Goal: Task Accomplishment & Management: Manage account settings

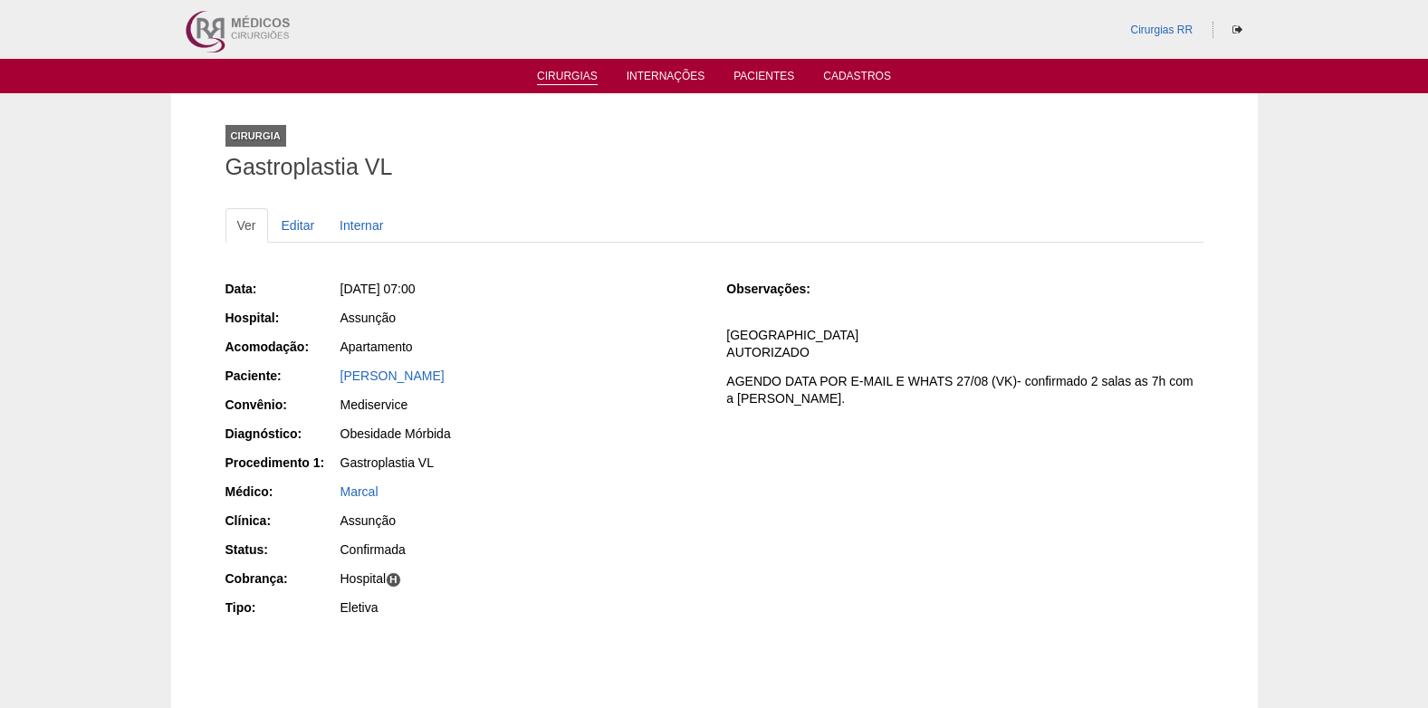
click at [546, 77] on link "Cirurgias" at bounding box center [567, 77] width 61 height 15
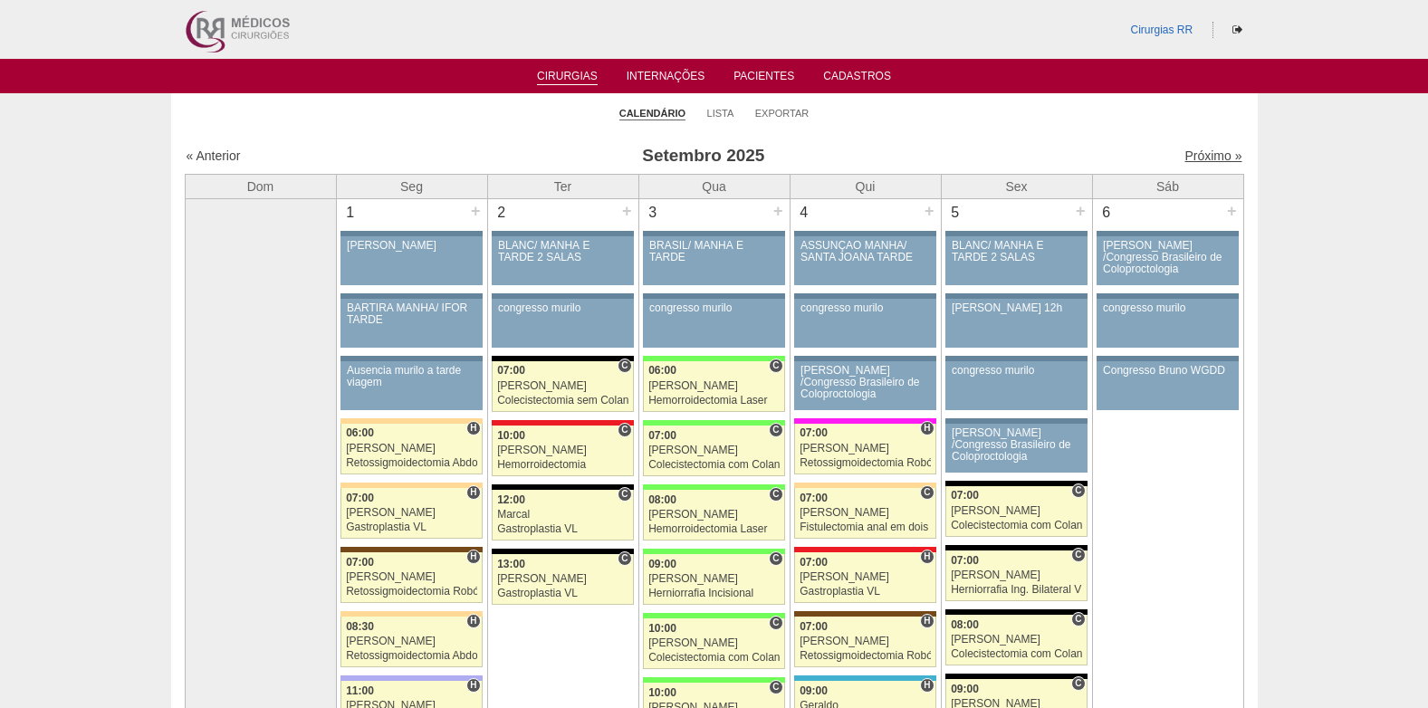
click at [1197, 150] on link "Próximo »" at bounding box center [1213, 156] width 57 height 14
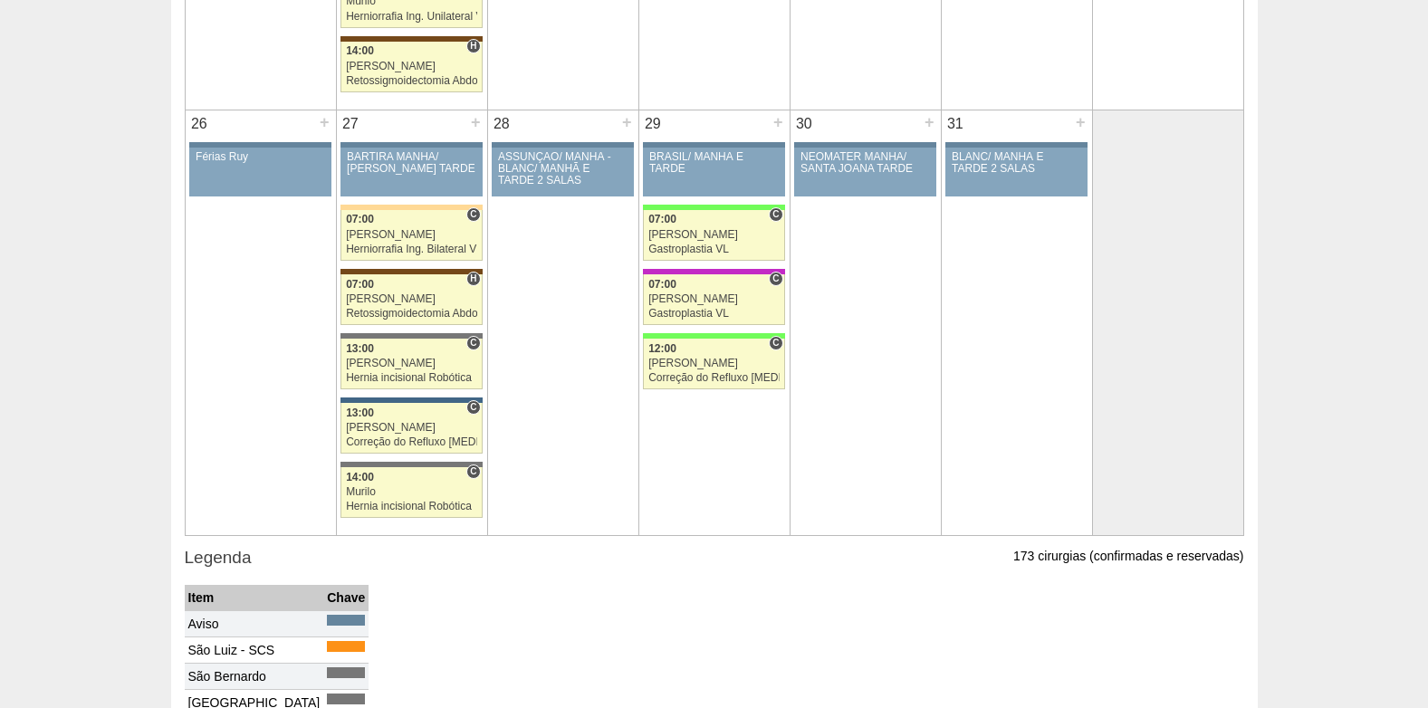
scroll to position [2536, 0]
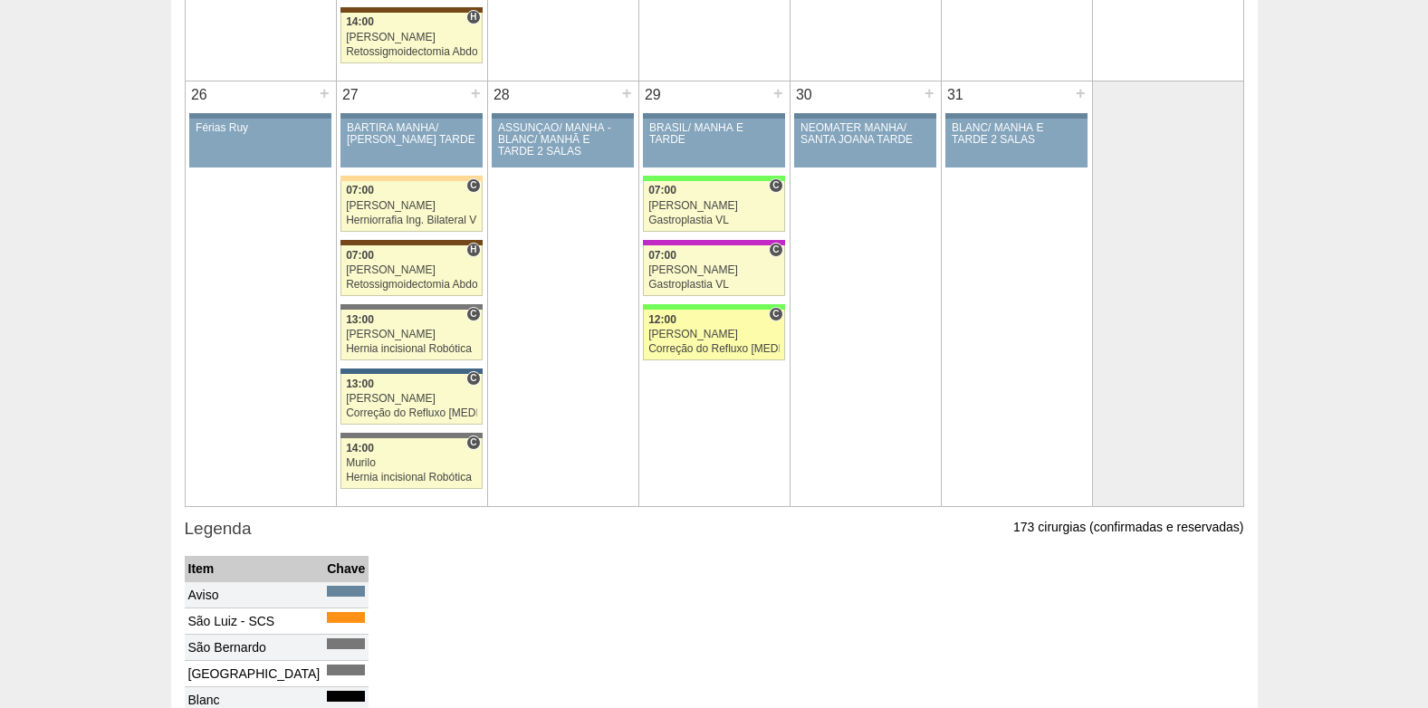
click at [693, 351] on div "Correção do Refluxo [MEDICAL_DATA] esofágico Robótico" at bounding box center [713, 349] width 131 height 12
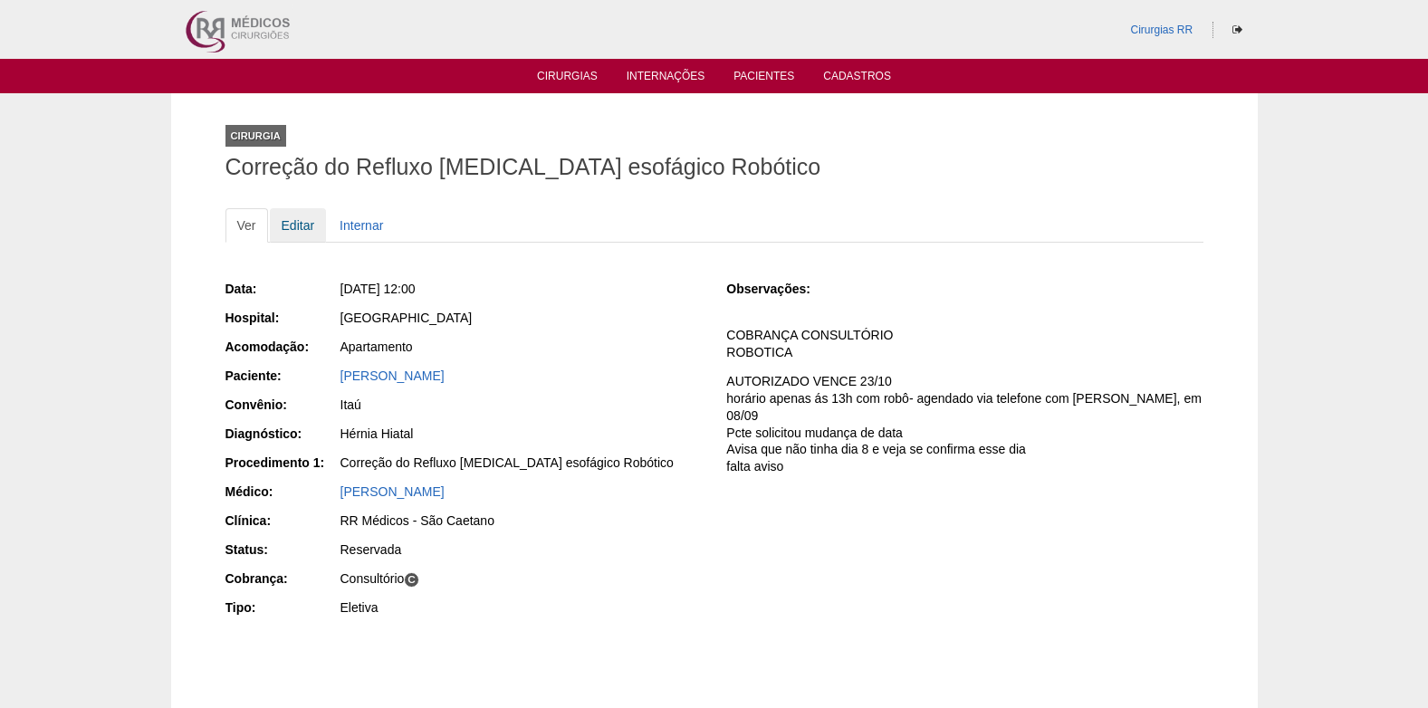
click at [303, 228] on link "Editar" at bounding box center [298, 225] width 57 height 34
click at [302, 220] on link "Editar" at bounding box center [298, 225] width 57 height 34
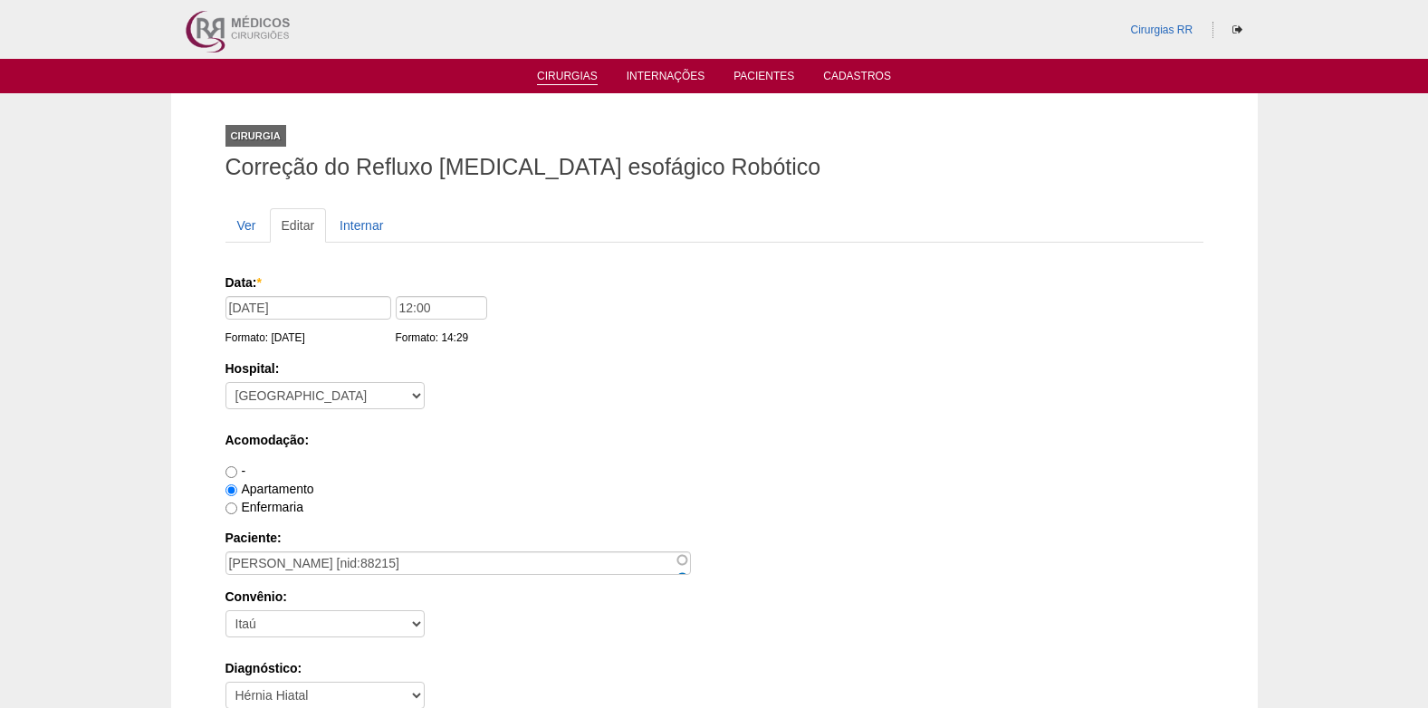
click at [576, 74] on link "Cirurgias" at bounding box center [567, 77] width 61 height 15
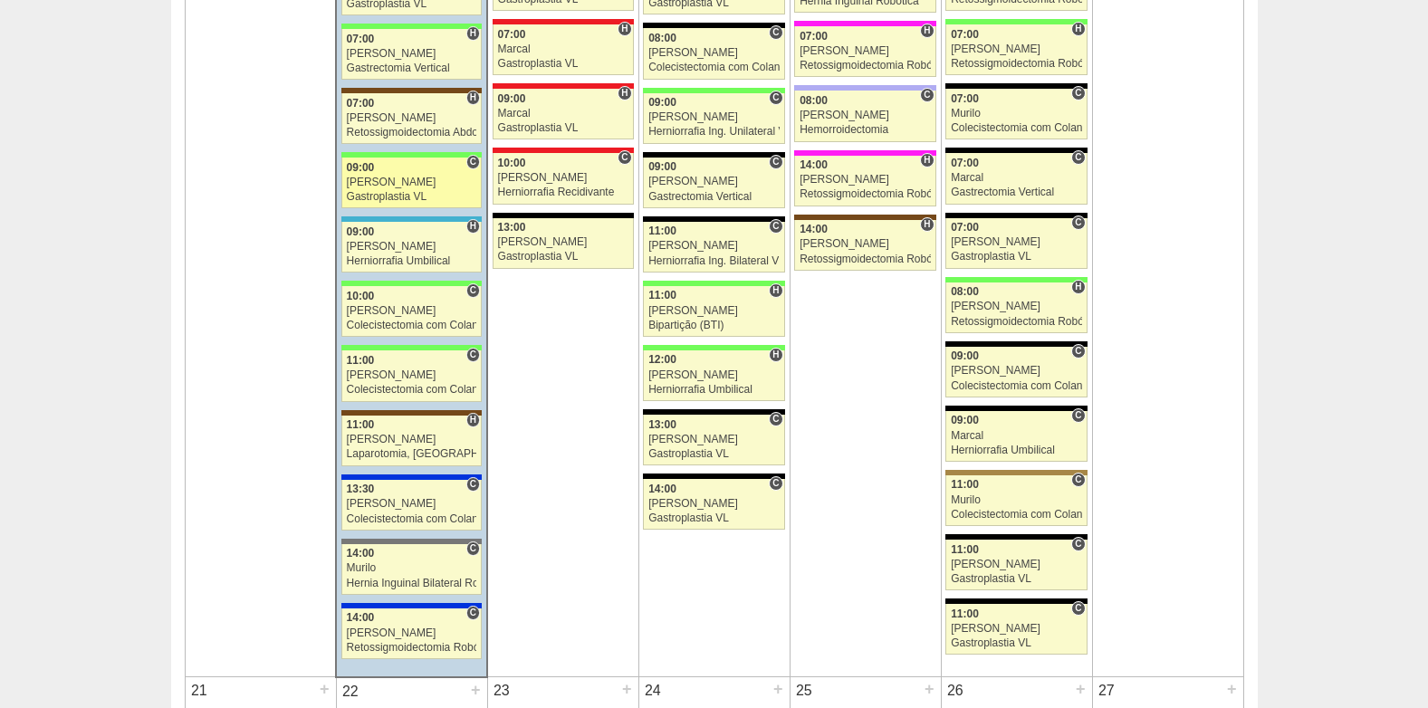
scroll to position [1993, 0]
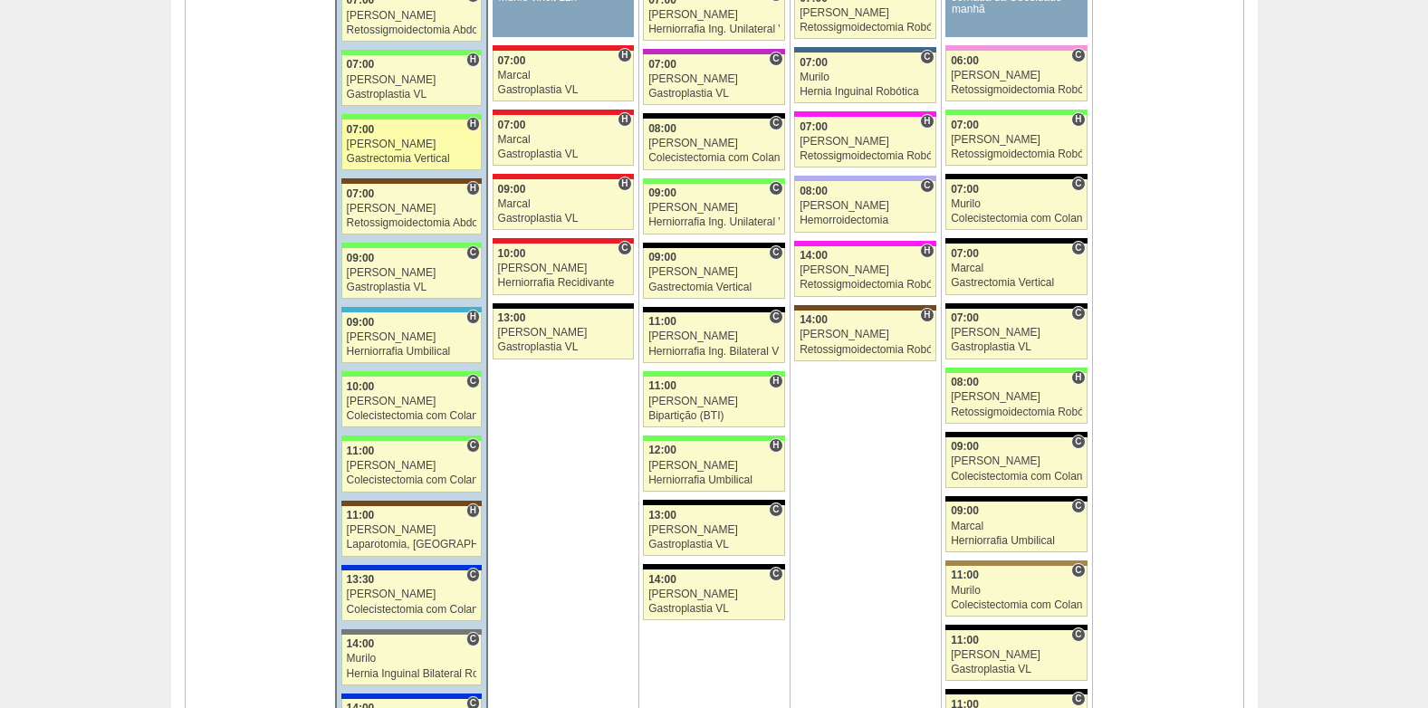
click at [378, 146] on div "Felipe Rossi" at bounding box center [412, 145] width 130 height 12
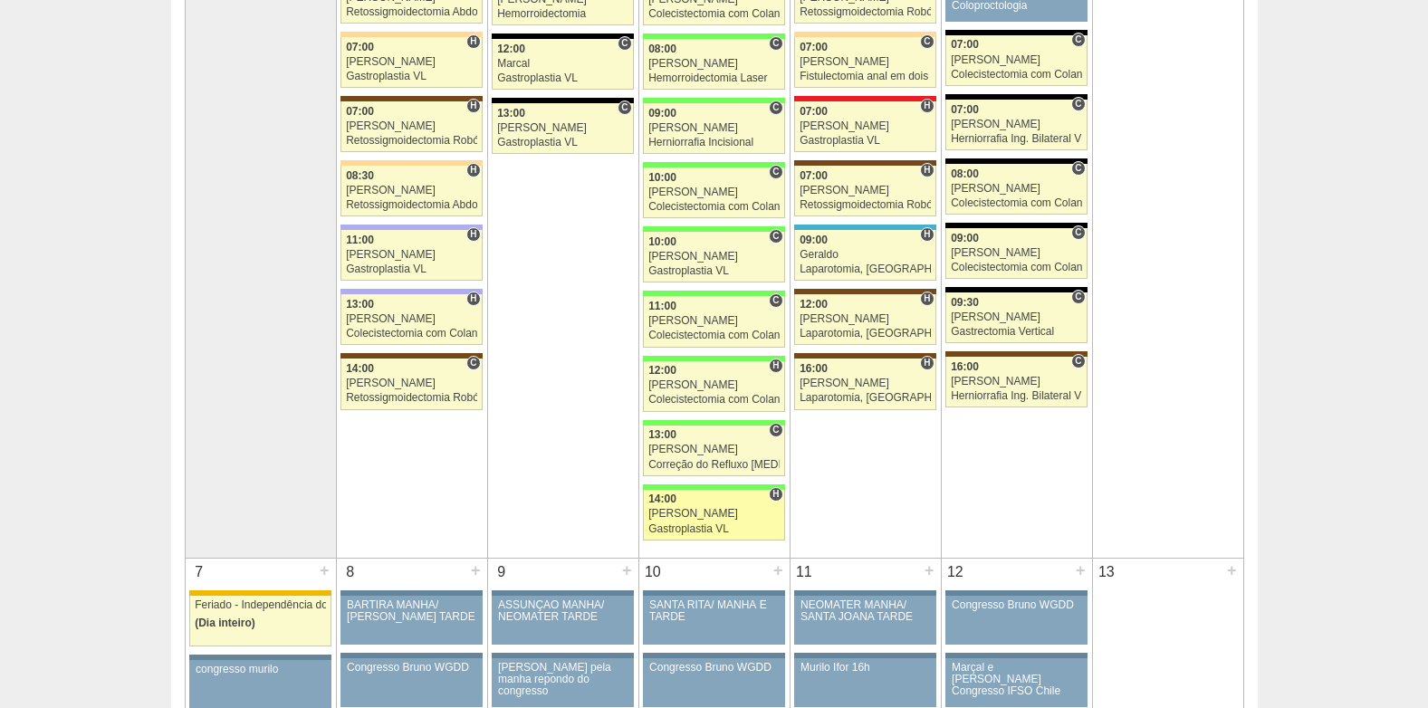
scroll to position [453, 0]
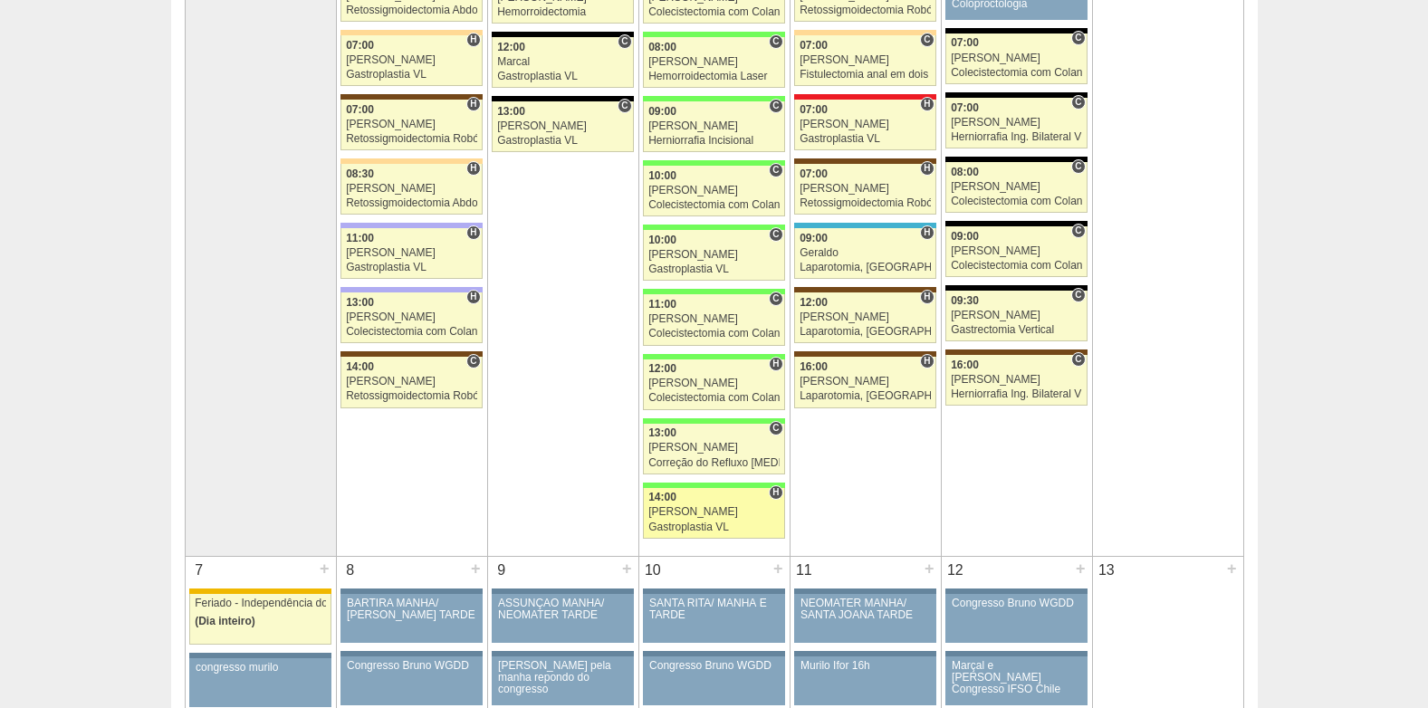
click at [708, 515] on div "[PERSON_NAME]" at bounding box center [713, 512] width 131 height 12
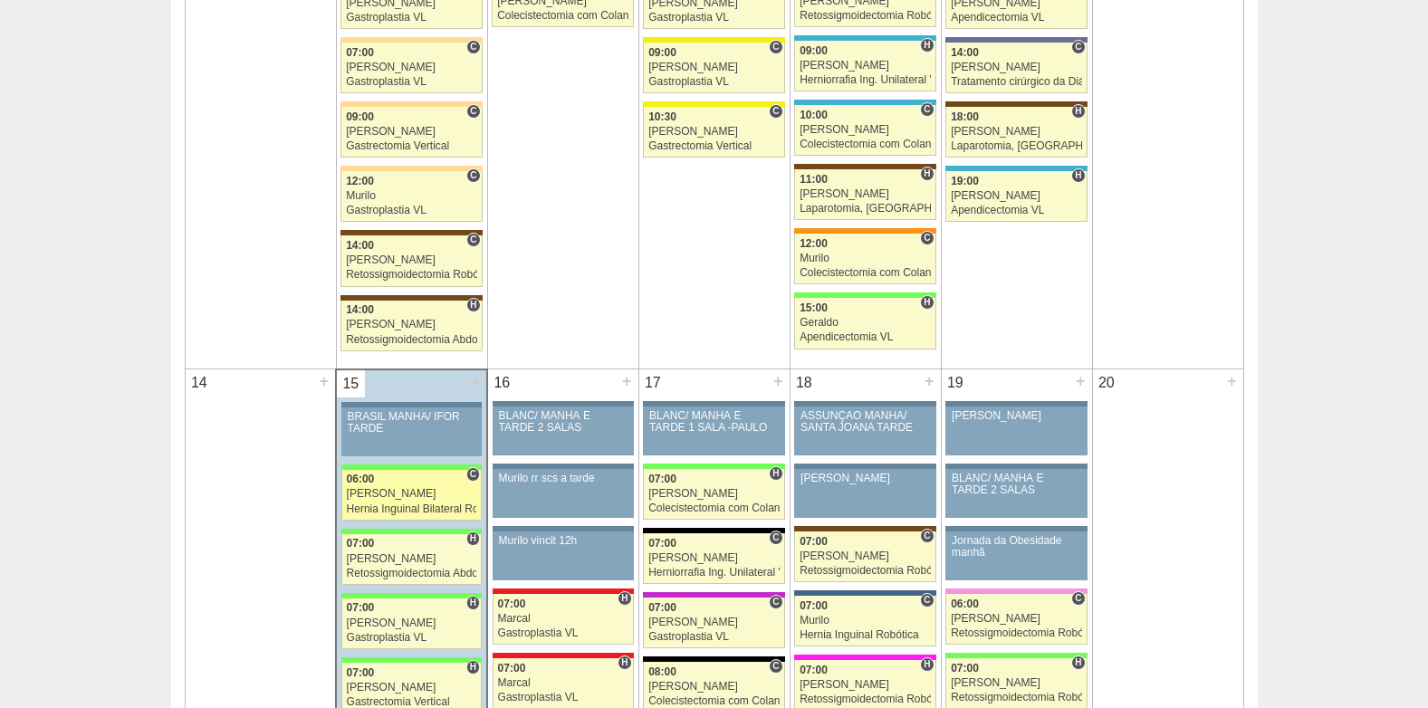
scroll to position [1811, 0]
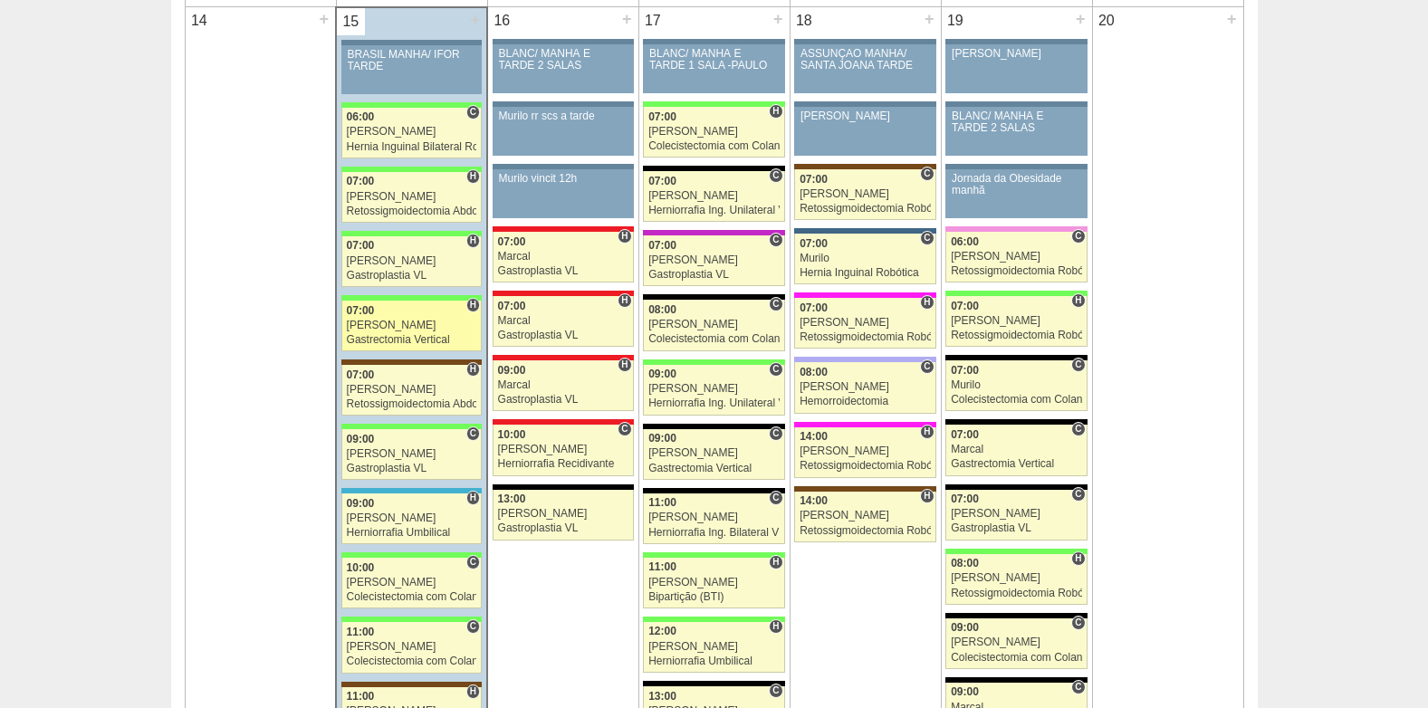
click at [410, 329] on div "Felipe Rossi" at bounding box center [412, 326] width 130 height 12
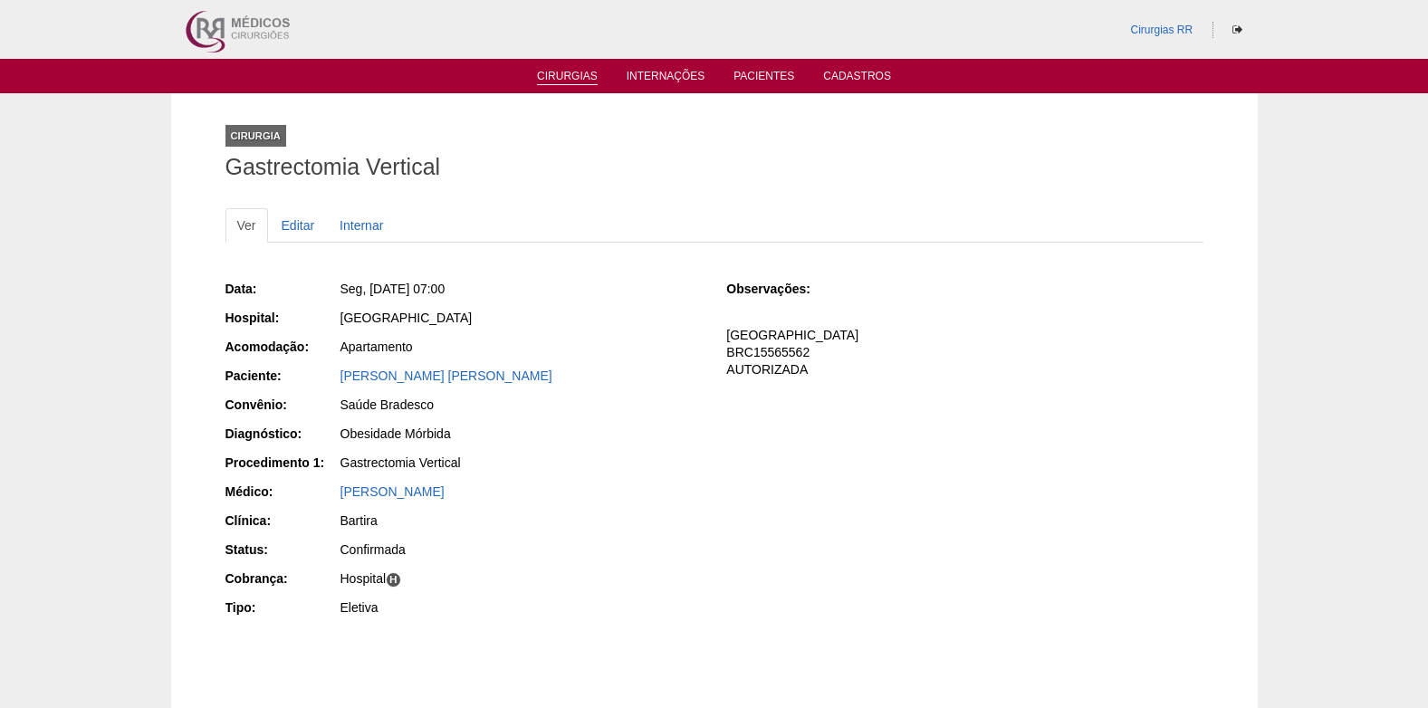
click at [571, 78] on link "Cirurgias" at bounding box center [567, 77] width 61 height 15
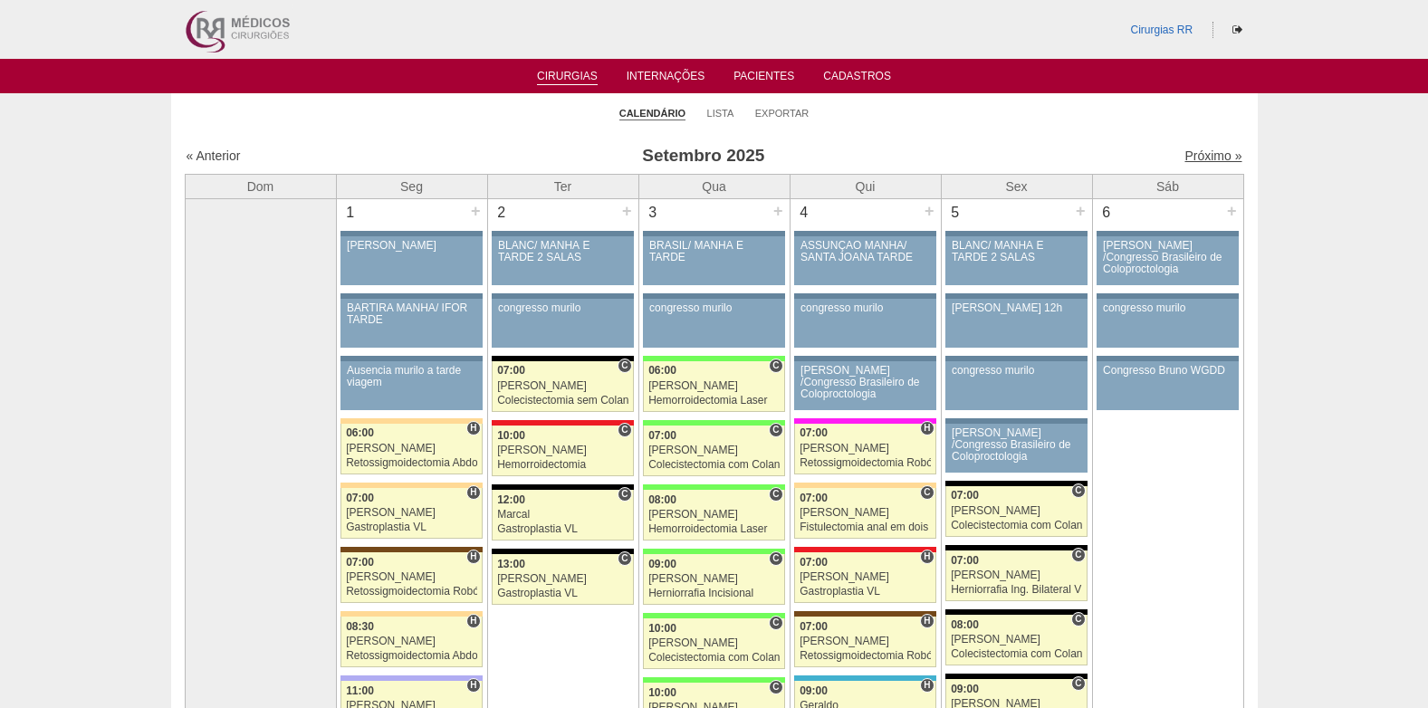
click at [1206, 158] on link "Próximo »" at bounding box center [1213, 156] width 57 height 14
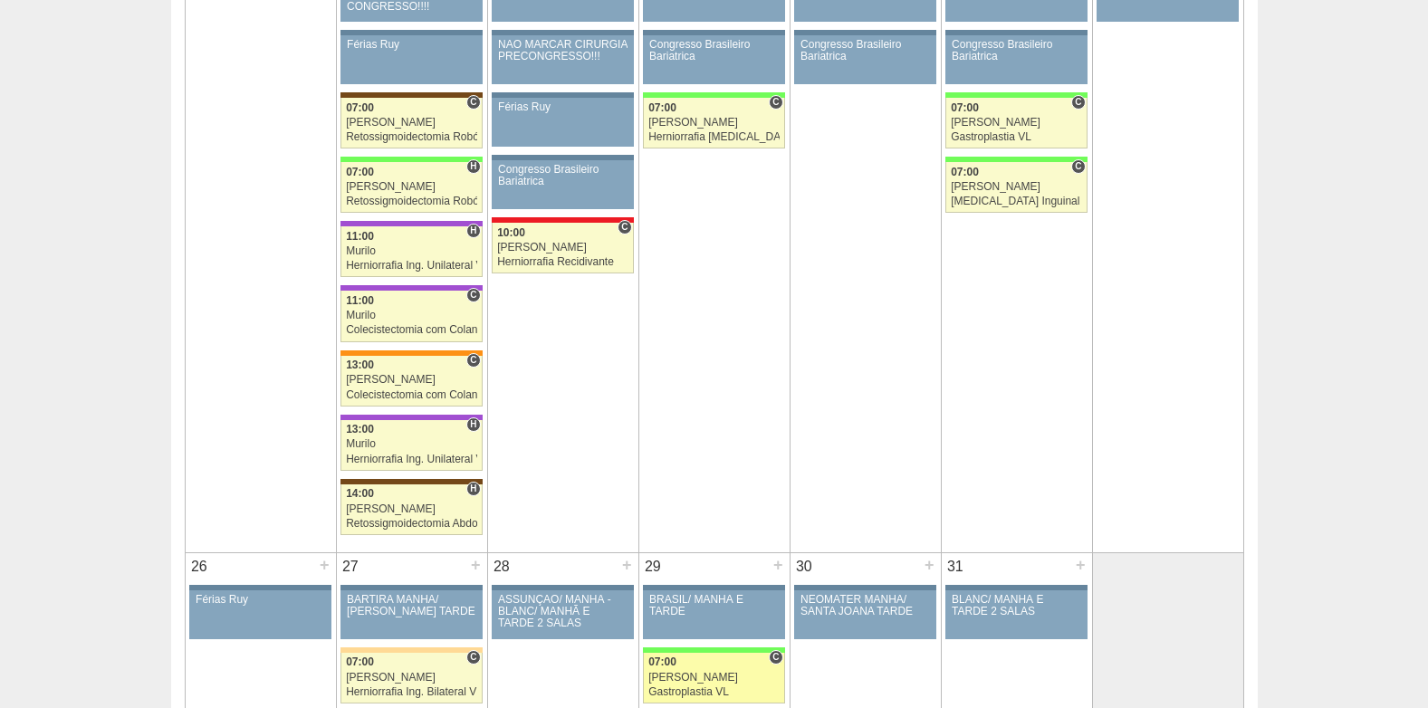
scroll to position [2445, 0]
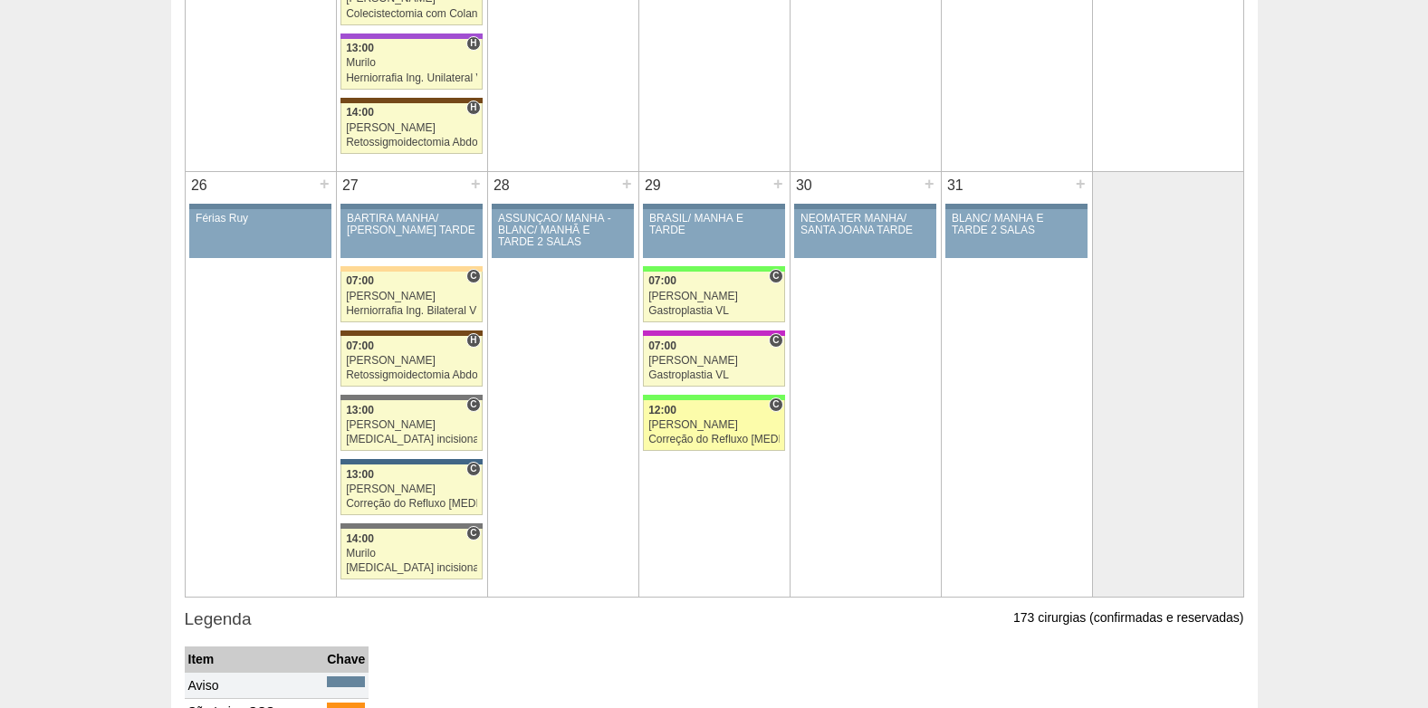
click at [694, 436] on div "Correção do Refluxo [MEDICAL_DATA] esofágico Robótico" at bounding box center [713, 440] width 131 height 12
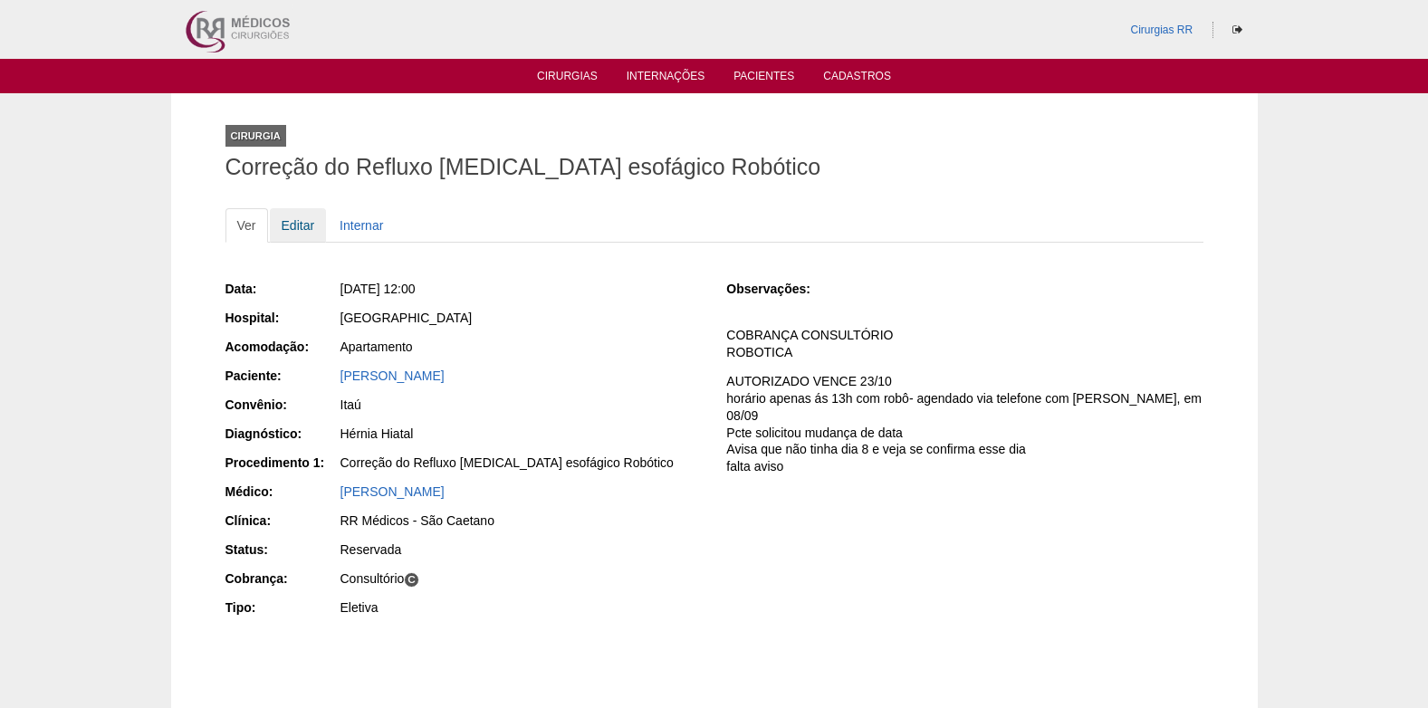
click at [291, 223] on link "Editar" at bounding box center [298, 225] width 57 height 34
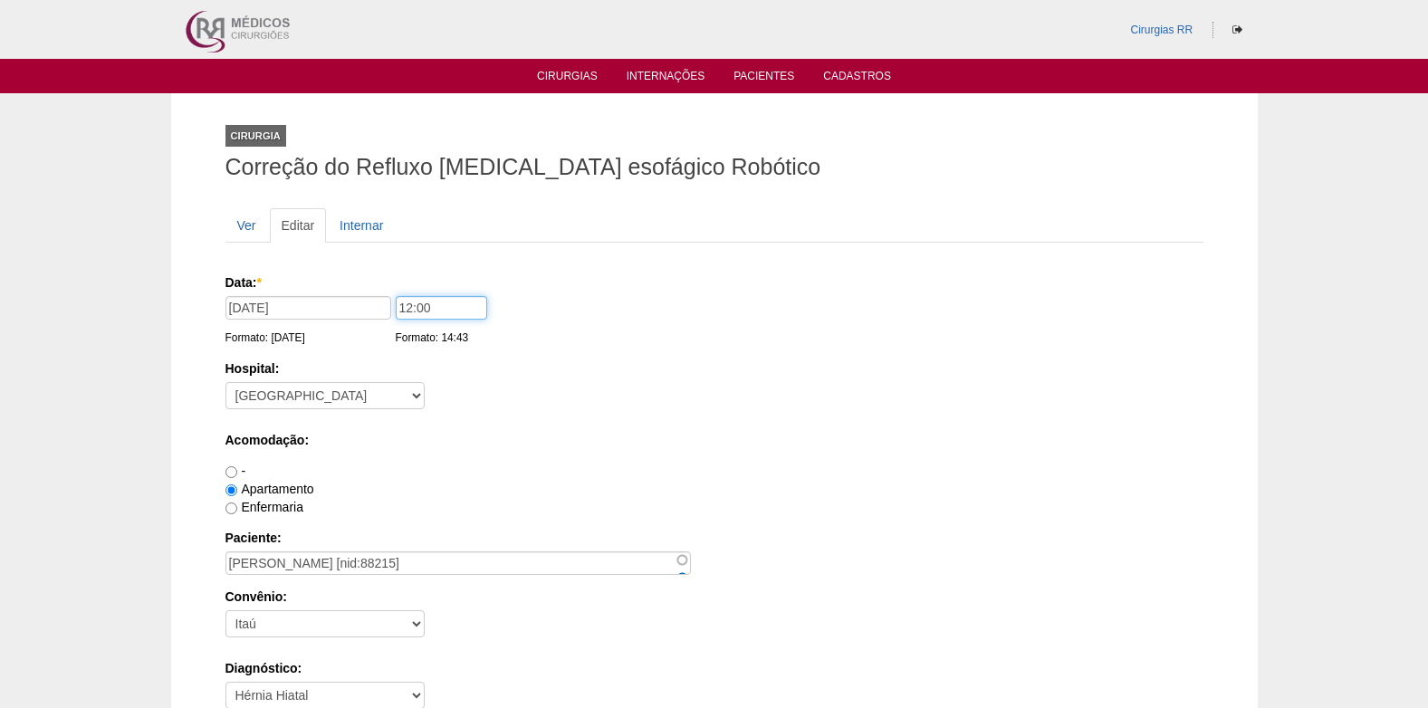
click at [407, 307] on input "12:00" at bounding box center [441, 308] width 91 height 24
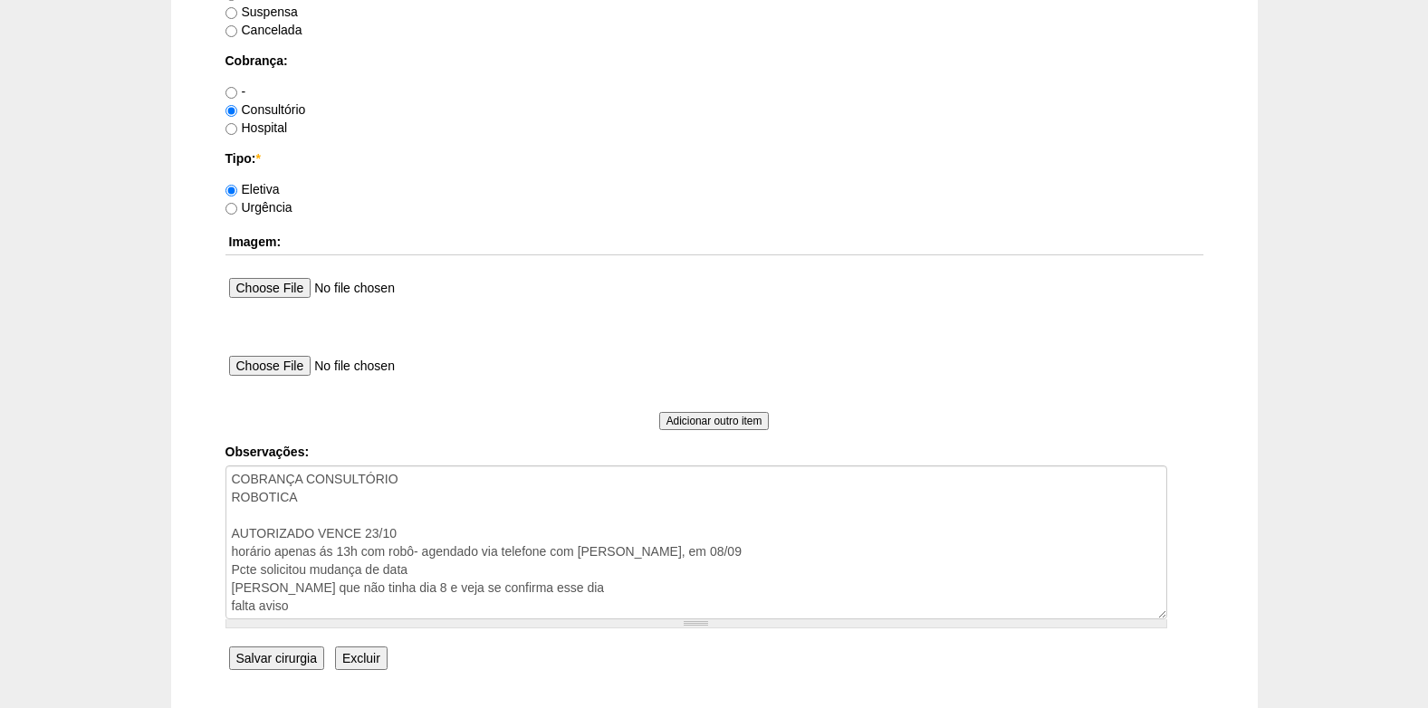
scroll to position [1680, 0]
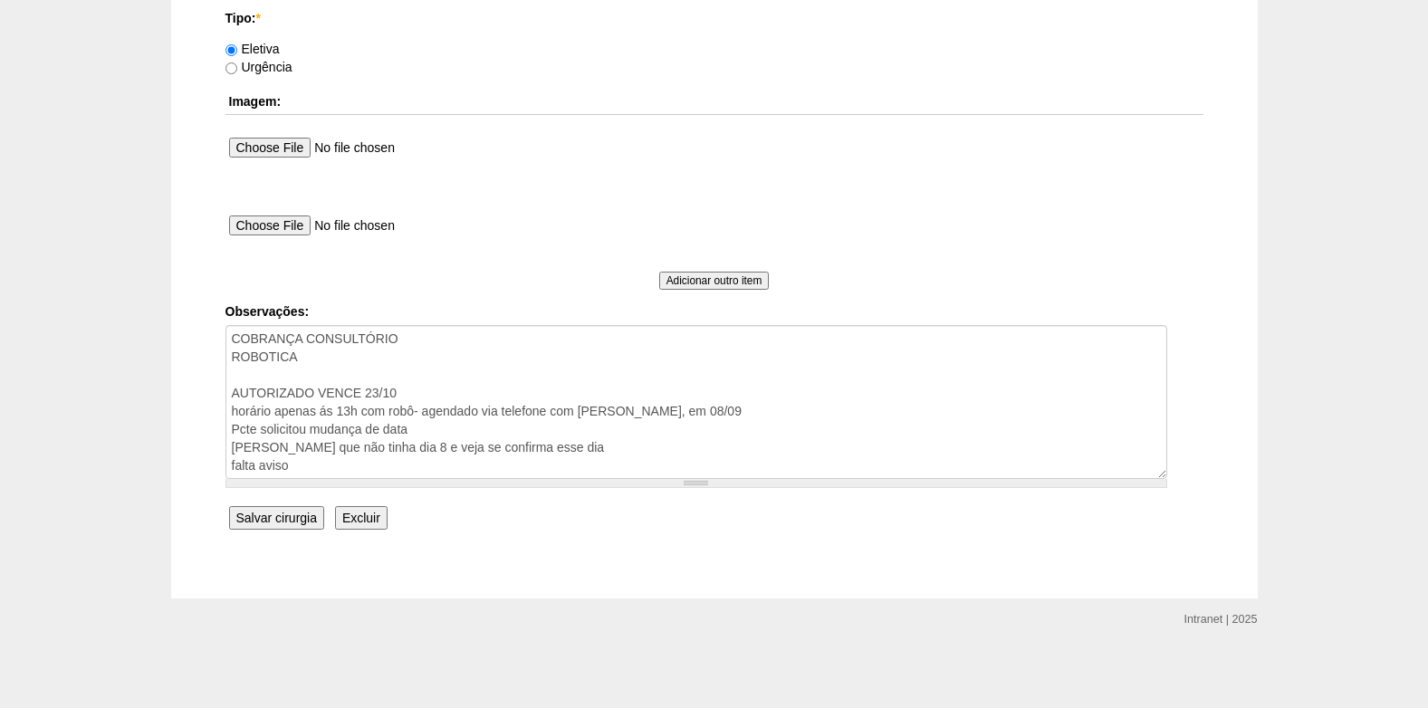
type input "13:00"
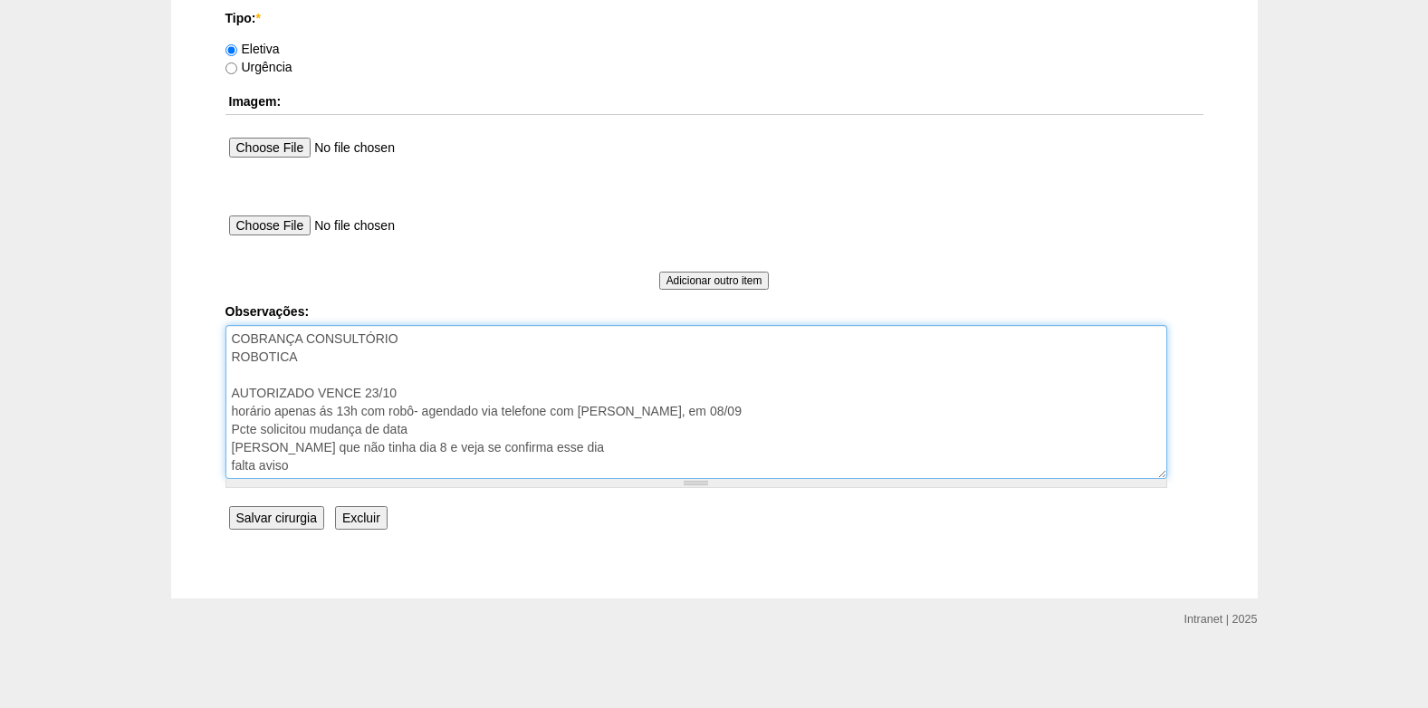
drag, startPoint x: 418, startPoint y: 429, endPoint x: 422, endPoint y: 410, distance: 19.6
click at [422, 410] on textarea "COBRANÇA CONSULTÓRIO ROBOTICA AUTORIZADO VENCE 23/10 horário apenas ás 13h com …" at bounding box center [697, 402] width 942 height 154
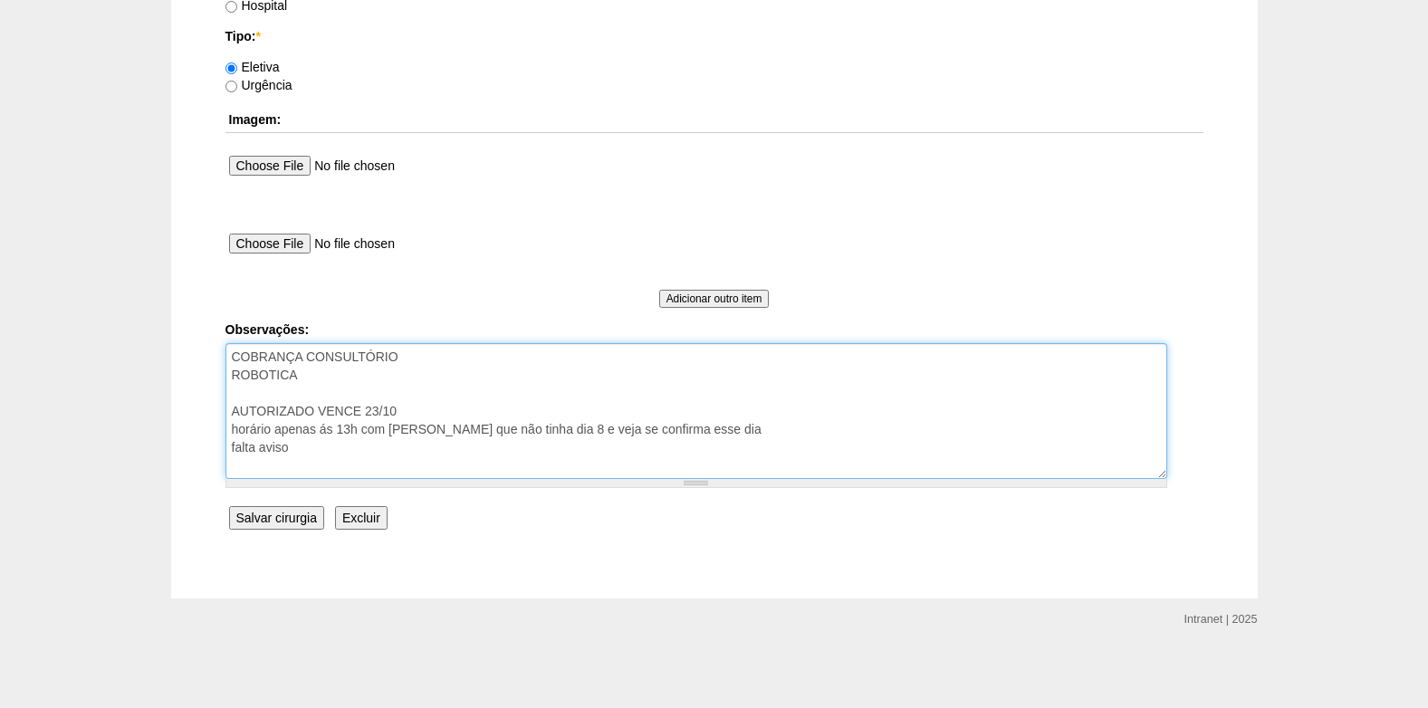
scroll to position [1662, 0]
click at [423, 406] on textarea "COBRANÇA CONSULTÓRIO ROBOTICA AUTORIZADO VENCE 23/10 horário apenas ás 13h com …" at bounding box center [697, 411] width 942 height 136
click at [427, 437] on textarea "COBRANÇA CONSULTÓRIO ROBOTICA AUTORIZADO VENCE 23/10 horário apenas ás 13h com …" at bounding box center [697, 411] width 942 height 136
click at [581, 452] on textarea "COBRANÇA CONSULTÓRIO ROBOTICA AUTORIZADO VENCE 23/10 horário apenas ás 13h com …" at bounding box center [697, 411] width 942 height 136
click at [338, 469] on textarea "COBRANÇA CONSULTÓRIO ROBOTICA AUTORIZADO VENCE 23/10 horário apenas ás 13h com …" at bounding box center [697, 411] width 942 height 136
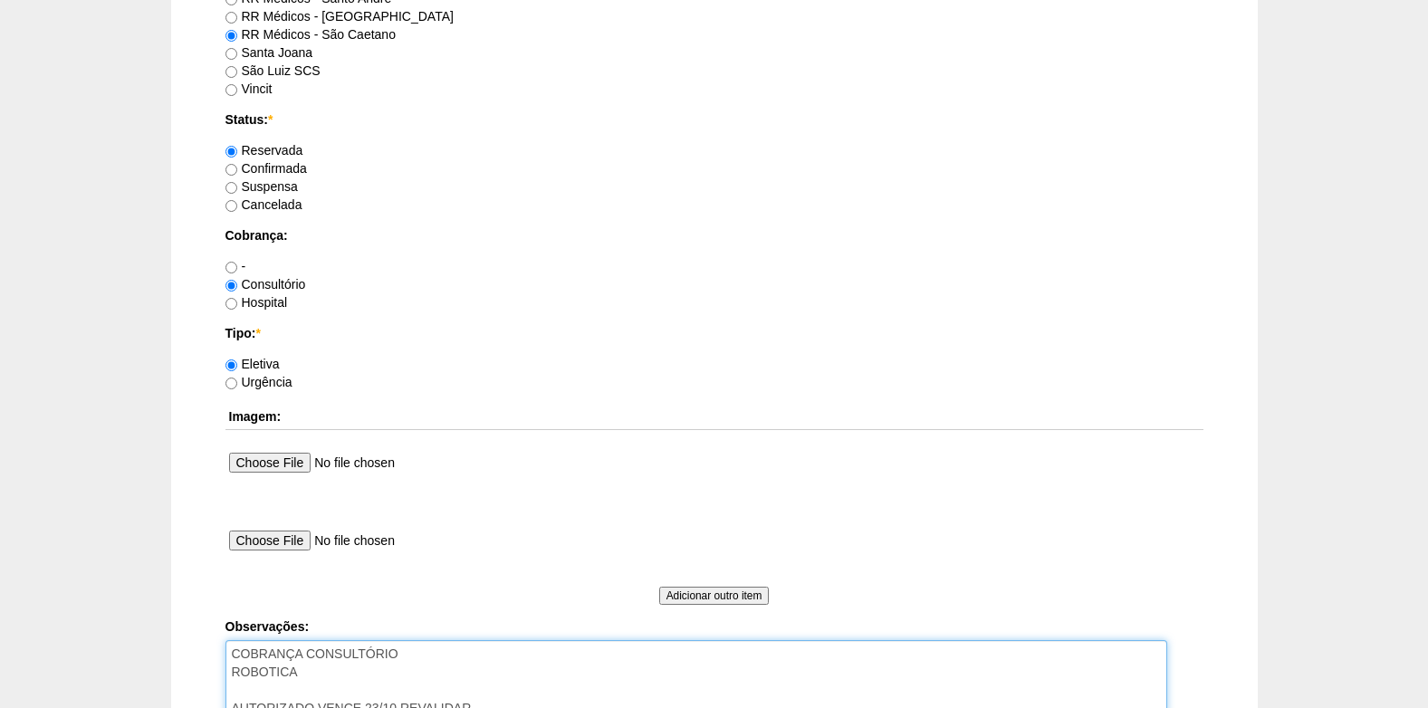
scroll to position [1571, 0]
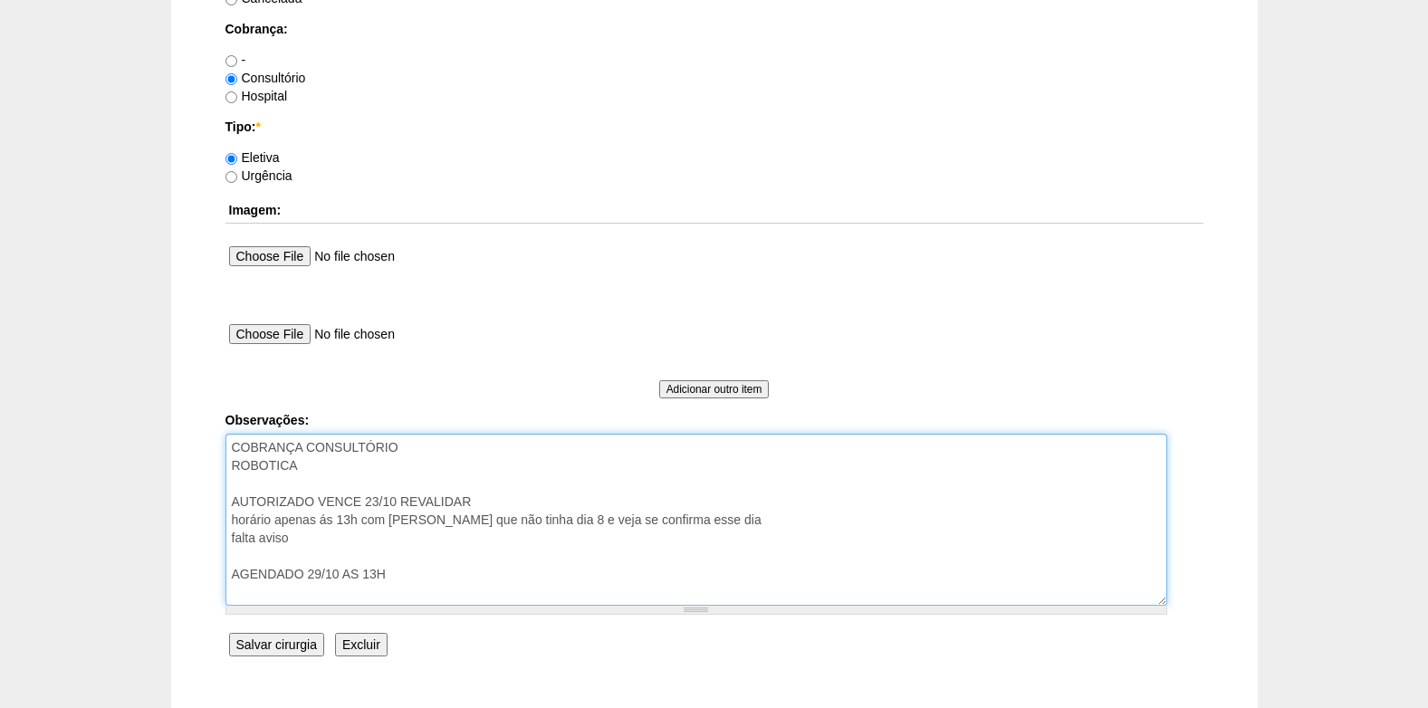
click at [231, 595] on textarea "COBRANÇA CONSULTÓRIO ROBOTICA AUTORIZADO VENCE 23/10 horário apenas ás 13h com …" at bounding box center [697, 520] width 942 height 172
drag, startPoint x: 402, startPoint y: 515, endPoint x: 230, endPoint y: 515, distance: 172.1
click at [230, 515] on textarea "COBRANÇA CONSULTÓRIO ROBOTICA AUTORIZADO VENCE 23/10 horário apenas ás 13h com …" at bounding box center [697, 520] width 942 height 172
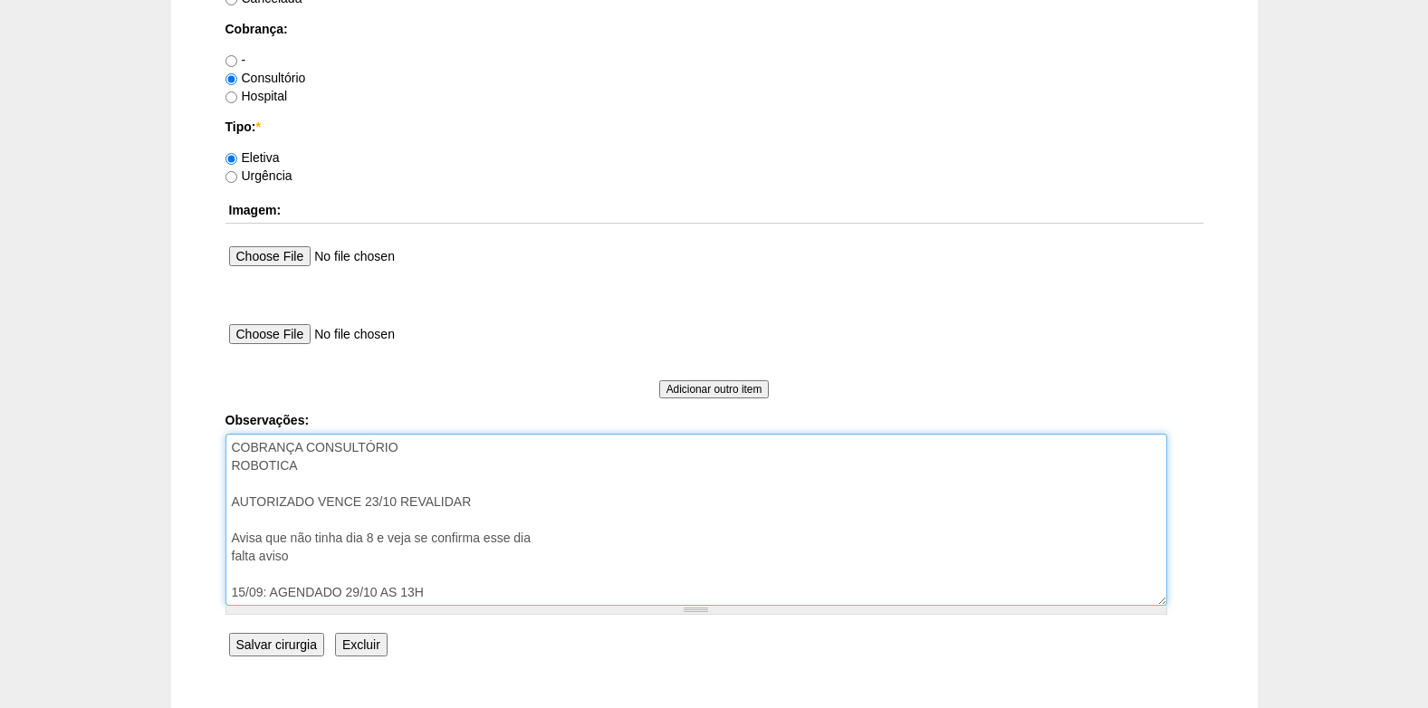
click at [456, 594] on textarea "COBRANÇA CONSULTÓRIO ROBOTICA AUTORIZADO VENCE 23/10 horário apenas ás 13h com …" at bounding box center [697, 520] width 942 height 172
paste textarea "horário apenas ás 13h com robô-"
click at [620, 593] on textarea "COBRANÇA CONSULTÓRIO ROBOTICA AUTORIZADO VENCE 23/10 horário apenas ás 13h com …" at bounding box center [697, 520] width 942 height 172
click at [474, 593] on textarea "COBRANÇA CONSULTÓRIO ROBOTICA AUTORIZADO VENCE 23/10 horário apenas ás 13h com …" at bounding box center [697, 520] width 942 height 172
click at [654, 596] on textarea "COBRANÇA CONSULTÓRIO ROBOTICA AUTORIZADO VENCE 23/10 horário apenas ás 13h com …" at bounding box center [697, 520] width 942 height 172
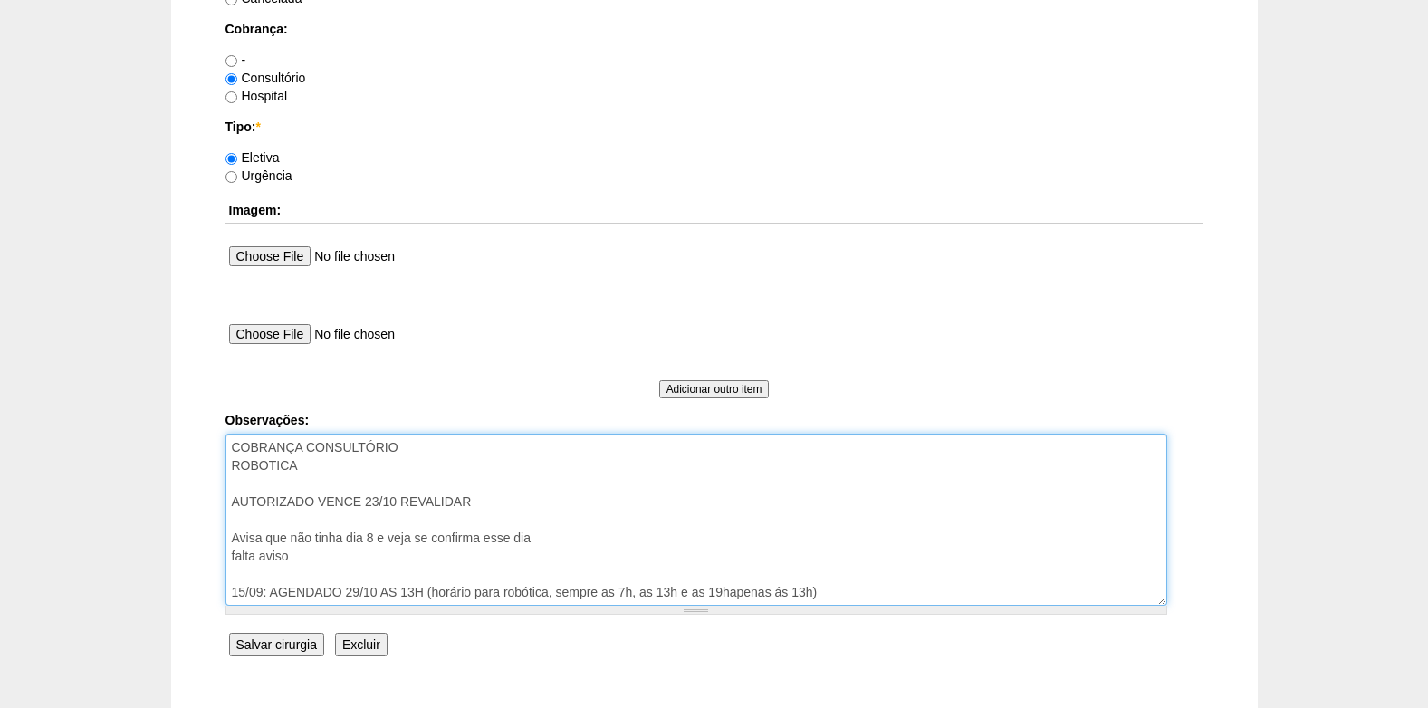
click at [811, 595] on textarea "COBRANÇA CONSULTÓRIO ROBOTICA AUTORIZADO VENCE 23/10 horário apenas ás 13h com …" at bounding box center [697, 520] width 942 height 172
click at [427, 594] on textarea "COBRANÇA CONSULTÓRIO ROBOTICA AUTORIZADO VENCE 23/10 horário apenas ás 13h com …" at bounding box center [697, 520] width 942 height 172
type textarea "COBRANÇA CONSULTÓRIO ROBOTICA AUTORIZADO VENCE 23/10 REVALIDAR Avisa que não ti…"
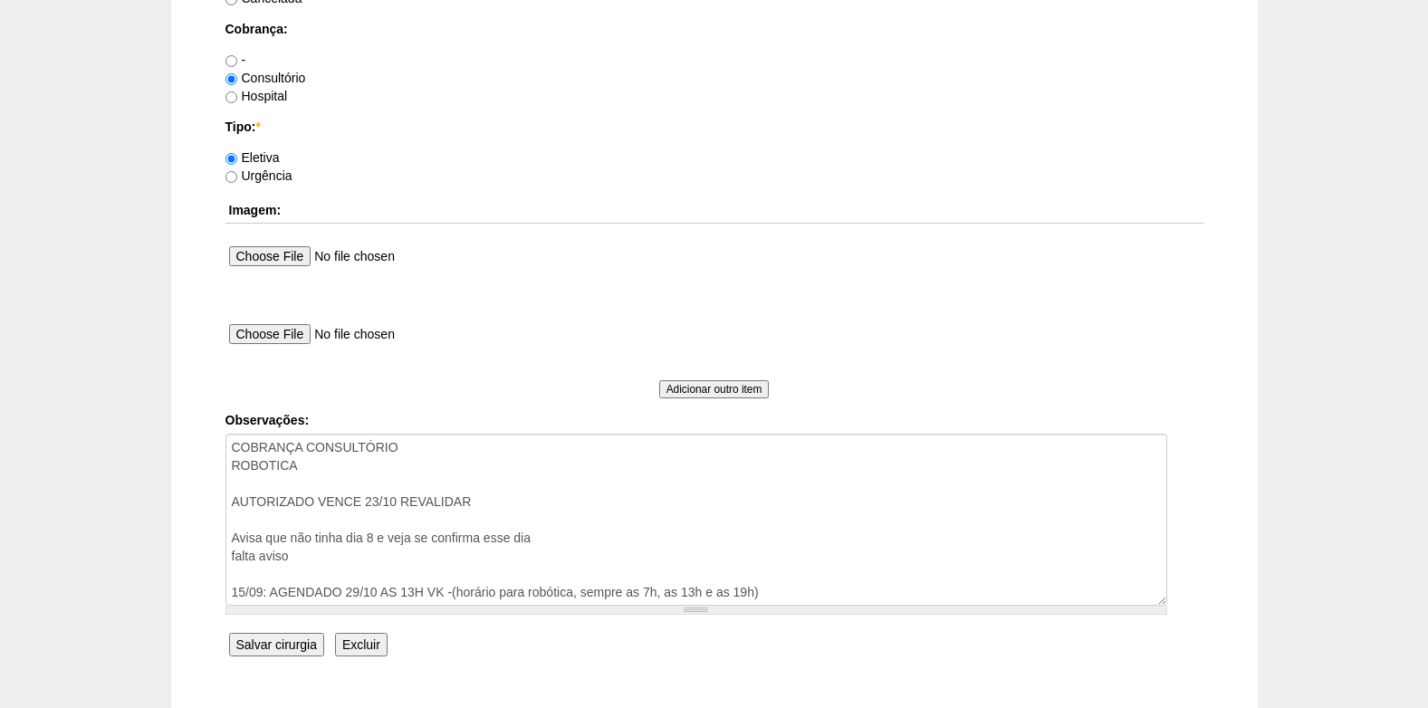
click at [282, 641] on input "Salvar cirurgia" at bounding box center [276, 645] width 95 height 24
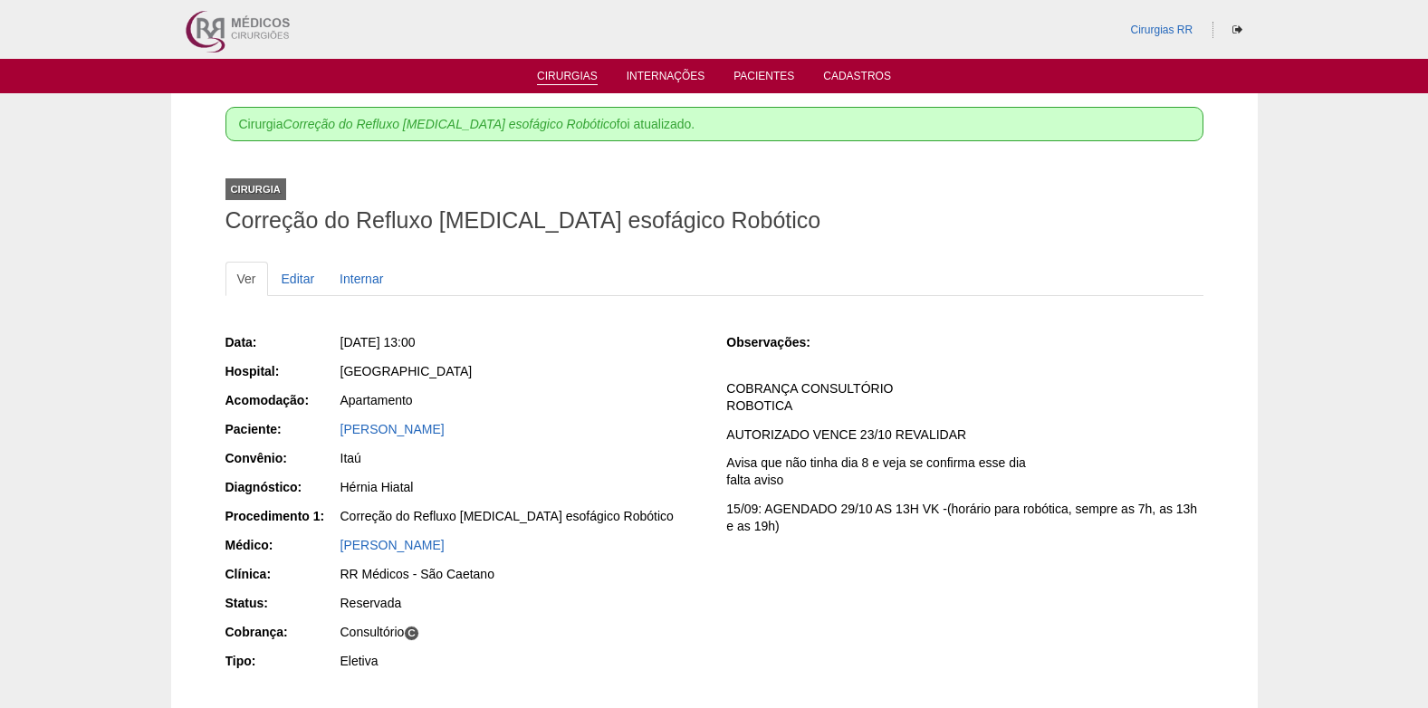
click at [579, 78] on link "Cirurgias" at bounding box center [567, 77] width 61 height 15
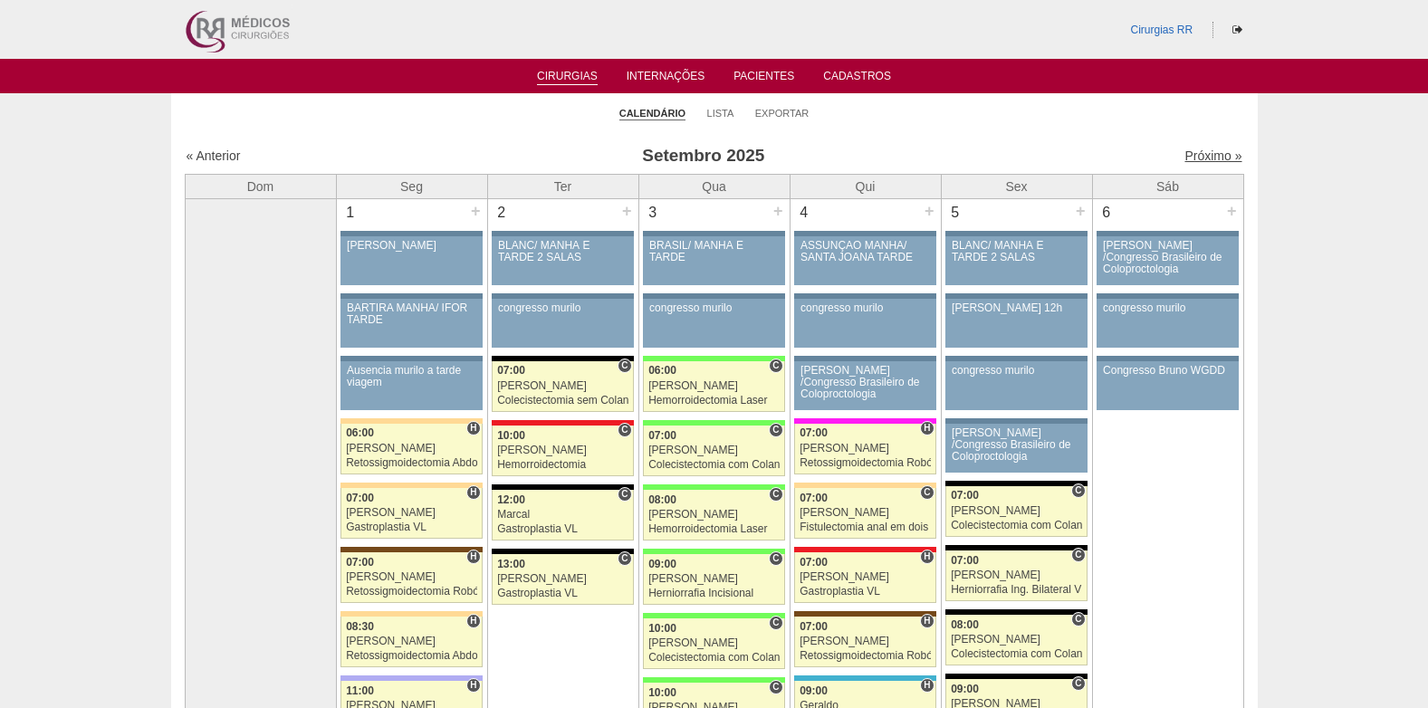
click at [1197, 154] on link "Próximo »" at bounding box center [1213, 156] width 57 height 14
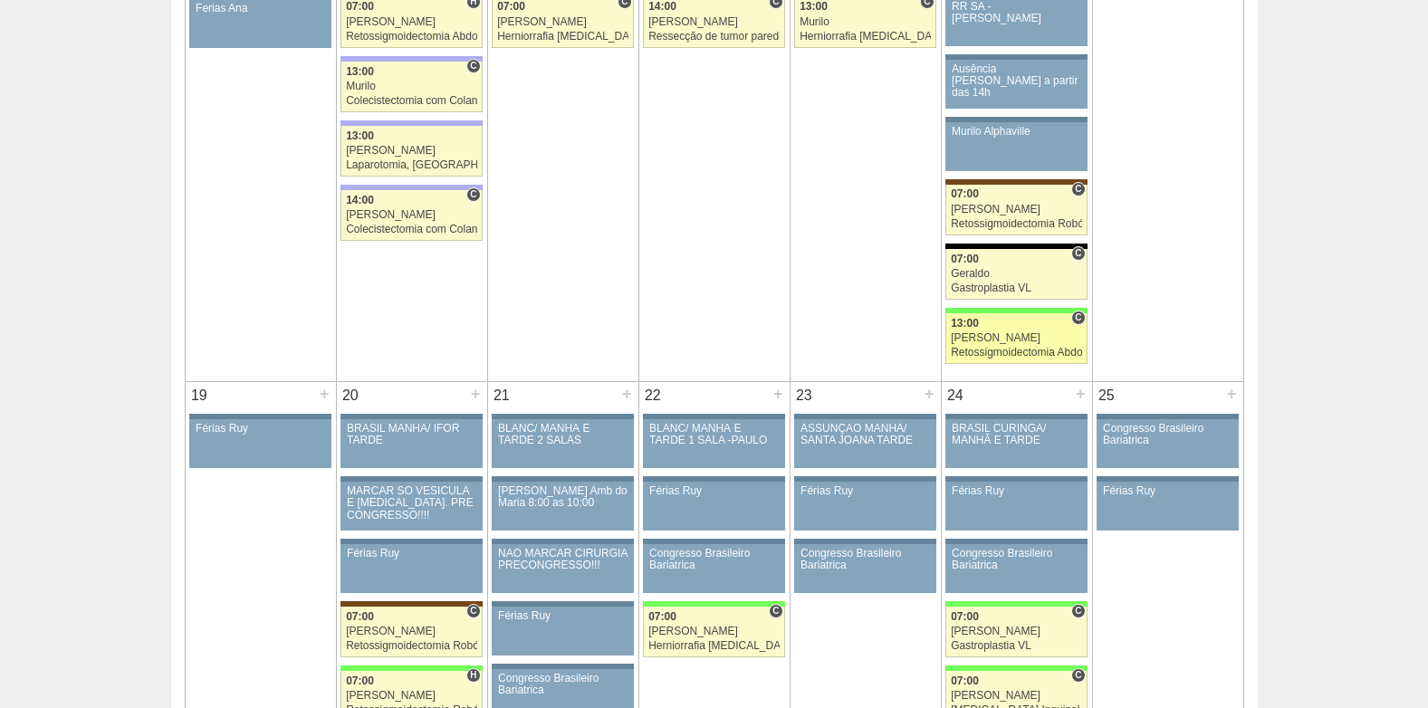
scroll to position [1811, 0]
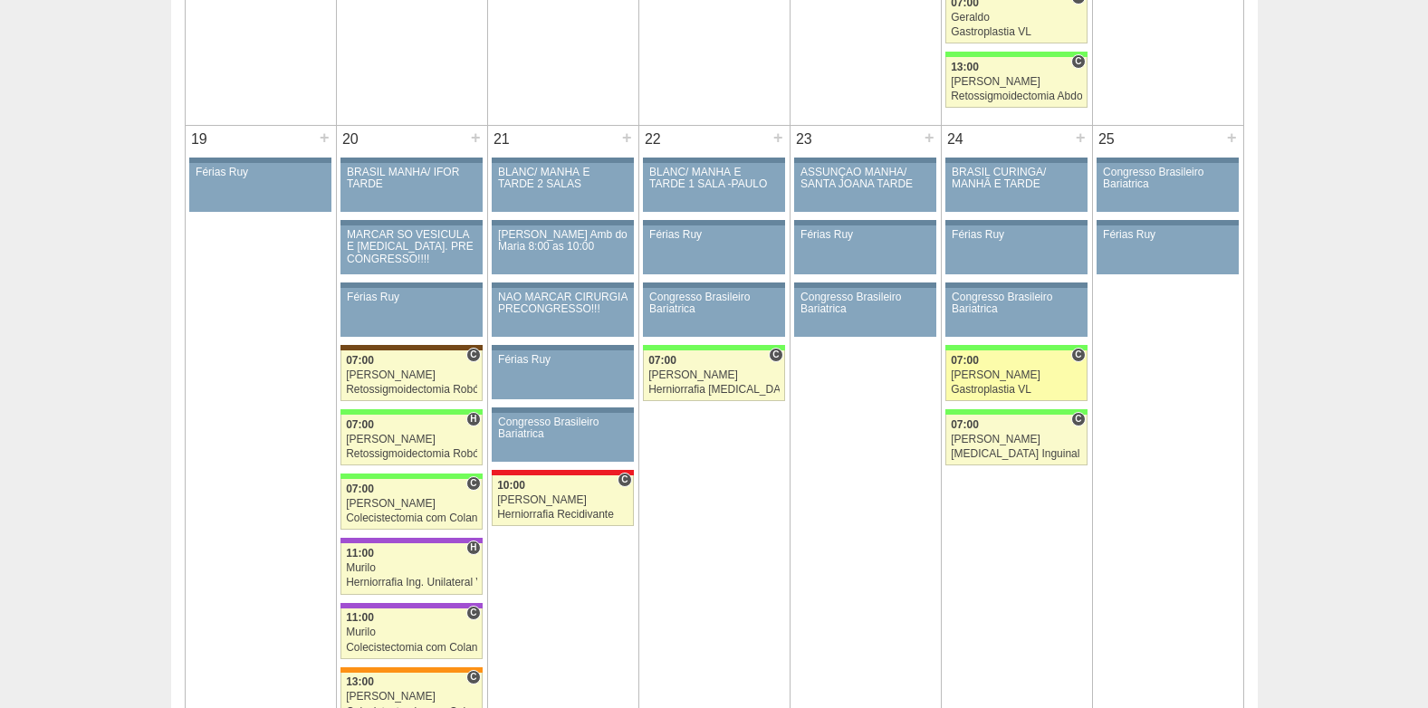
click at [1000, 383] on link "88869 [PERSON_NAME] C 07:00 [PERSON_NAME] Gastroplastia VL Hospital [GEOGRAPHIC…" at bounding box center [1016, 376] width 141 height 51
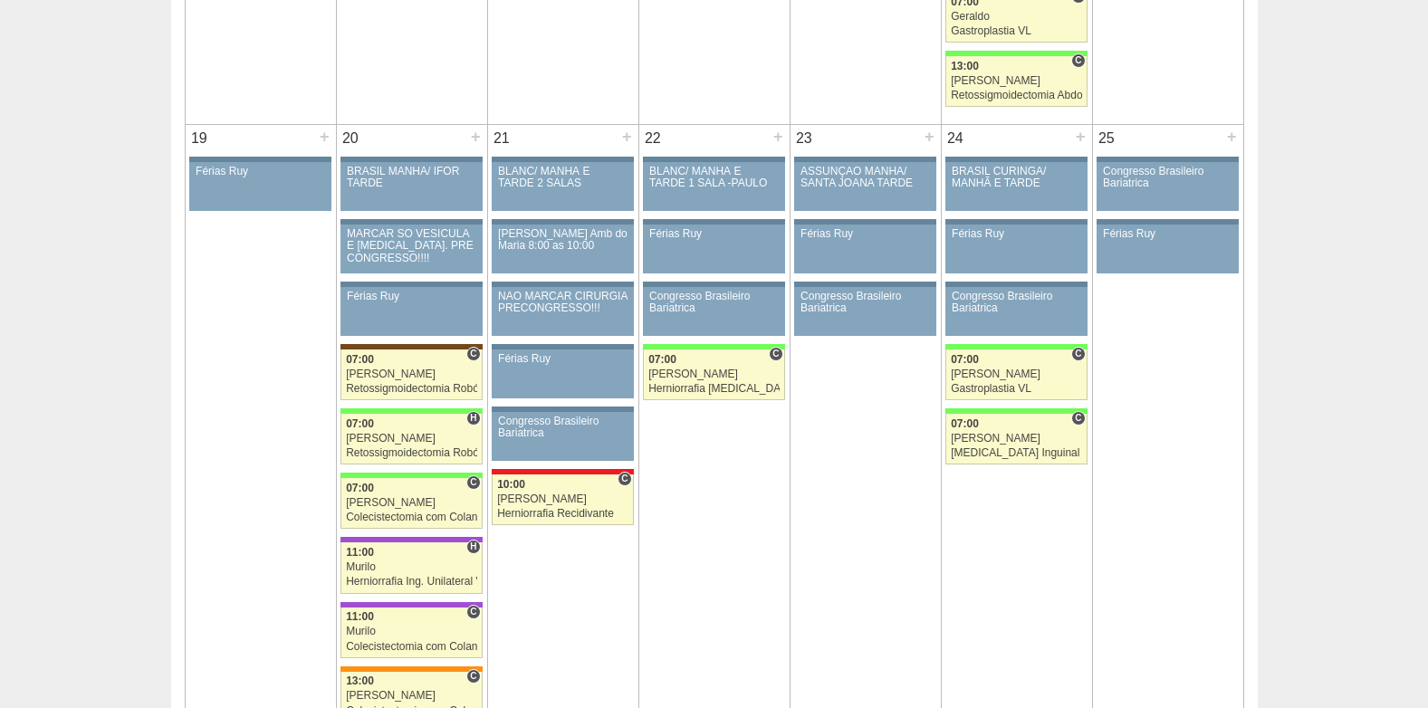
scroll to position [1811, 0]
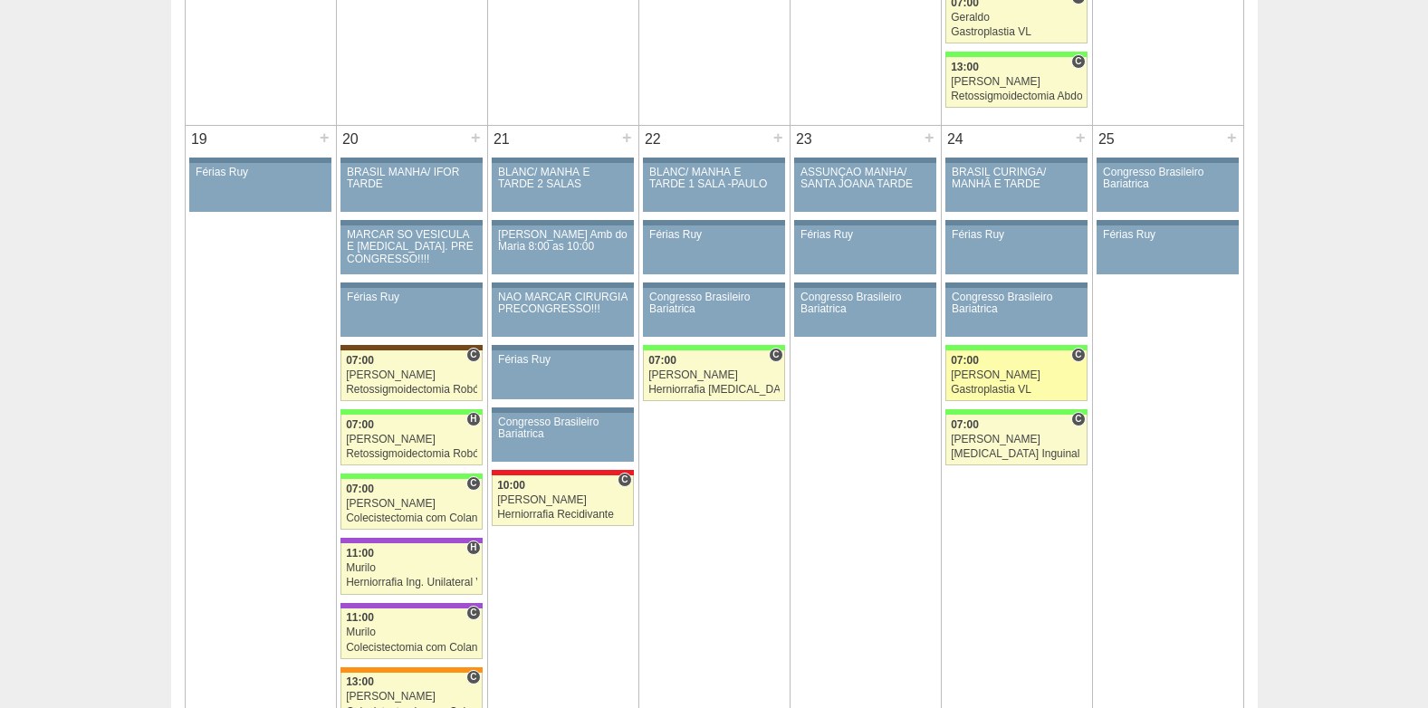
click at [973, 376] on div "[PERSON_NAME]" at bounding box center [1016, 376] width 131 height 12
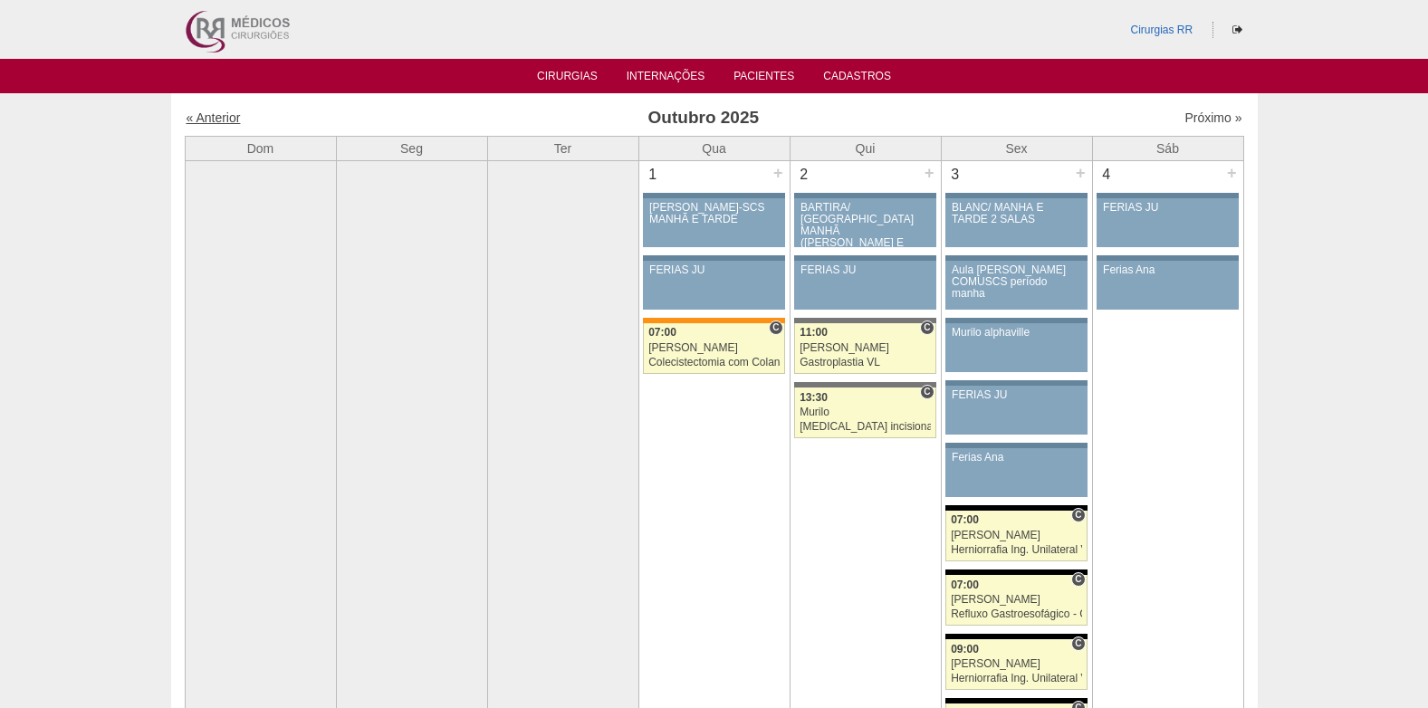
click at [213, 120] on link "« Anterior" at bounding box center [214, 117] width 54 height 14
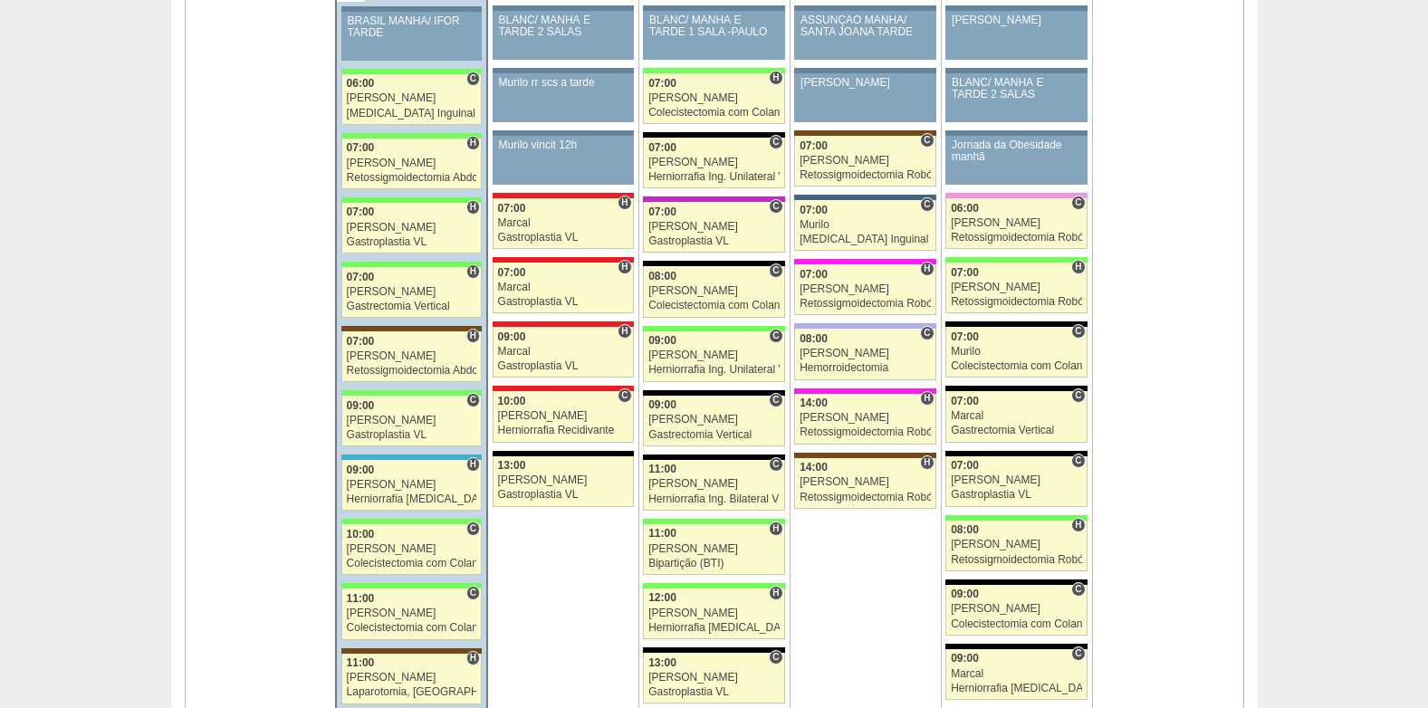
scroll to position [1902, 0]
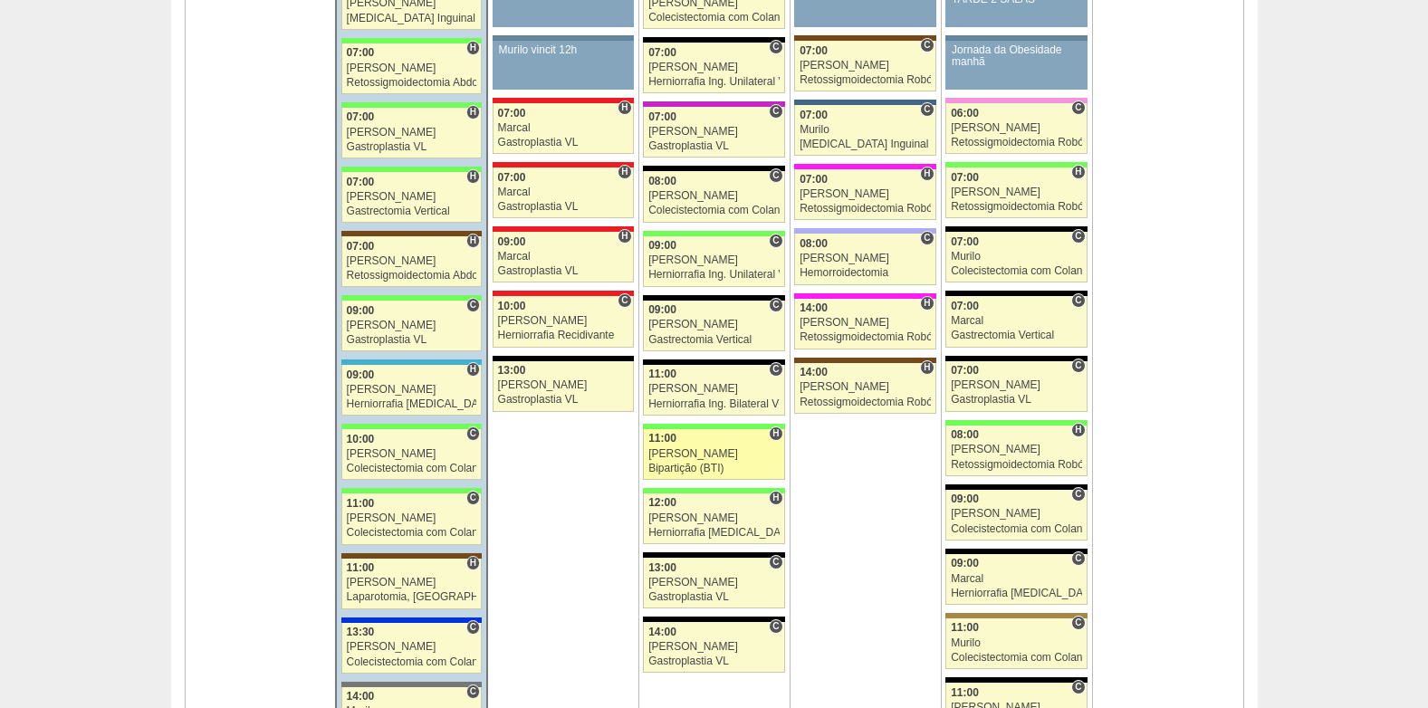
click at [685, 460] on link "88849 [PERSON_NAME] H 11:00 [PERSON_NAME] Bipartição (BTI) Hospital [GEOGRAPHIC…" at bounding box center [713, 454] width 141 height 51
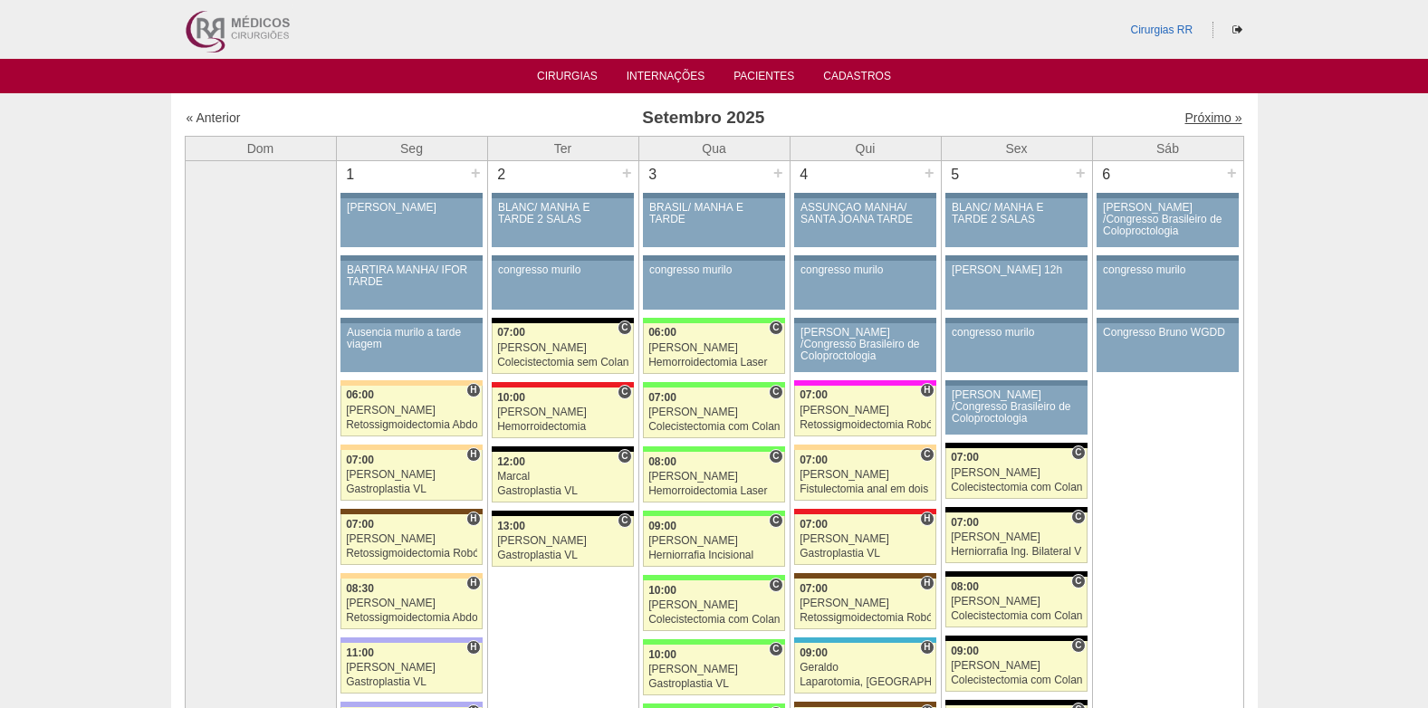
click at [1185, 120] on link "Próximo »" at bounding box center [1213, 117] width 57 height 14
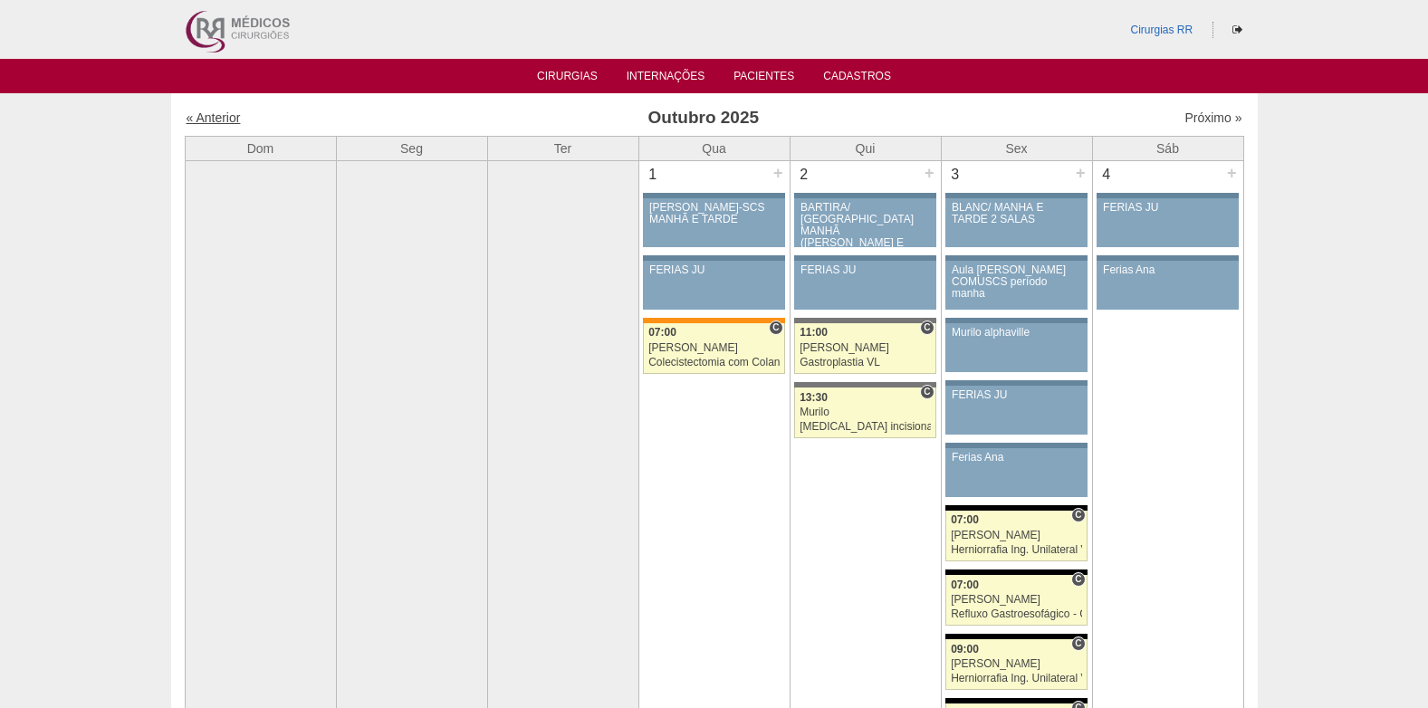
click at [200, 121] on link "« Anterior" at bounding box center [214, 117] width 54 height 14
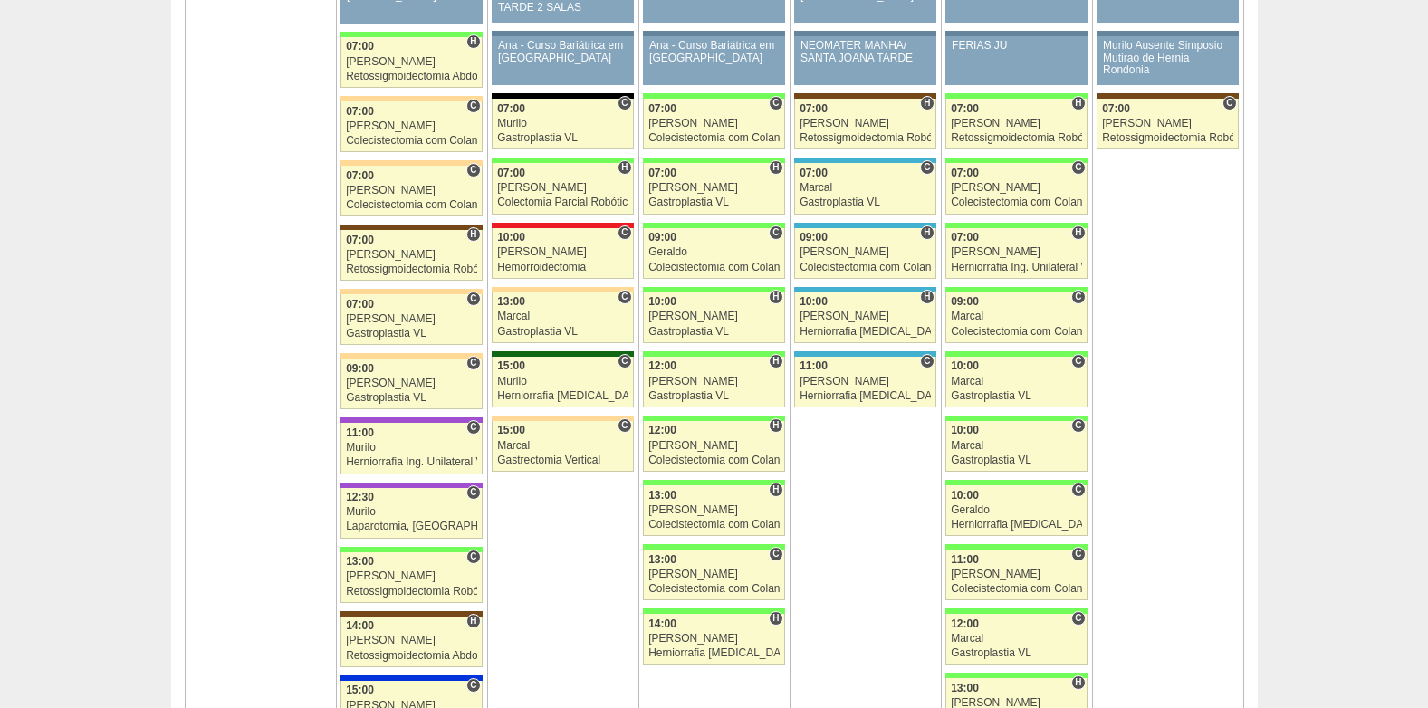
scroll to position [2754, 0]
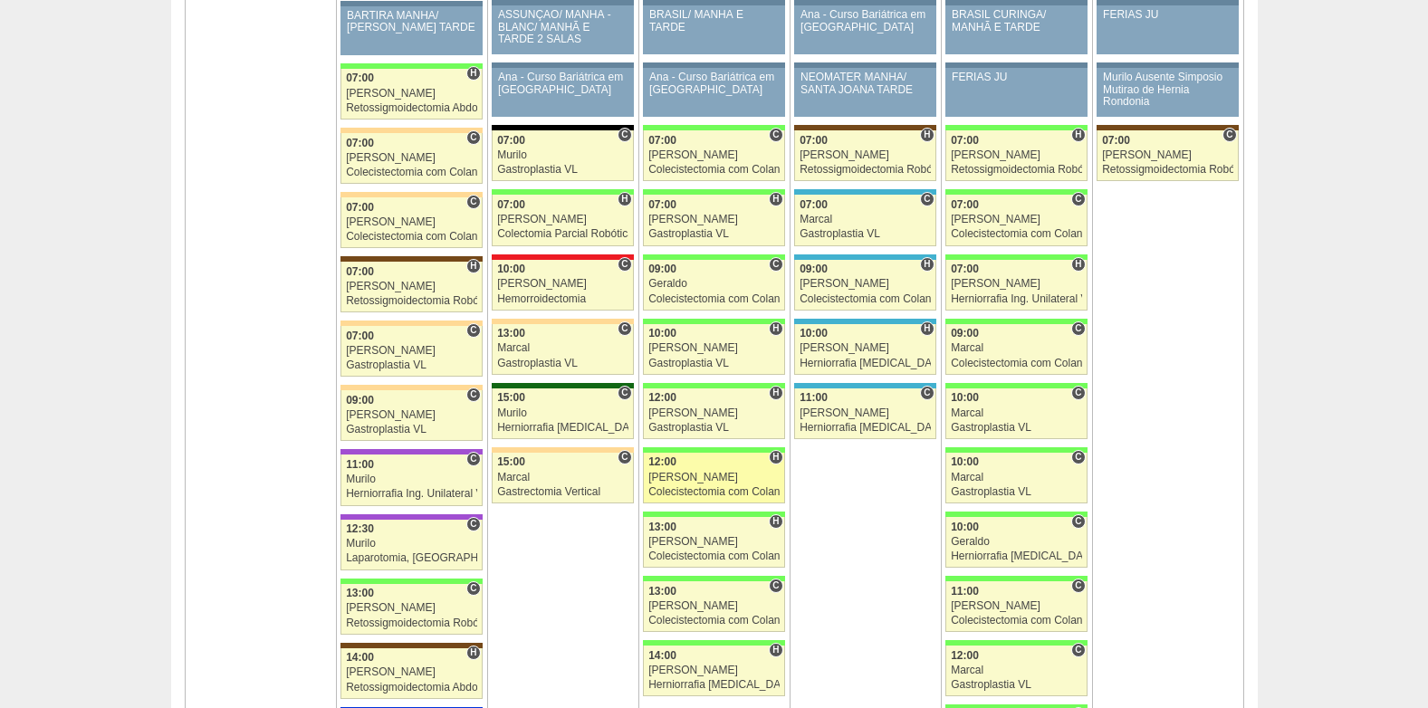
click at [696, 488] on div "Colecistectomia com Colangiografia VL" at bounding box center [713, 492] width 131 height 12
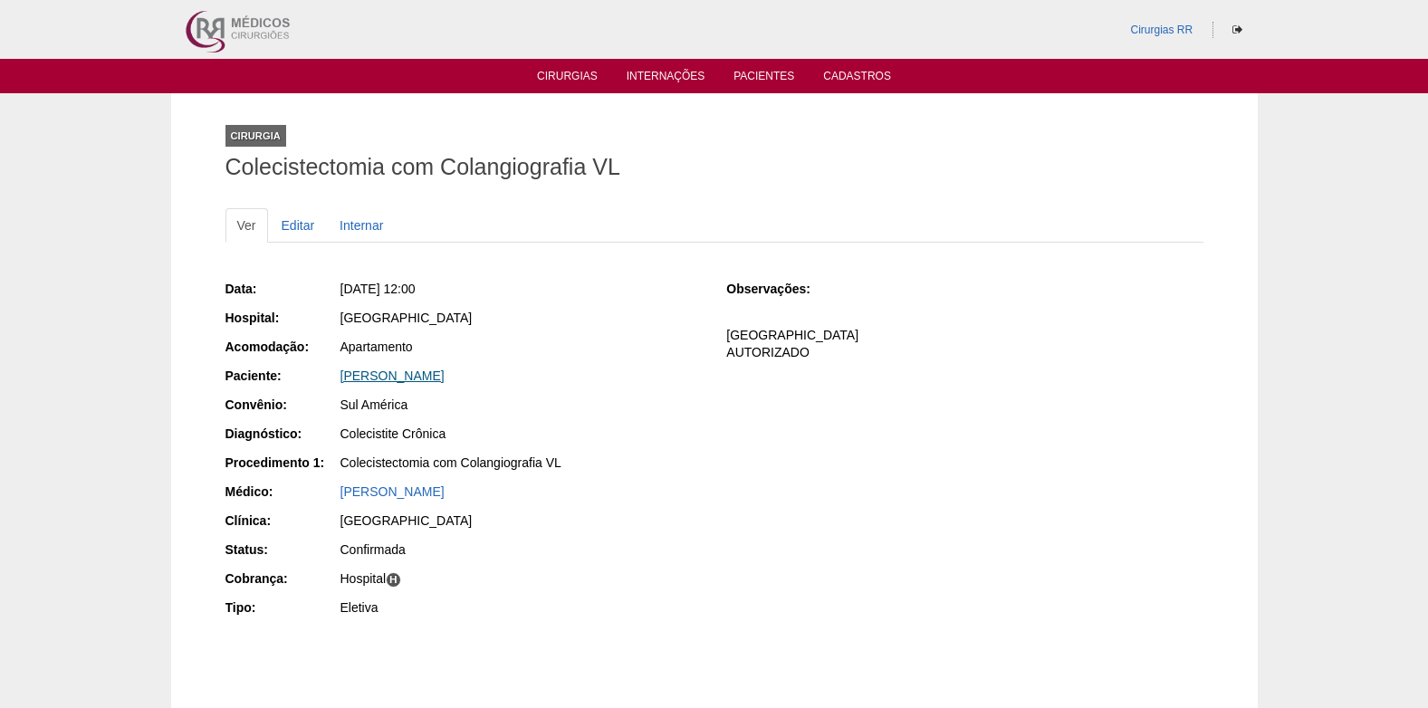
click at [387, 377] on link "[PERSON_NAME]" at bounding box center [393, 376] width 104 height 14
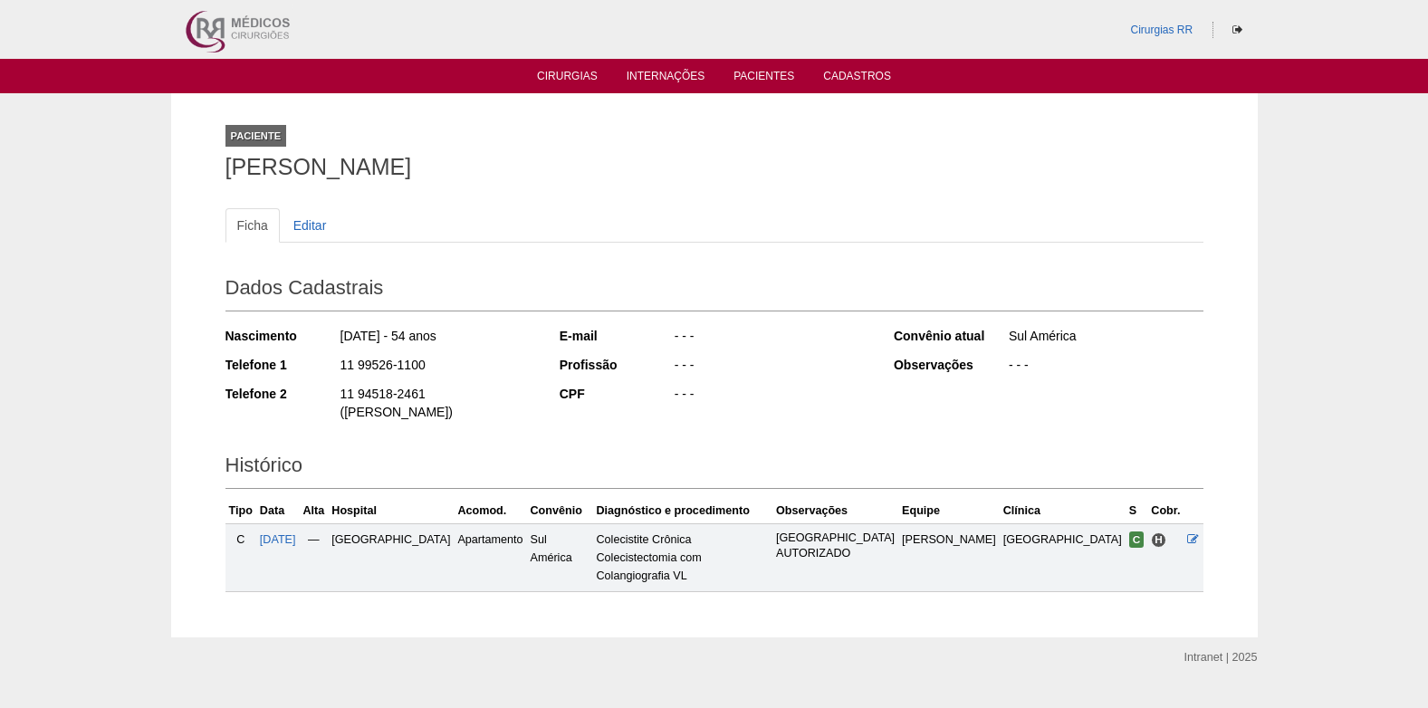
drag, startPoint x: 336, startPoint y: 367, endPoint x: 426, endPoint y: 369, distance: 89.7
click at [426, 369] on div "Telefone 1 11 99526-1100" at bounding box center [381, 367] width 310 height 23
copy div "11 99526-1100"
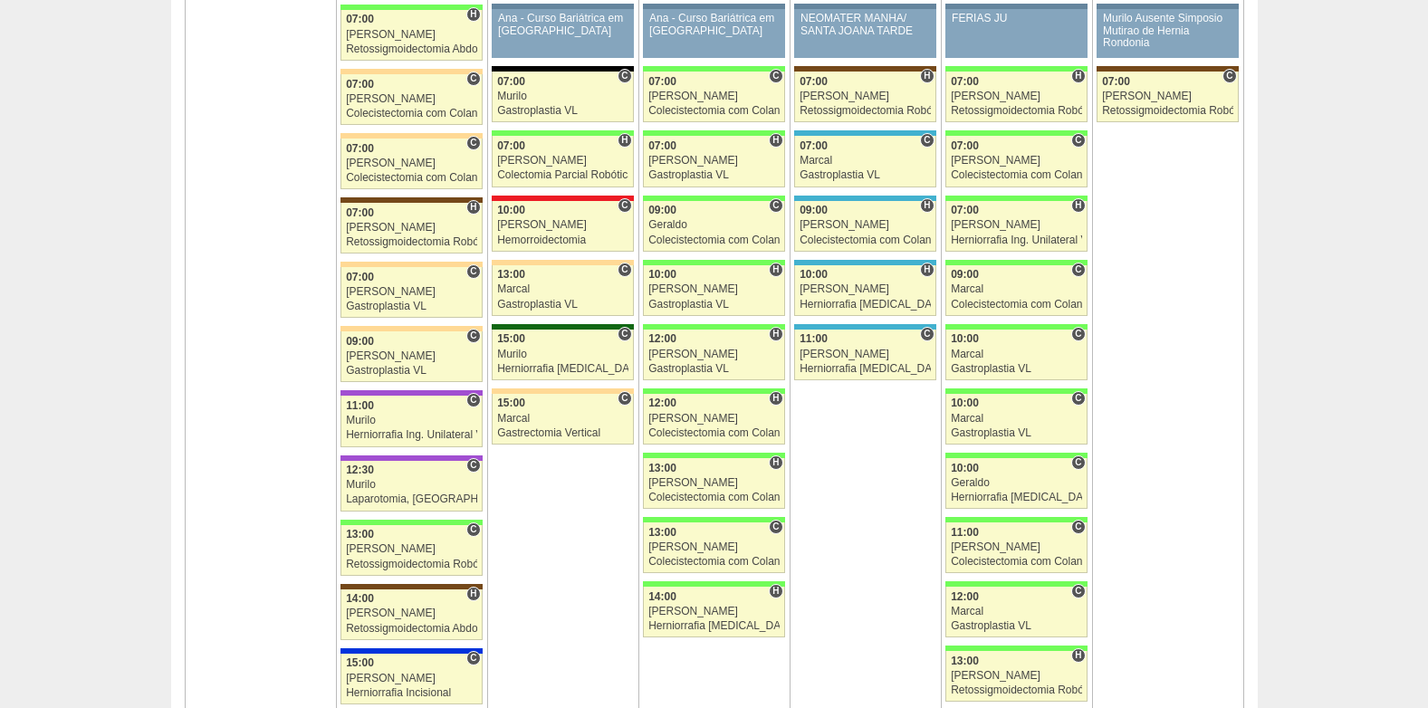
scroll to position [2845, 0]
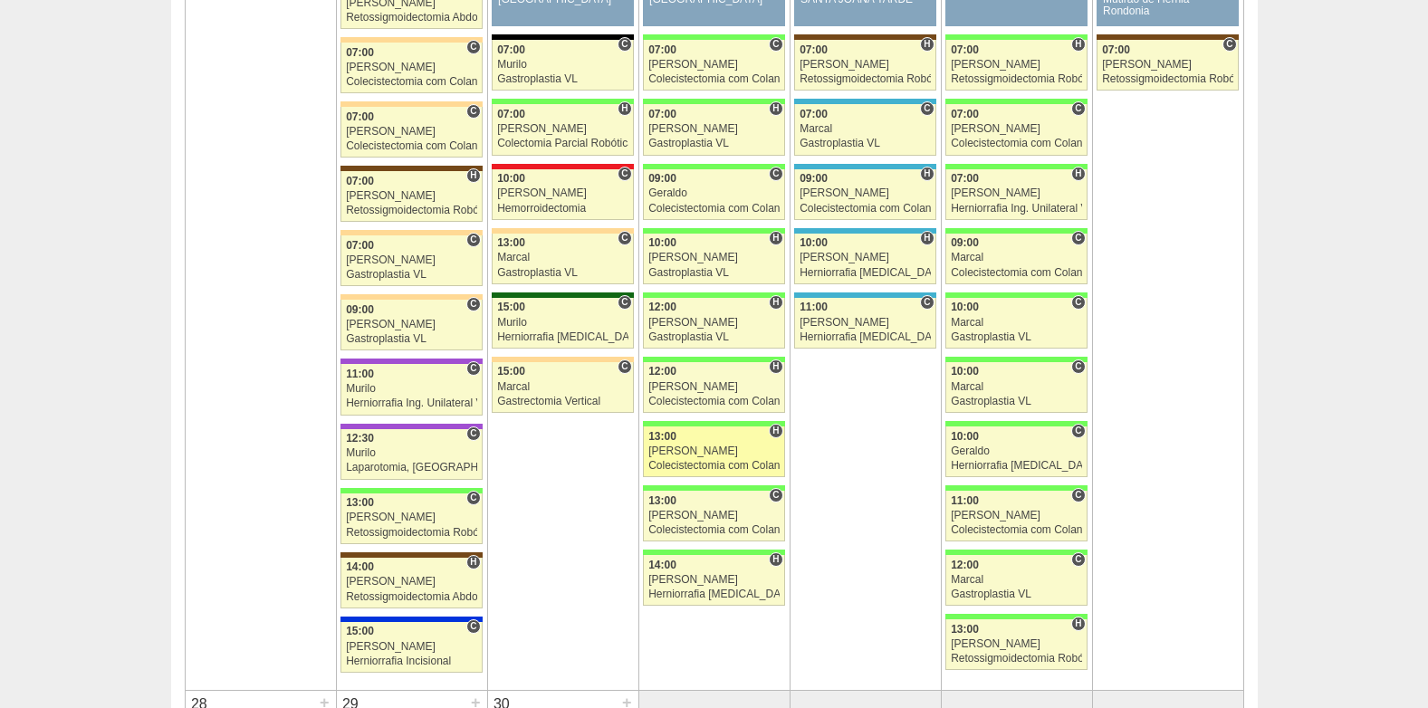
click at [713, 449] on div "[PERSON_NAME]" at bounding box center [713, 452] width 131 height 12
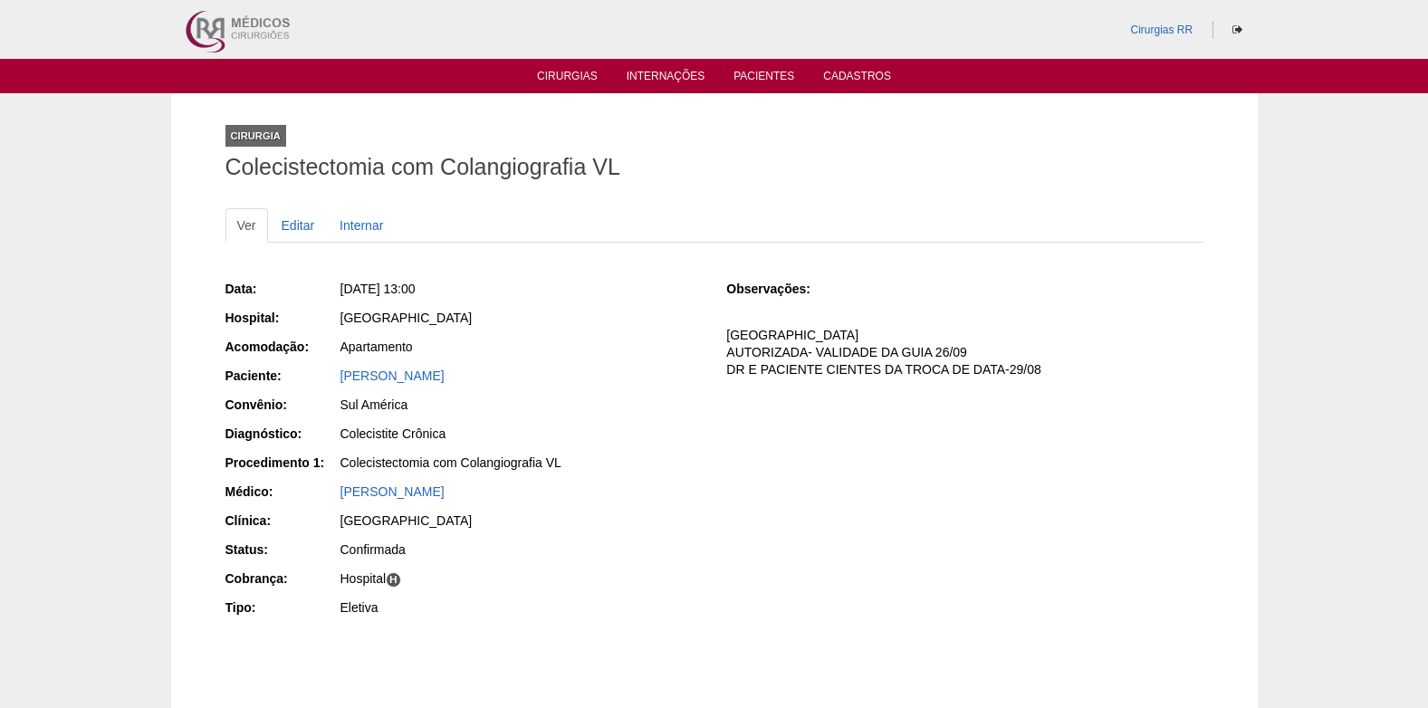
drag, startPoint x: 331, startPoint y: 380, endPoint x: 533, endPoint y: 388, distance: 202.1
click at [533, 388] on div "Paciente: JESSICA RAMOS LUCENA SILVA" at bounding box center [464, 378] width 476 height 23
copy div "Paciente: JESSICA RAMOS LUCENA SILVA"
click at [422, 375] on link "JESSICA RAMOS LUCENA SILVA" at bounding box center [393, 376] width 104 height 14
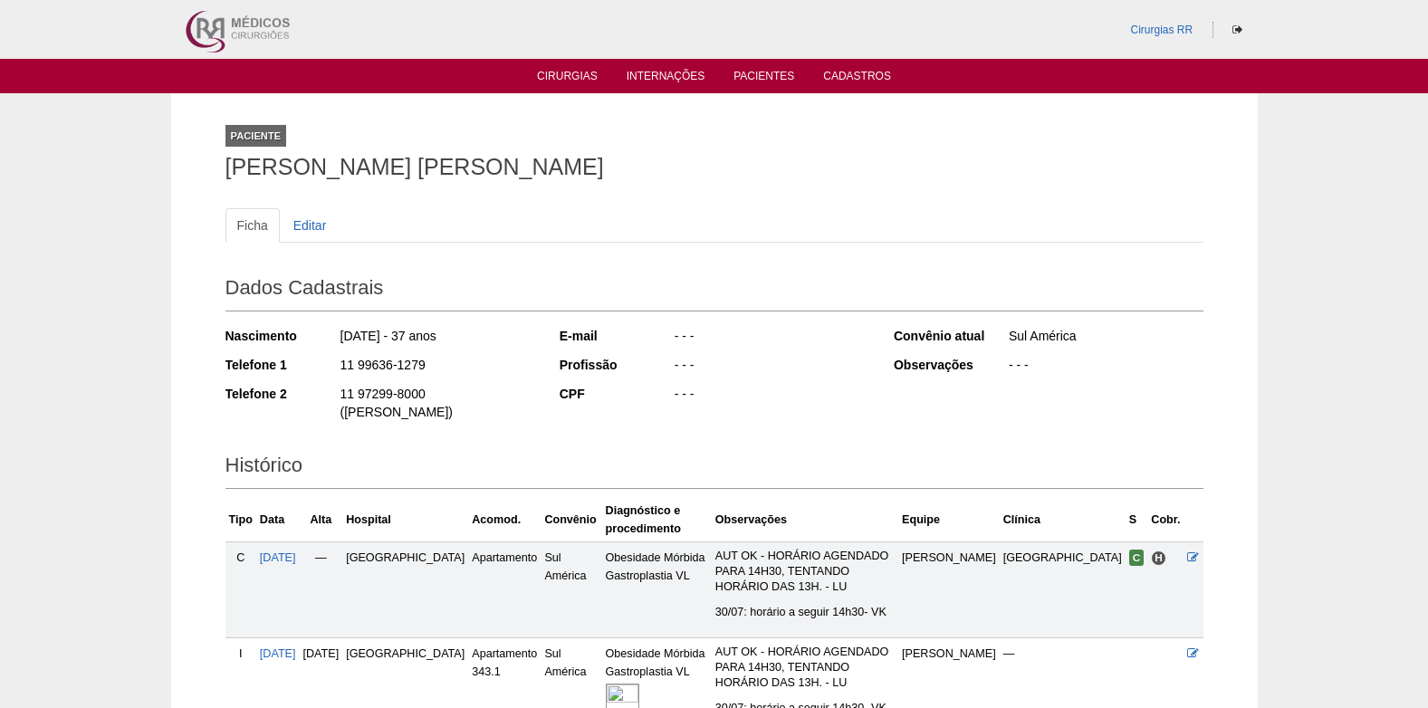
drag, startPoint x: 340, startPoint y: 365, endPoint x: 434, endPoint y: 370, distance: 94.3
click at [434, 370] on div "11 99636-1279" at bounding box center [437, 367] width 197 height 23
copy div "11 99636-1279"
click at [566, 76] on link "Cirurgias" at bounding box center [567, 77] width 61 height 15
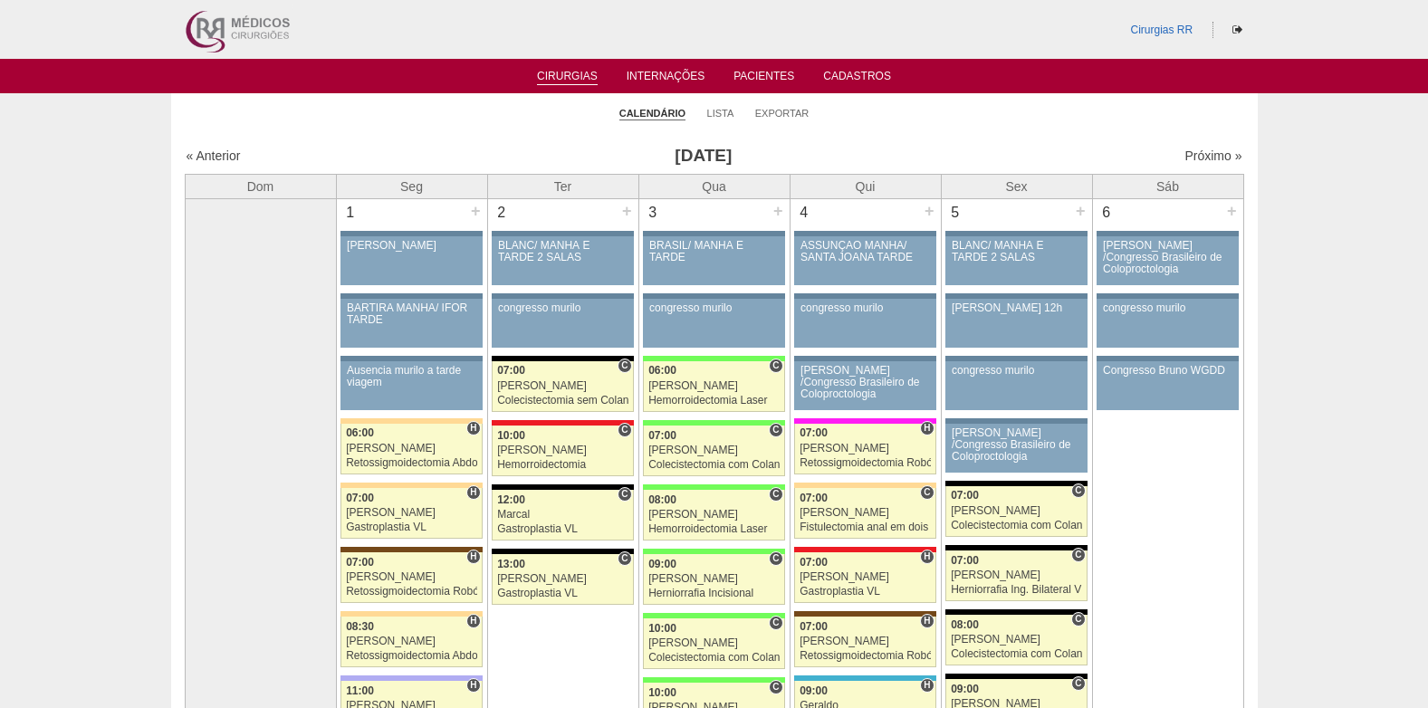
click at [540, 73] on link "Cirurgias" at bounding box center [567, 77] width 61 height 15
click at [1203, 157] on link "Próximo »" at bounding box center [1213, 156] width 57 height 14
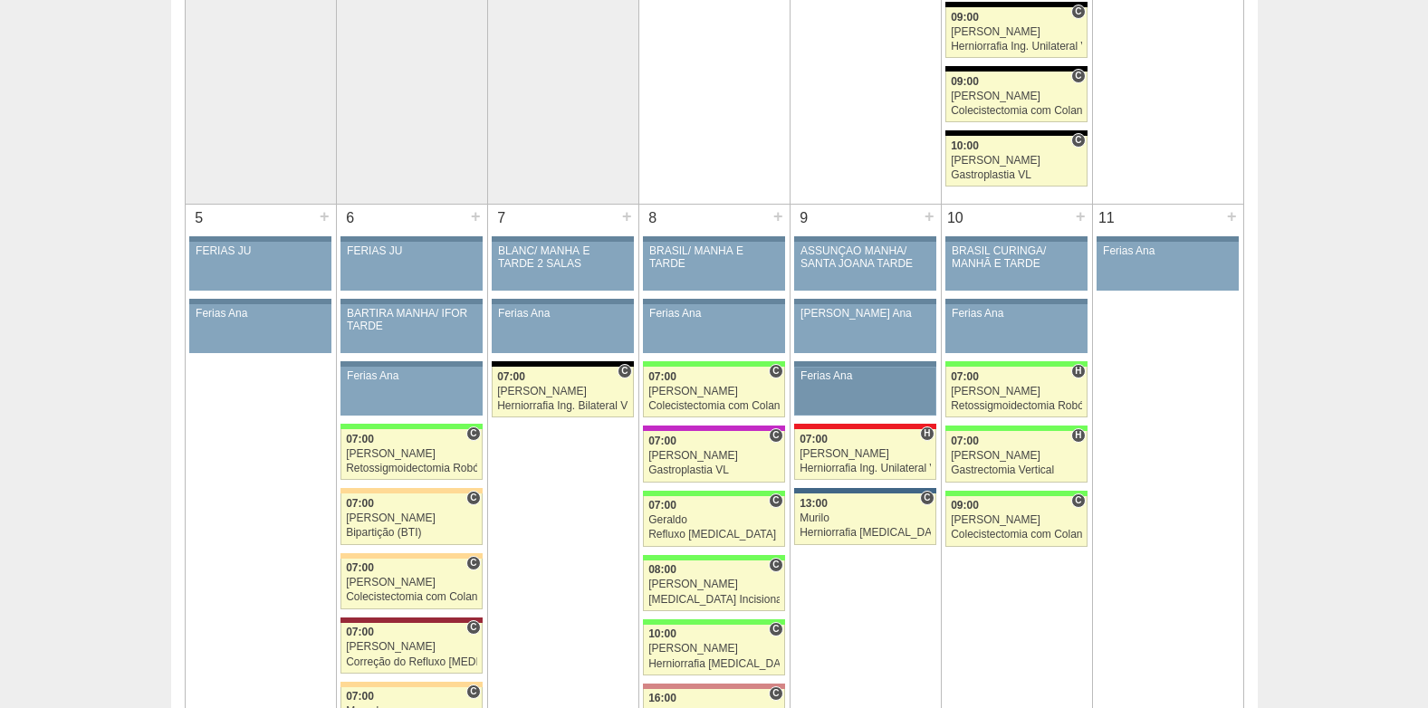
scroll to position [634, 0]
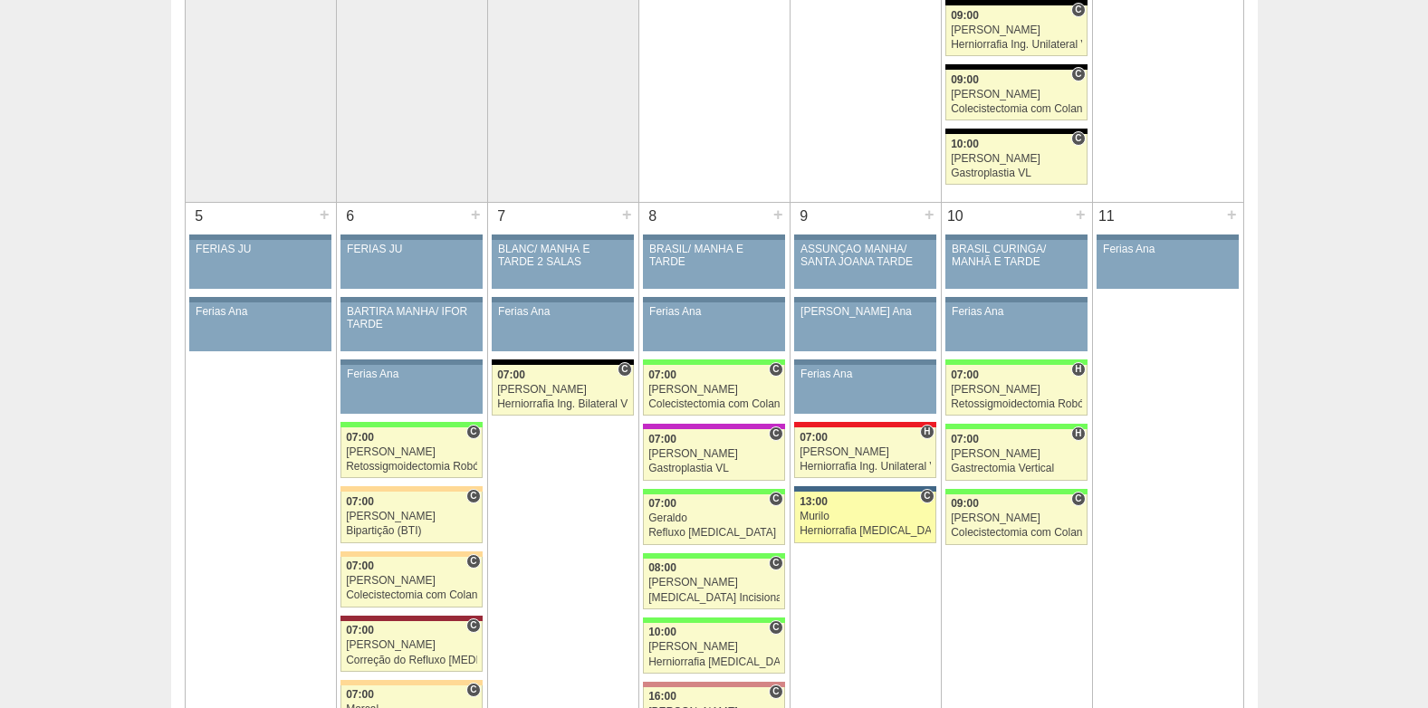
click at [859, 532] on div "Herniorrafia [MEDICAL_DATA] Robótica" at bounding box center [865, 531] width 131 height 12
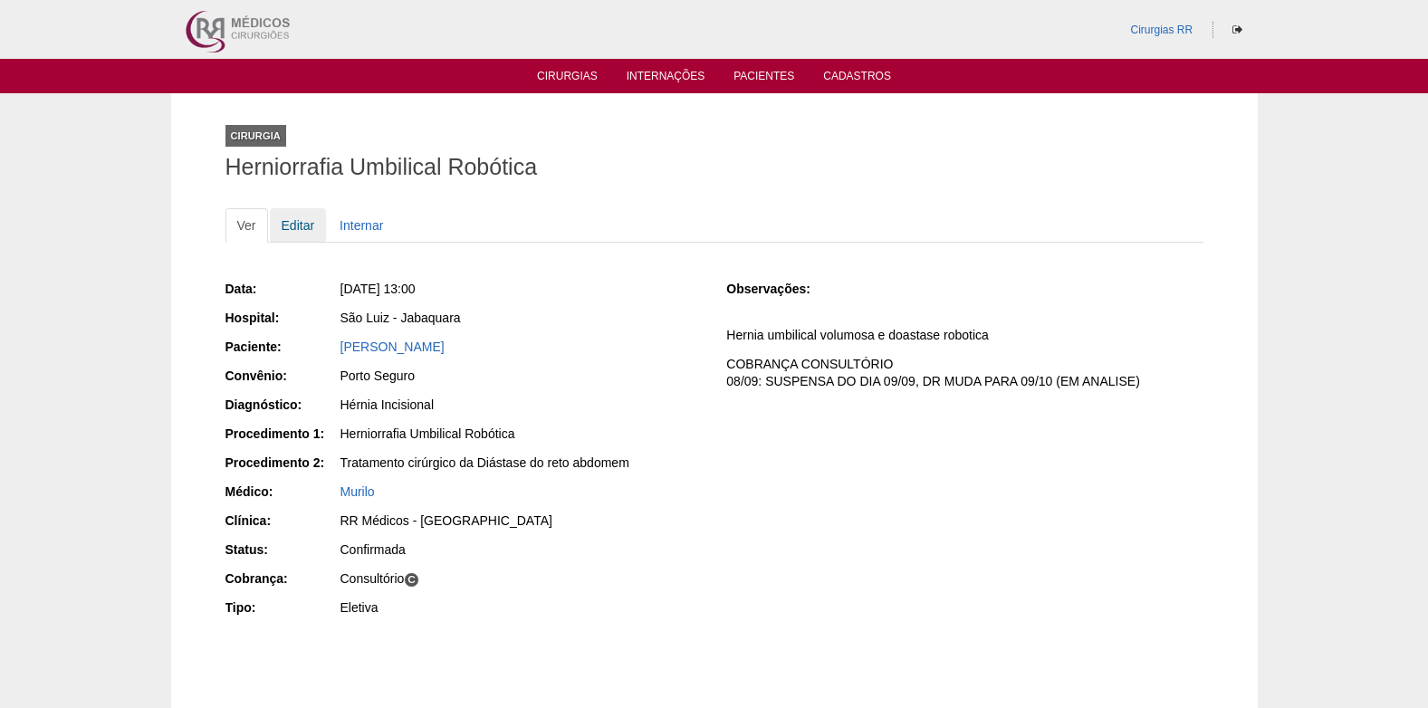
click at [293, 229] on link "Editar" at bounding box center [298, 225] width 57 height 34
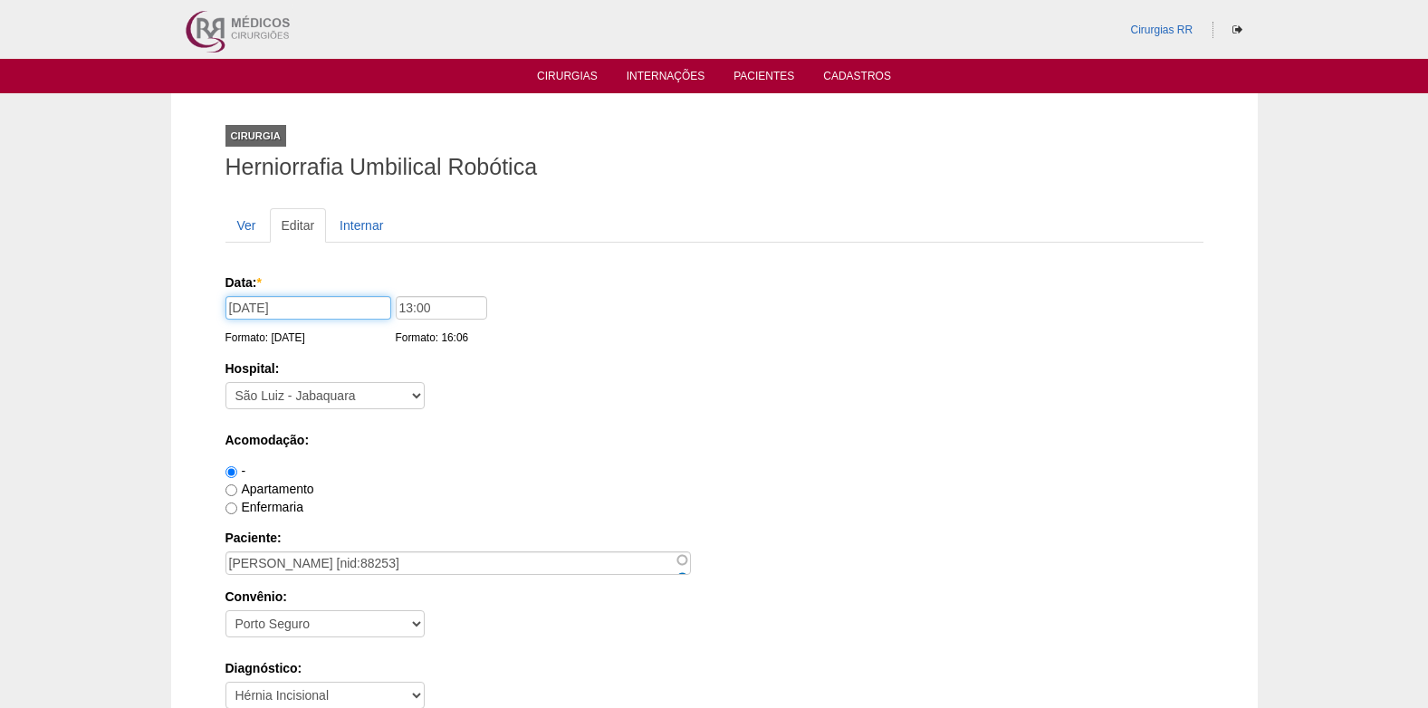
click at [334, 298] on input "[DATE]" at bounding box center [309, 308] width 166 height 24
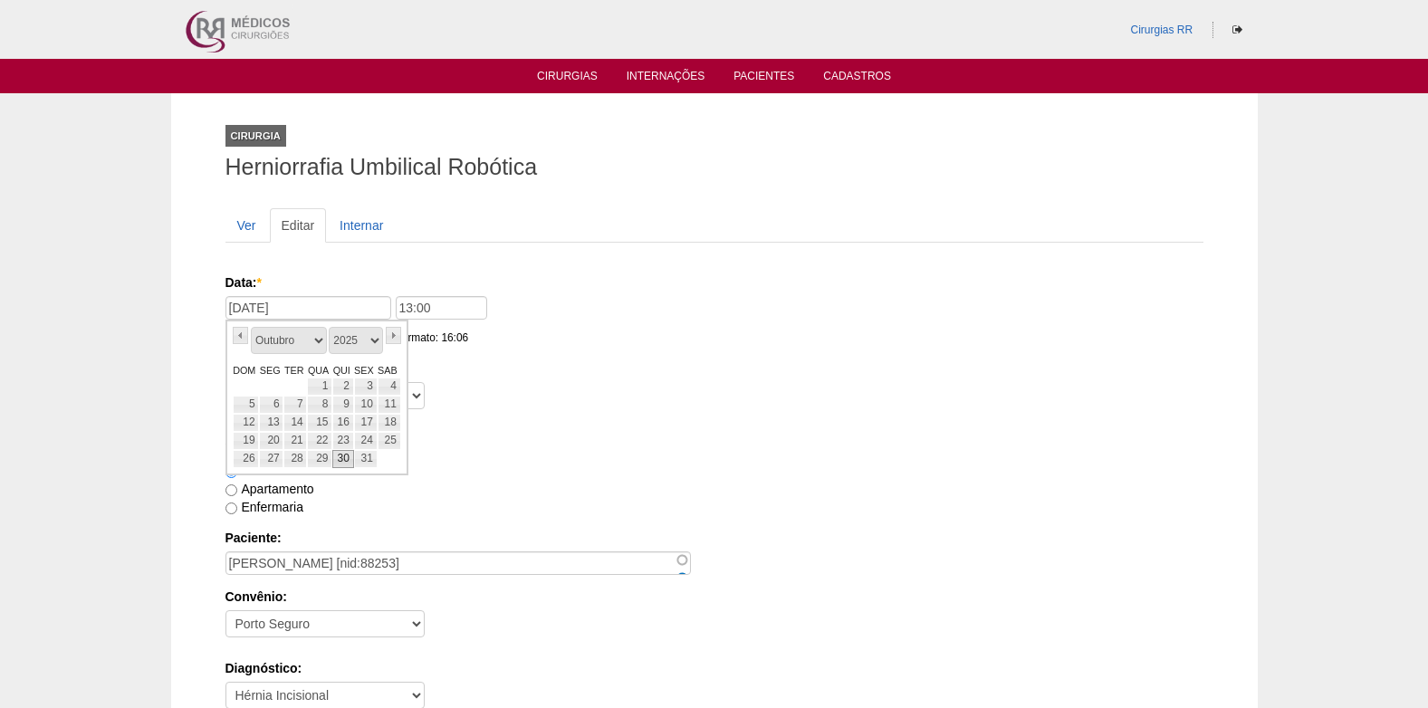
click at [338, 461] on link "30" at bounding box center [342, 459] width 21 height 18
type input "30/10/2025"
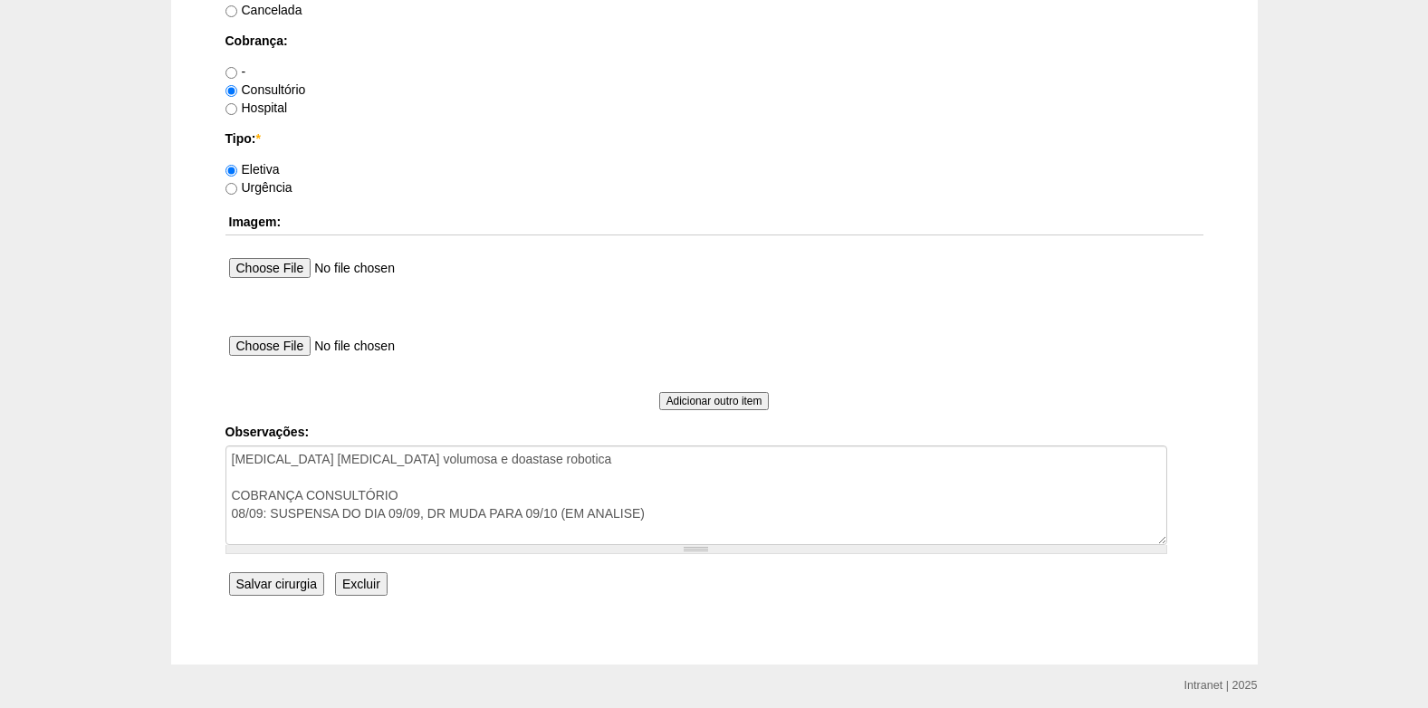
scroll to position [1626, 0]
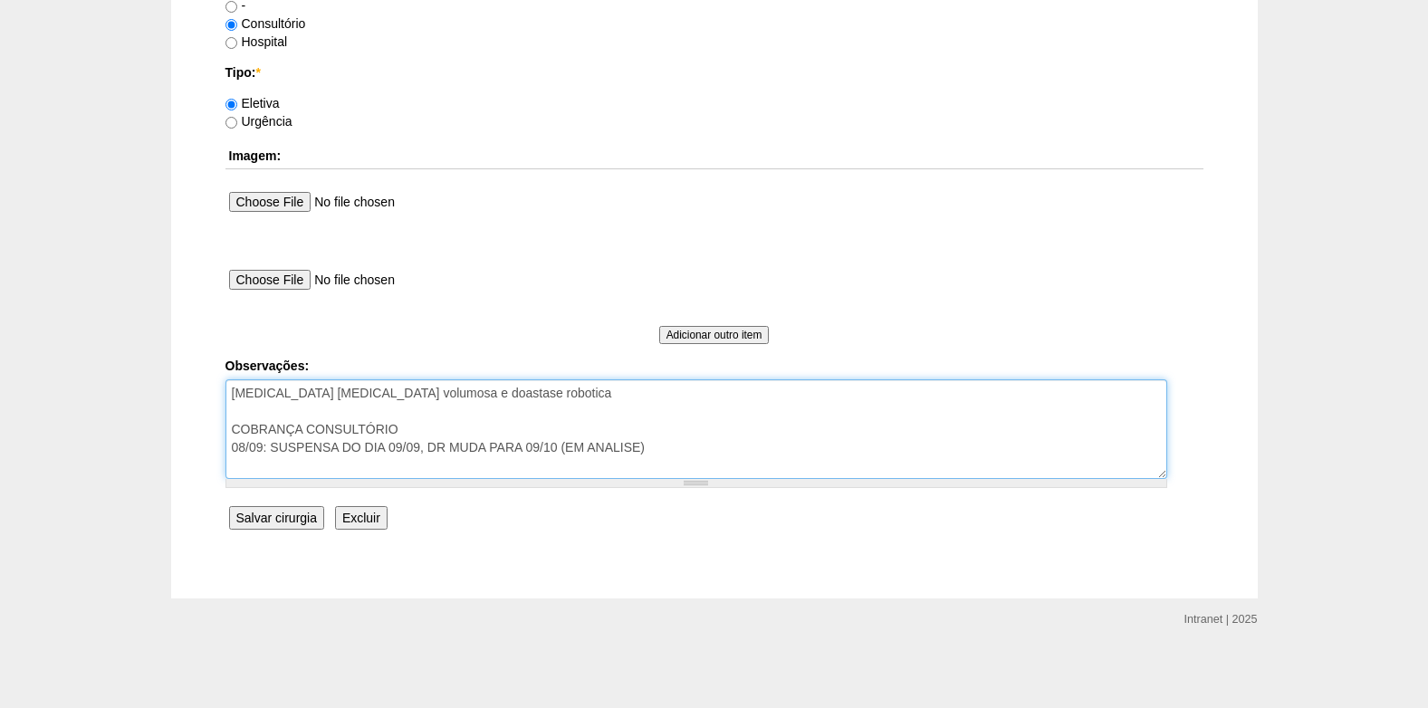
drag, startPoint x: 660, startPoint y: 454, endPoint x: 428, endPoint y: 447, distance: 231.9
click at [428, 447] on textarea "Hernia umbilical volumosa e doastase robotica COBRANÇA CONSULTÓRIO 08/09: SUSPE…" at bounding box center [697, 429] width 942 height 100
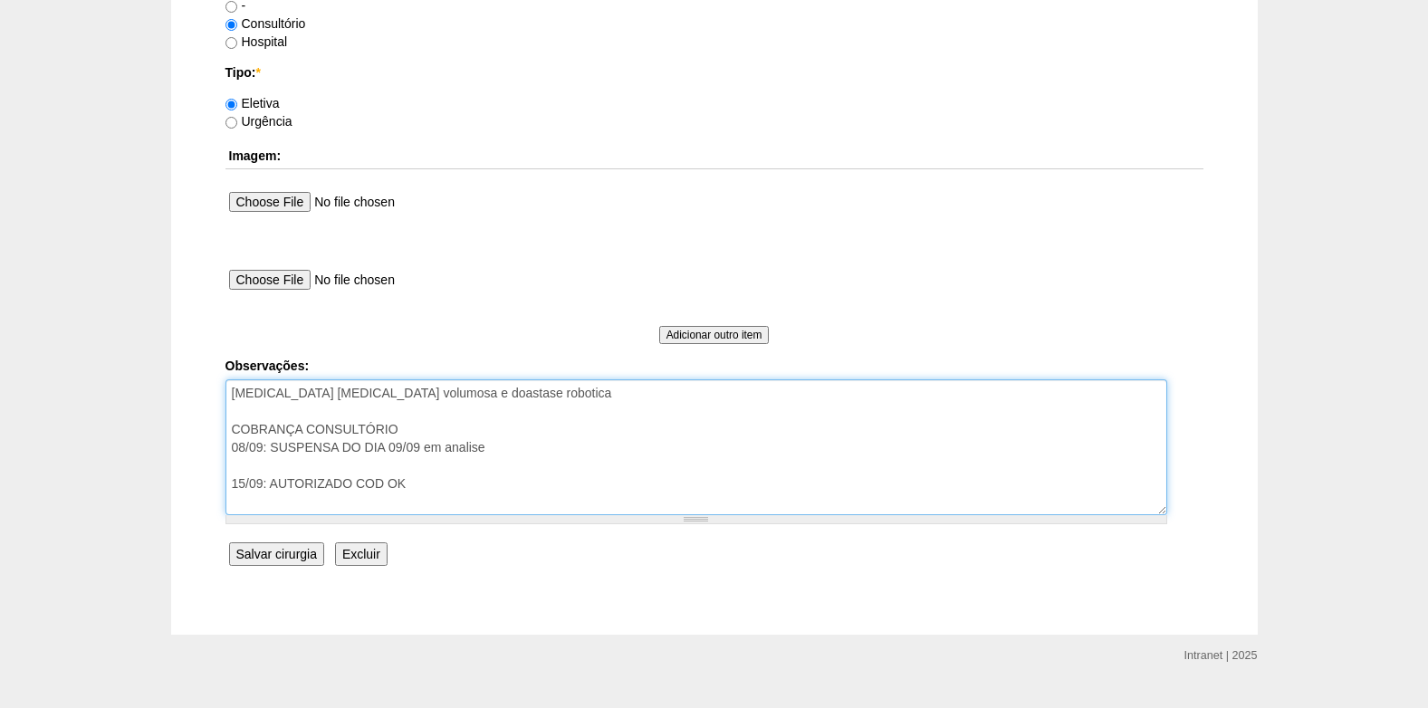
click at [381, 485] on textarea "Hernia umbilical volumosa e doastase robotica COBRANÇA CONSULTÓRIO 08/09: SUSPE…" at bounding box center [697, 447] width 942 height 136
click at [424, 487] on textarea "Hernia umbilical volumosa e doastase robotica COBRANÇA CONSULTÓRIO 08/09: SUSPE…" at bounding box center [697, 447] width 942 height 136
type textarea "Hernia umbilical volumosa e doastase robotica COBRANÇA CONSULTÓRIO 08/09: SUSPE…"
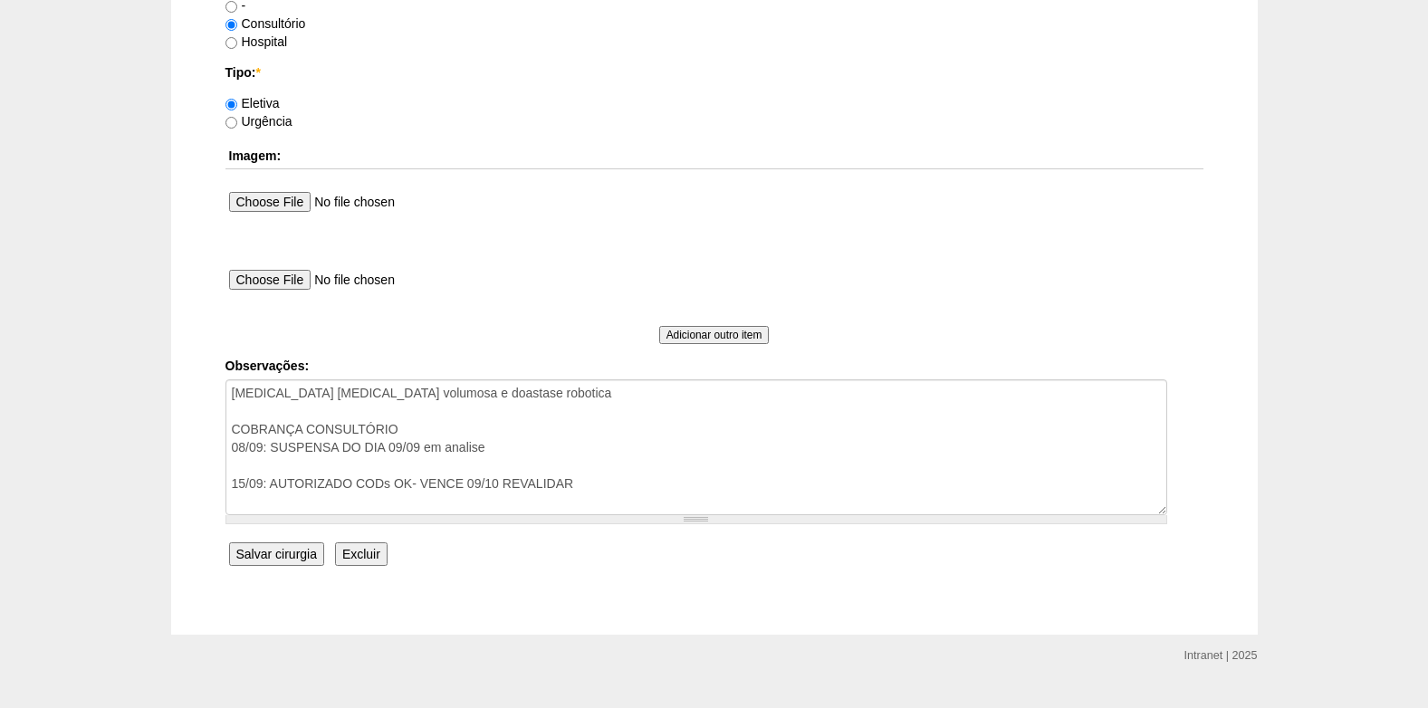
click at [299, 563] on input "Salvar cirurgia" at bounding box center [276, 555] width 95 height 24
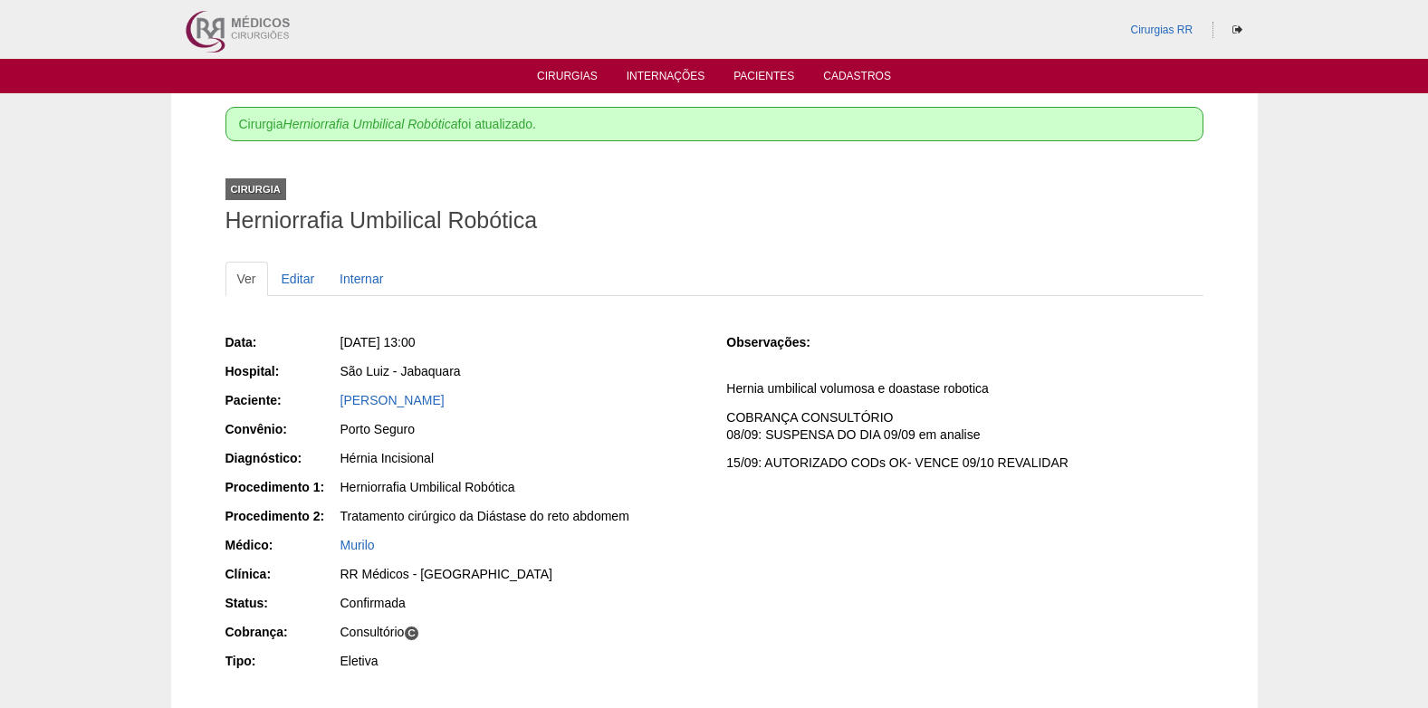
click at [562, 63] on ul "Cirurgias Internações Pacientes Cadastros" at bounding box center [714, 76] width 1428 height 34
click at [566, 71] on link "Cirurgias" at bounding box center [567, 77] width 61 height 15
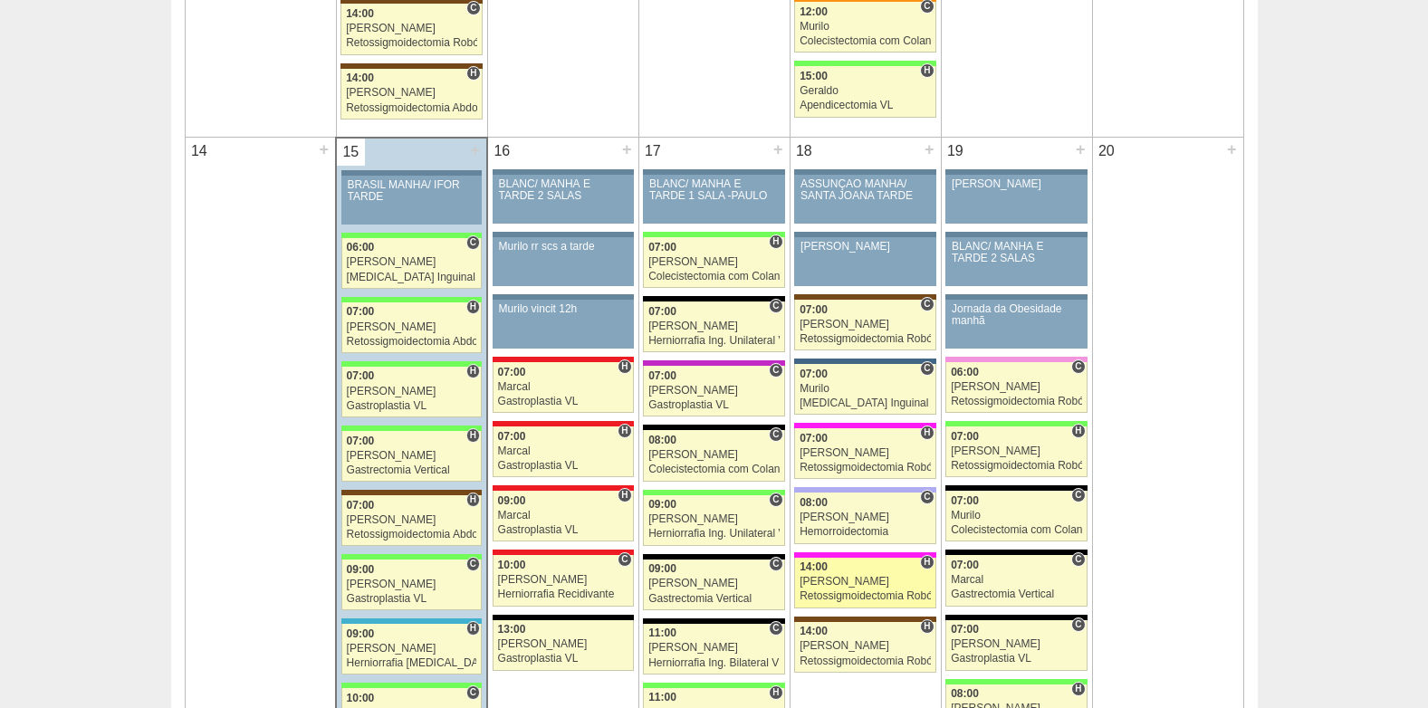
scroll to position [1811, 0]
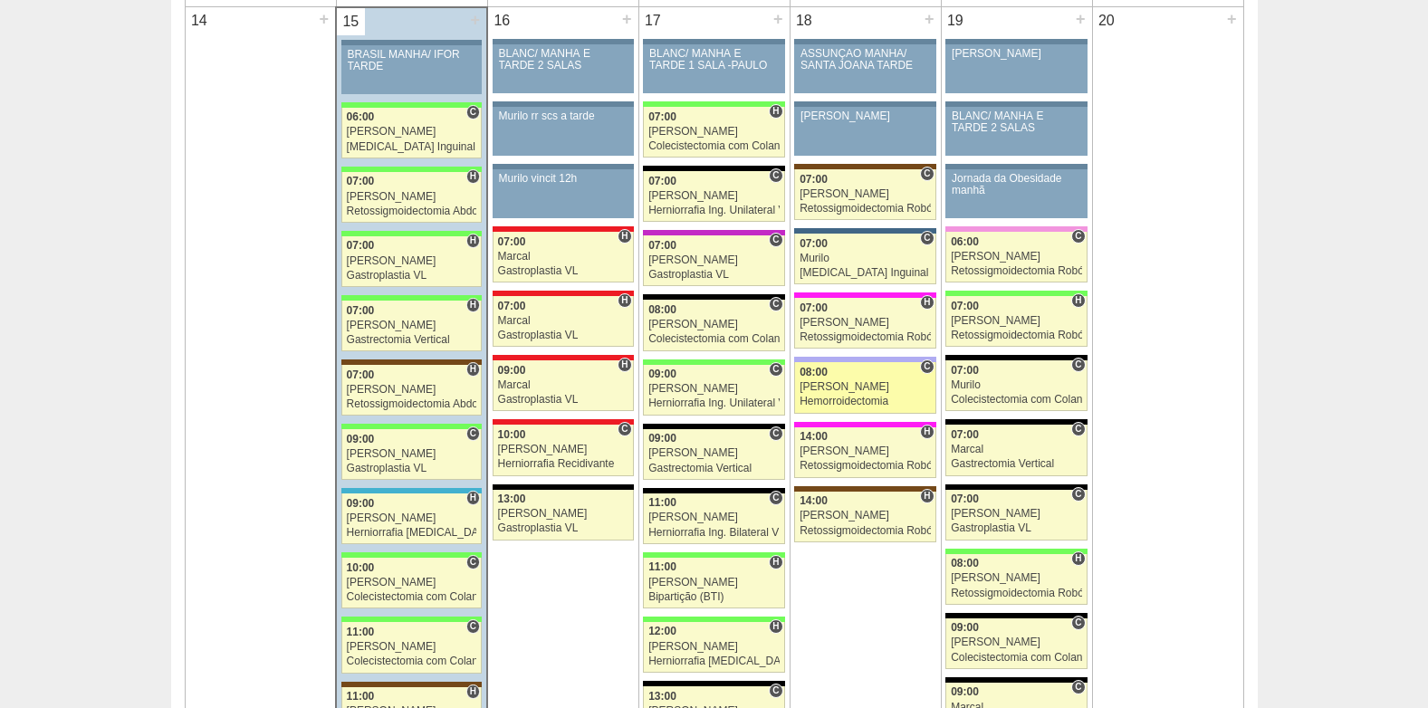
click at [839, 392] on div "[PERSON_NAME]" at bounding box center [865, 387] width 131 height 12
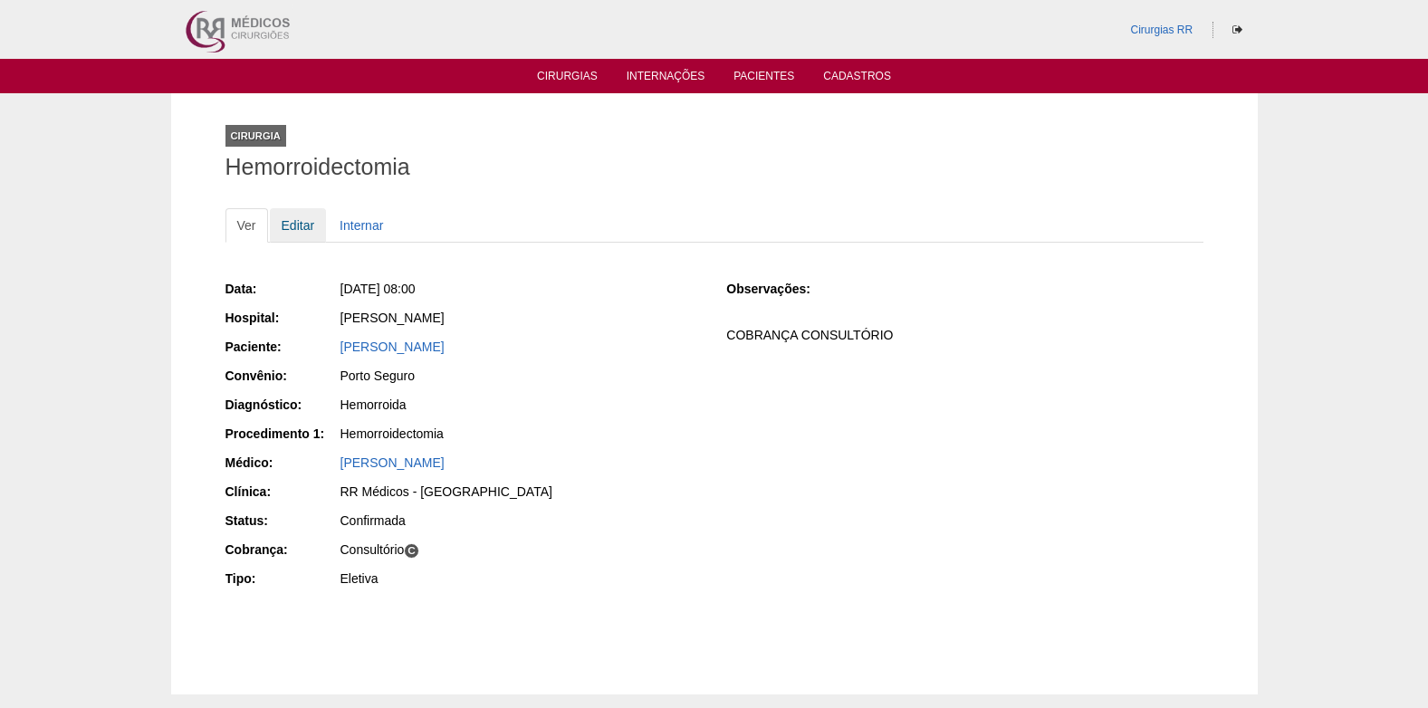
click at [298, 229] on link "Editar" at bounding box center [298, 225] width 57 height 34
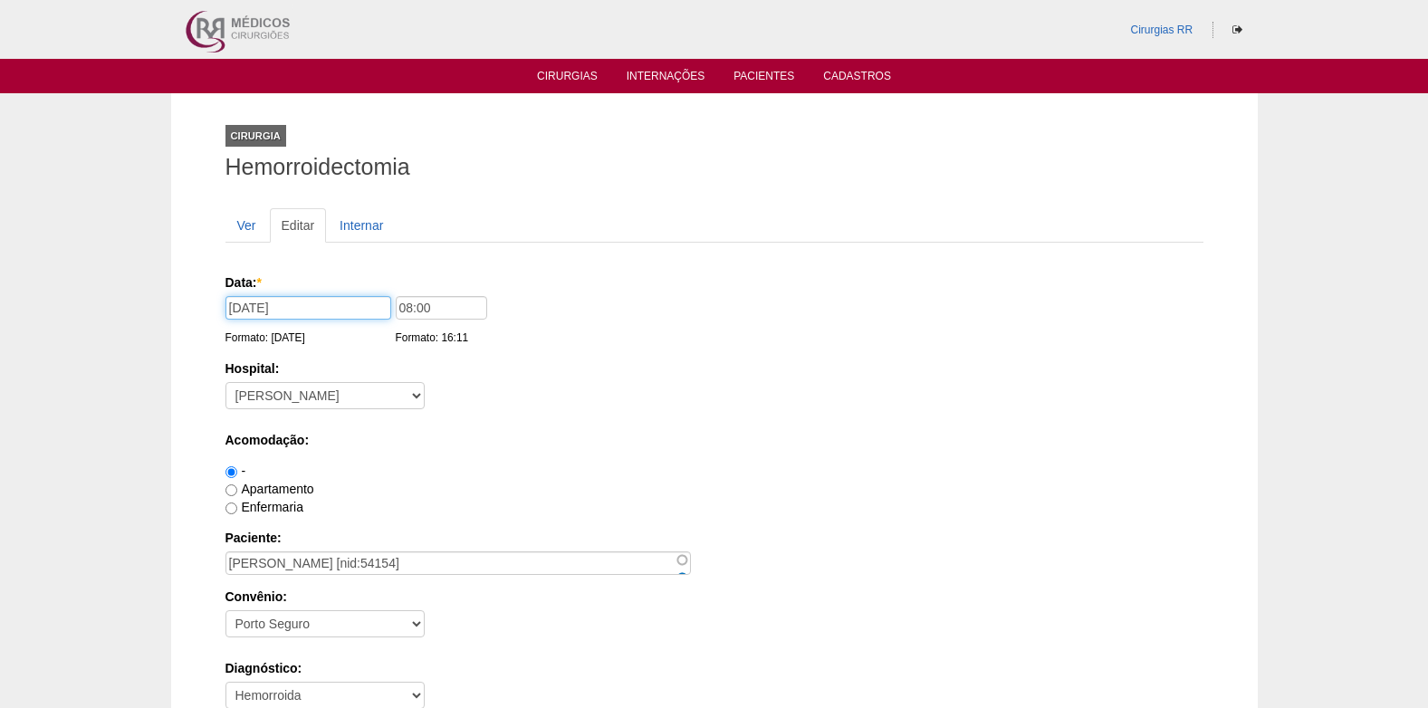
click at [314, 308] on input "18/09/2025" at bounding box center [309, 308] width 166 height 24
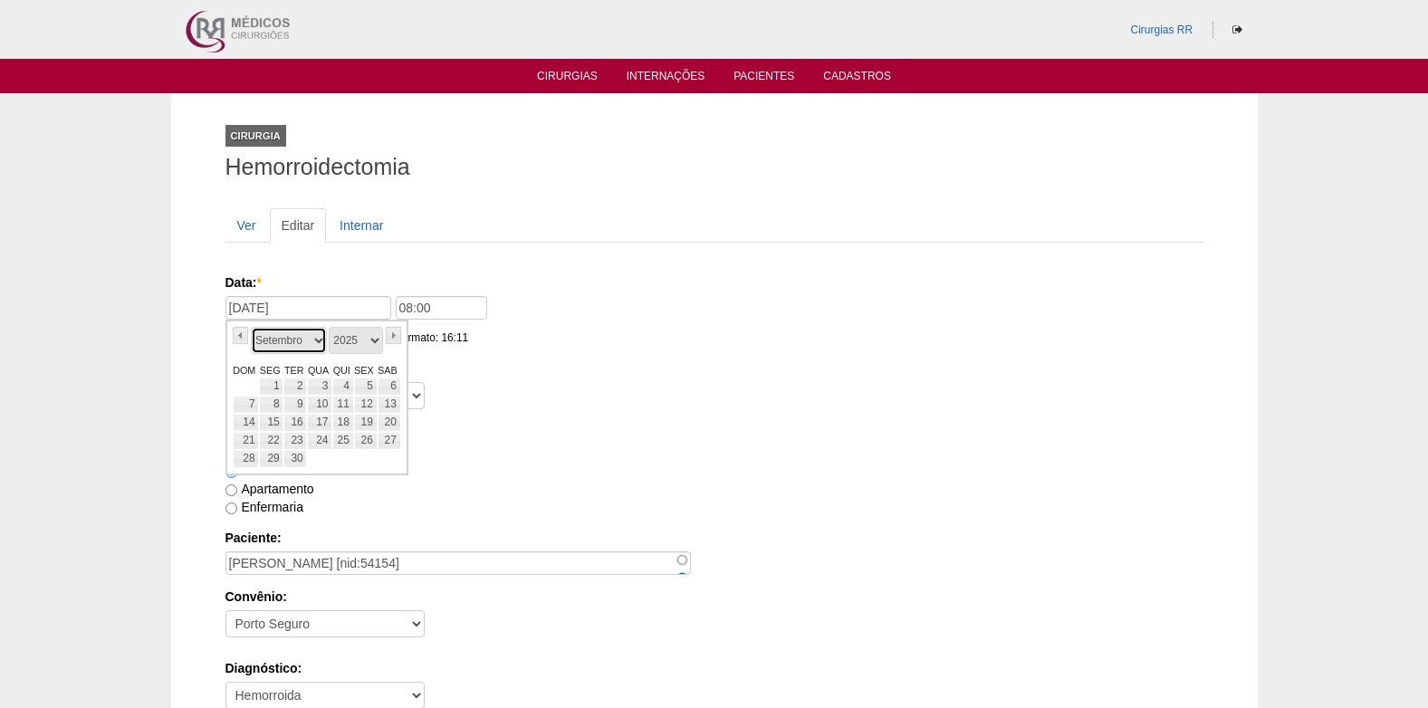
click at [321, 341] on select "Janeiro Fevereiro Março Abril Maio Junho Julho Agosto Setembro Outubro Novembro…" at bounding box center [289, 340] width 76 height 27
click at [383, 400] on link "11" at bounding box center [390, 405] width 24 height 18
type input "11/10/2025"
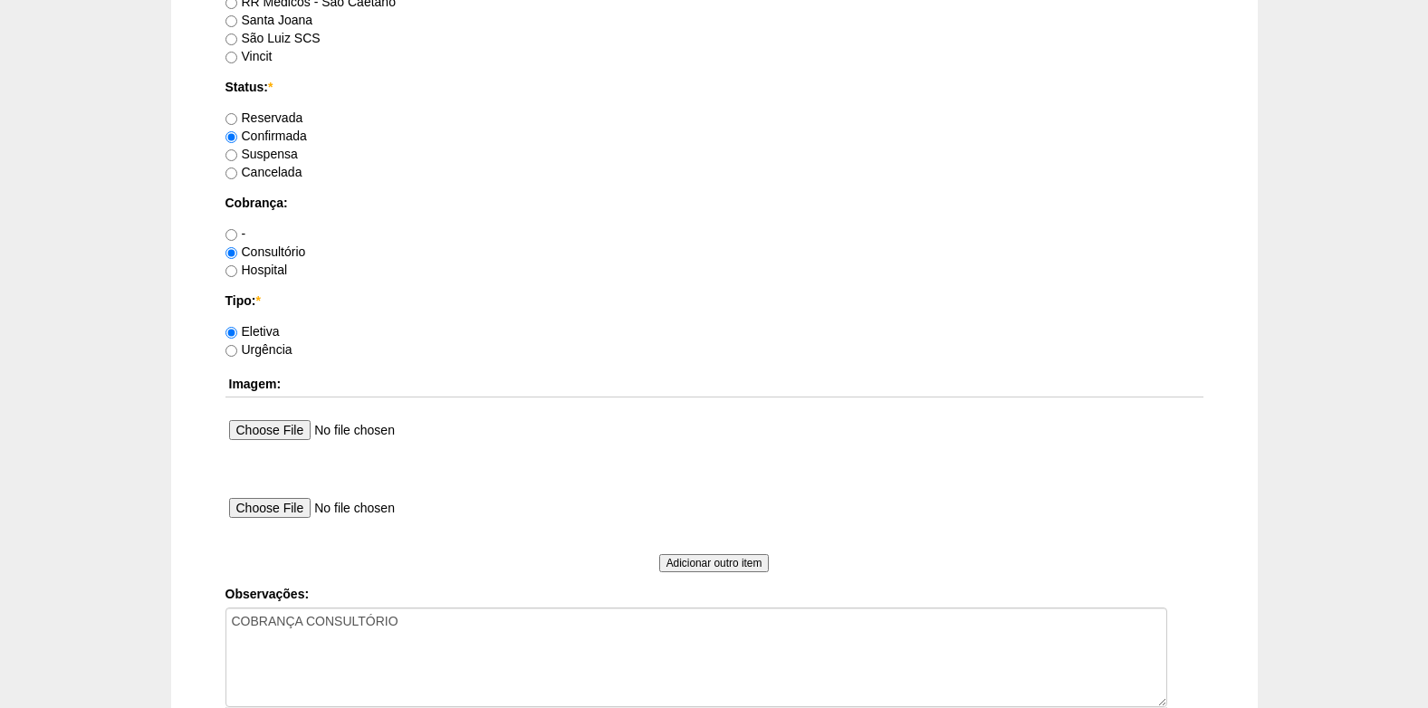
scroll to position [1626, 0]
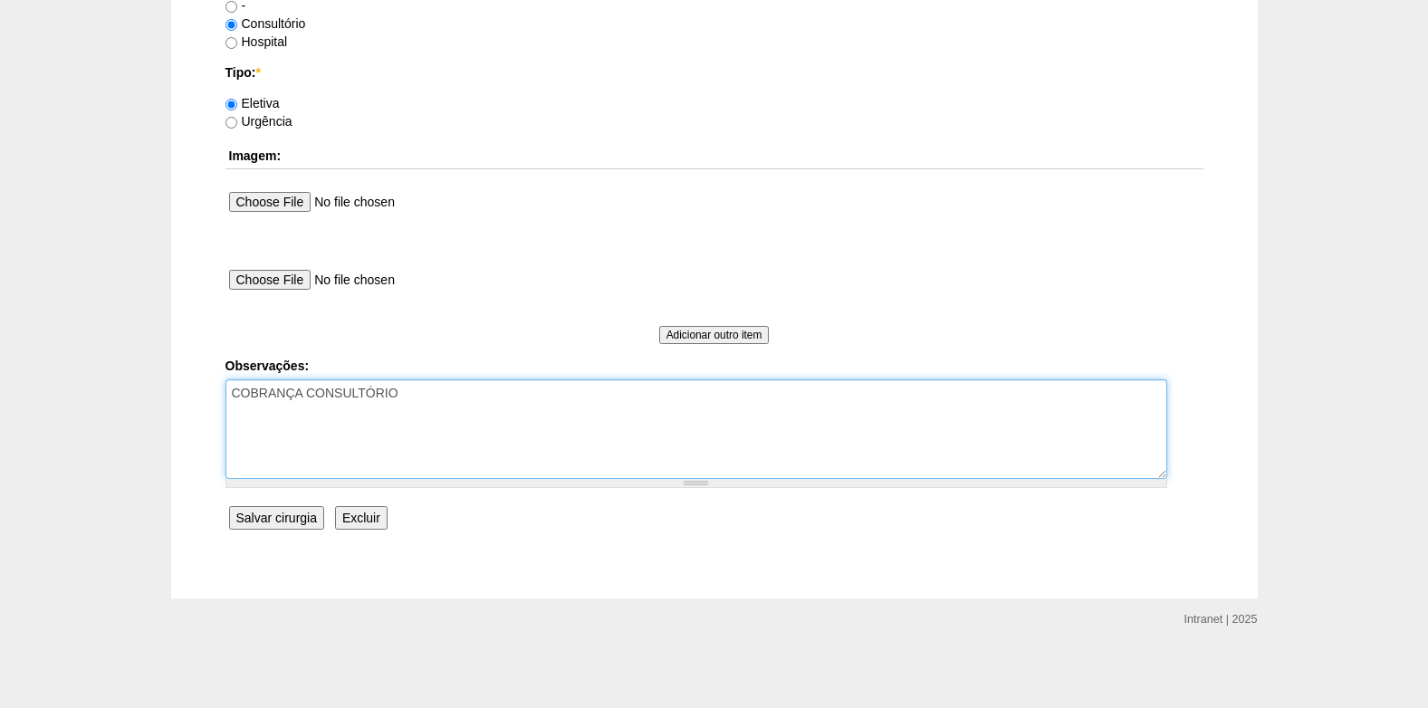
click textarea "COBRANÇA CONSULTÓRIO"
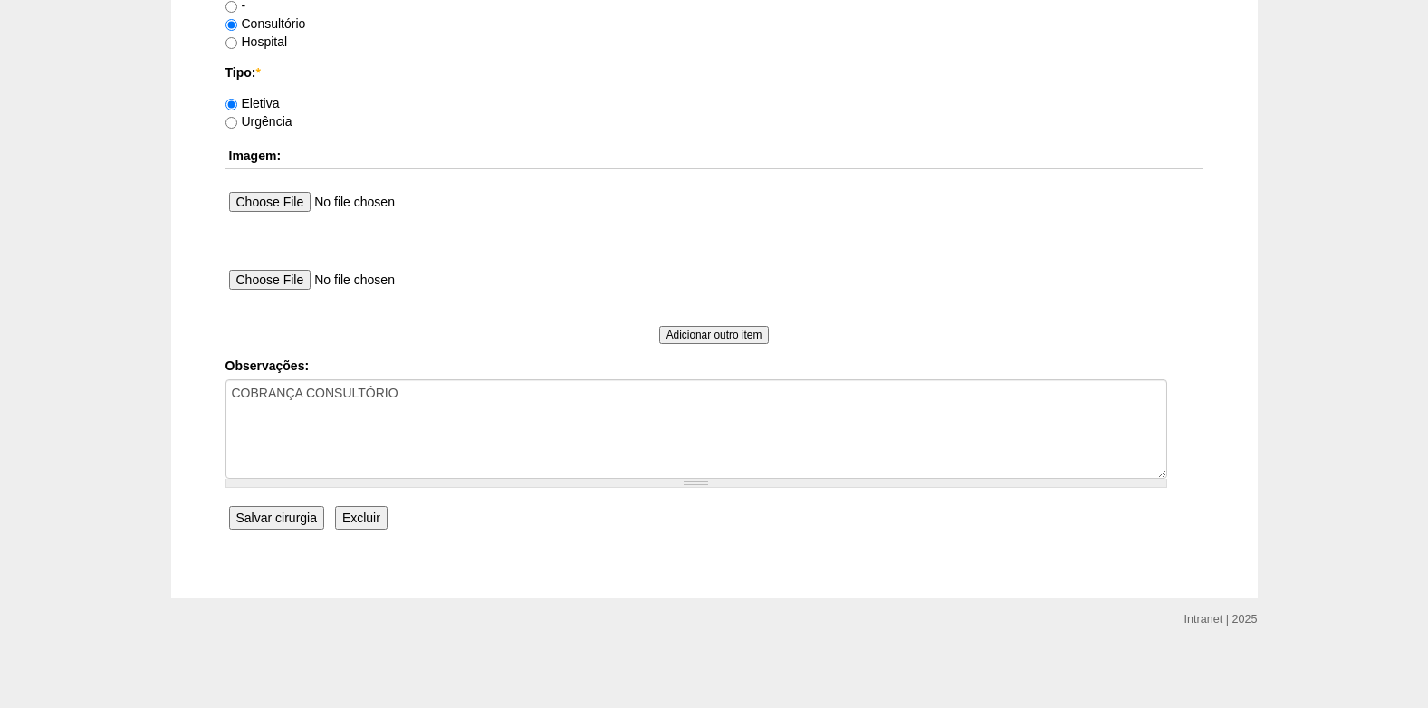
click input "Salvar cirurgia"
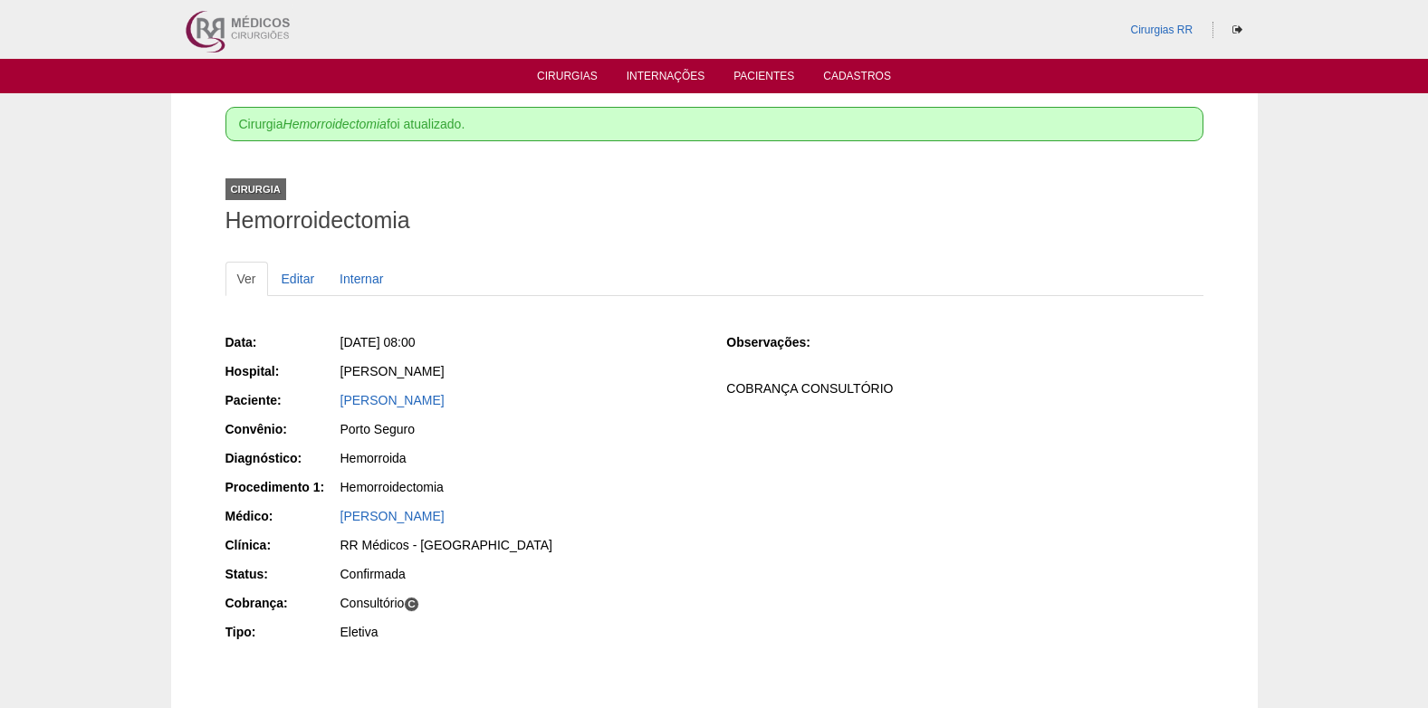
drag, startPoint x: 335, startPoint y: 409, endPoint x: 577, endPoint y: 401, distance: 242.0
click at [577, 401] on div "Paciente: [PERSON_NAME]" at bounding box center [464, 402] width 476 height 23
copy link "[PERSON_NAME]"
click at [574, 78] on link "Cirurgias" at bounding box center [567, 77] width 61 height 15
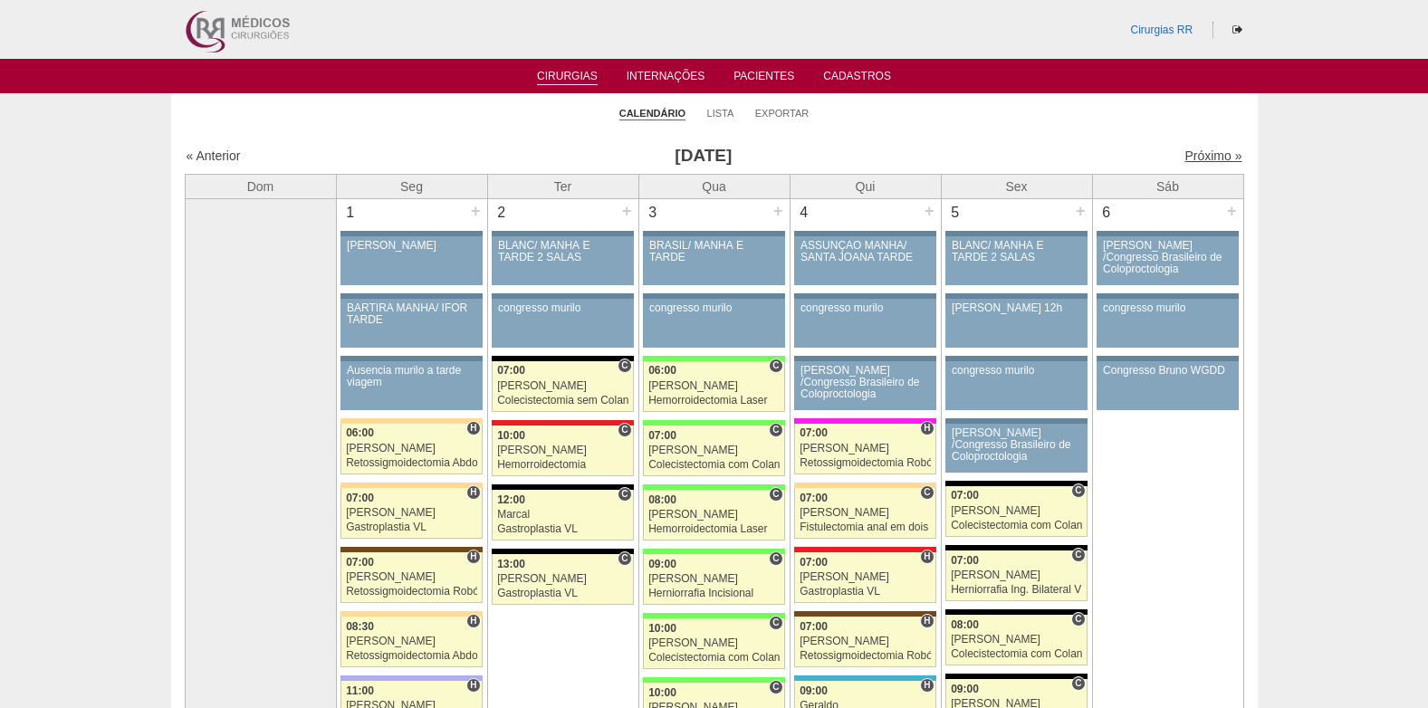
click at [1187, 154] on link "Próximo »" at bounding box center [1213, 156] width 57 height 14
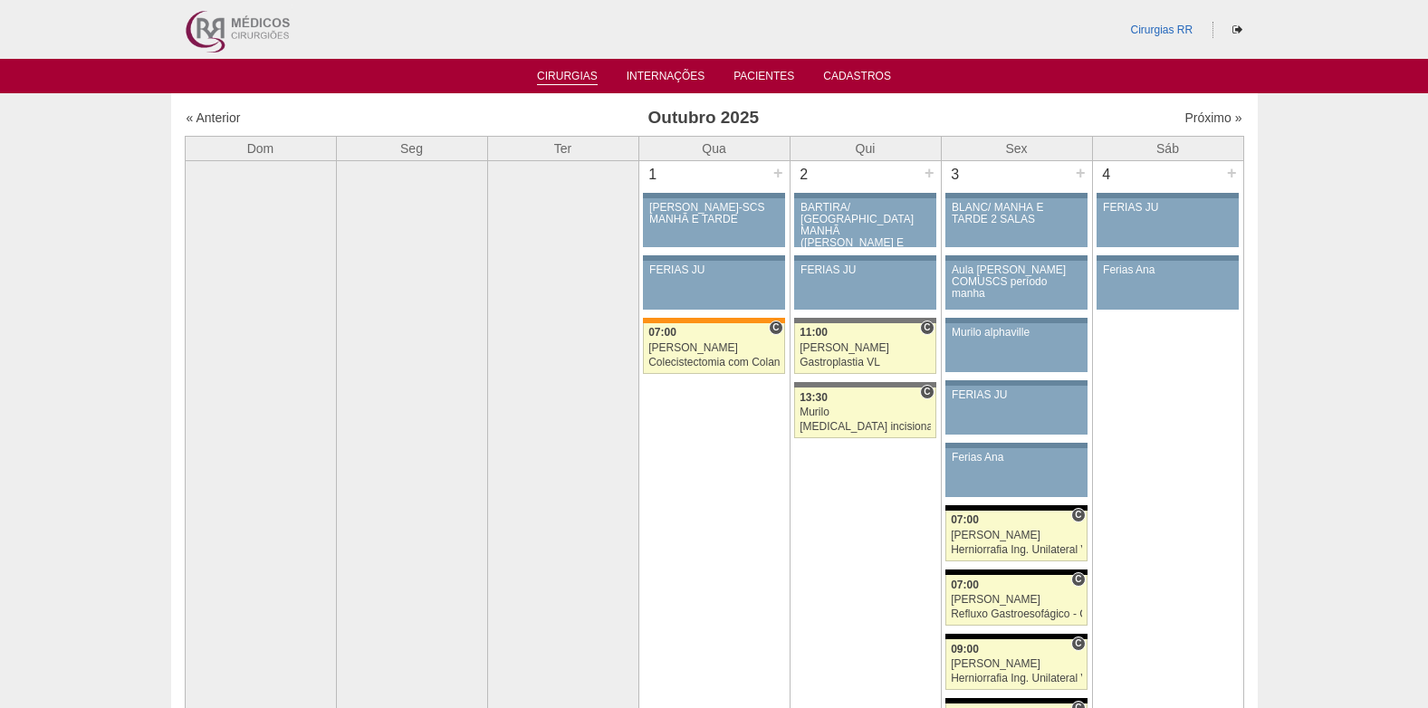
click at [576, 72] on link "Cirurgias" at bounding box center [567, 77] width 61 height 15
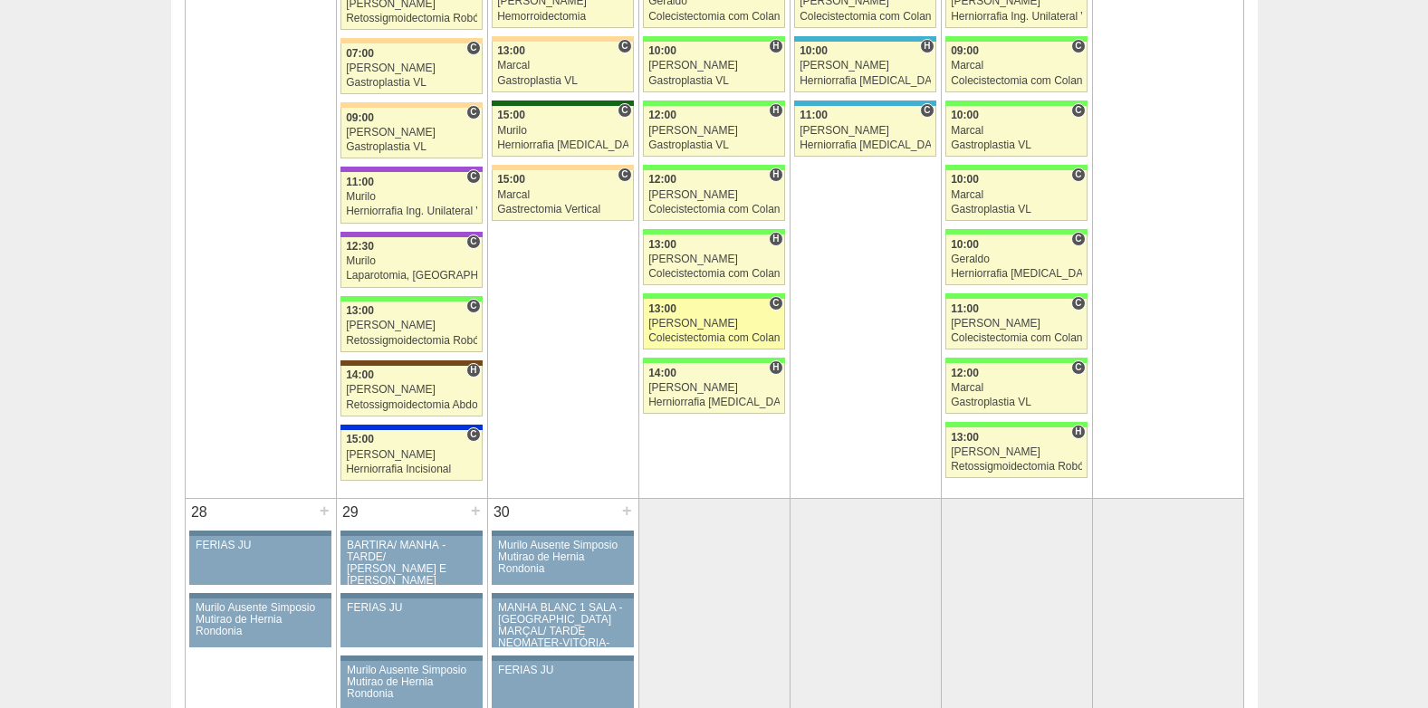
scroll to position [3079, 0]
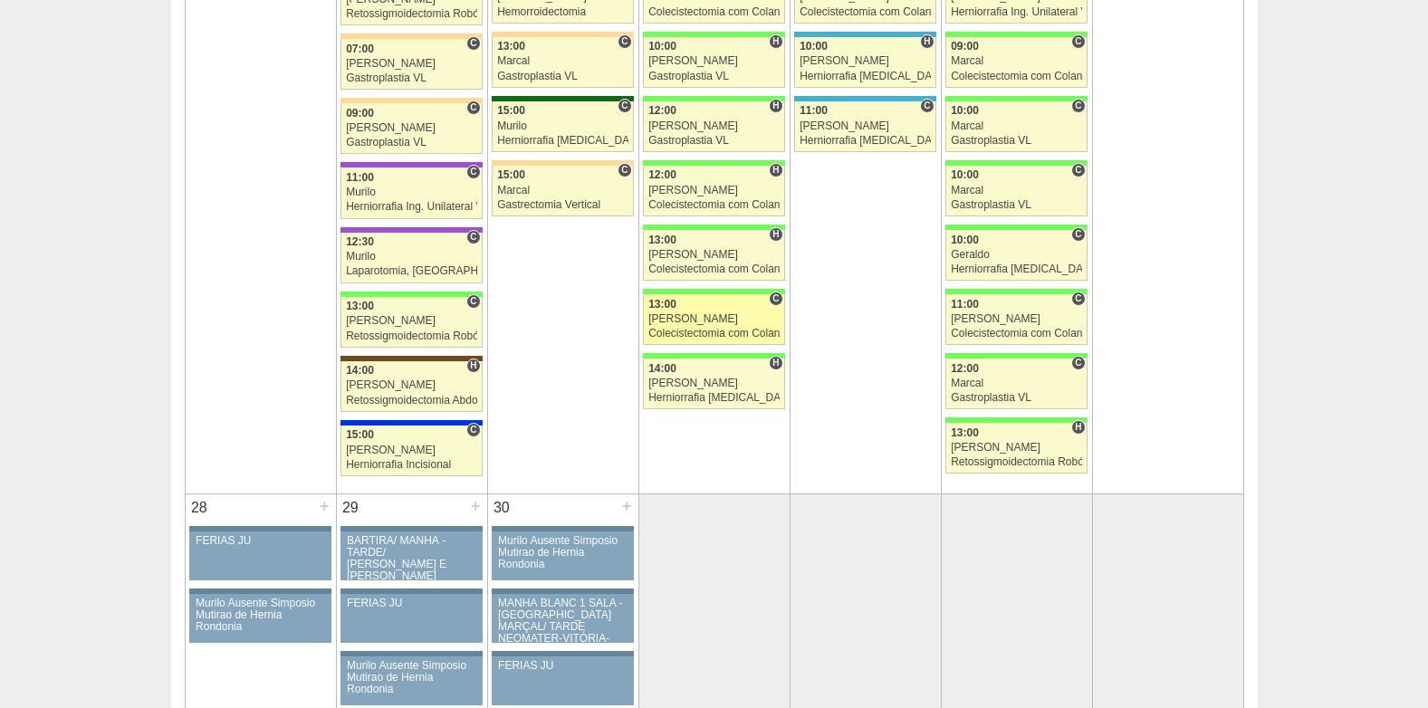
click at [657, 312] on link "88650 Paulo Regina C 13:00 Paulo Regina Colecistectomia com Colangiografia VL H…" at bounding box center [713, 319] width 141 height 51
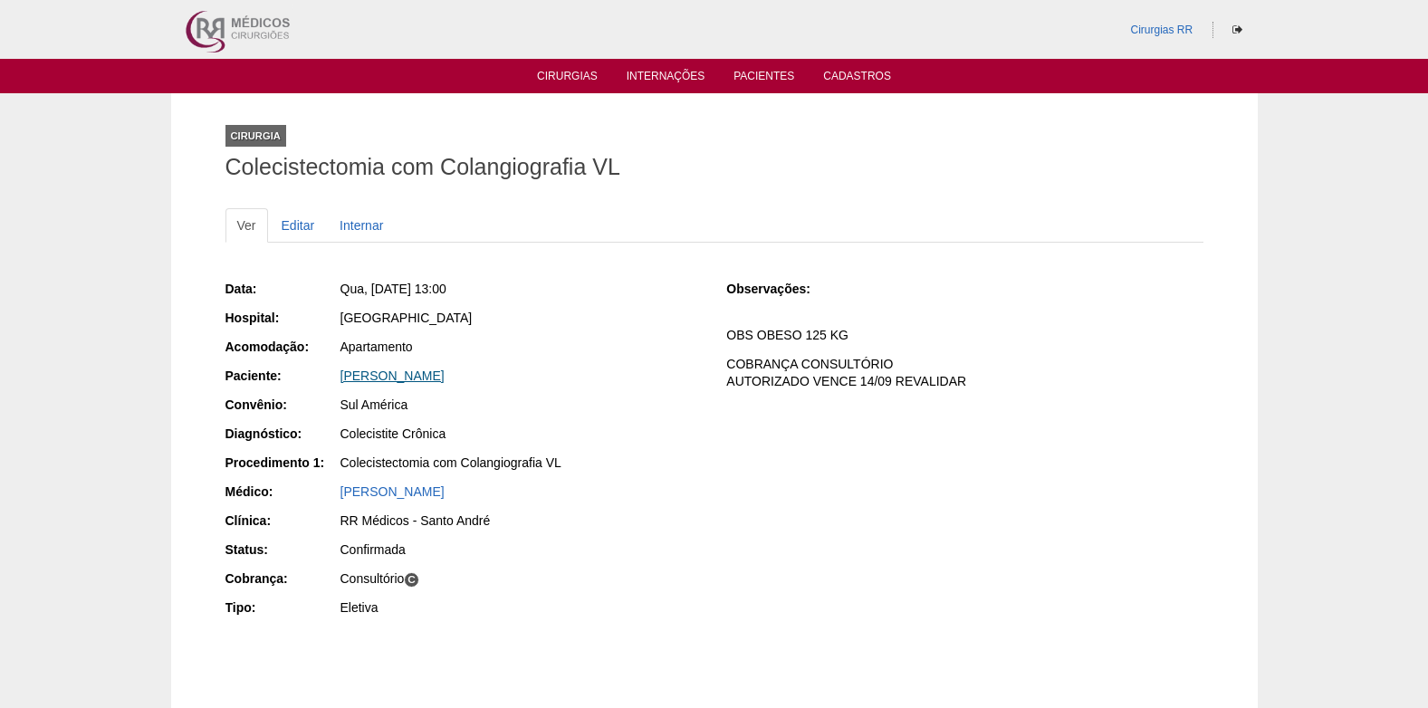
click at [397, 373] on link "[PERSON_NAME]" at bounding box center [393, 376] width 104 height 14
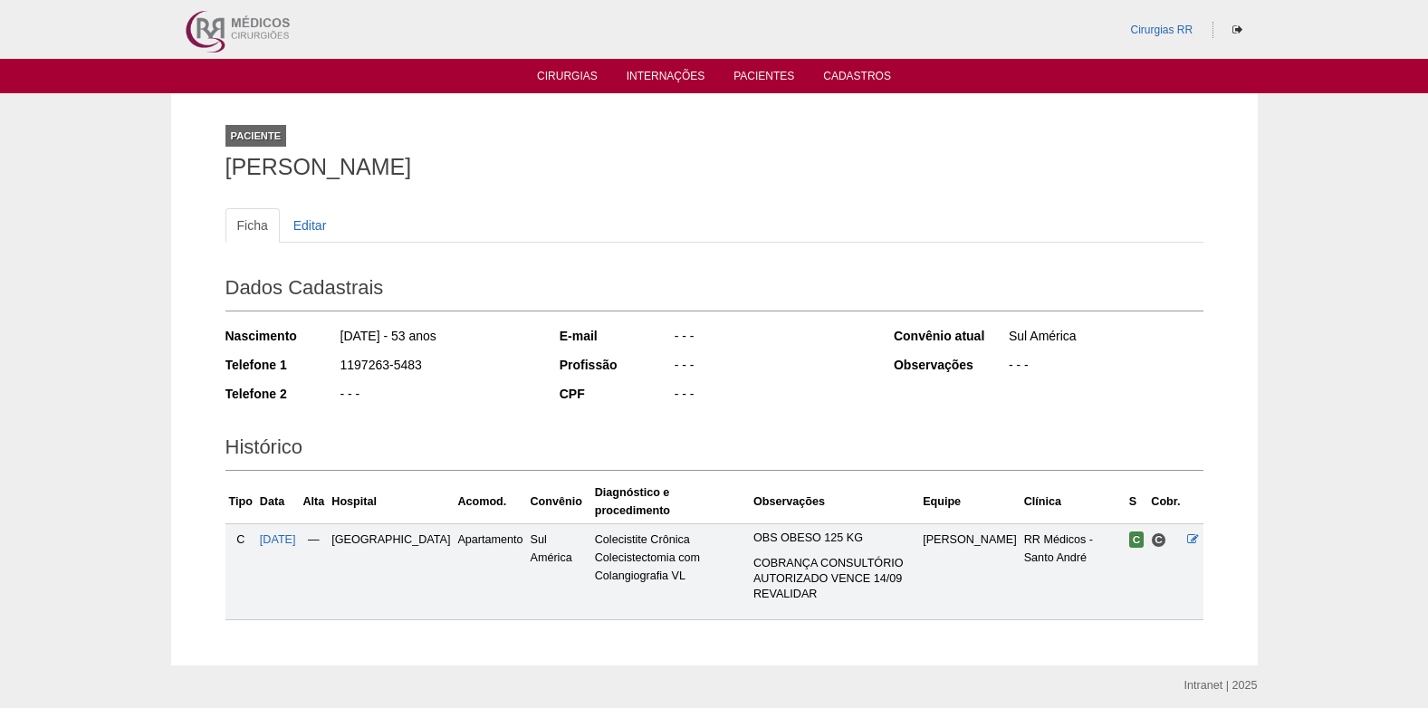
drag, startPoint x: 339, startPoint y: 361, endPoint x: 423, endPoint y: 373, distance: 85.0
click at [423, 373] on div "1197263-5483" at bounding box center [437, 367] width 197 height 23
copy div "1197263-5483"
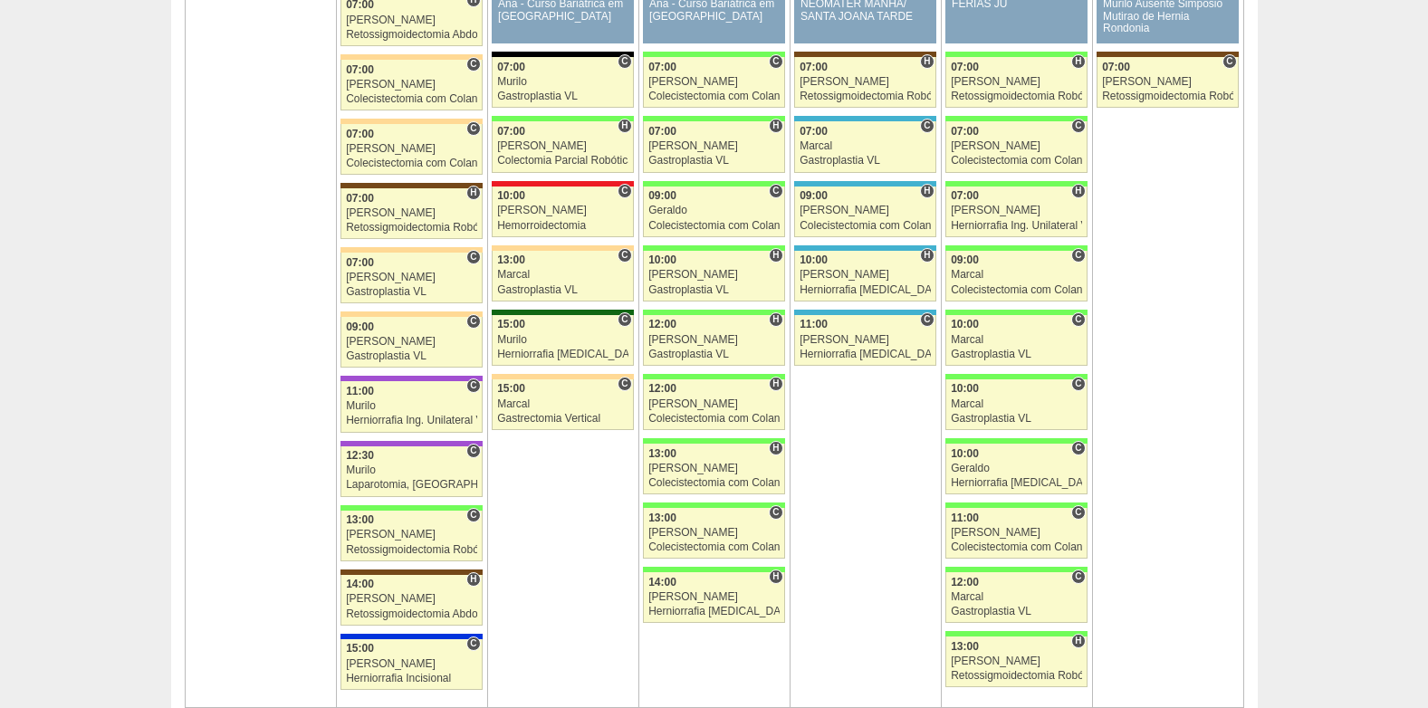
scroll to position [2898, 0]
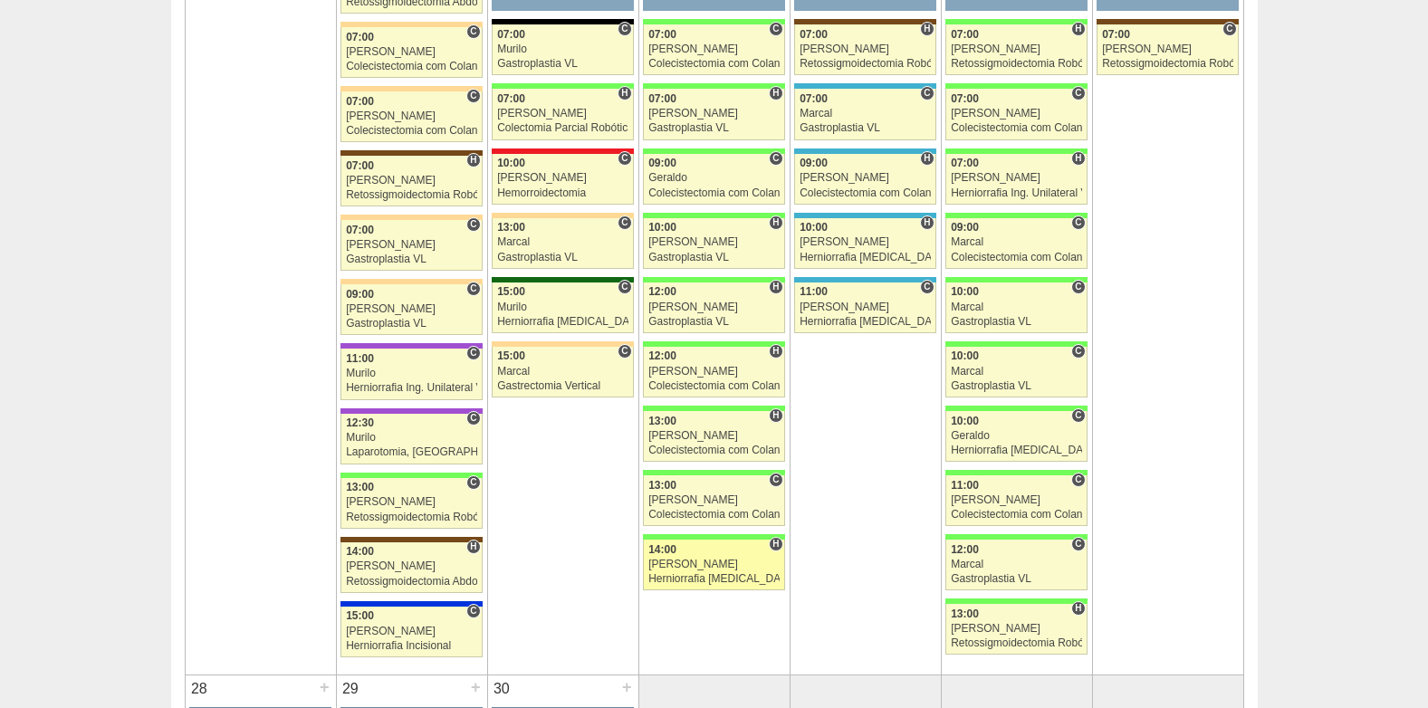
click at [725, 572] on link "88458 [PERSON_NAME] H 14:00 [PERSON_NAME] Herniorrafia [MEDICAL_DATA] Hospital …" at bounding box center [713, 565] width 141 height 51
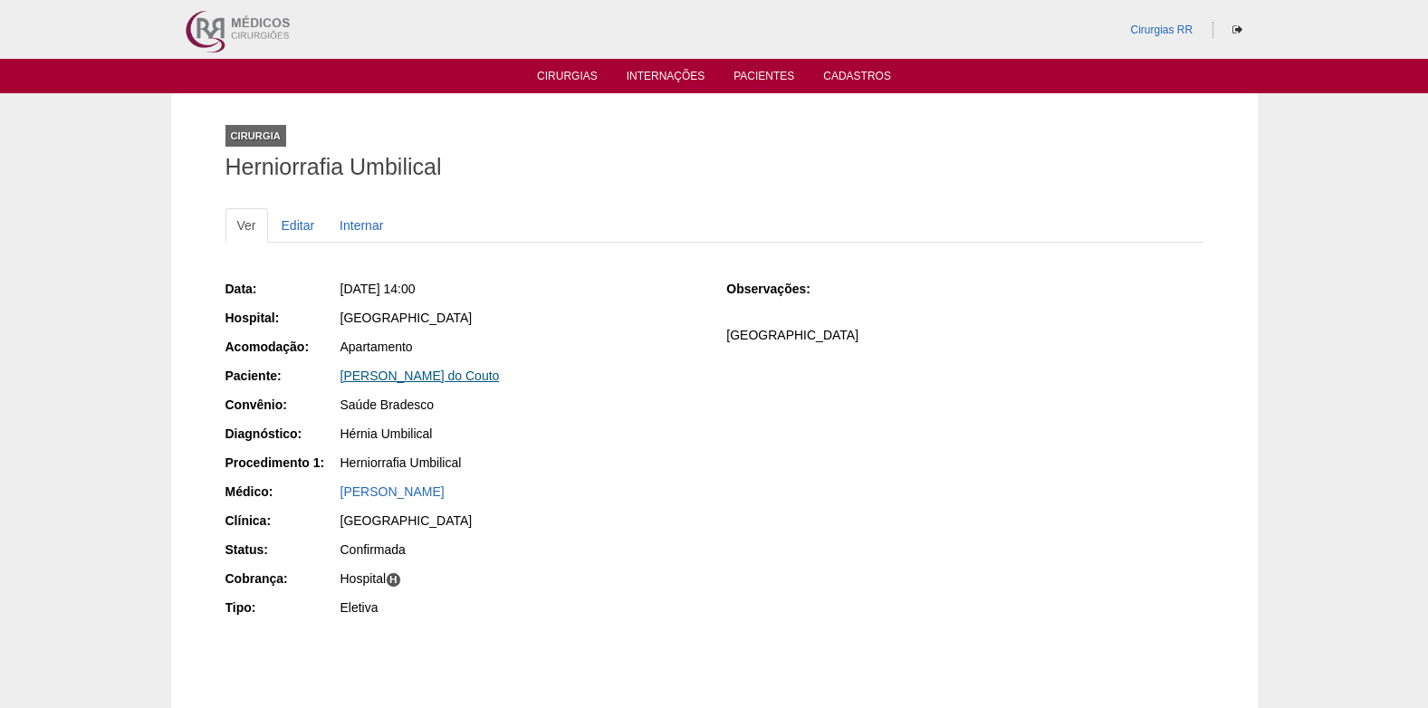
click at [392, 375] on link "[PERSON_NAME] do Couto" at bounding box center [420, 376] width 159 height 14
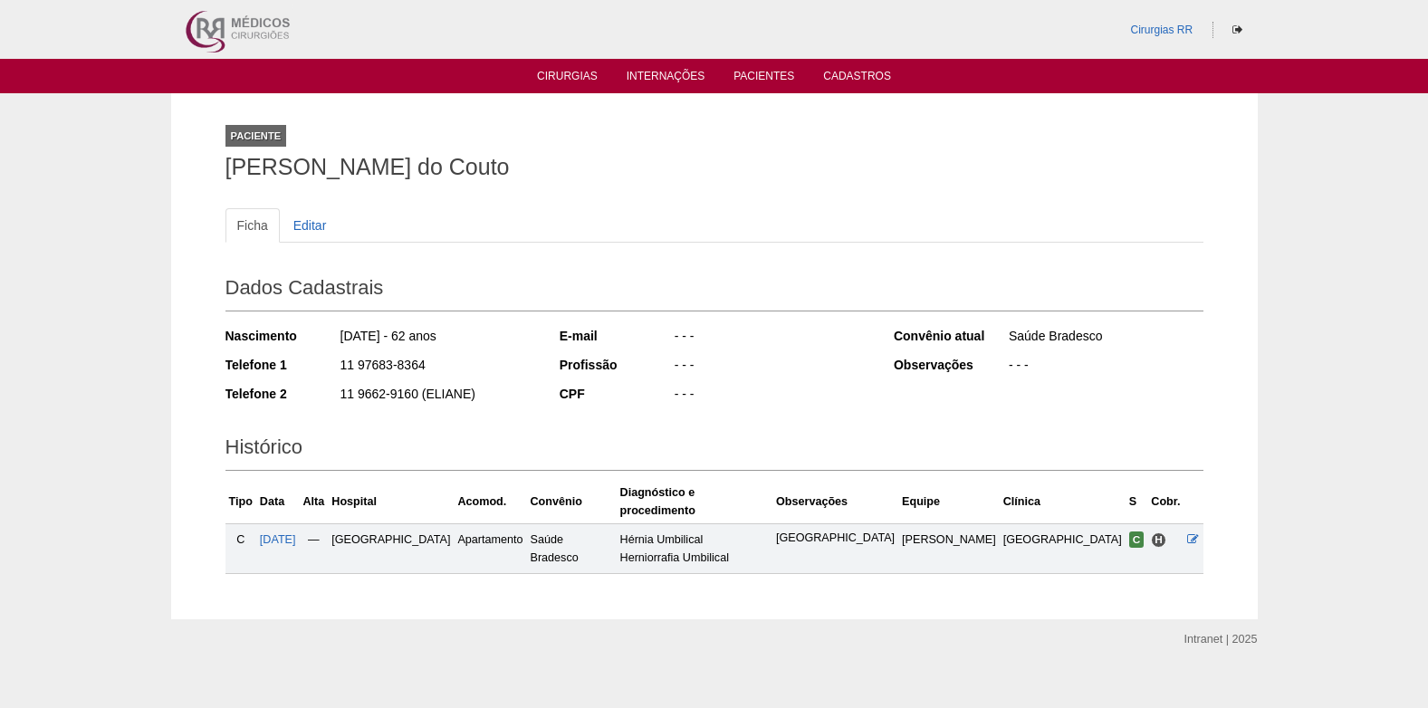
drag, startPoint x: 340, startPoint y: 362, endPoint x: 424, endPoint y: 366, distance: 84.3
click at [424, 366] on div "11 97683-8364" at bounding box center [437, 367] width 197 height 23
copy div "11 97683-8364"
click at [551, 83] on link "Cirurgias" at bounding box center [567, 77] width 61 height 15
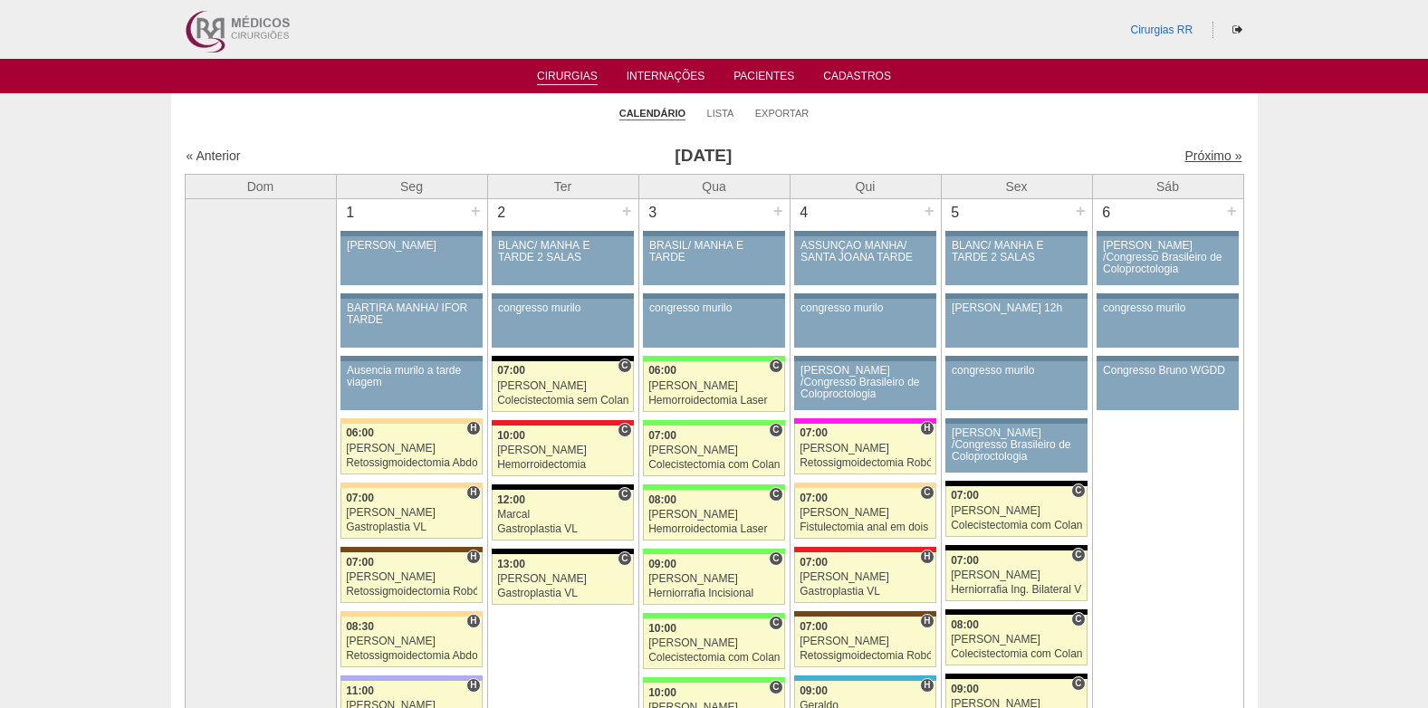
click at [1197, 159] on link "Próximo »" at bounding box center [1213, 156] width 57 height 14
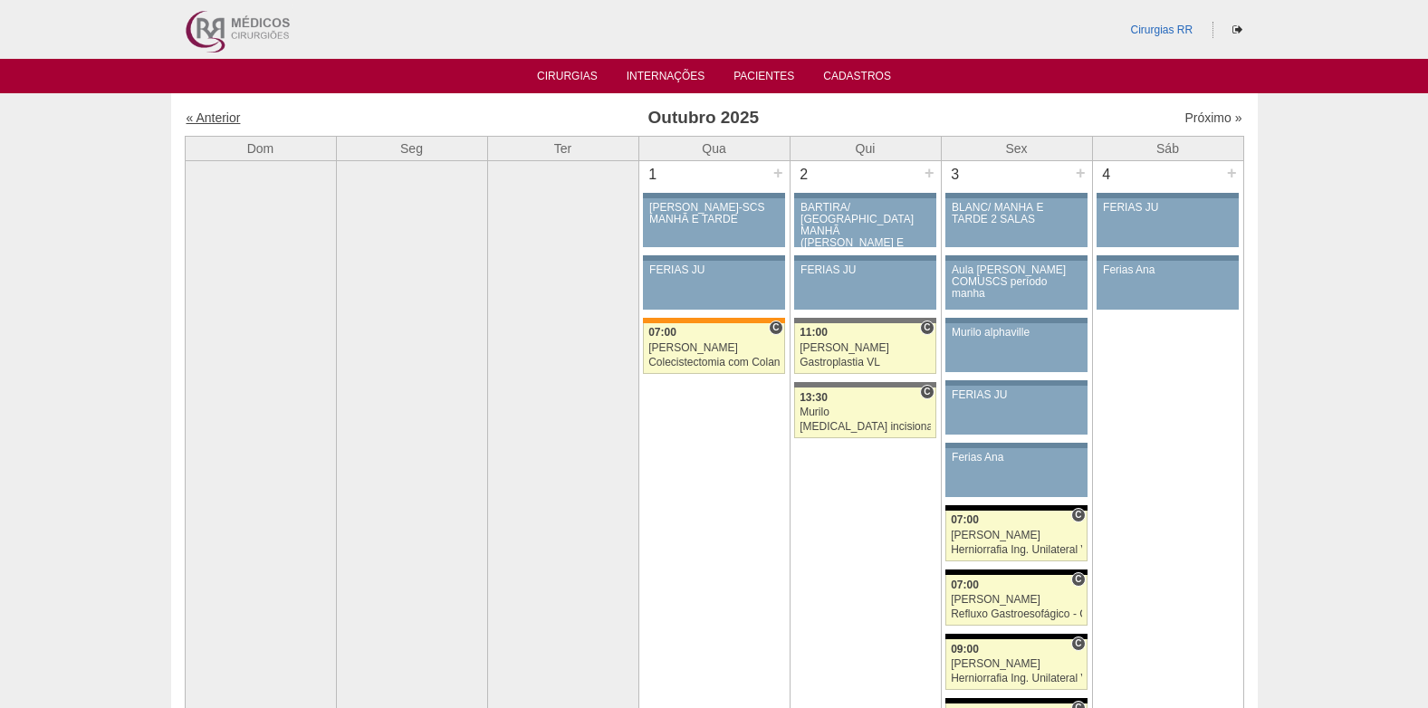
drag, startPoint x: 200, startPoint y: 117, endPoint x: 390, endPoint y: 203, distance: 208.8
click at [199, 117] on link "« Anterior" at bounding box center [214, 117] width 54 height 14
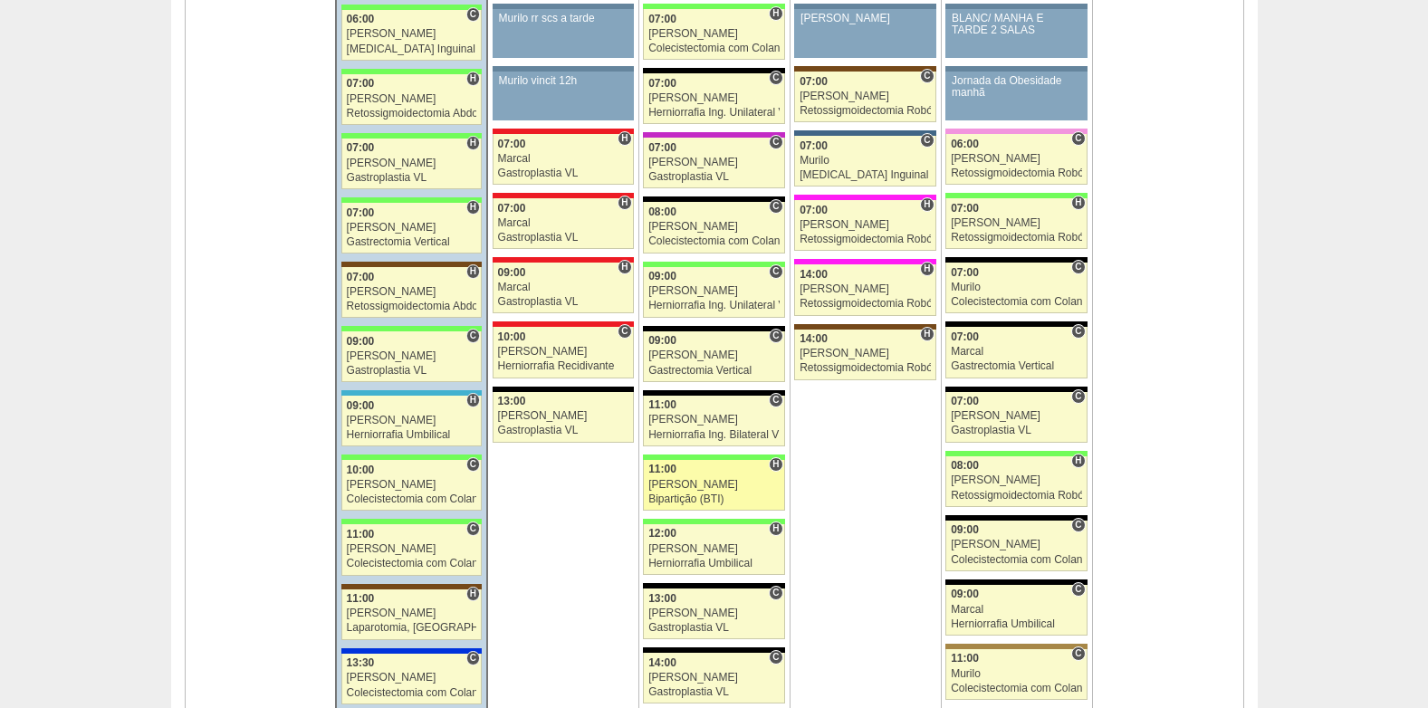
scroll to position [1902, 0]
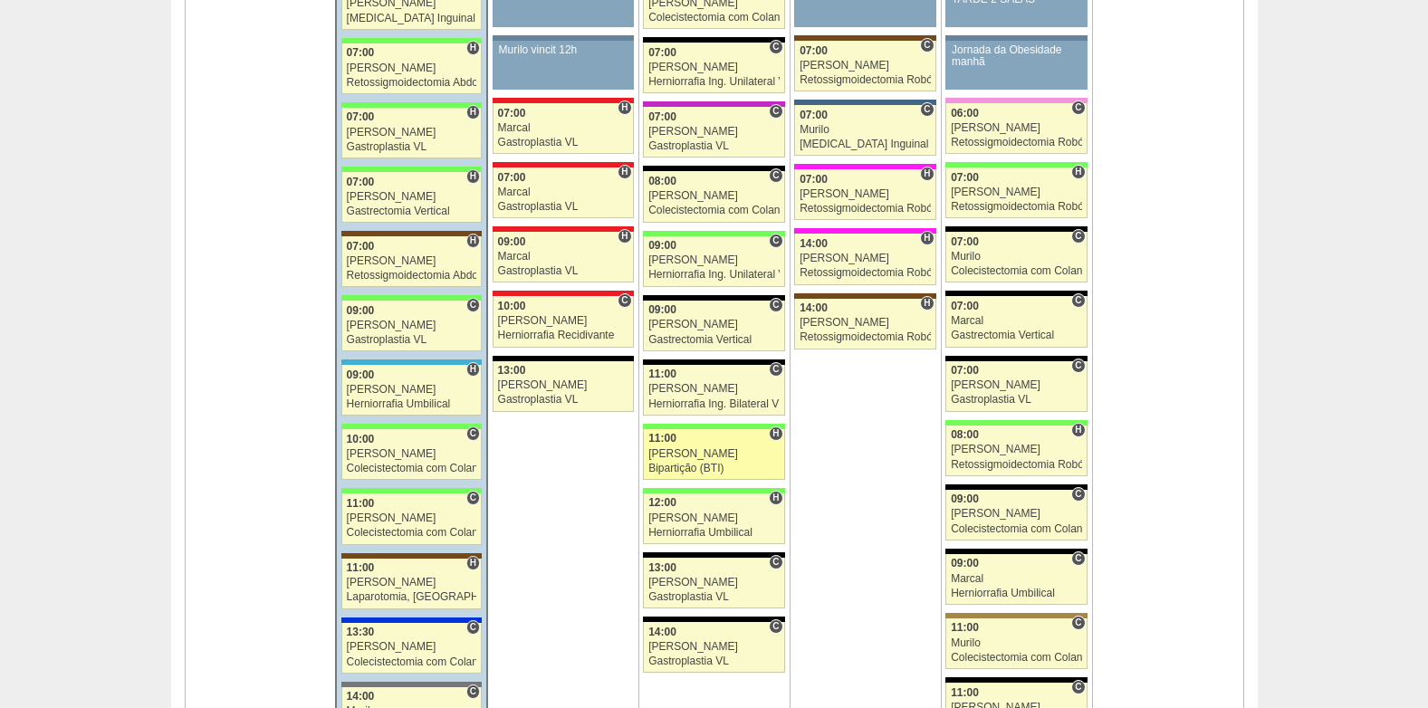
click at [698, 448] on div "[PERSON_NAME]" at bounding box center [713, 454] width 131 height 12
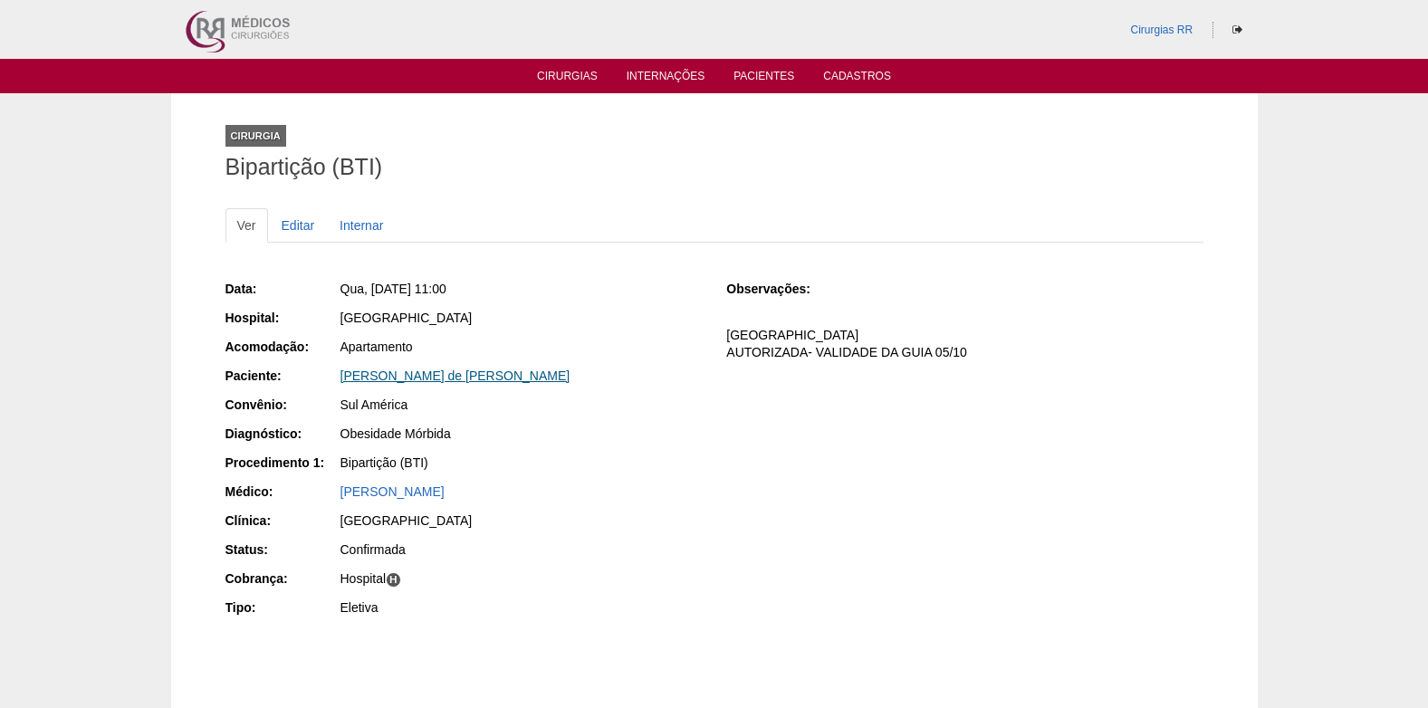
click at [409, 374] on link "[PERSON_NAME] de [PERSON_NAME]" at bounding box center [456, 376] width 230 height 14
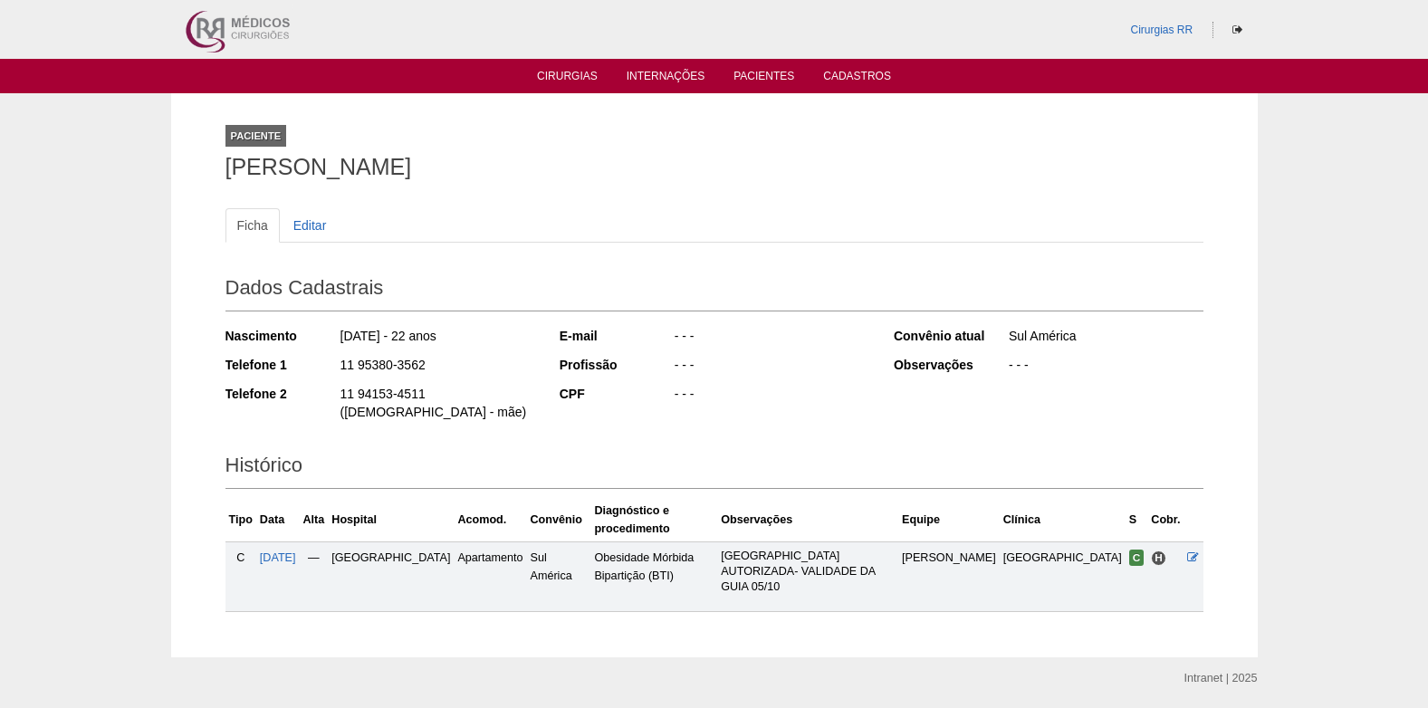
drag, startPoint x: 340, startPoint y: 366, endPoint x: 426, endPoint y: 366, distance: 86.0
click at [426, 366] on div "11 95380-3562" at bounding box center [437, 367] width 197 height 23
copy div "11 95380-3562"
click at [552, 75] on link "Cirurgias" at bounding box center [567, 77] width 61 height 15
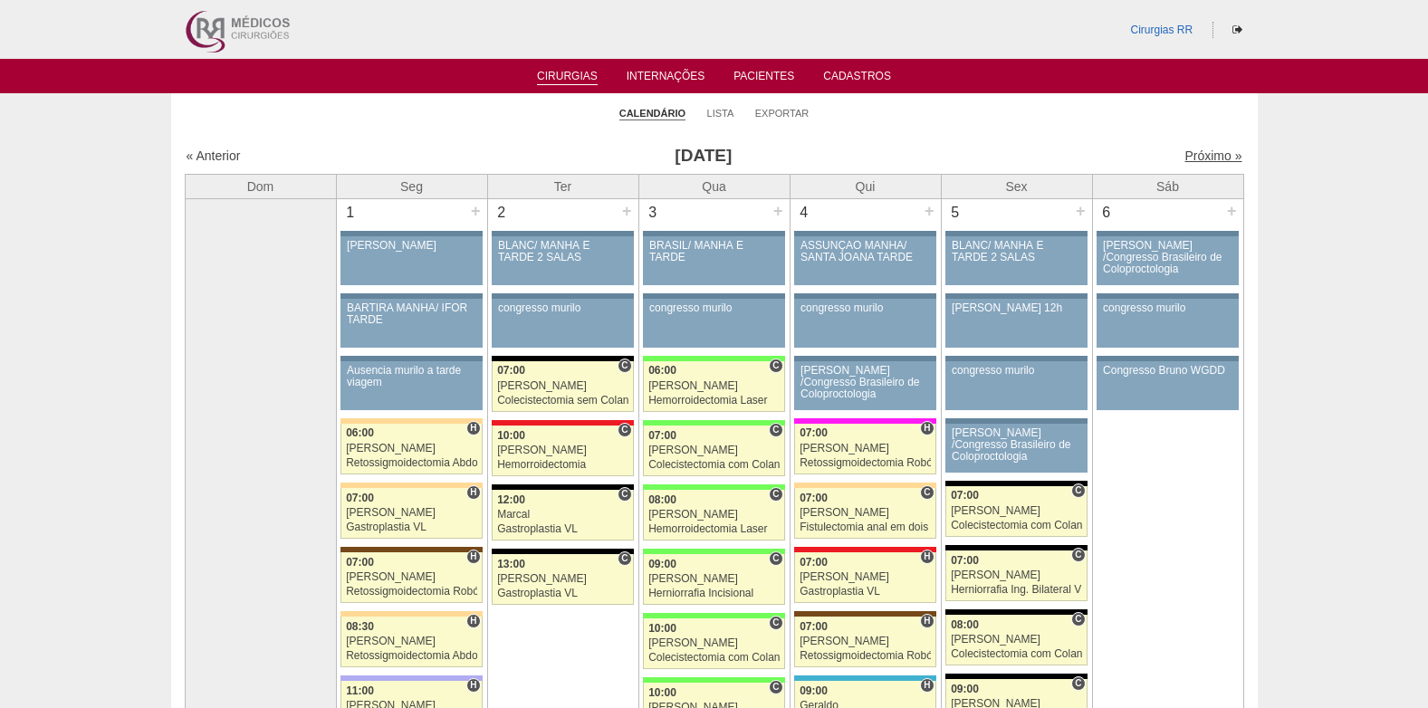
click at [1196, 157] on link "Próximo »" at bounding box center [1213, 156] width 57 height 14
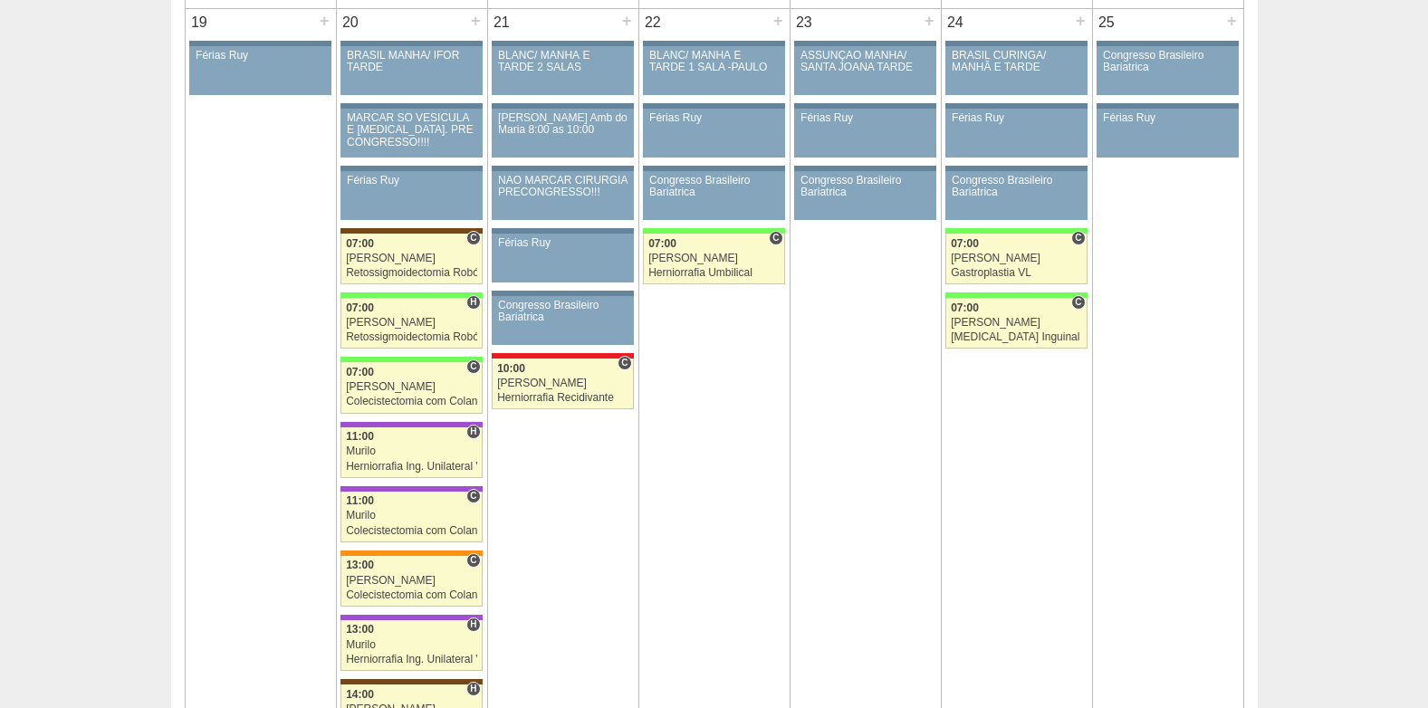
scroll to position [1721, 0]
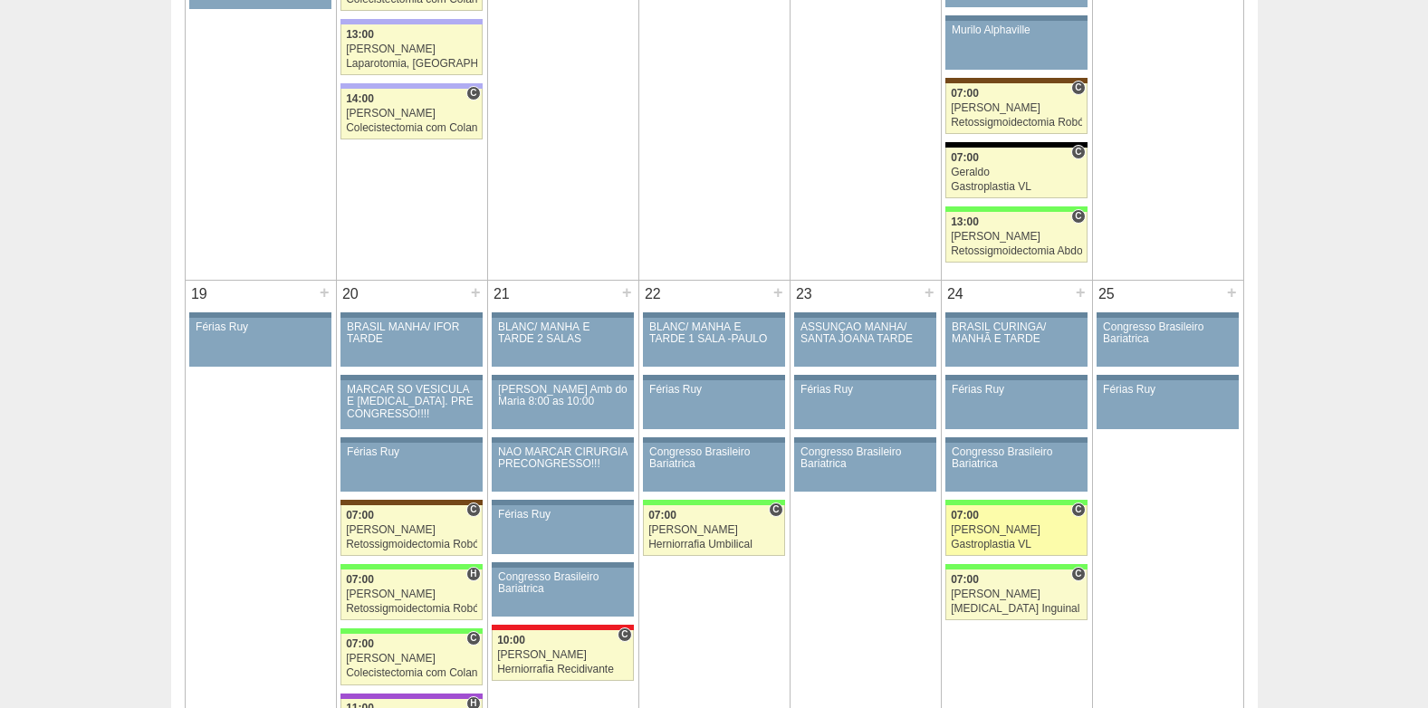
click at [994, 523] on link "88869 [PERSON_NAME] C 07:00 [PERSON_NAME] Gastroplastia VL Hospital [GEOGRAPHIC…" at bounding box center [1016, 530] width 141 height 51
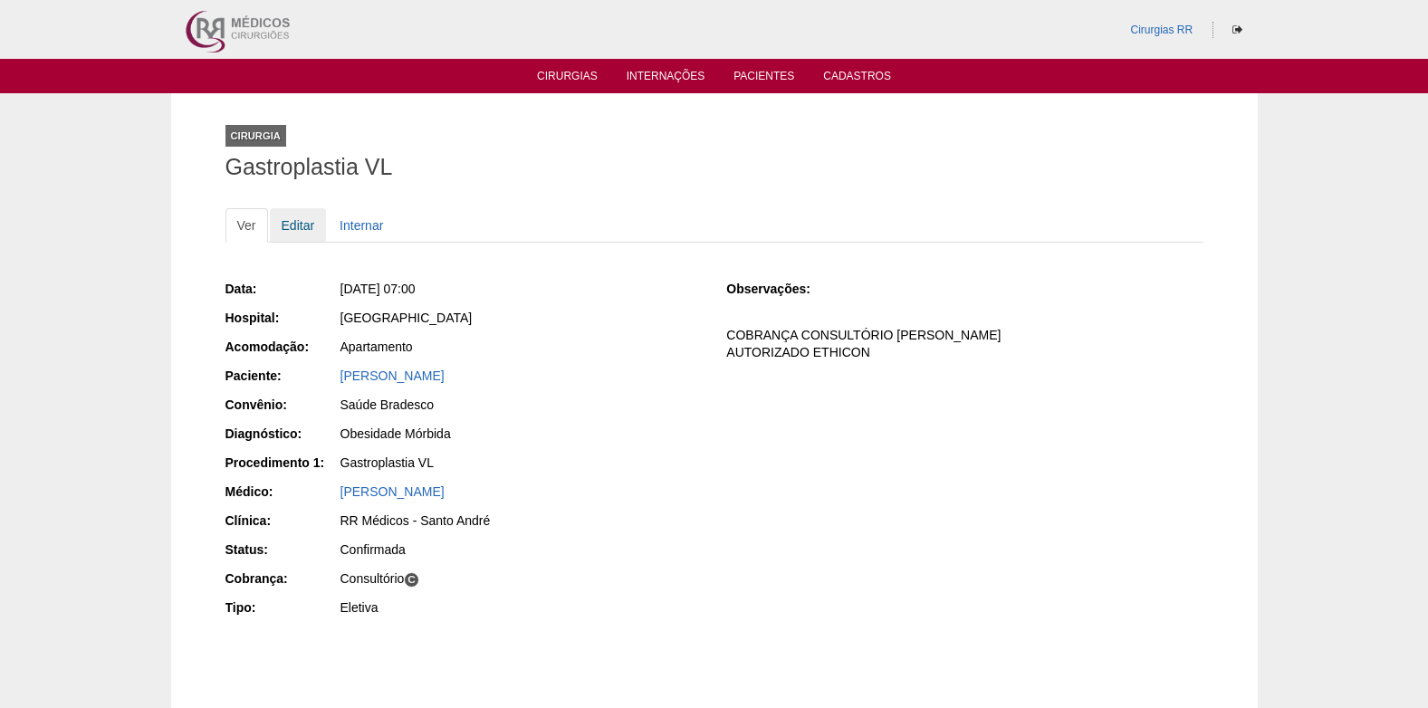
click at [293, 216] on link "Editar" at bounding box center [298, 225] width 57 height 34
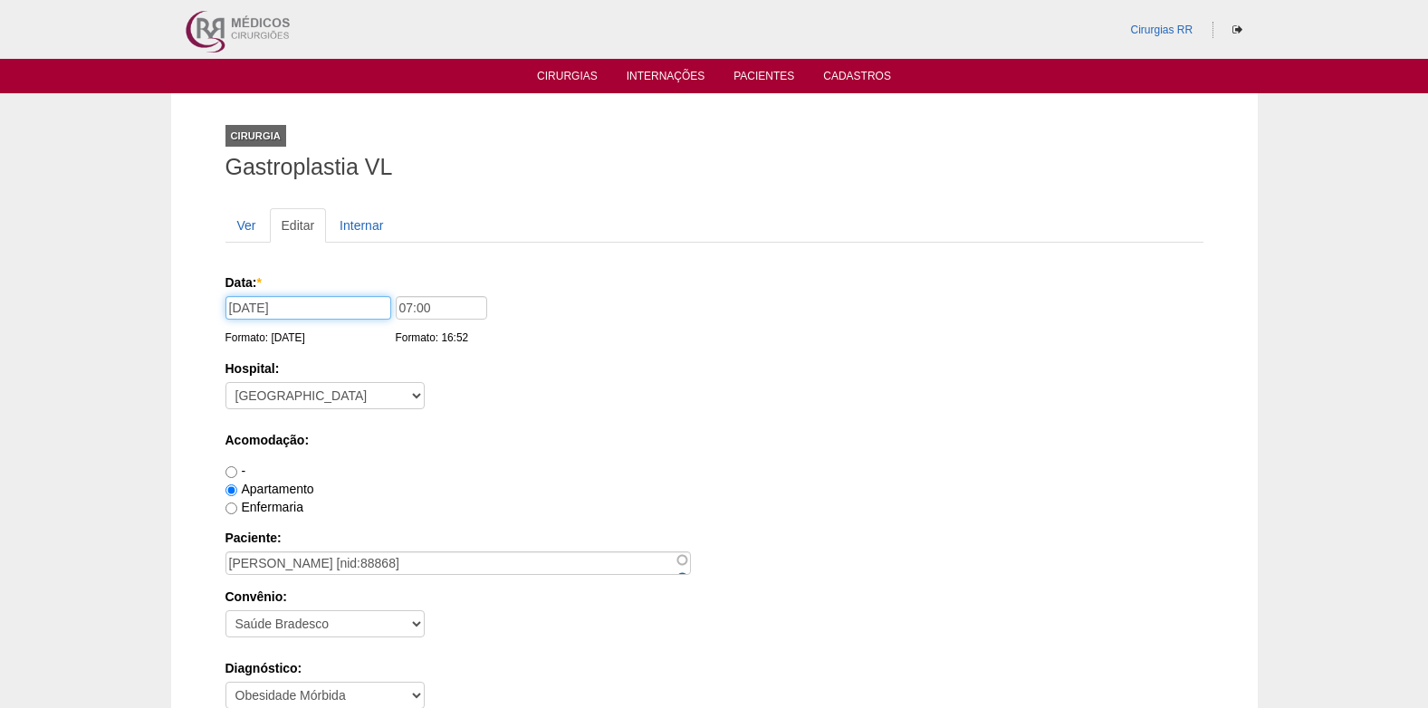
click at [332, 307] on input "24/10/2025" at bounding box center [309, 308] width 166 height 24
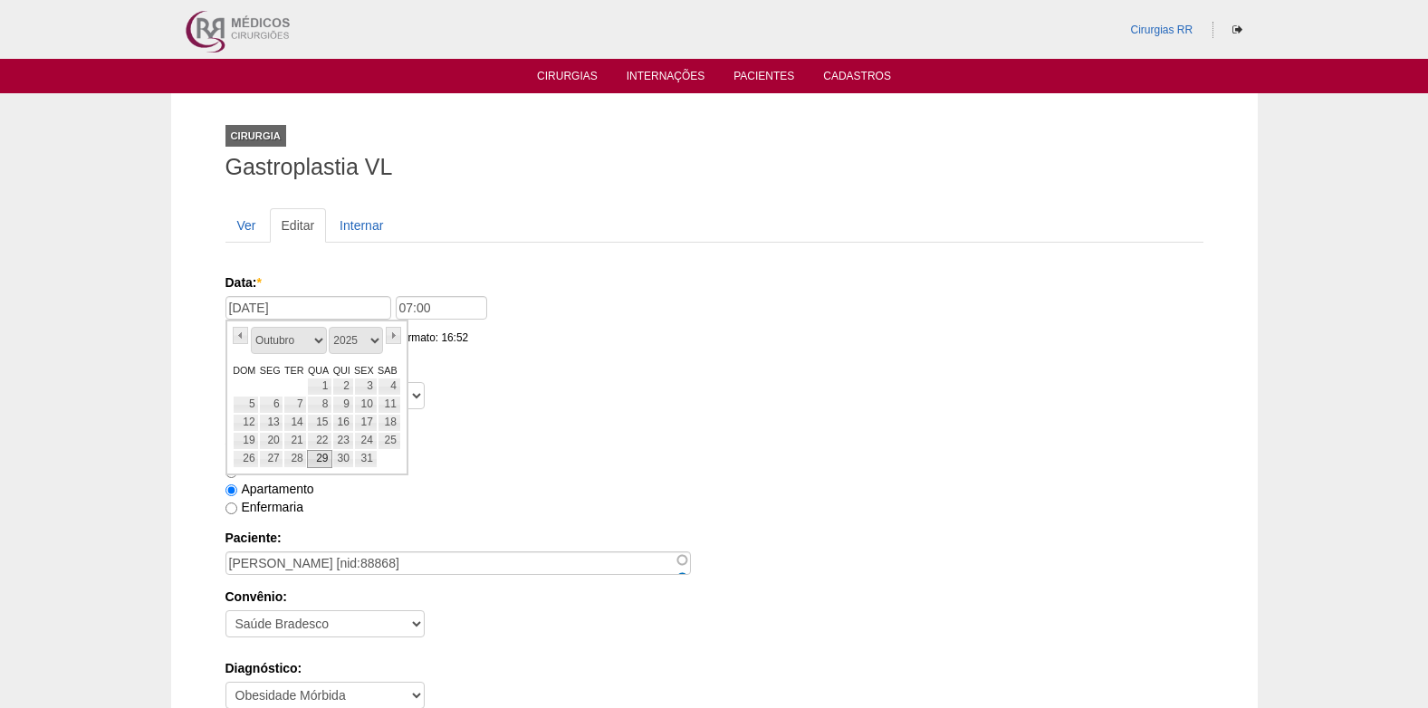
click at [322, 460] on link "29" at bounding box center [319, 459] width 25 height 18
type input "29/10/2025"
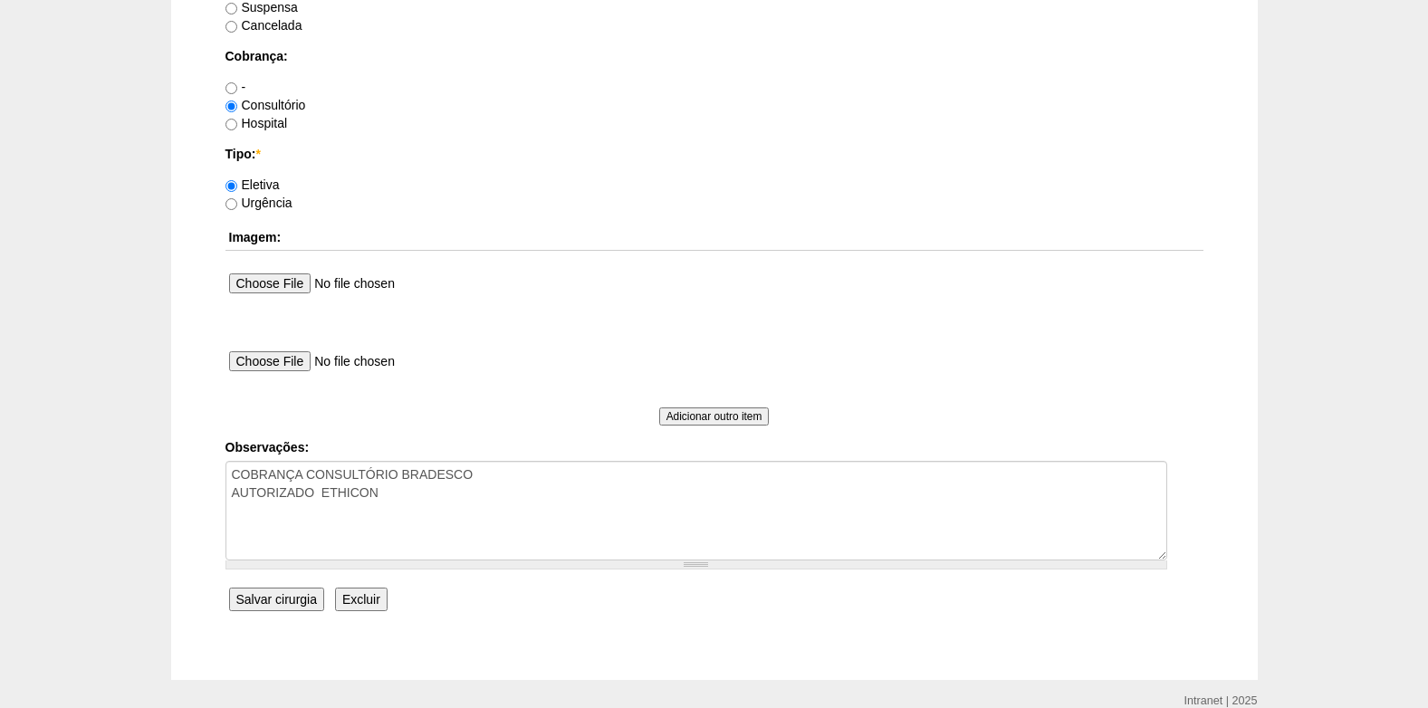
scroll to position [1626, 0]
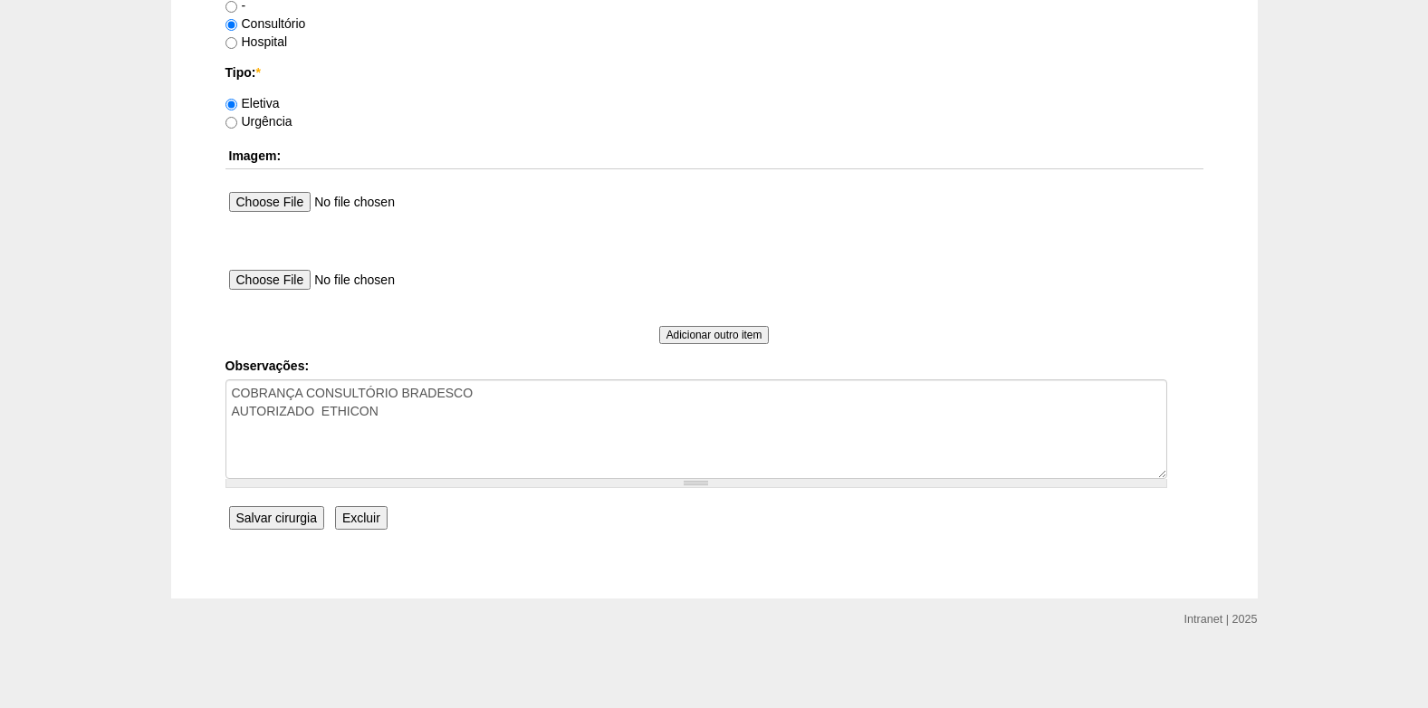
click at [276, 522] on input "Salvar cirurgia" at bounding box center [276, 518] width 95 height 24
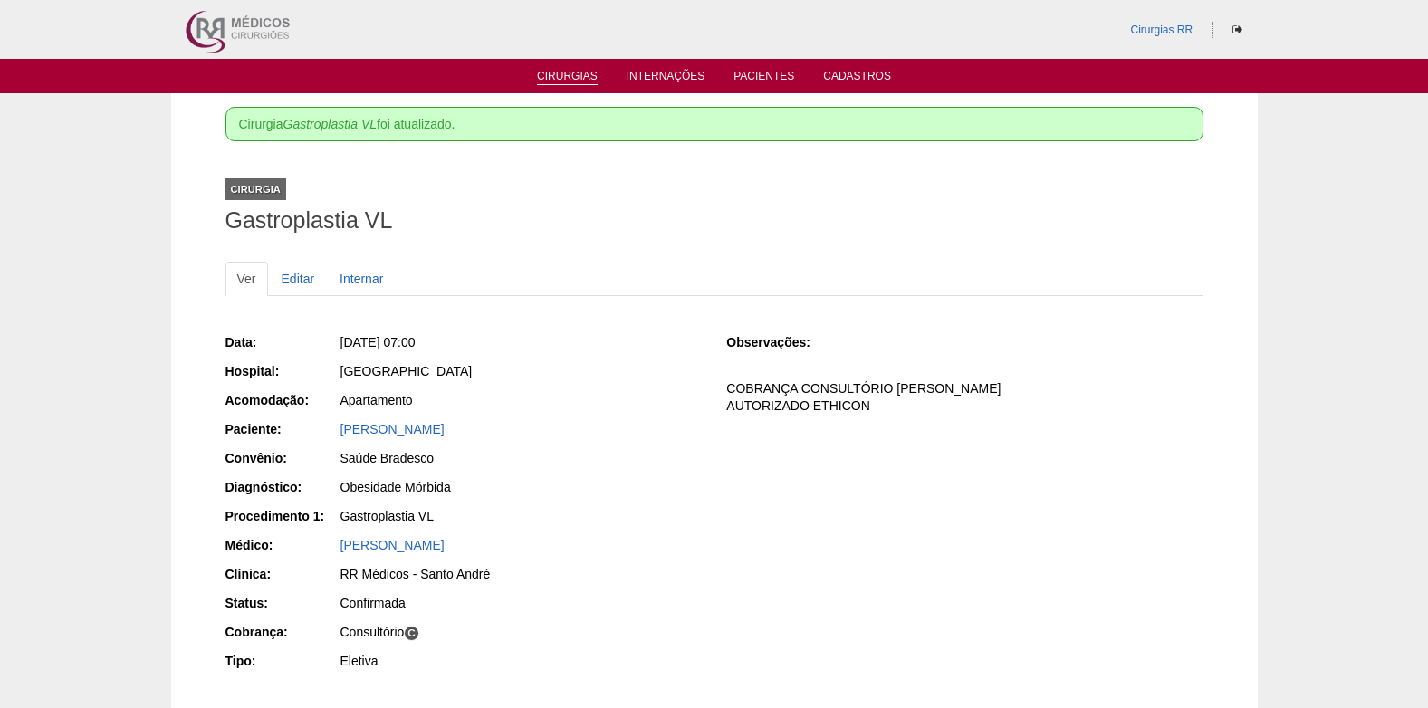
click at [558, 79] on link "Cirurgias" at bounding box center [567, 77] width 61 height 15
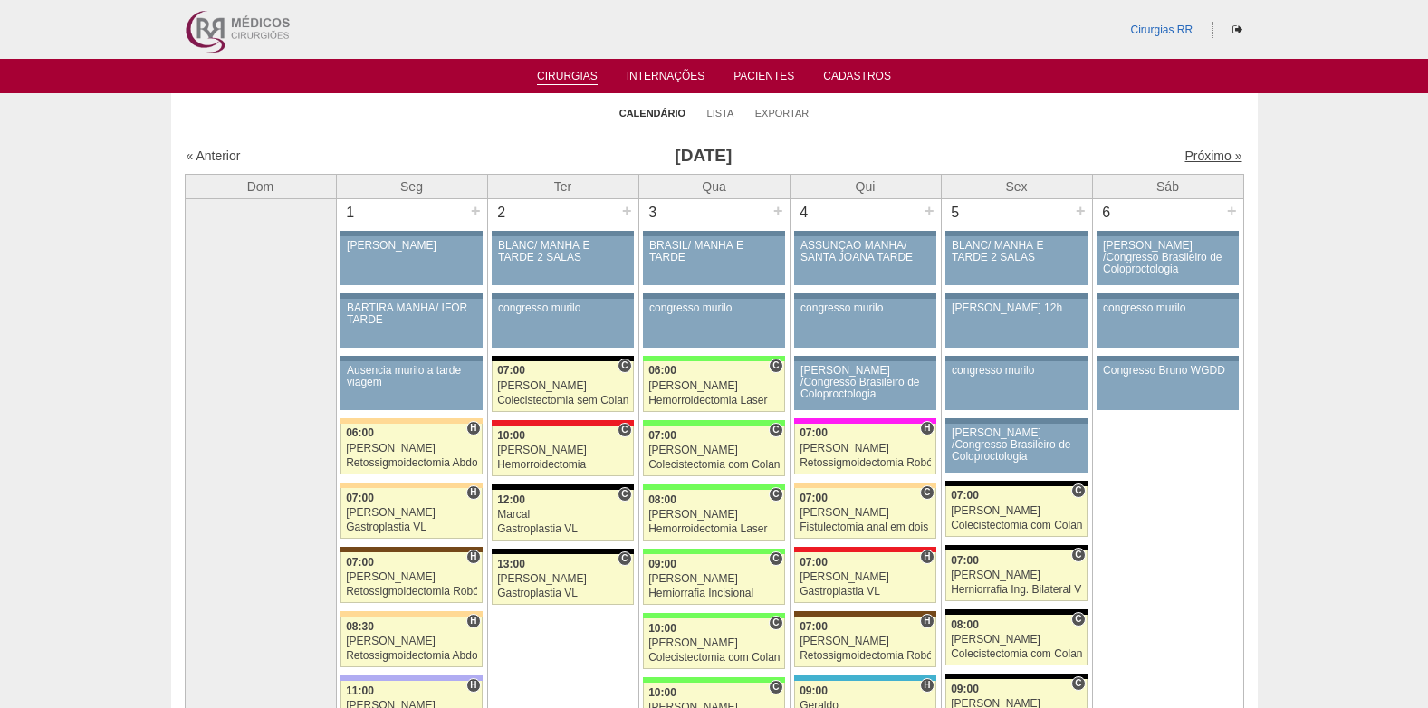
click at [1185, 158] on link "Próximo »" at bounding box center [1213, 156] width 57 height 14
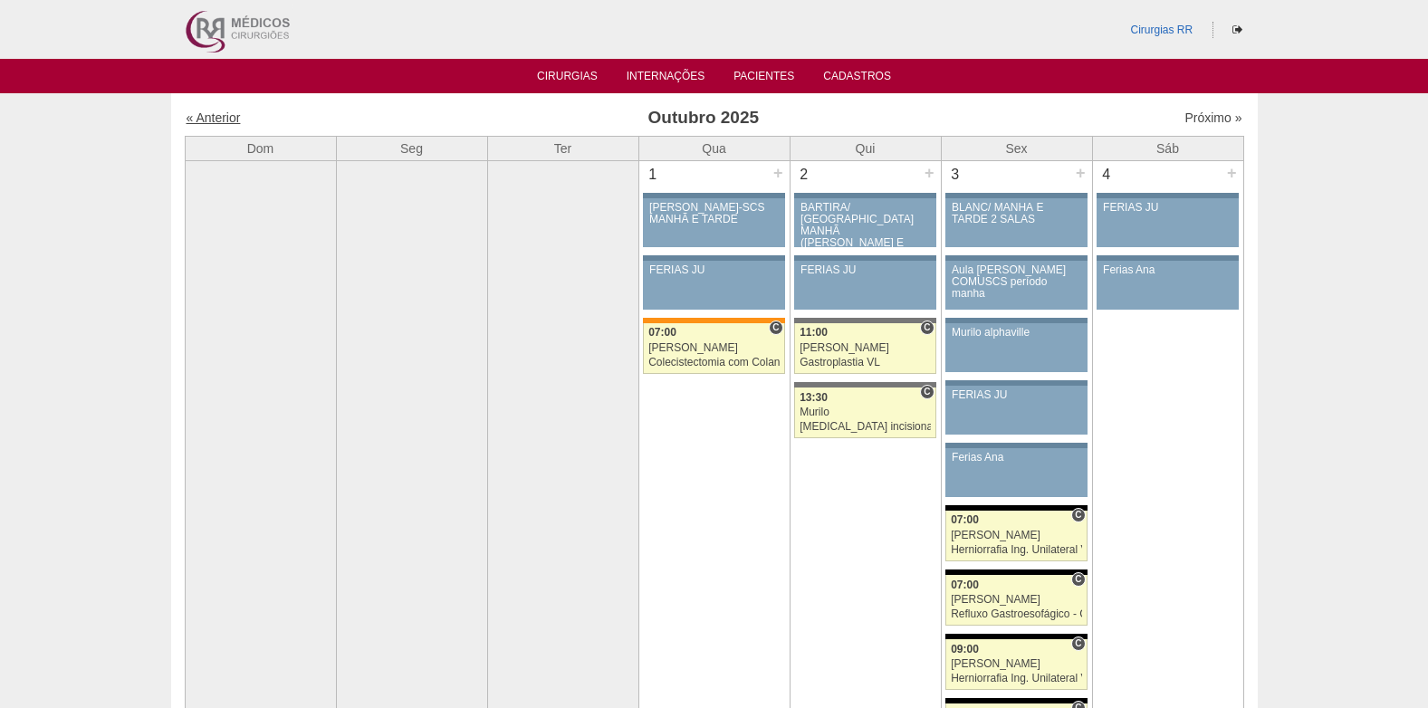
click at [224, 119] on link "« Anterior" at bounding box center [214, 117] width 54 height 14
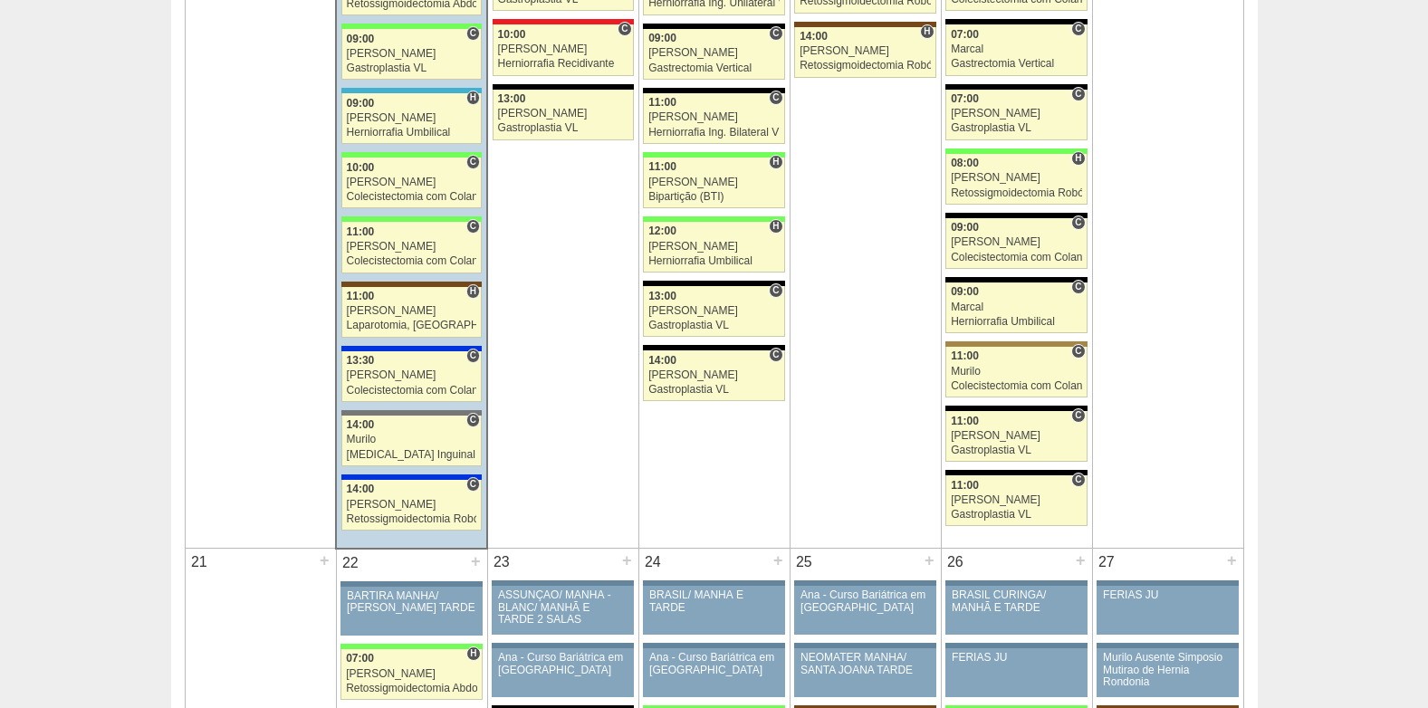
scroll to position [1902, 0]
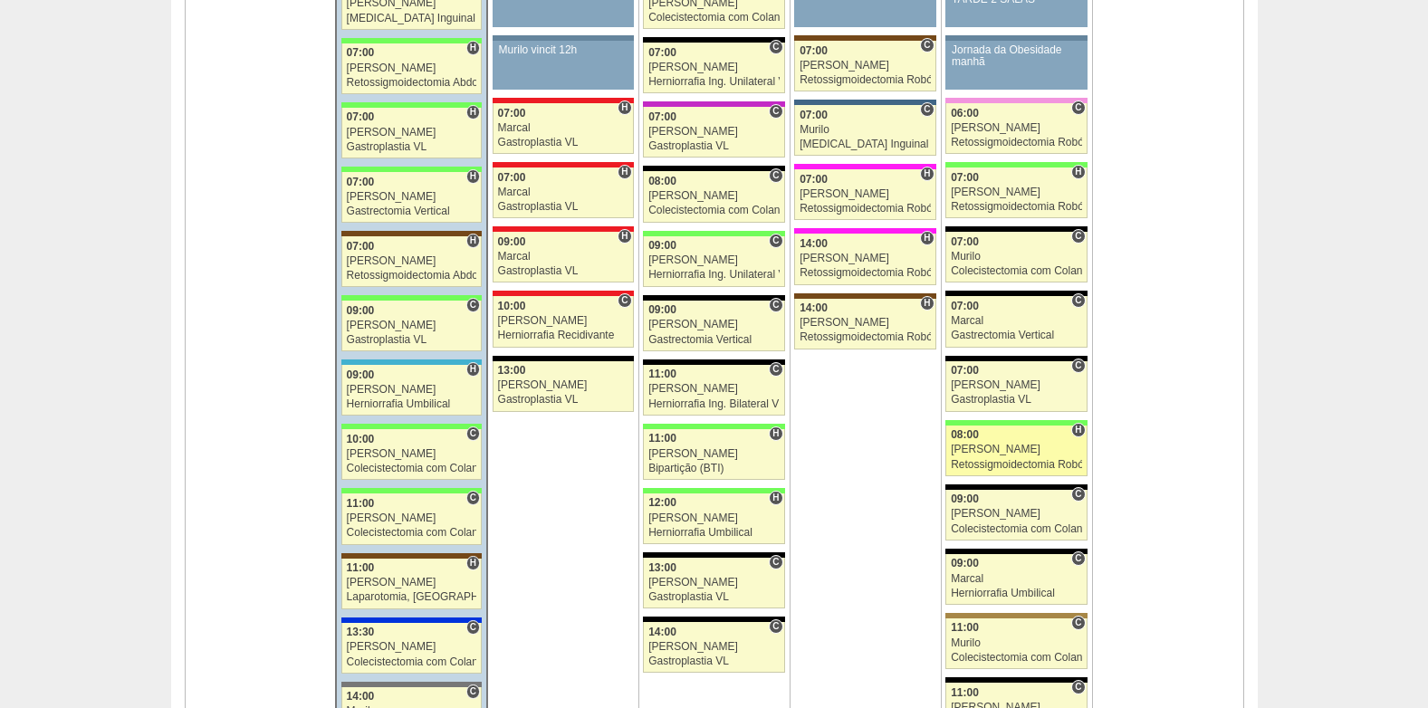
click at [997, 447] on div "[PERSON_NAME]" at bounding box center [1016, 450] width 131 height 12
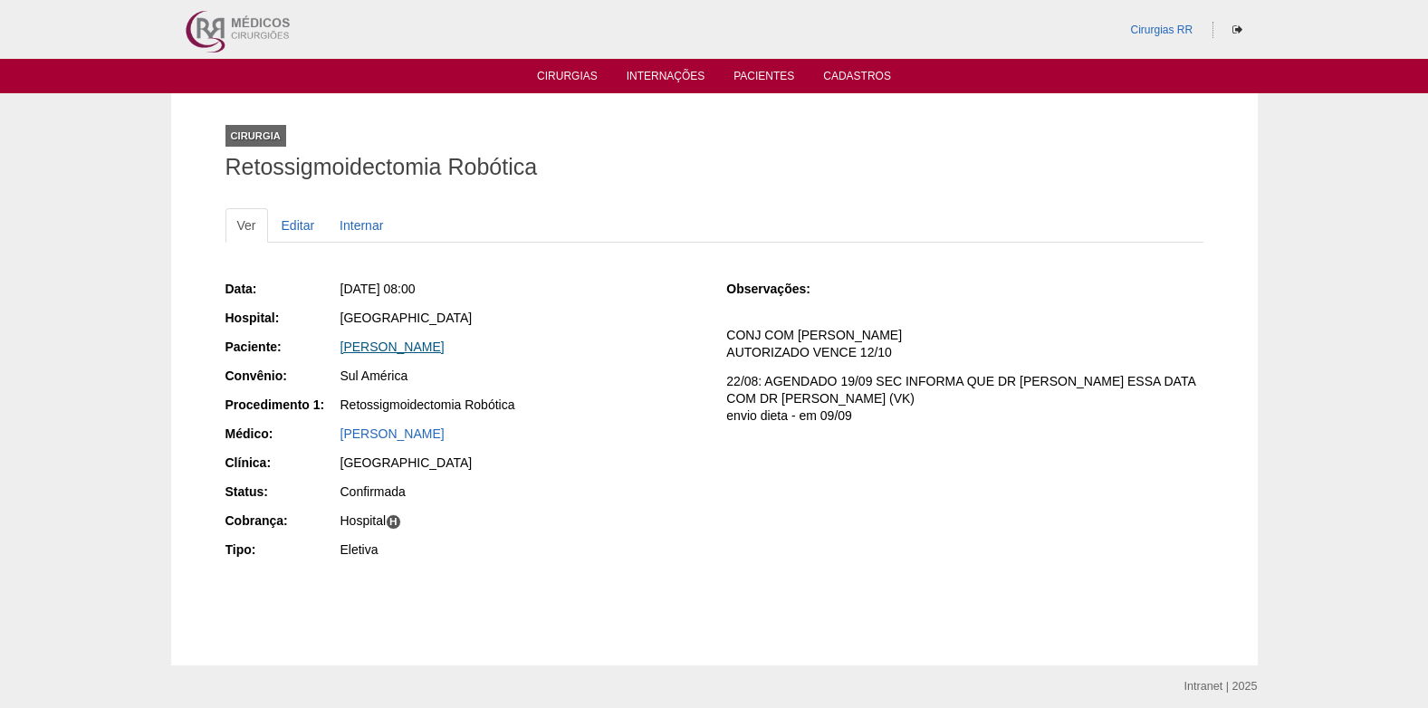
click at [408, 349] on link "[PERSON_NAME]" at bounding box center [393, 347] width 104 height 14
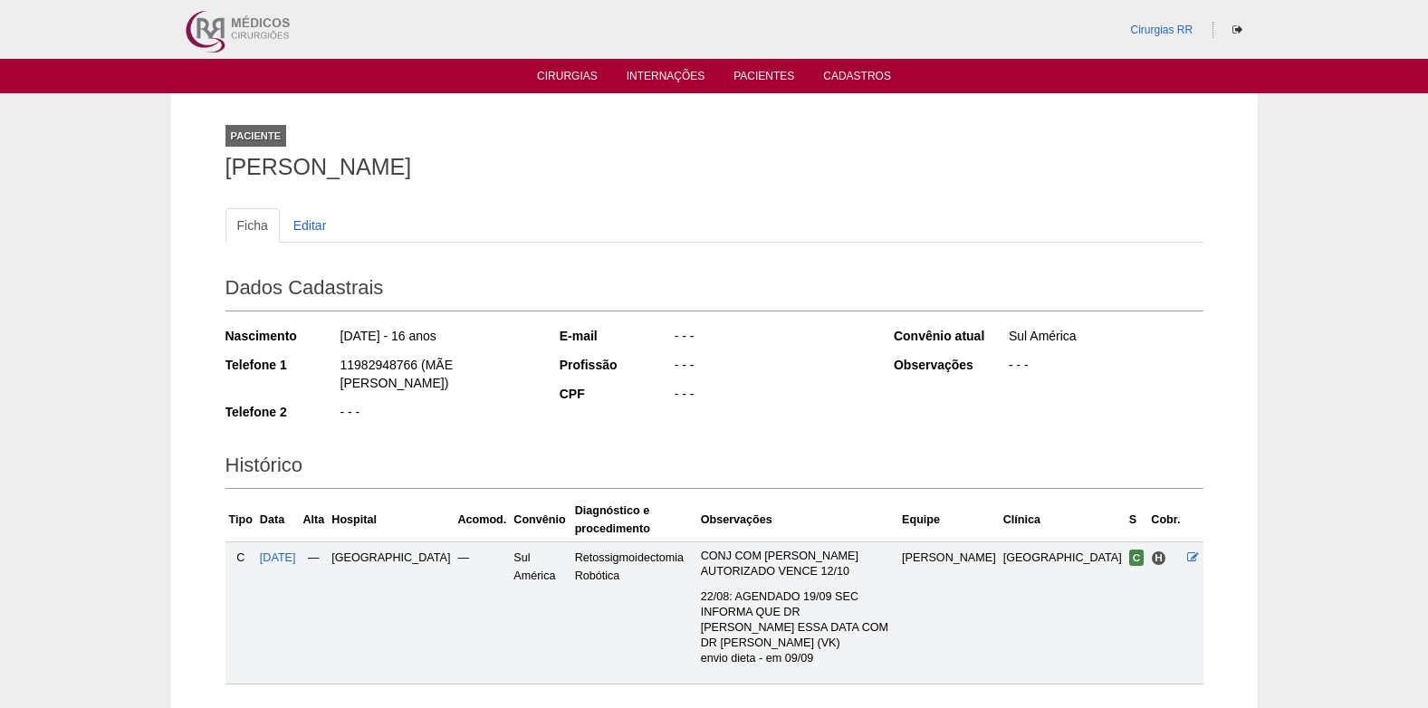
drag, startPoint x: 416, startPoint y: 367, endPoint x: 311, endPoint y: 369, distance: 105.1
click at [311, 369] on div "Telefone 1 11982948766 (MÃE [PERSON_NAME])" at bounding box center [381, 376] width 310 height 41
copy div "11982948766"
click at [585, 72] on link "Cirurgias" at bounding box center [567, 77] width 61 height 15
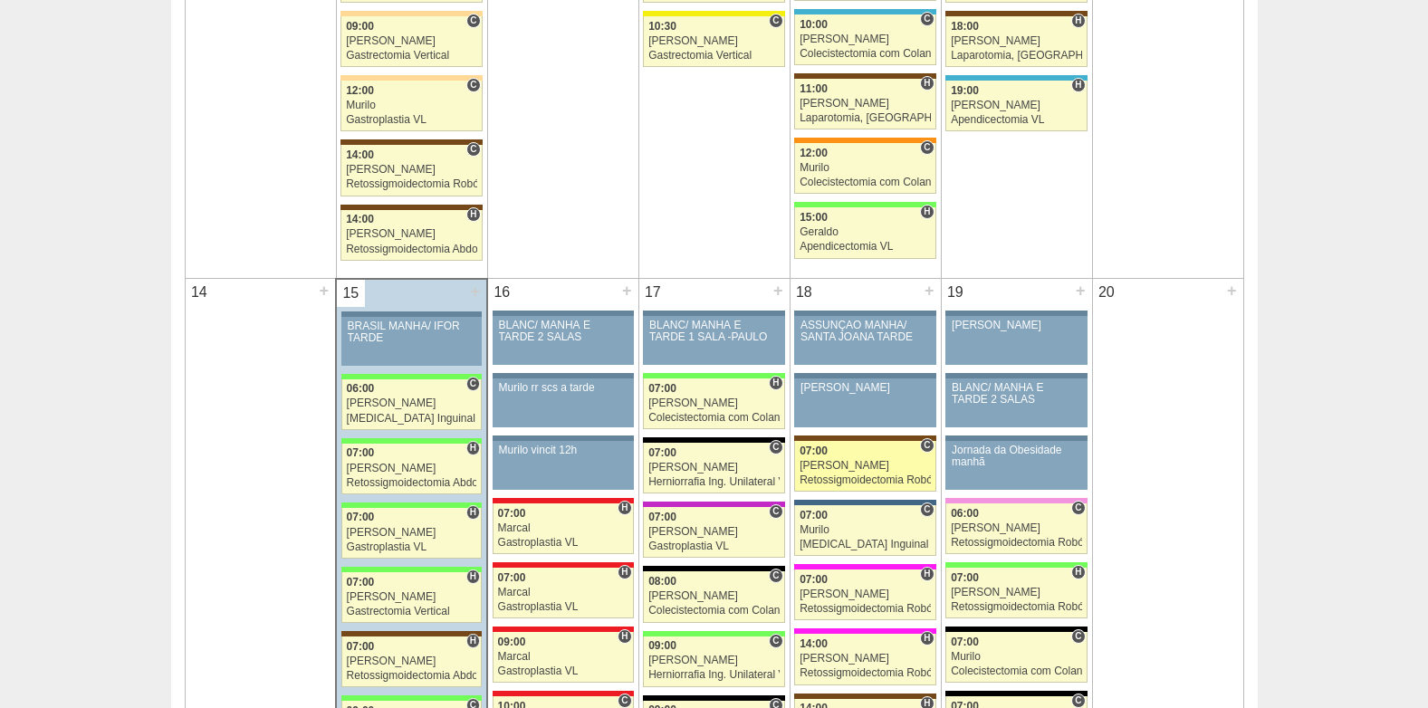
scroll to position [1993, 0]
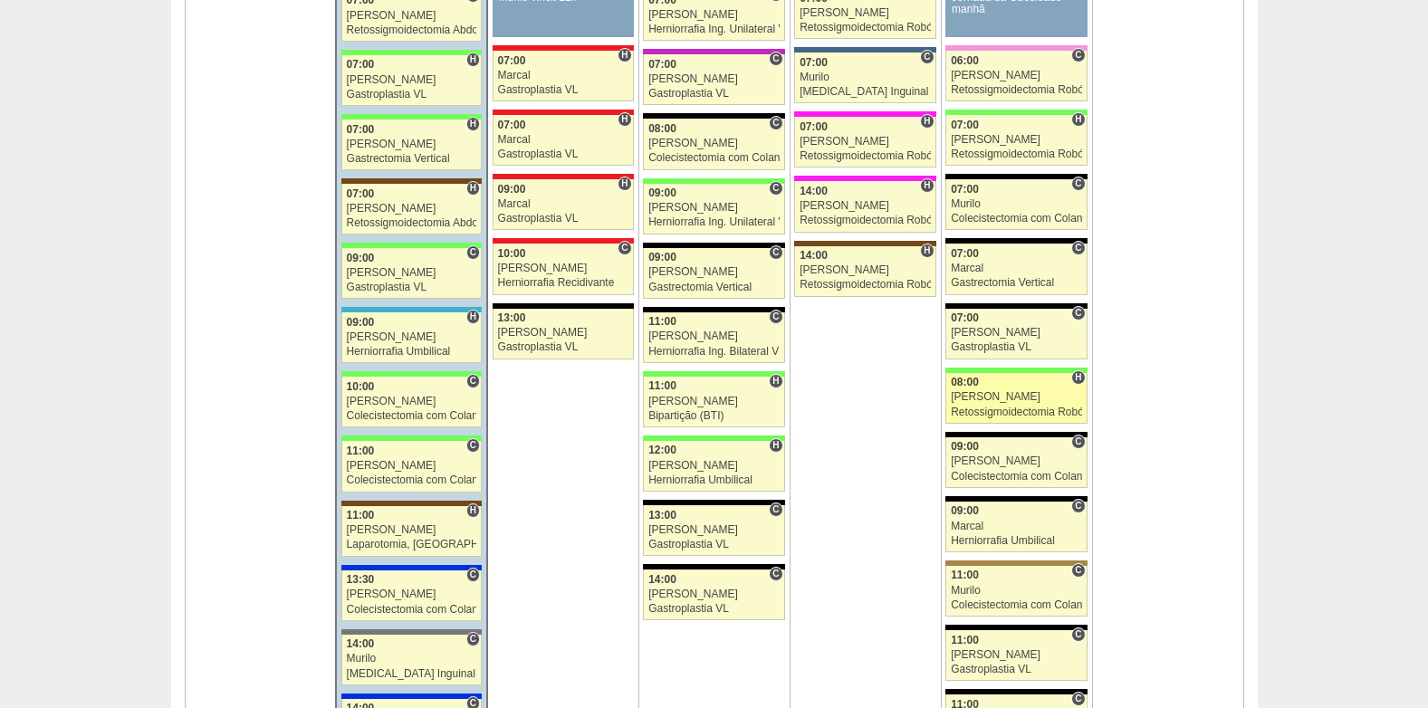
click at [1007, 411] on div "Retossigmoidectomia Robótica" at bounding box center [1016, 413] width 131 height 12
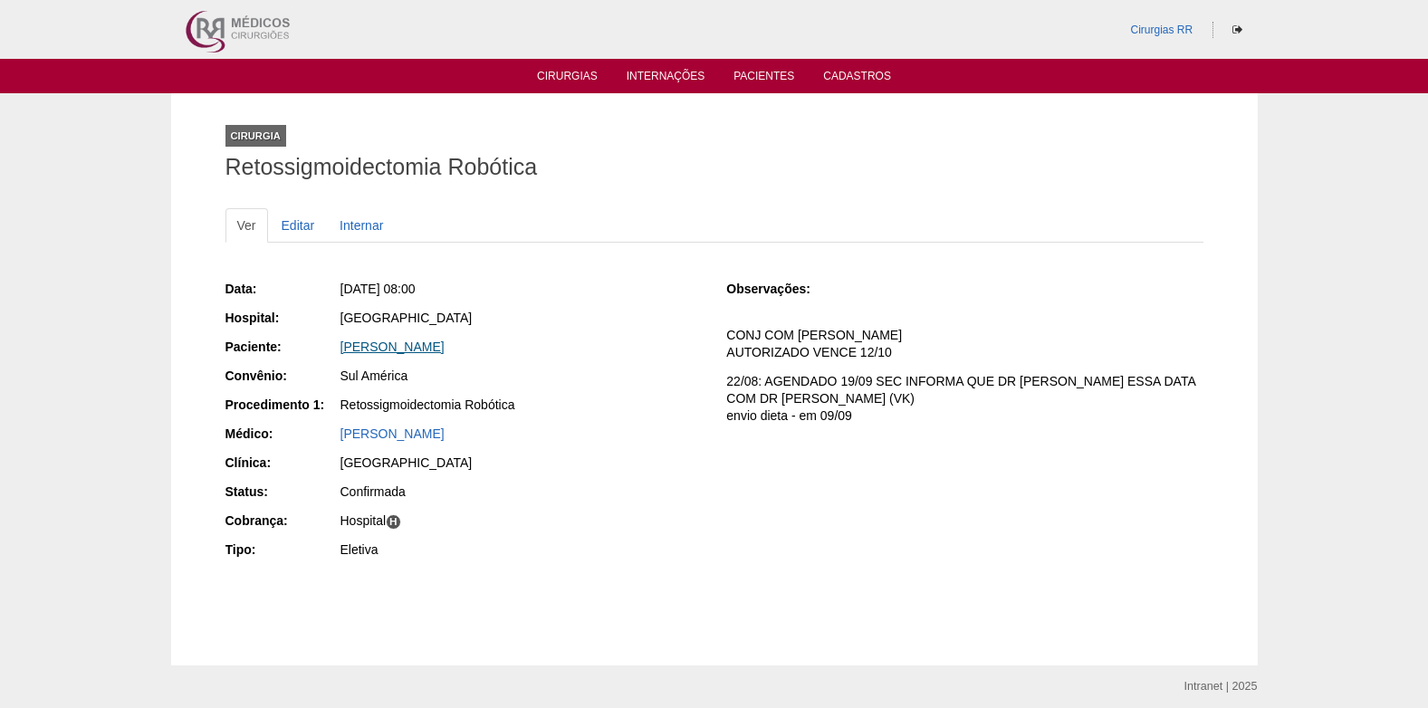
click at [392, 345] on link "[PERSON_NAME]" at bounding box center [393, 347] width 104 height 14
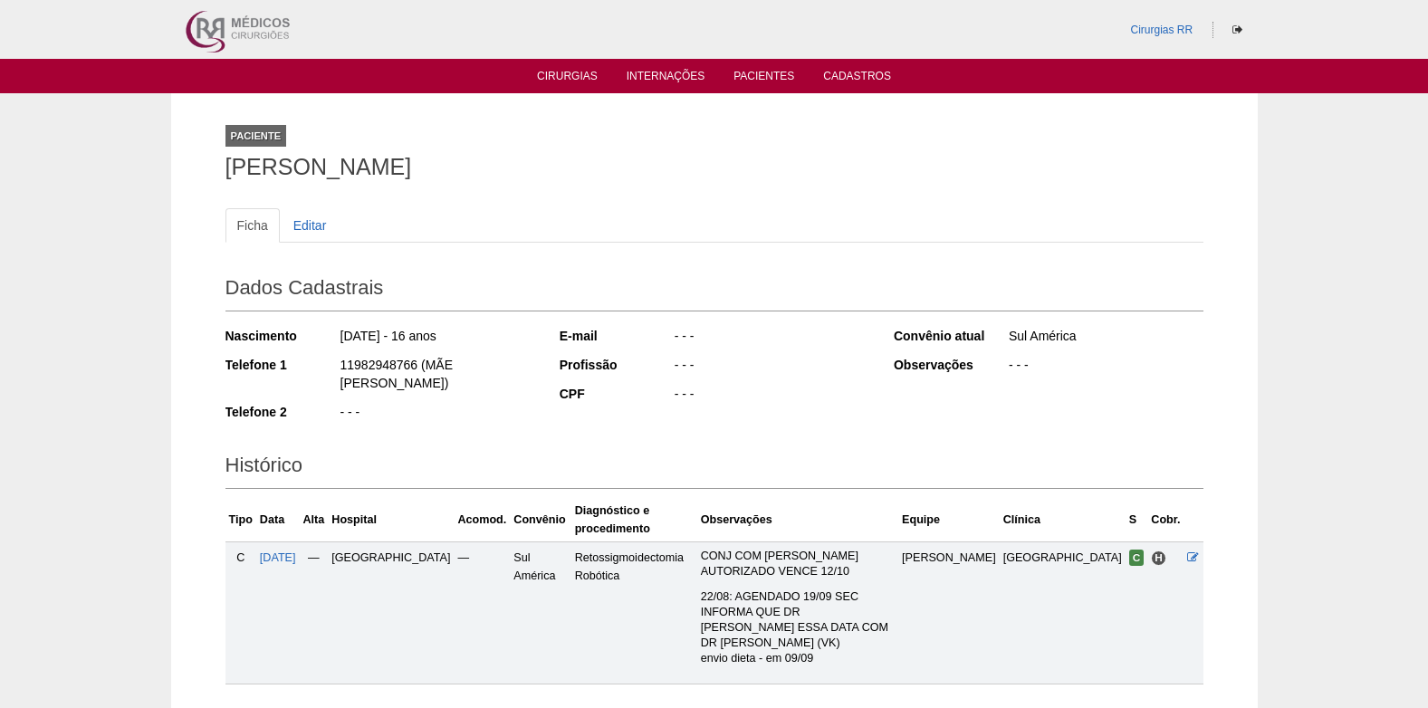
drag, startPoint x: 414, startPoint y: 364, endPoint x: 333, endPoint y: 366, distance: 80.6
click at [333, 366] on div "Telefone 1 11982948766 (MÃE [PERSON_NAME])" at bounding box center [381, 376] width 310 height 41
copy div "11982948766"
click at [562, 71] on link "Cirurgias" at bounding box center [567, 77] width 61 height 15
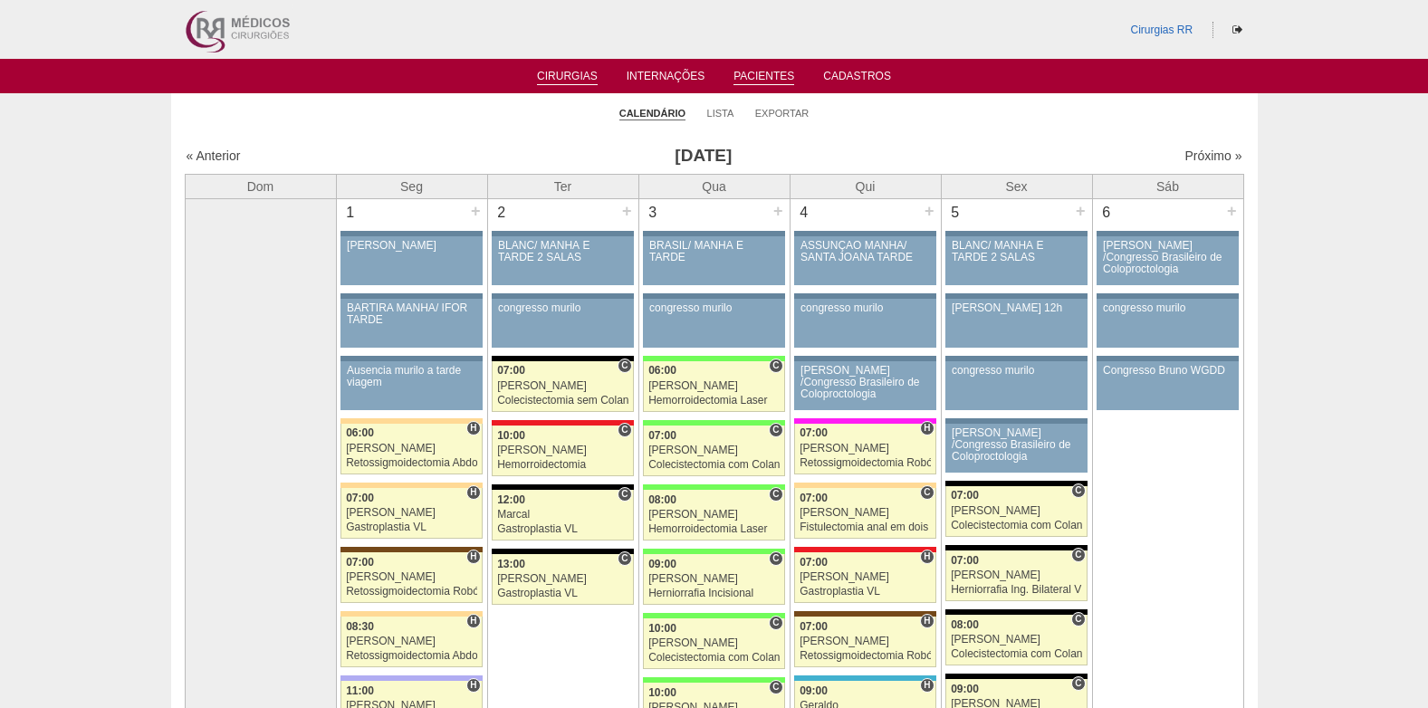
click at [749, 70] on link "Pacientes" at bounding box center [764, 77] width 61 height 15
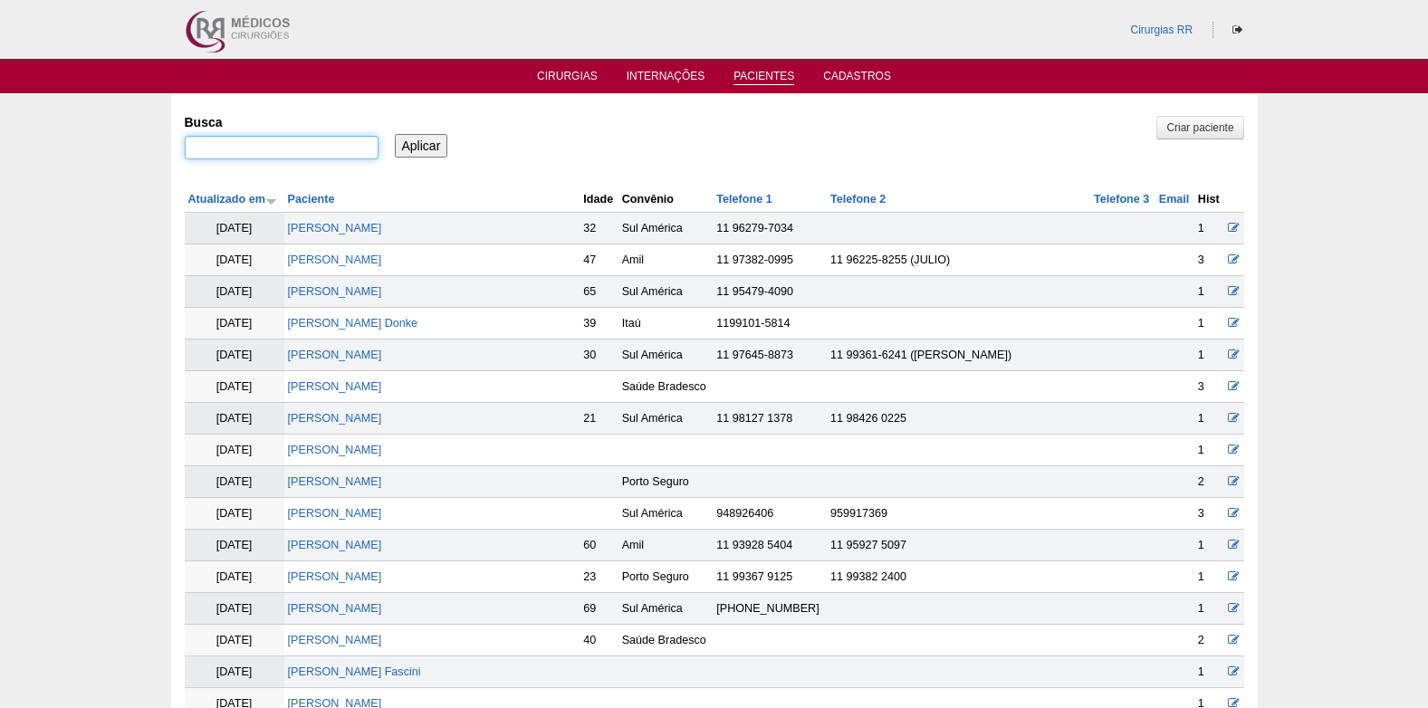
click at [345, 143] on input "Busca" at bounding box center [282, 148] width 194 height 24
paste input "MARIANA HENRIQUE MORALES"
type input "[PERSON_NAME]"
click at [427, 146] on input "Aplicar" at bounding box center [421, 146] width 53 height 24
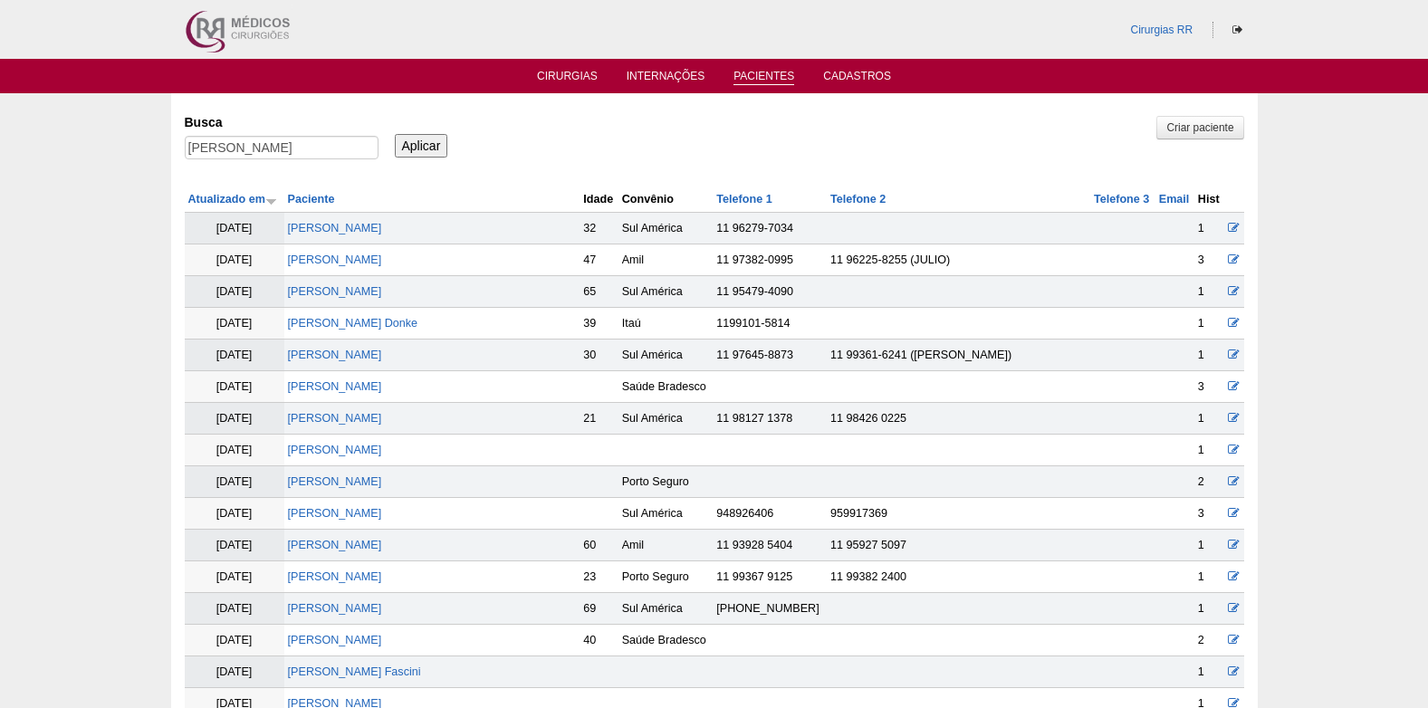
scroll to position [0, 0]
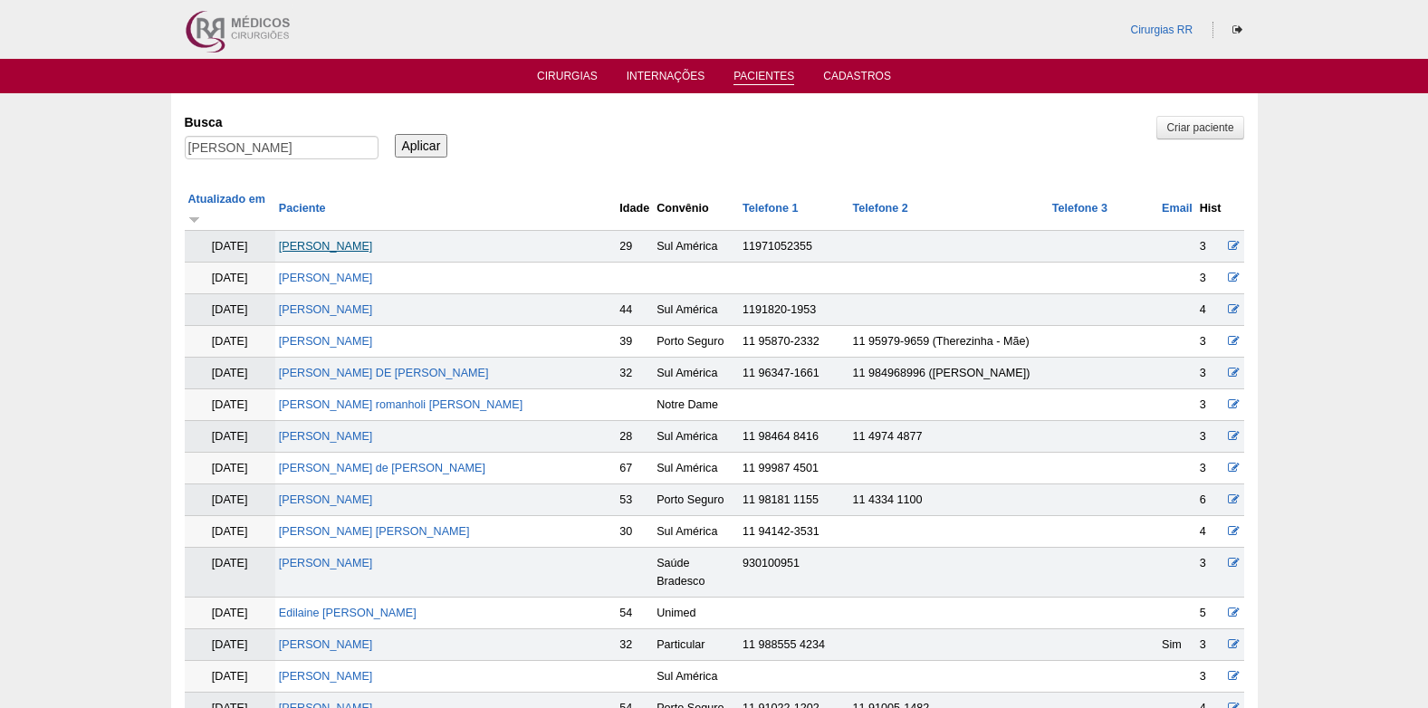
click at [373, 240] on link "[PERSON_NAME]" at bounding box center [326, 246] width 94 height 13
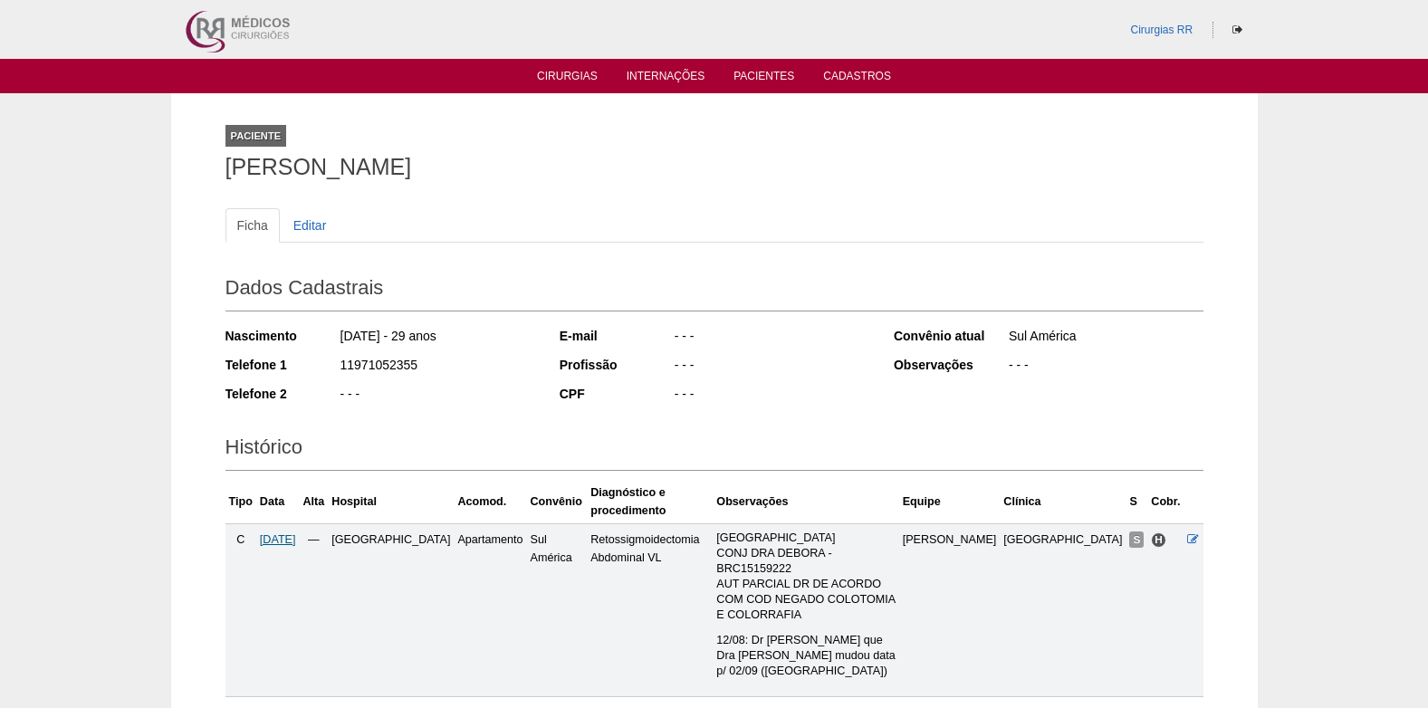
click at [285, 533] on span "02/09/2025" at bounding box center [278, 539] width 36 height 13
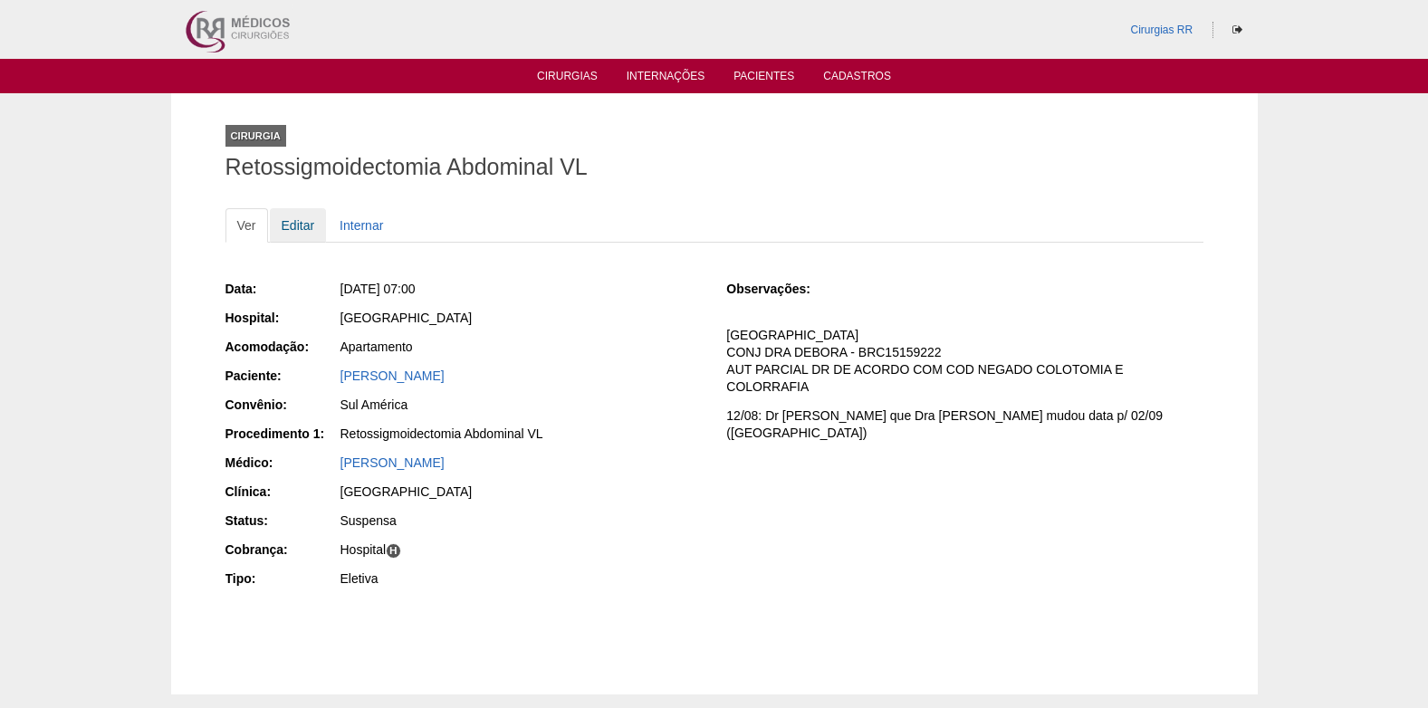
click at [285, 226] on link "Editar" at bounding box center [298, 225] width 57 height 34
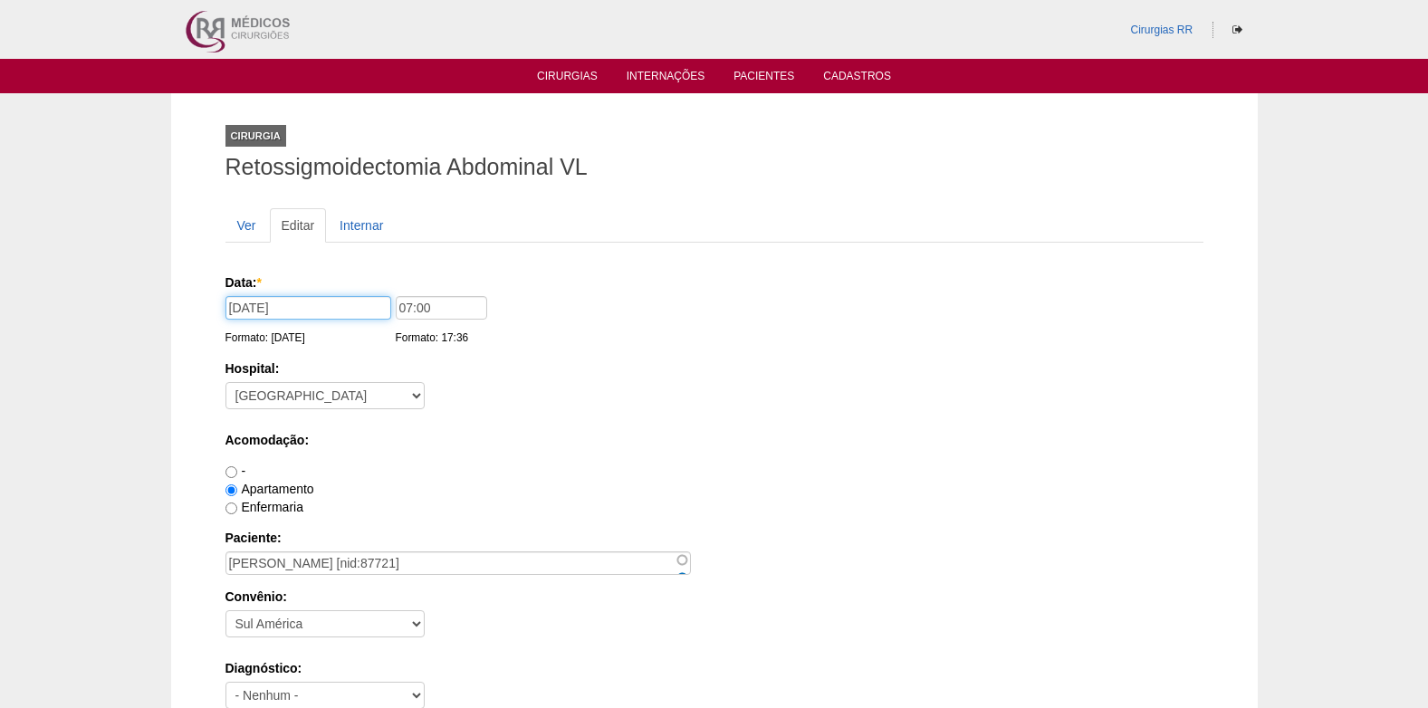
click at [361, 309] on input "02/09/2025" at bounding box center [309, 308] width 166 height 24
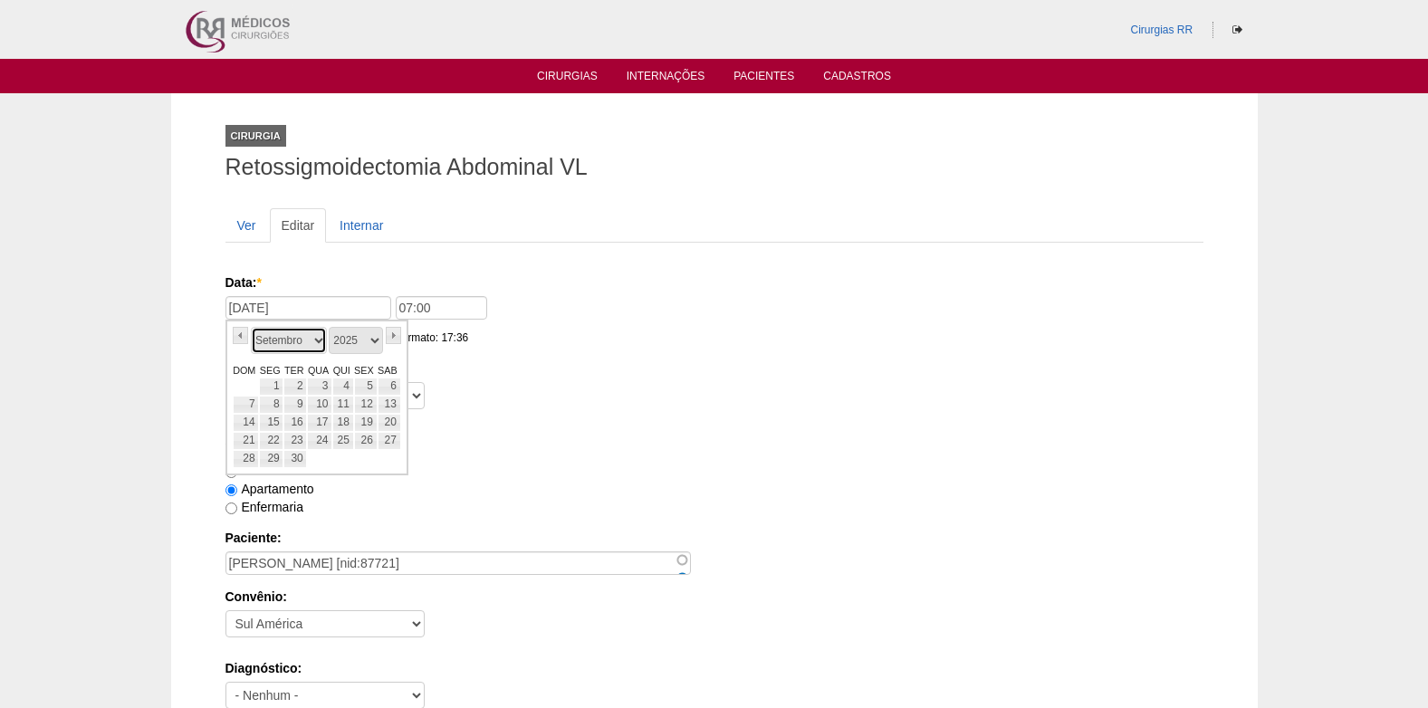
click at [321, 344] on select "Janeiro Fevereiro Março Abril Maio Junho Julho Agosto Setembro Outubro Novembro…" at bounding box center [289, 340] width 76 height 27
click at [368, 406] on link "10" at bounding box center [366, 405] width 24 height 18
type input "10/10/2025"
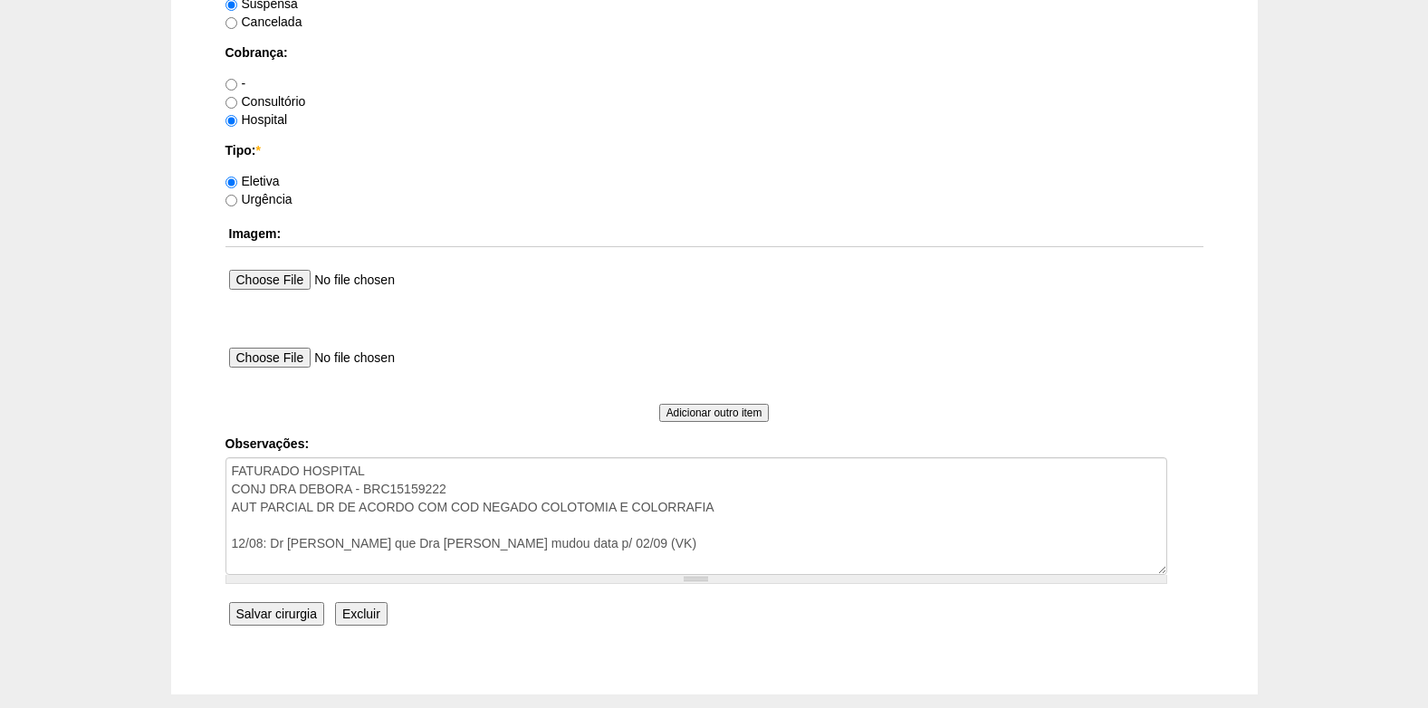
scroll to position [1644, 0]
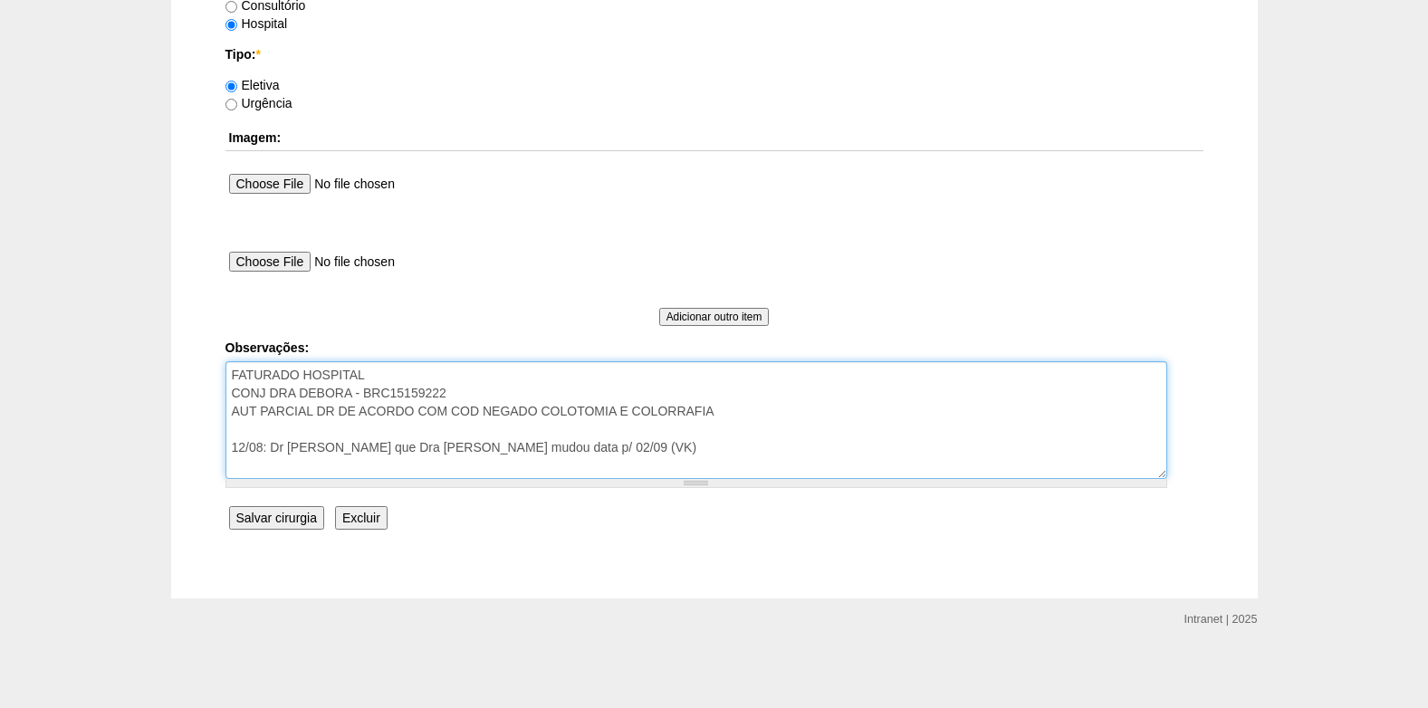
click at [591, 450] on textarea "FATURADO HOSPITAL CONJ DRA DEBORA - BRC15159222 AUT PARCIAL DR DE ACORDO COM CO…" at bounding box center [697, 420] width 942 height 118
click at [567, 451] on textarea "FATURADO HOSPITAL CONJ DRA DEBORA - BRC15159222 AUT PARCIAL DR DE ACORDO COM CO…" at bounding box center [697, 420] width 942 height 118
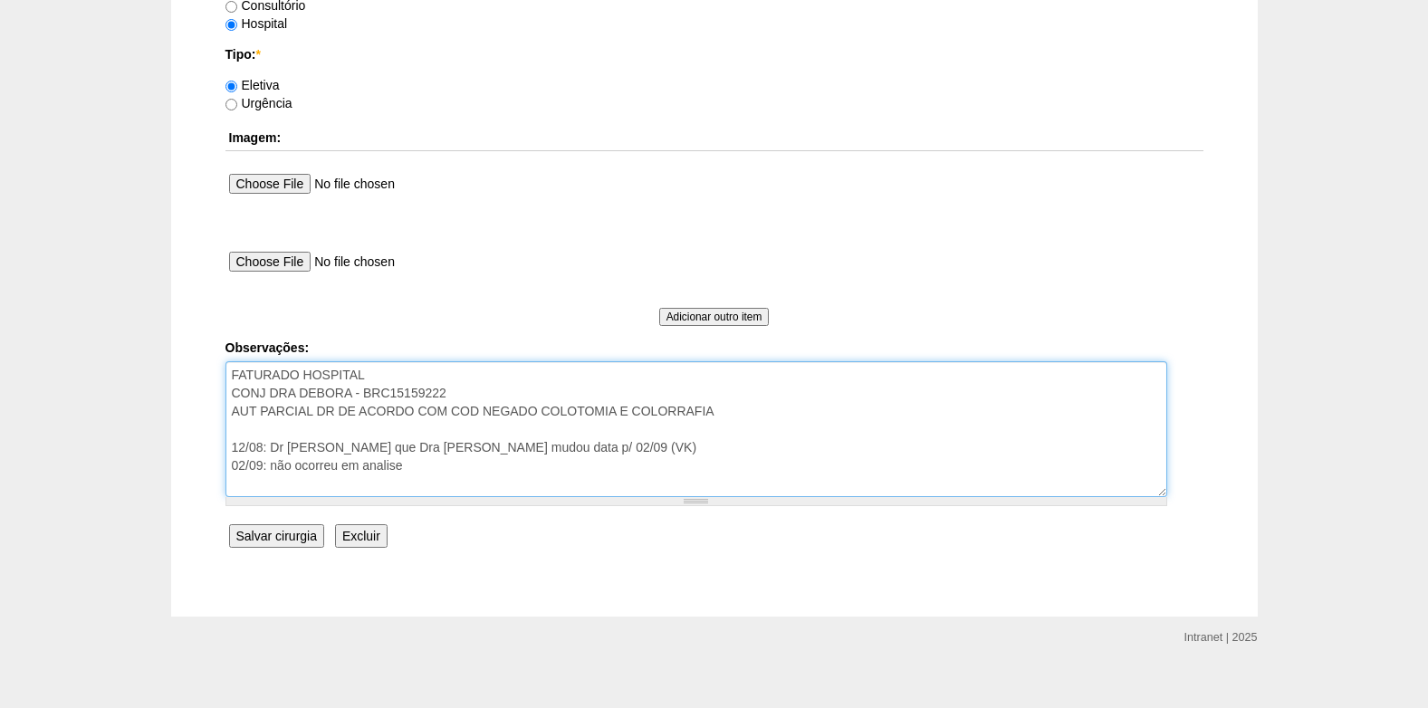
click at [485, 464] on textarea "FATURADO HOSPITAL CONJ DRA DEBORA - BRC15159222 AUT PARCIAL DR DE ACORDO COM CO…" at bounding box center [697, 429] width 942 height 136
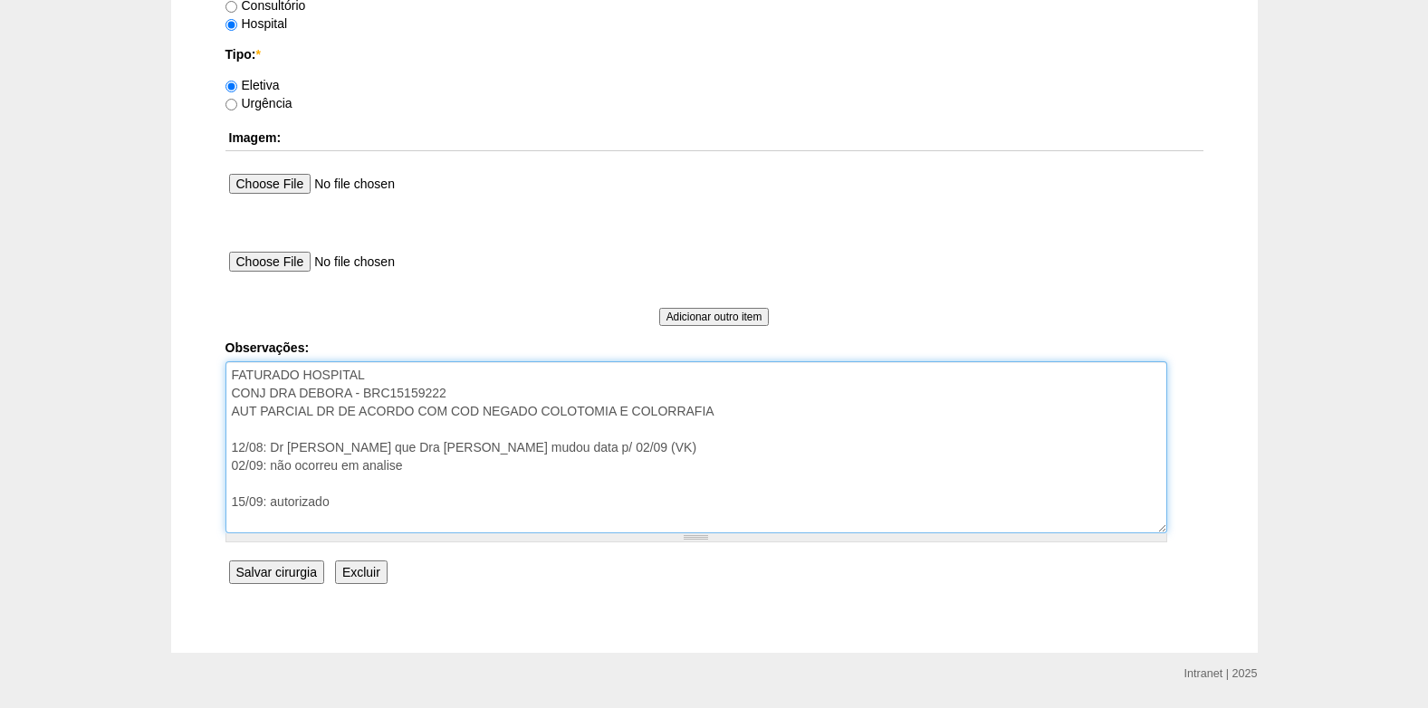
drag, startPoint x: 730, startPoint y: 415, endPoint x: 226, endPoint y: 409, distance: 504.5
click at [226, 409] on textarea "FATURADO HOSPITAL CONJ DRA DEBORA - BRC15159222 AUT PARCIAL DR DE ACORDO COM CO…" at bounding box center [697, 447] width 942 height 172
click at [348, 506] on textarea "FATURADO HOSPITAL CONJ DRA DEBORA - BRC15159222 AUT PARCIAL DR DE ACORDO COM CO…" at bounding box center [697, 447] width 942 height 172
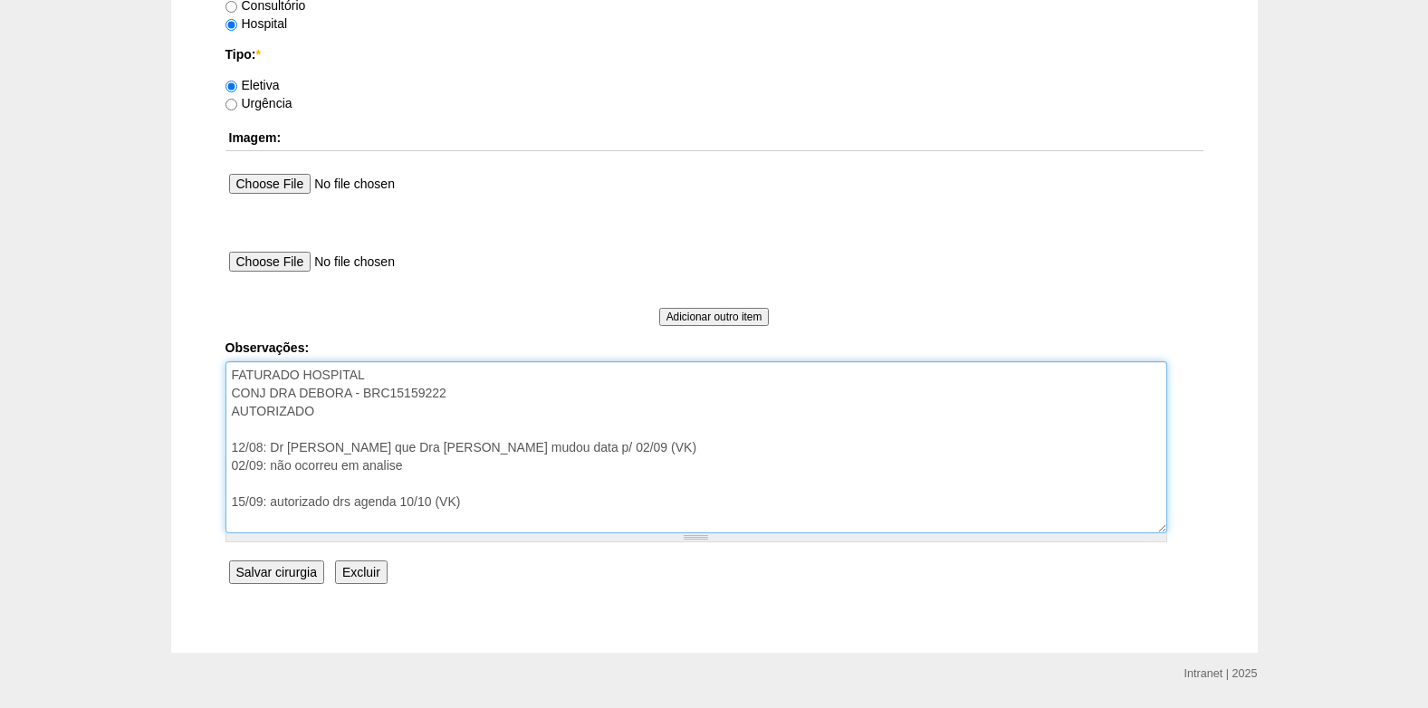
type textarea "FATURADO HOSPITAL CONJ DRA DEBORA - BRC15159222 AUTORIZADO 12/08: Dr ciente que…"
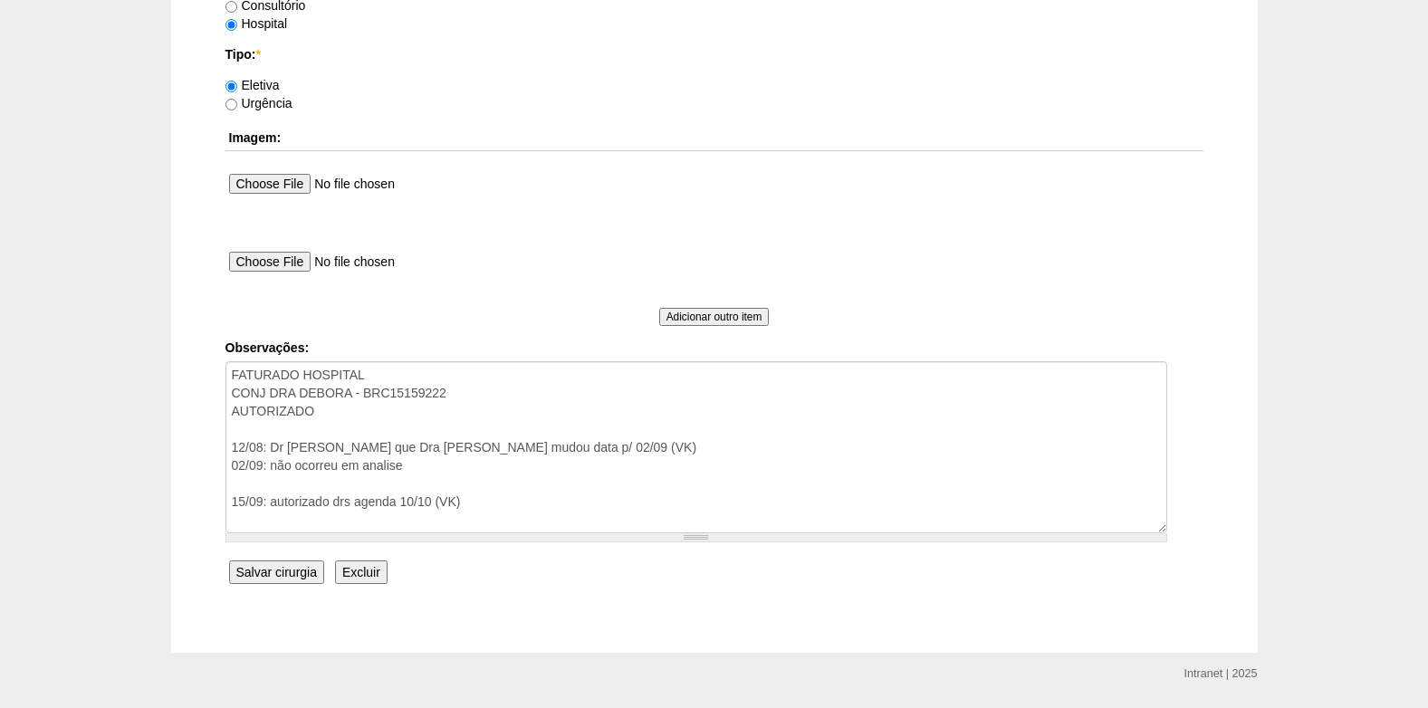
click at [281, 577] on input "Salvar cirurgia" at bounding box center [276, 573] width 95 height 24
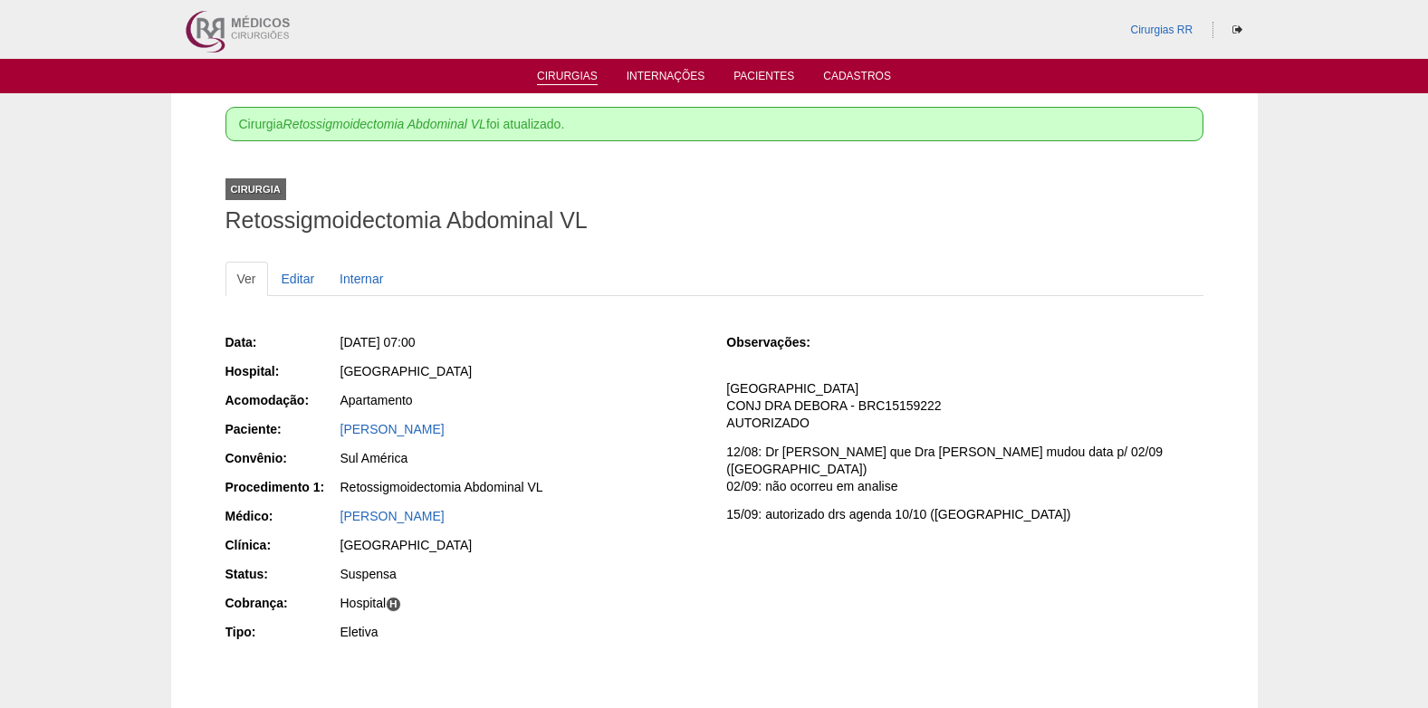
click at [565, 70] on link "Cirurgias" at bounding box center [567, 77] width 61 height 15
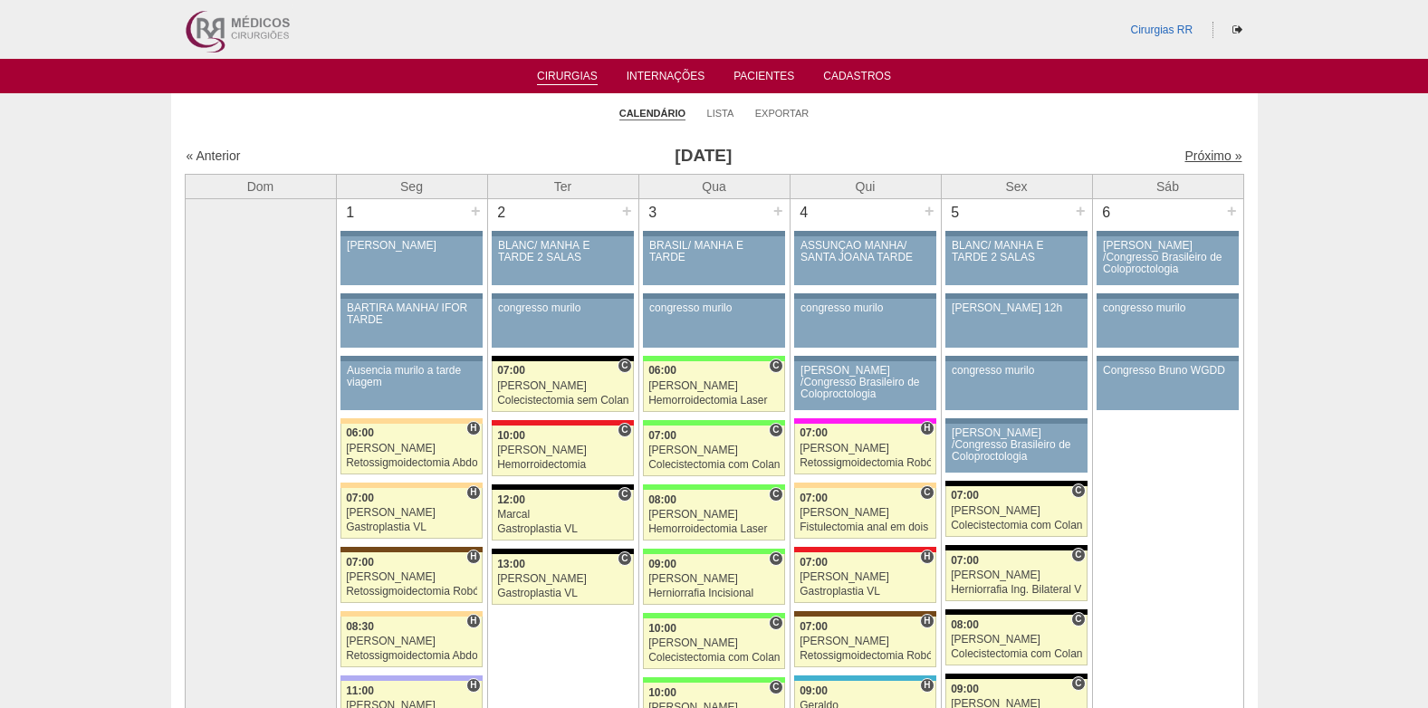
click at [1205, 154] on link "Próximo »" at bounding box center [1213, 156] width 57 height 14
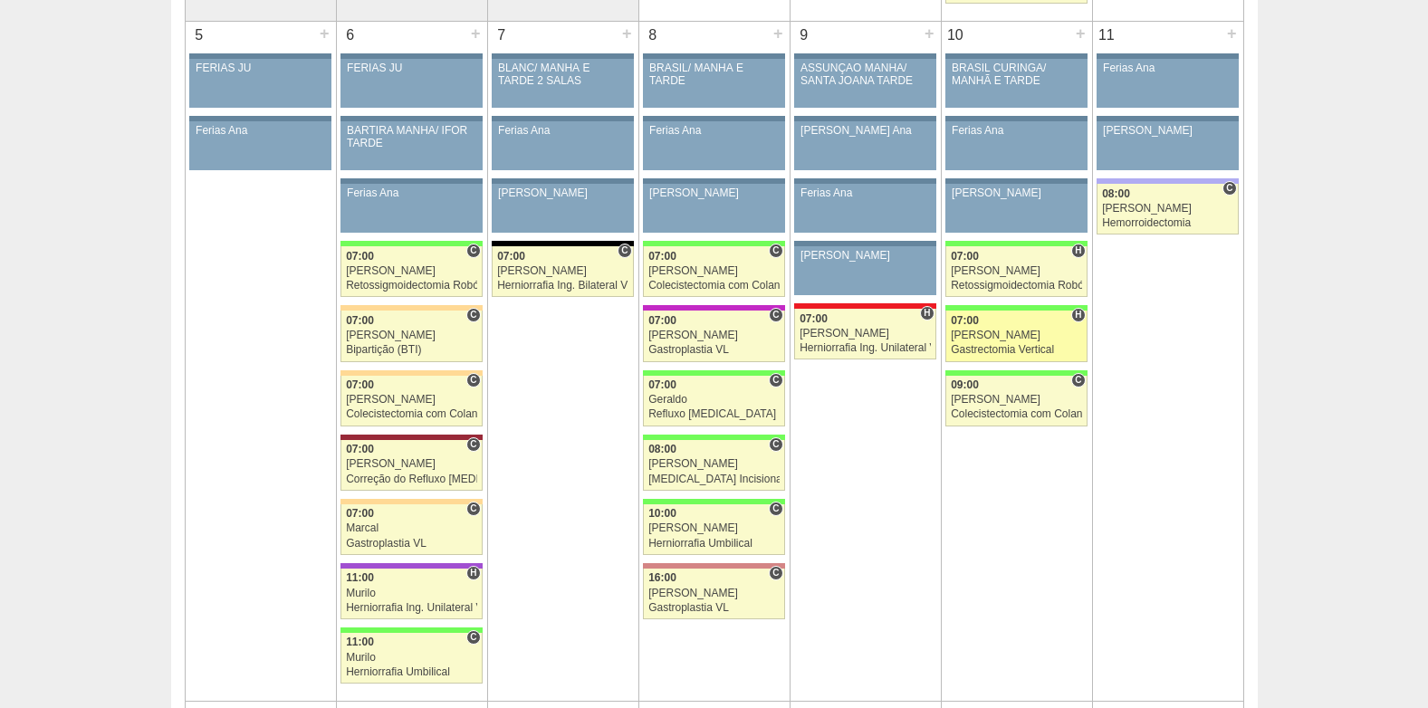
scroll to position [725, 0]
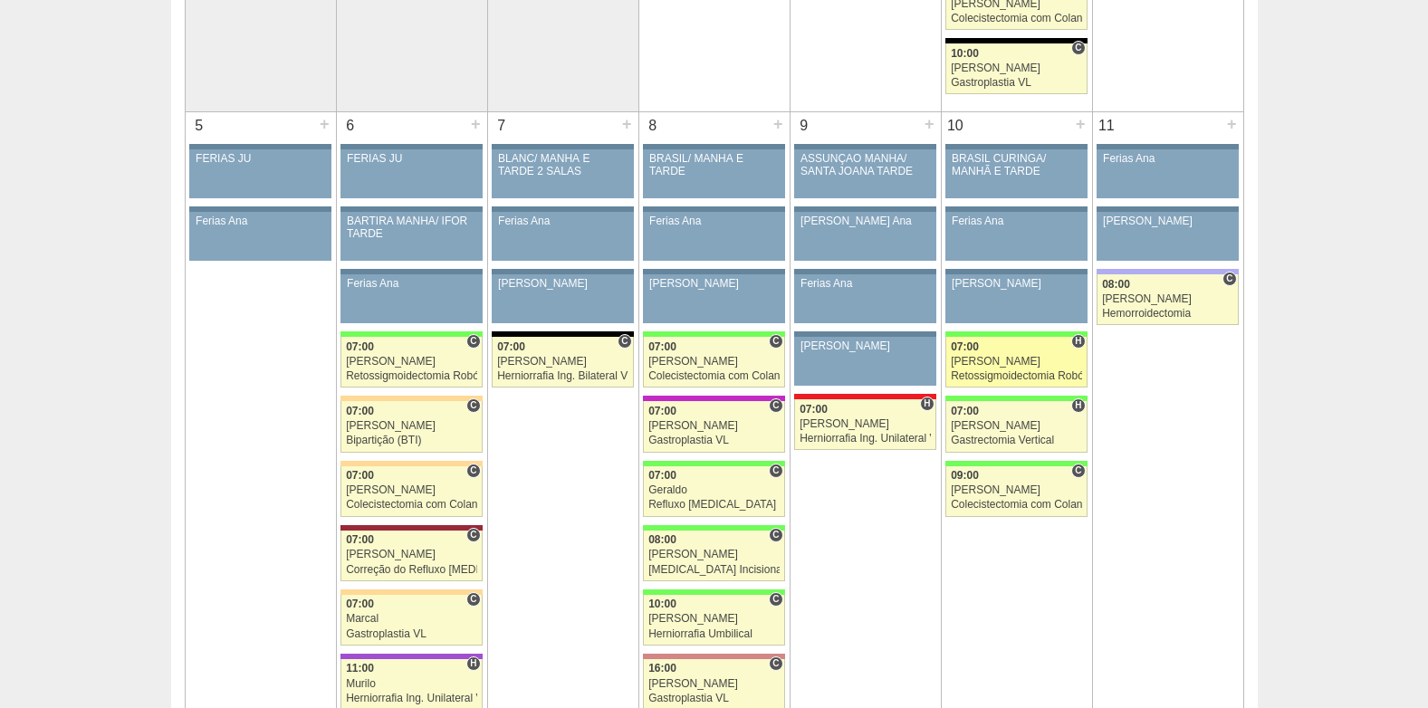
click at [1006, 356] on div "[PERSON_NAME]" at bounding box center [1016, 362] width 131 height 12
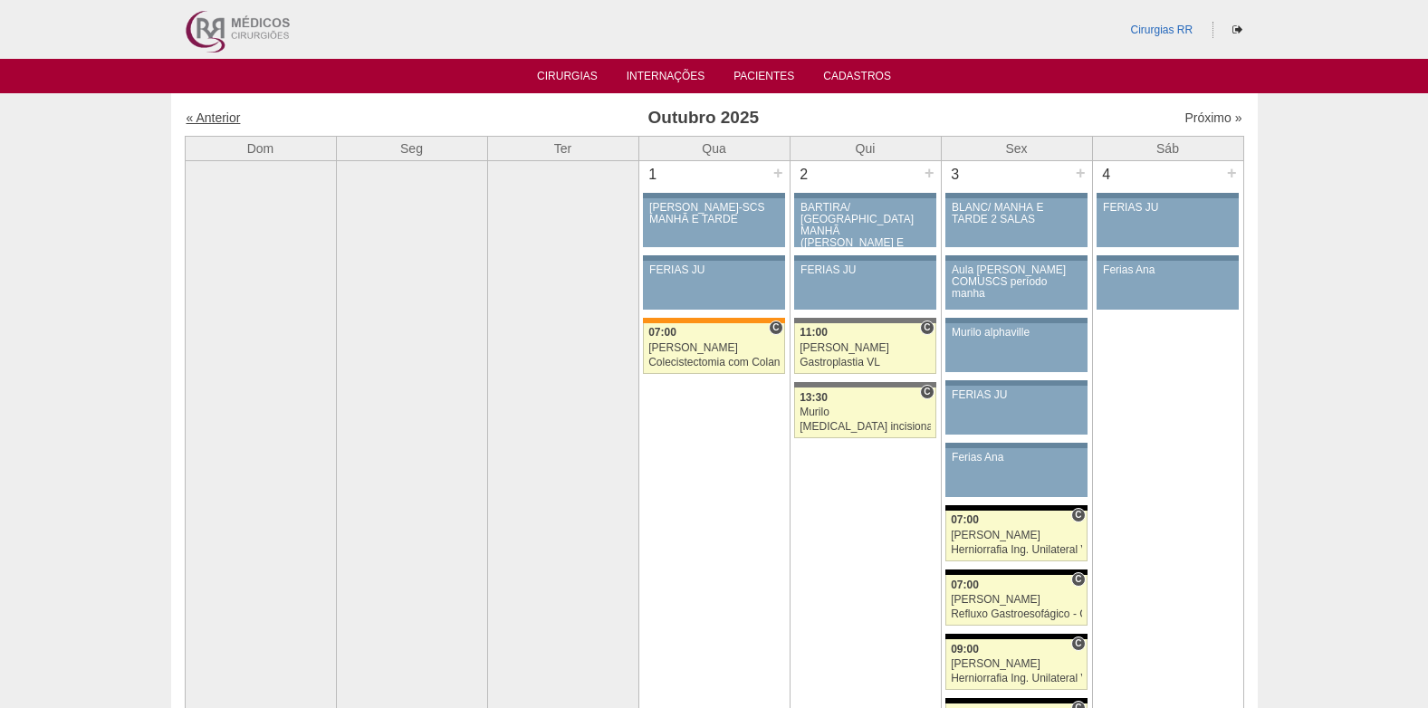
click at [229, 118] on link "« Anterior" at bounding box center [214, 117] width 54 height 14
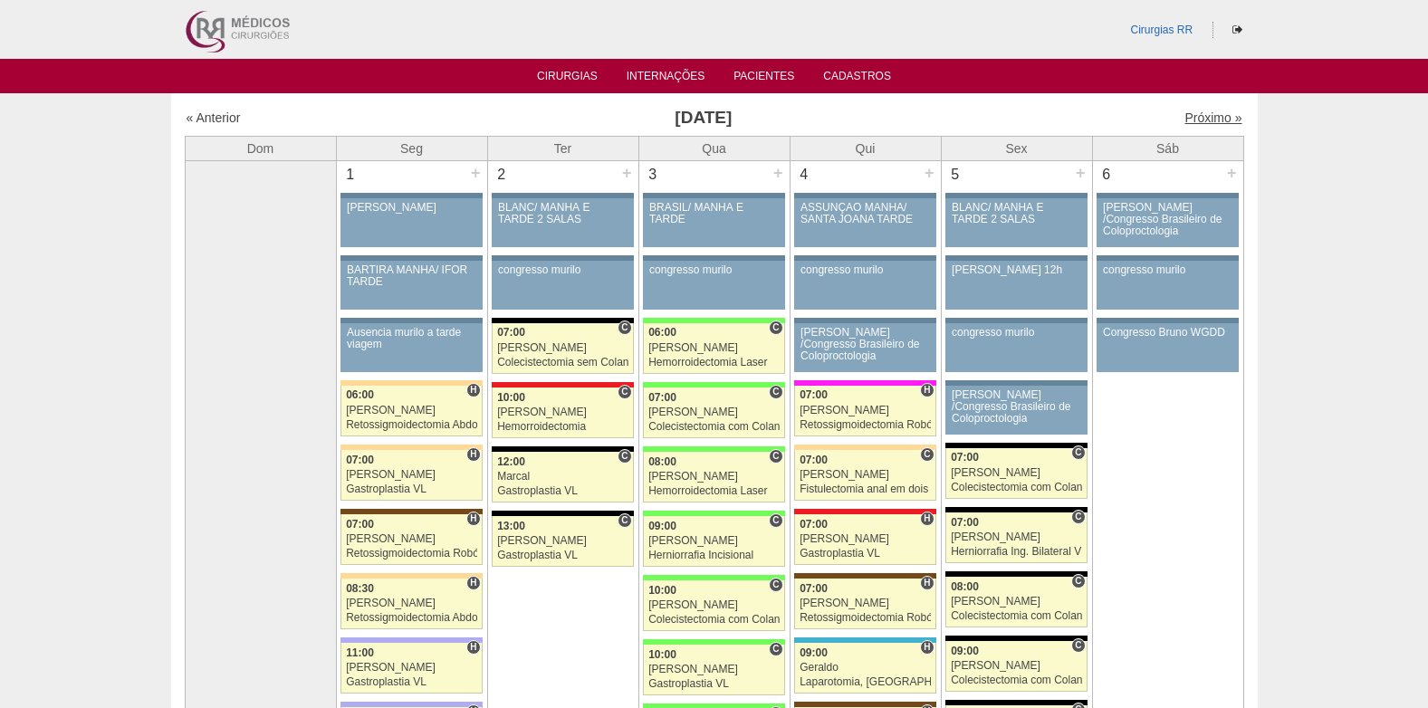
click at [1191, 114] on link "Próximo »" at bounding box center [1213, 117] width 57 height 14
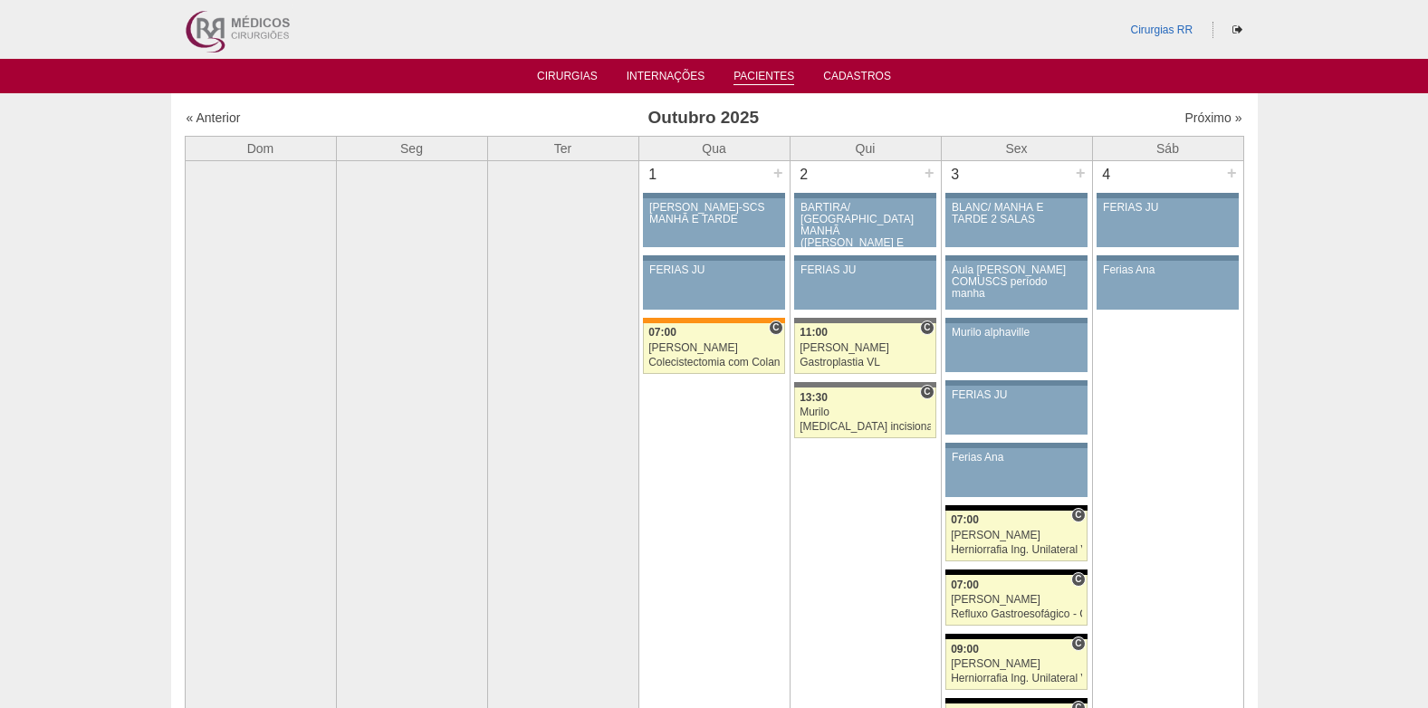
click at [776, 72] on link "Pacientes" at bounding box center [764, 77] width 61 height 15
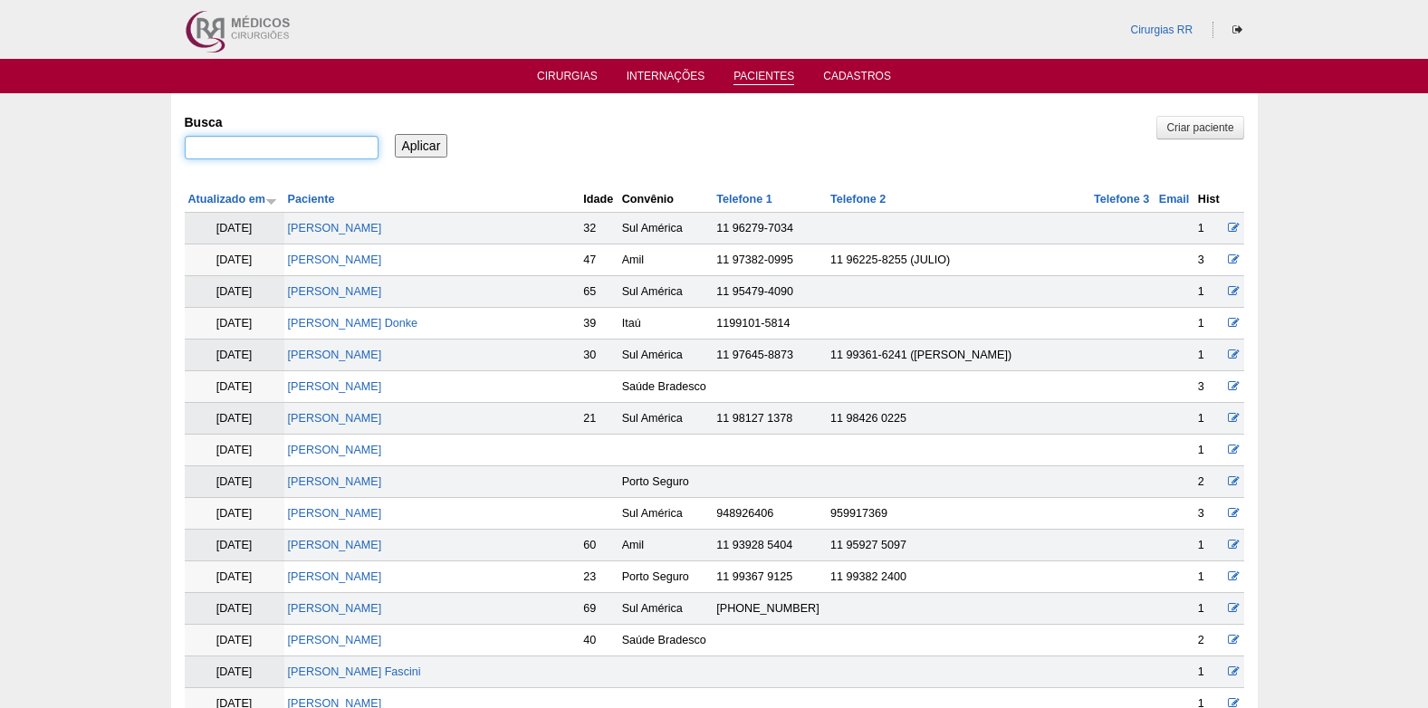
click at [276, 142] on input "Busca" at bounding box center [282, 148] width 194 height 24
type input "[PERSON_NAME]"
click at [432, 141] on input "Aplicar" at bounding box center [421, 146] width 53 height 24
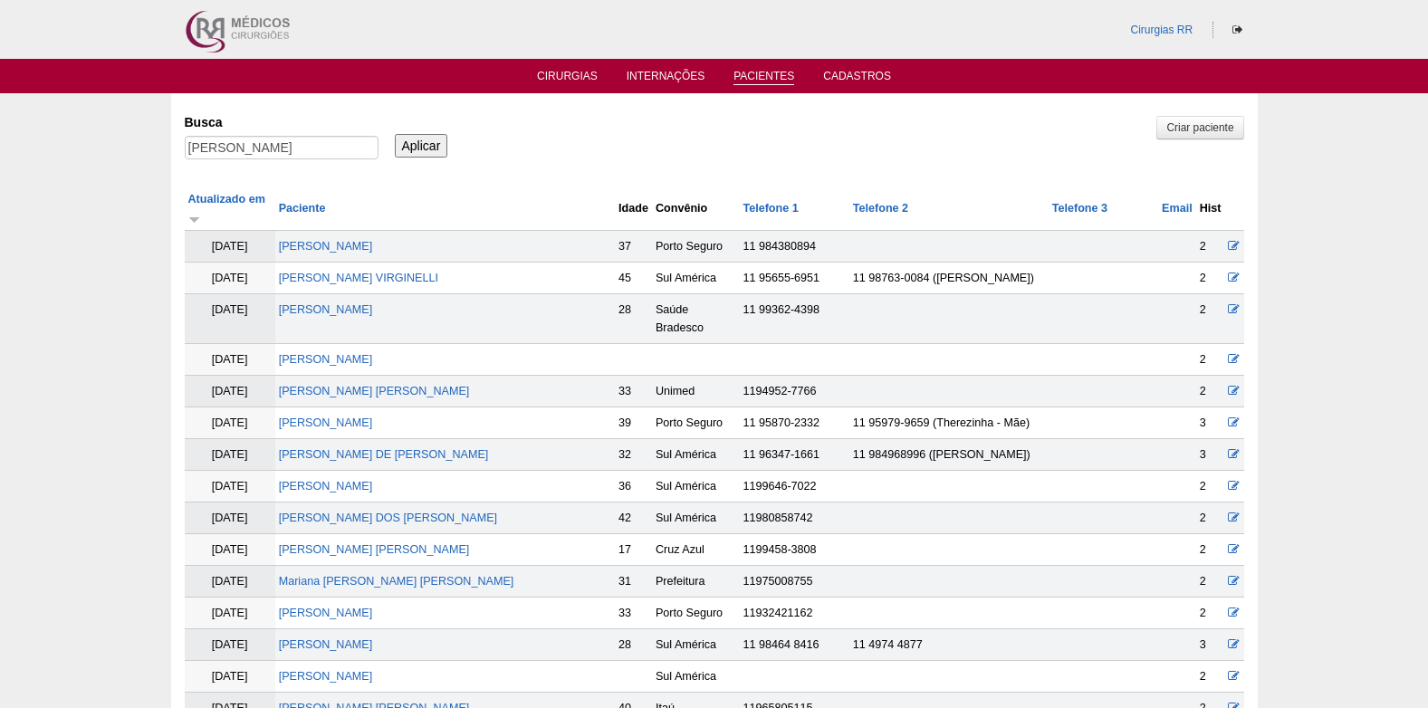
click at [333, 125] on label "Busca" at bounding box center [282, 122] width 194 height 18
click at [333, 136] on input "[PERSON_NAME]" at bounding box center [282, 148] width 194 height 24
click at [333, 142] on input "[PERSON_NAME]" at bounding box center [282, 148] width 194 height 24
type input "[PERSON_NAME]"
click at [417, 147] on input "Aplicar" at bounding box center [421, 146] width 53 height 24
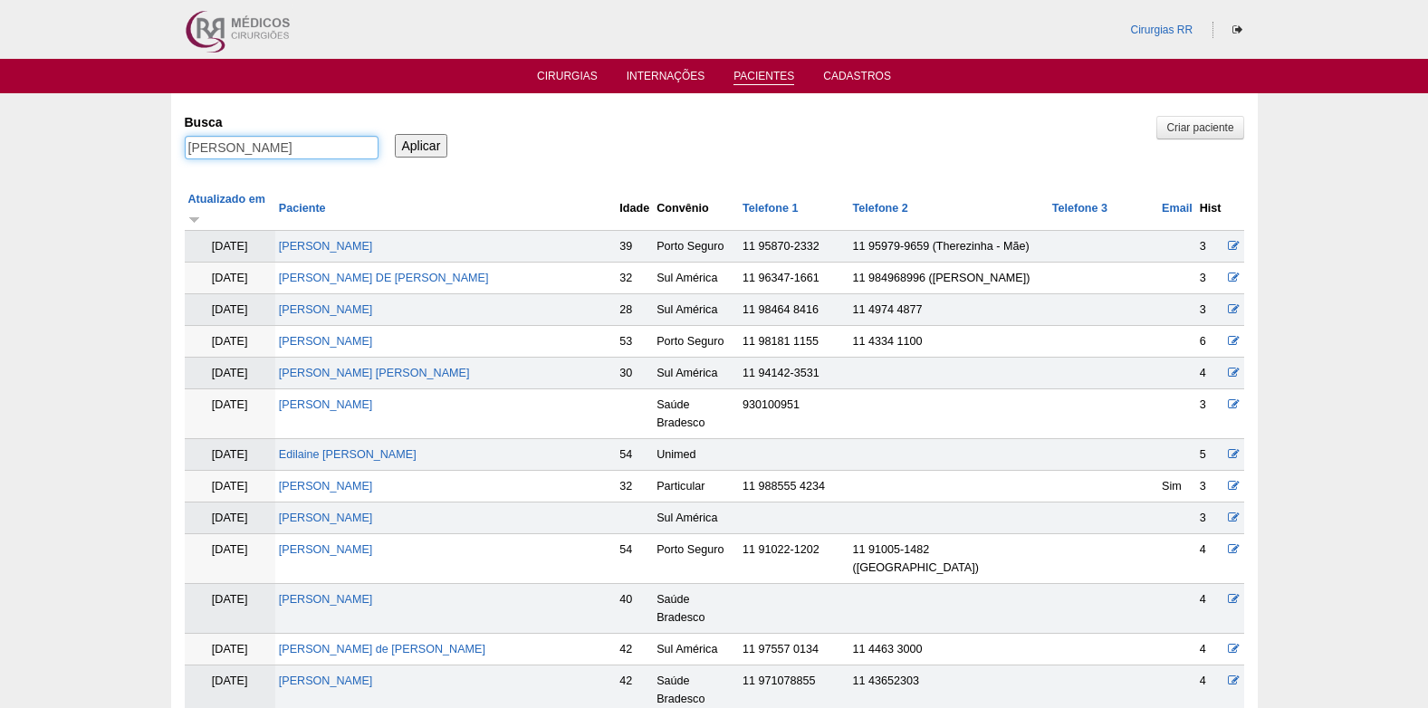
click at [229, 150] on input "[PERSON_NAME]" at bounding box center [282, 148] width 194 height 24
type input "[PERSON_NAME] herinque [PERSON_NAME]"
click at [401, 144] on input "Aplicar" at bounding box center [421, 146] width 53 height 24
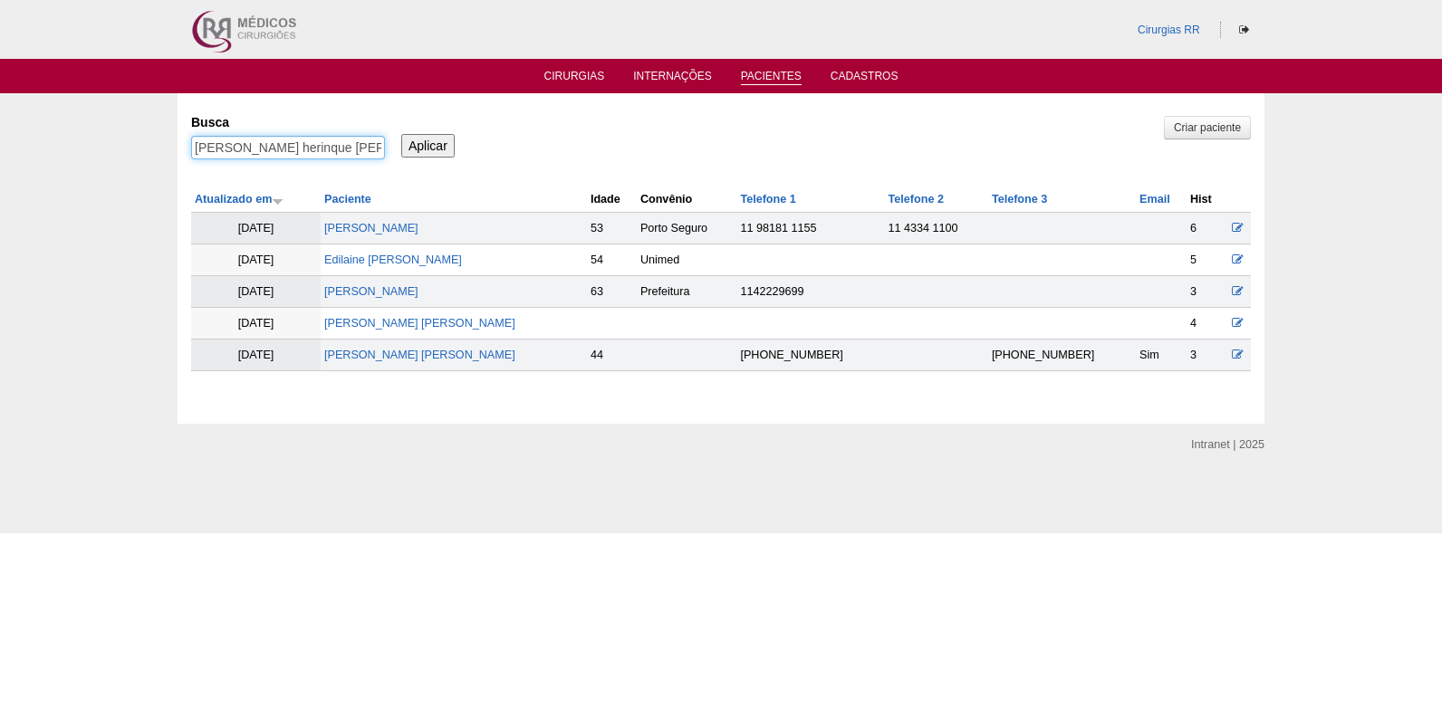
click at [238, 148] on input "[PERSON_NAME] herinque [PERSON_NAME]" at bounding box center [288, 148] width 194 height 24
type input "[PERSON_NAME]"
click at [428, 149] on input "Aplicar" at bounding box center [427, 146] width 53 height 24
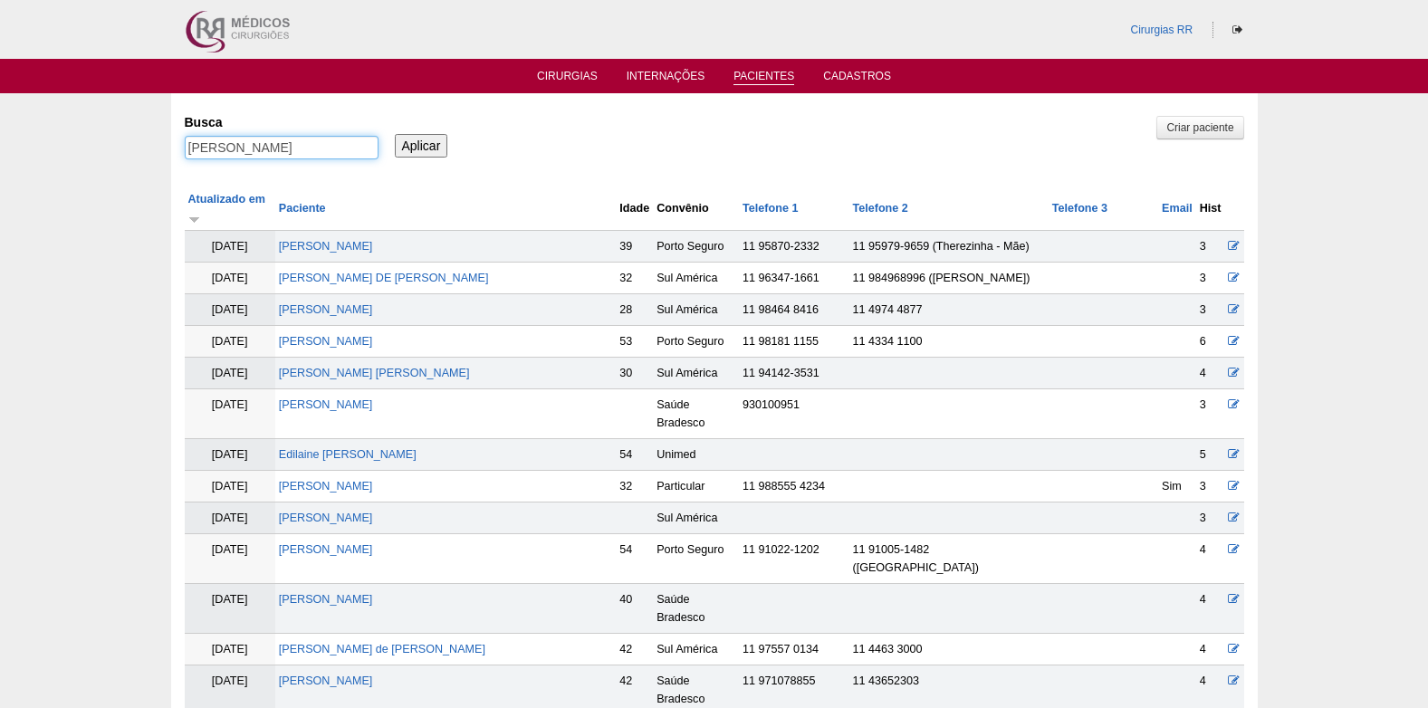
click at [267, 144] on input "mariana herinque morales" at bounding box center [282, 148] width 194 height 24
click at [265, 144] on input "mariana herinque morales" at bounding box center [282, 148] width 194 height 24
paste input "MARIANA HENRIQUE MORALES"
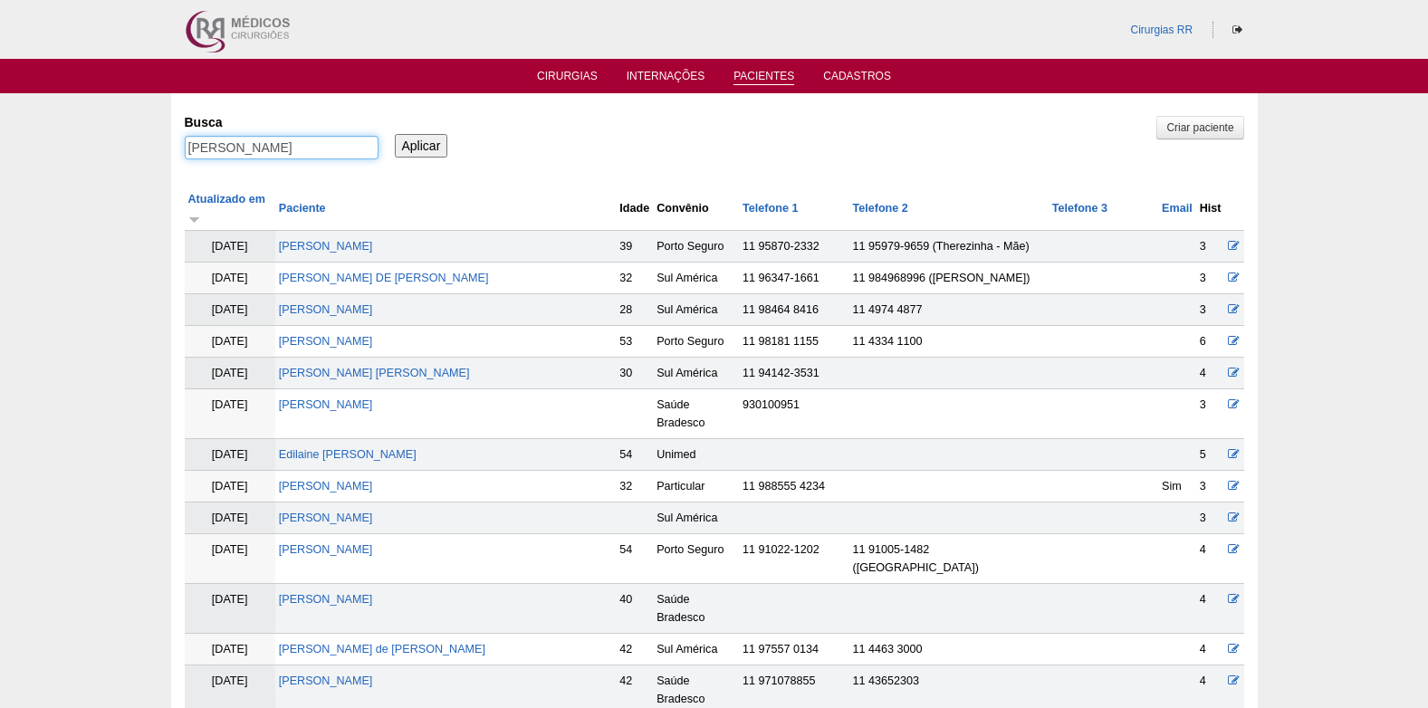
type input "MARIANA HENRIQUE MORALES"
click at [422, 136] on input "Aplicar" at bounding box center [421, 146] width 53 height 24
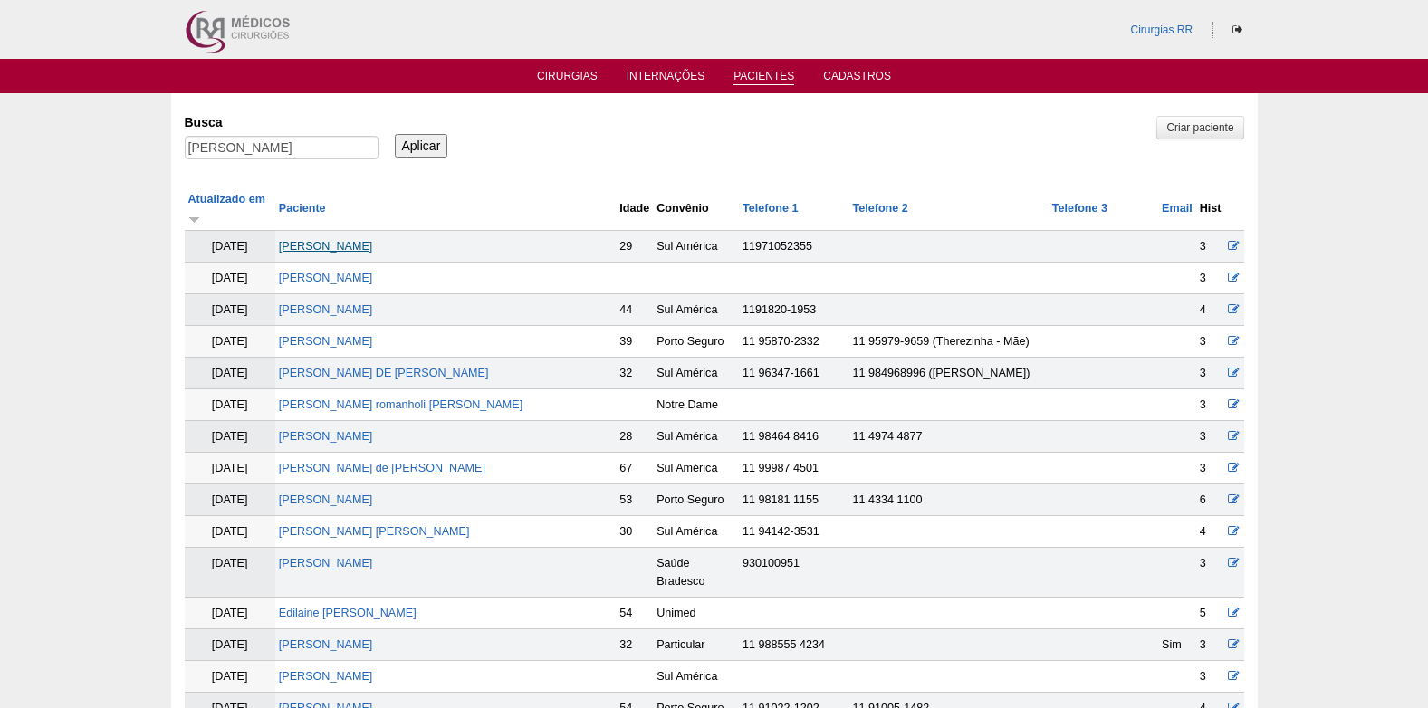
click at [373, 240] on link "[PERSON_NAME]" at bounding box center [326, 246] width 94 height 13
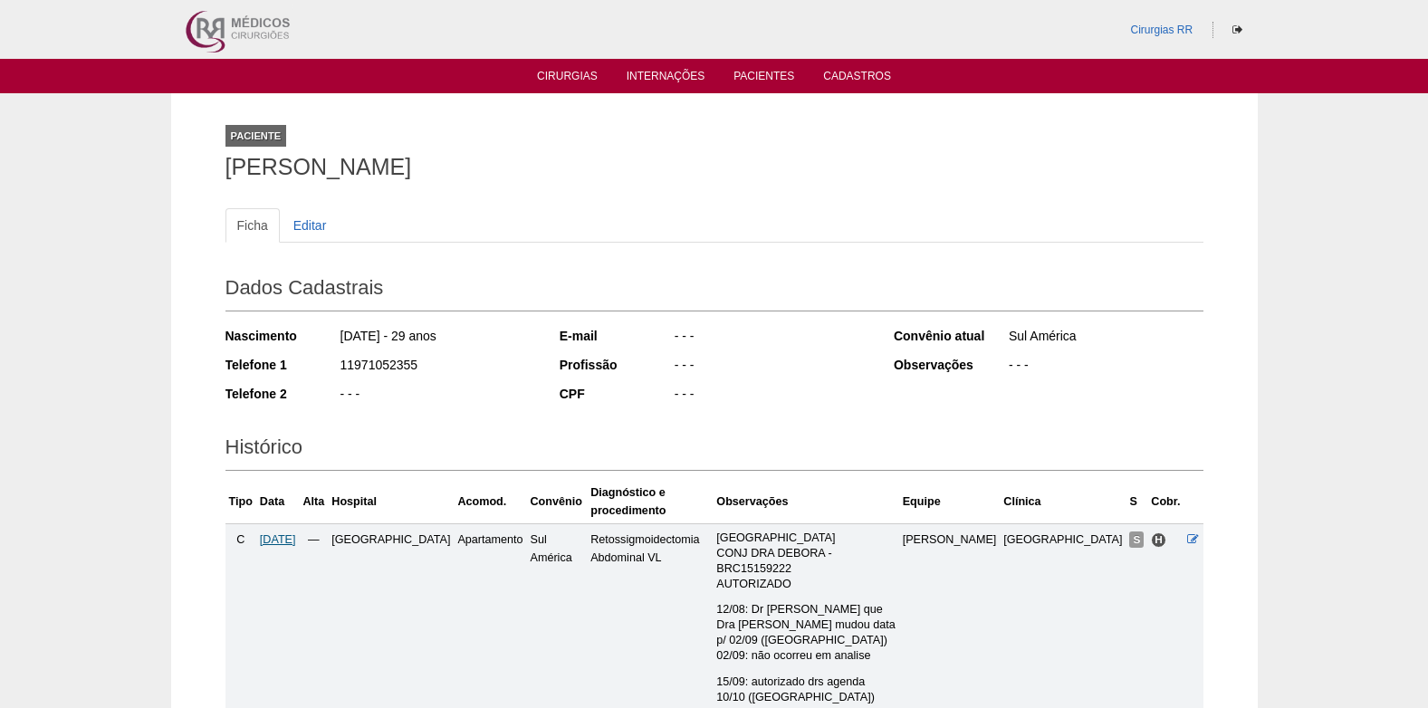
click at [296, 533] on span "[DATE]" at bounding box center [278, 539] width 36 height 13
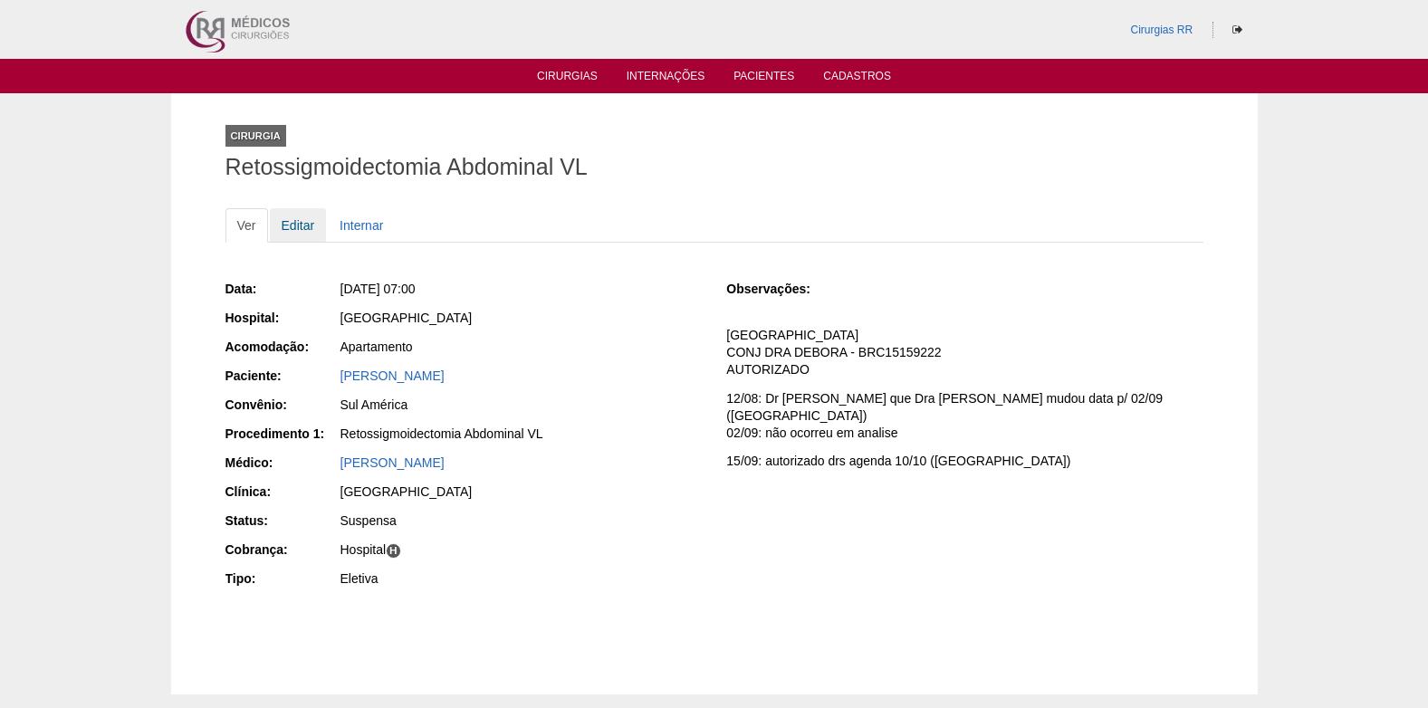
click at [297, 220] on link "Editar" at bounding box center [298, 225] width 57 height 34
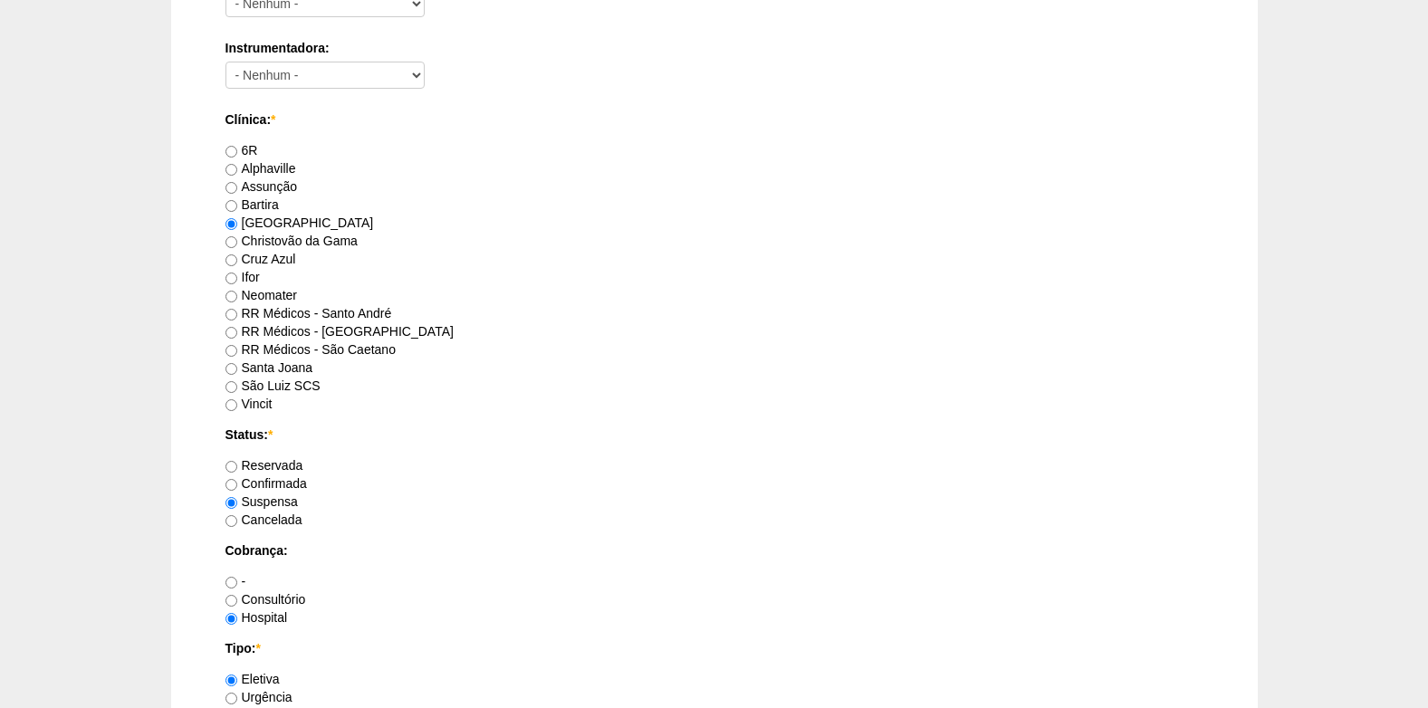
scroll to position [1268, 0]
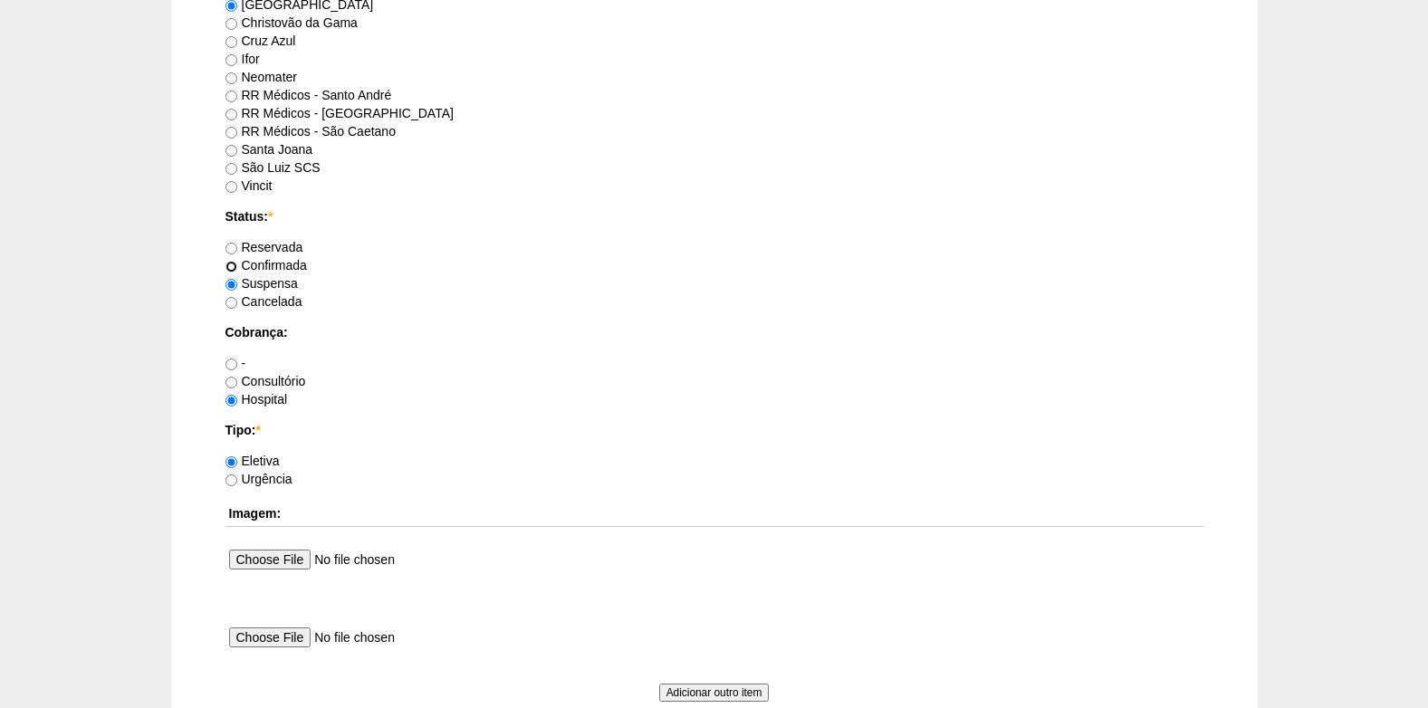
click at [232, 264] on input "Confirmada" at bounding box center [232, 267] width 12 height 12
radio input "true"
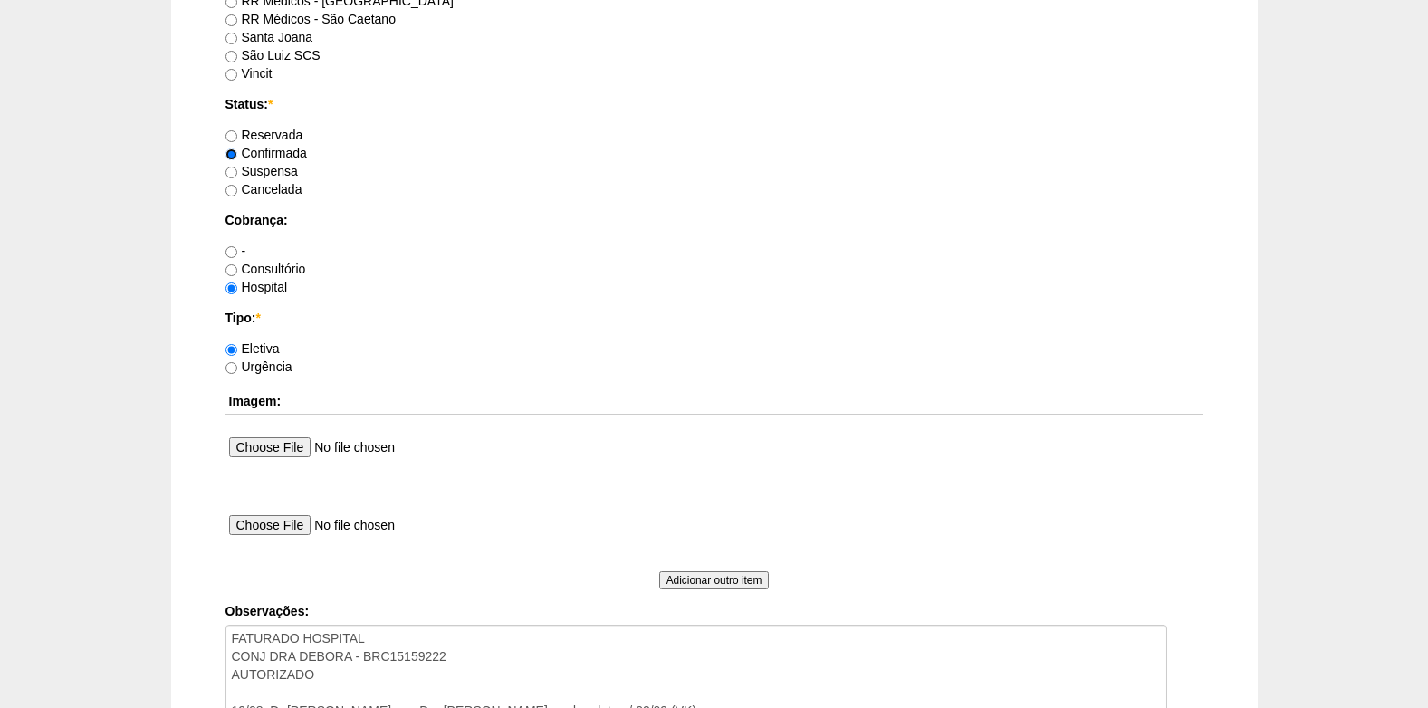
scroll to position [1630, 0]
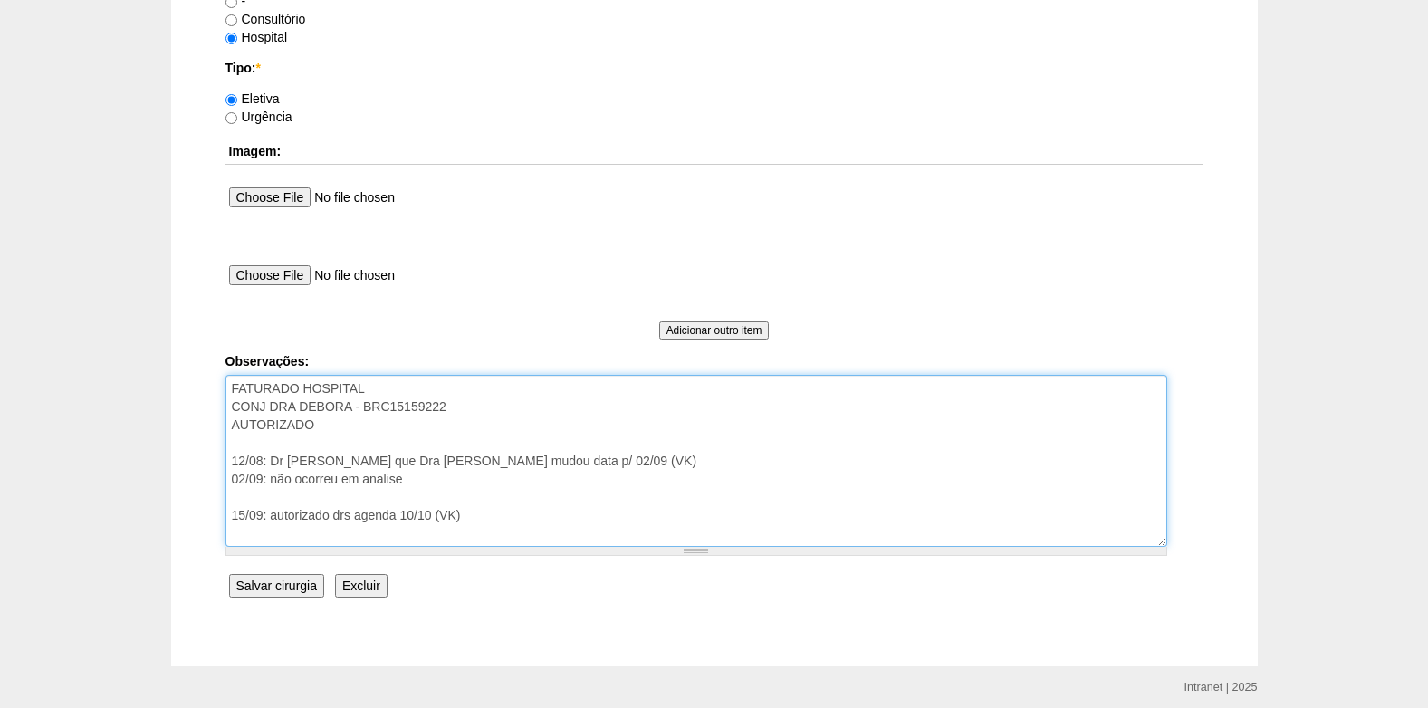
click at [470, 514] on textarea "FATURADO HOSPITAL CONJ DRA DEBORA - BRC15159222 AUTORIZADO 12/08: Dr [PERSON_NA…" at bounding box center [697, 461] width 942 height 172
click at [435, 512] on textarea "FATURADO HOSPITAL CONJ DRA DEBORA - BRC15159222 AUTORIZADO 12/08: Dr [PERSON_NA…" at bounding box center [697, 461] width 942 height 172
type textarea "FATURADO HOSPITAL CONJ DRA DEBORA - BRC15159222 AUTORIZADO 12/08: Dr [PERSON_NA…"
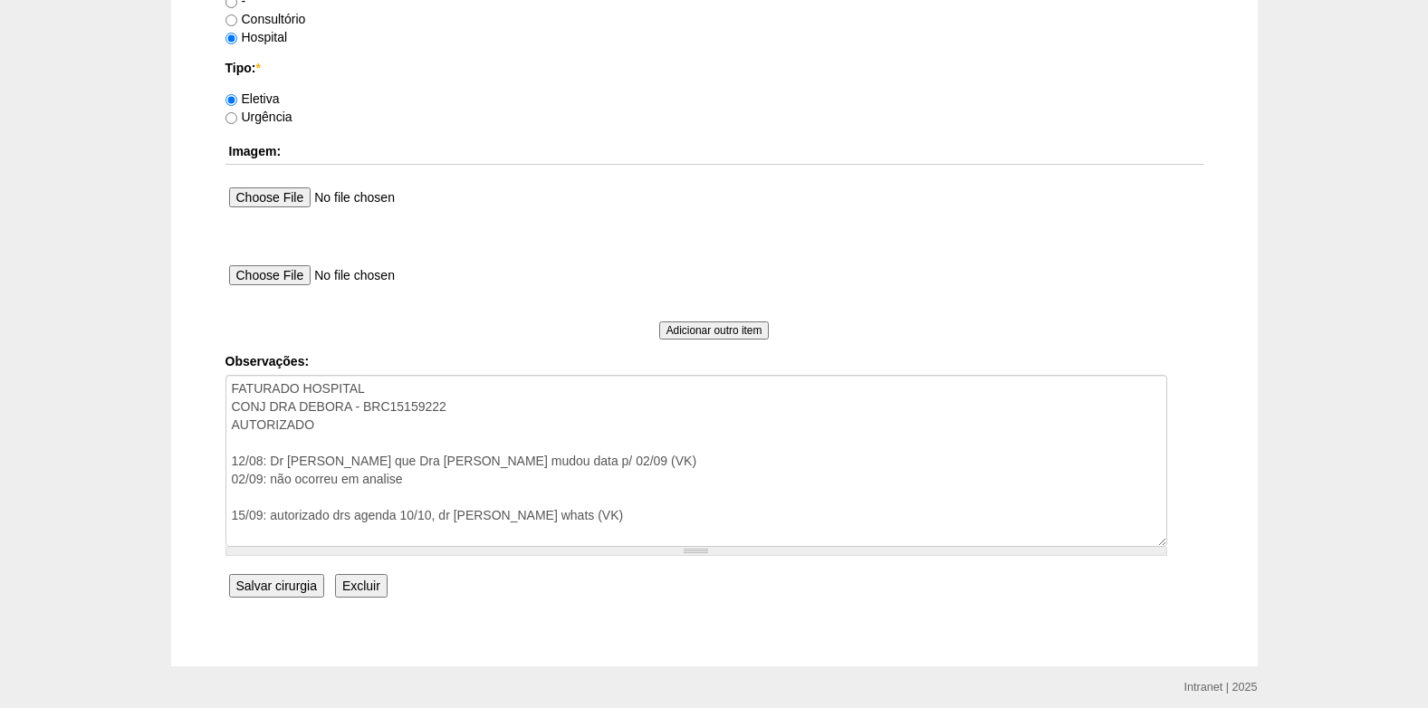
click at [304, 584] on input "Salvar cirurgia" at bounding box center [276, 586] width 95 height 24
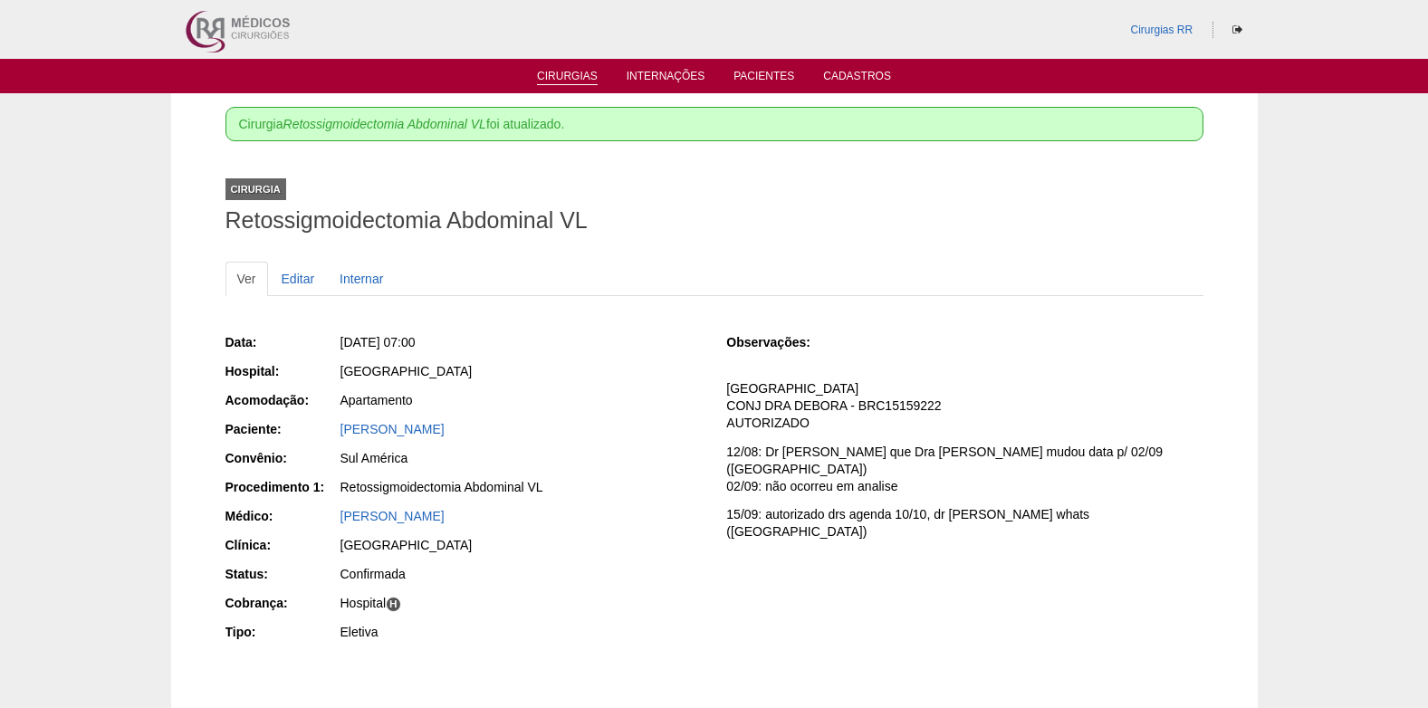
click at [568, 74] on link "Cirurgias" at bounding box center [567, 77] width 61 height 15
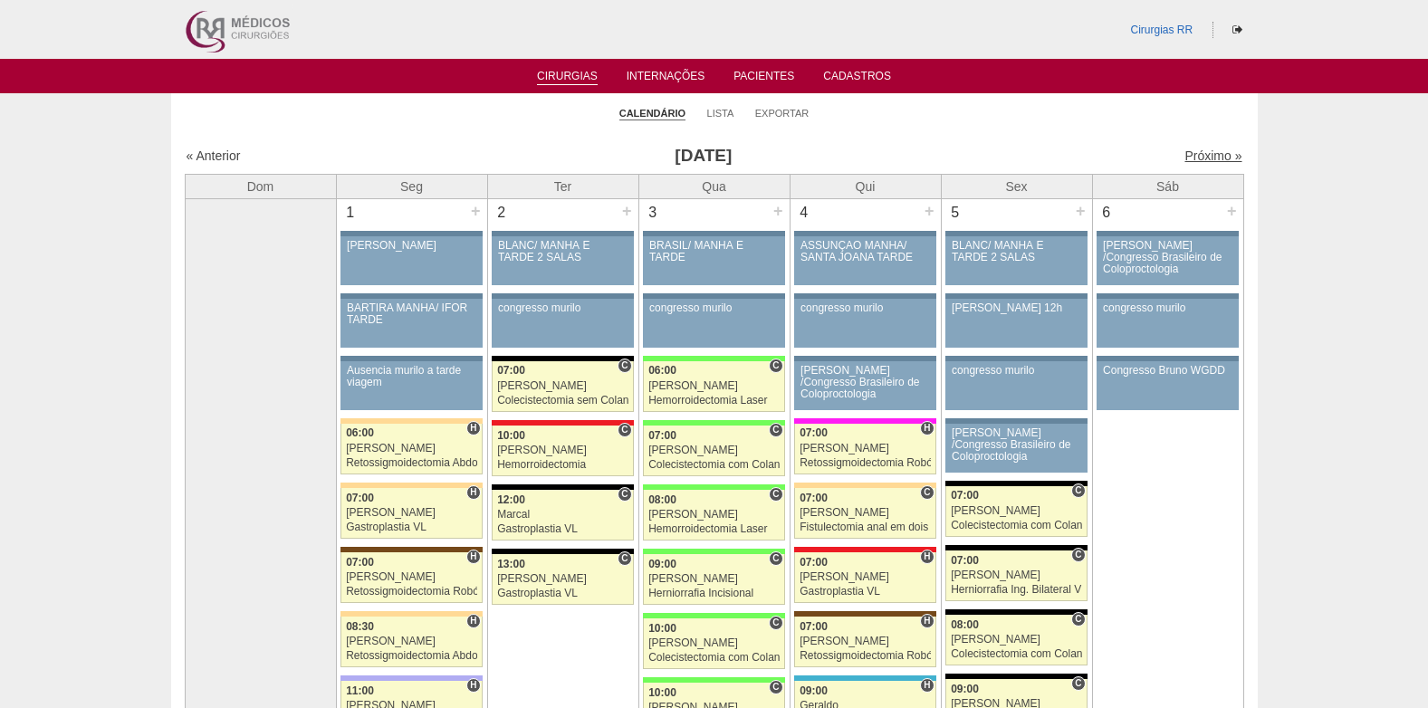
click at [1185, 160] on link "Próximo »" at bounding box center [1213, 156] width 57 height 14
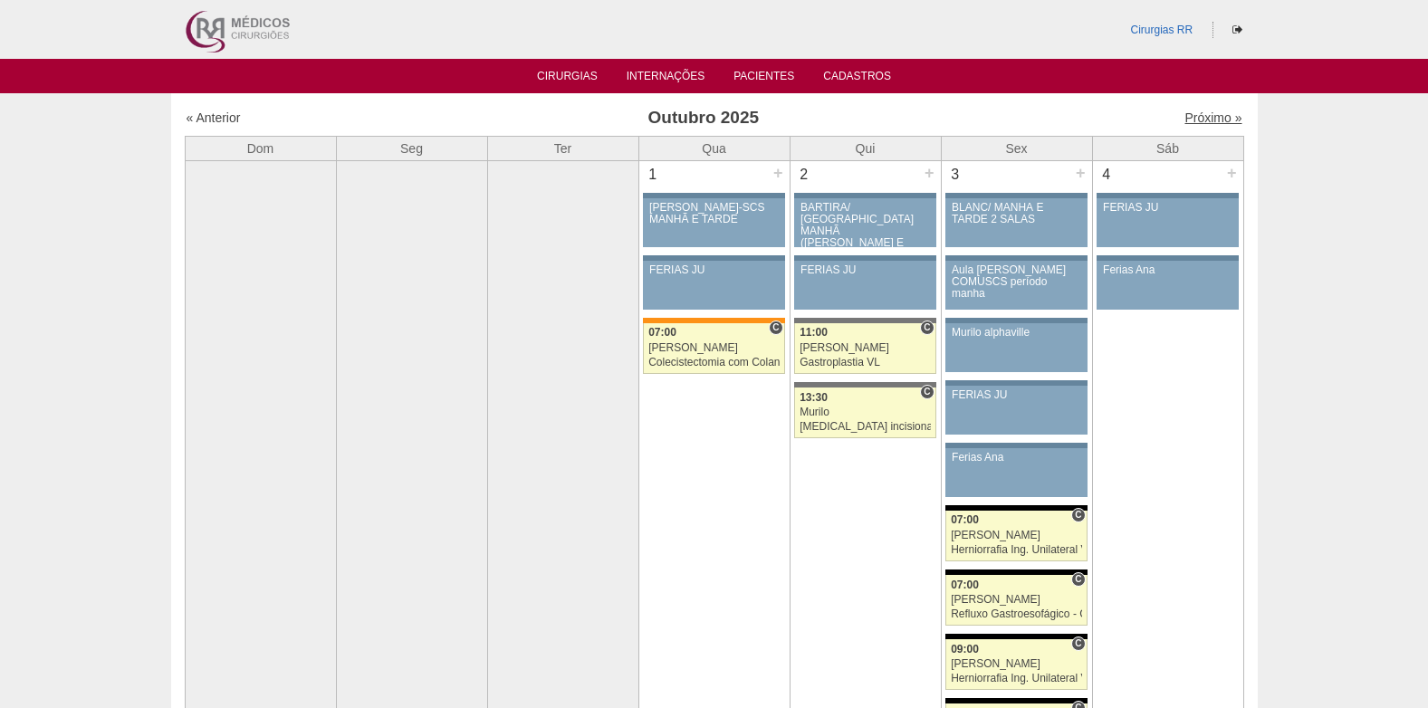
click at [1187, 124] on link "Próximo »" at bounding box center [1213, 117] width 57 height 14
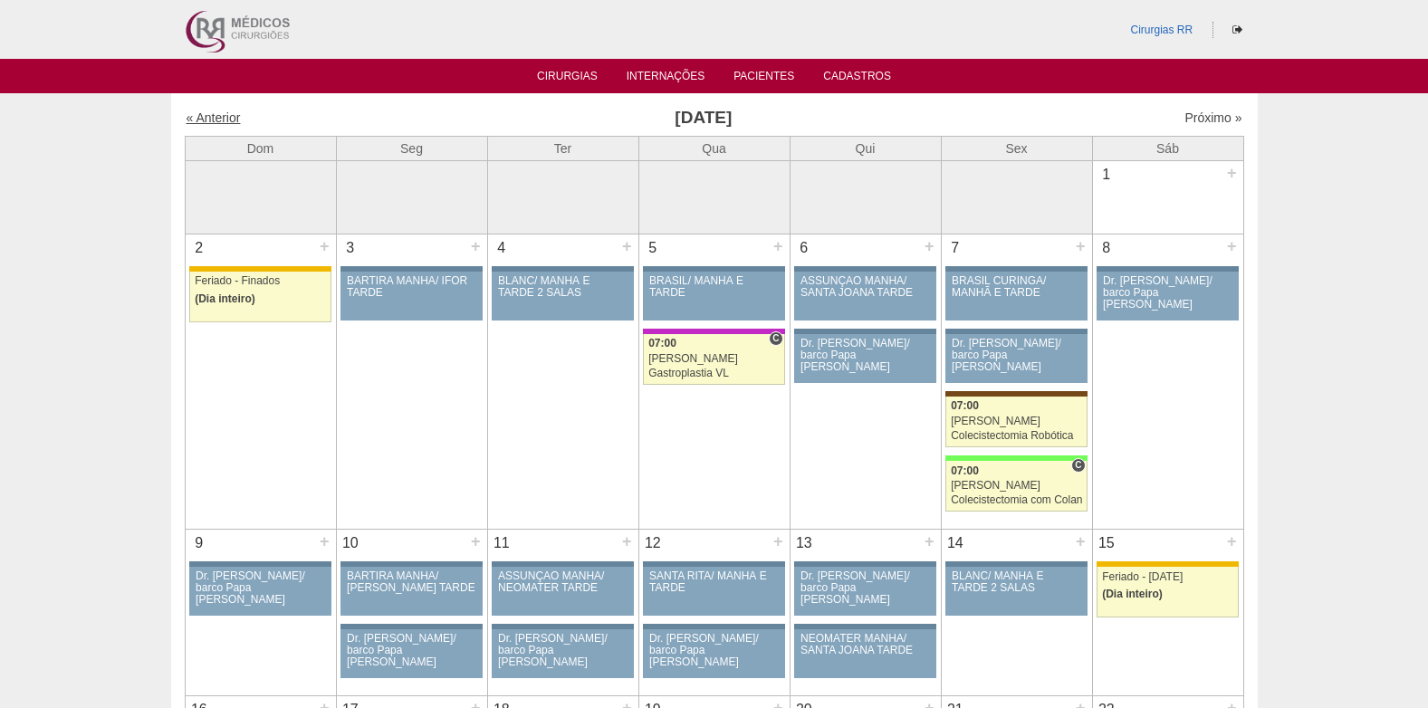
click at [225, 118] on link "« Anterior" at bounding box center [214, 117] width 54 height 14
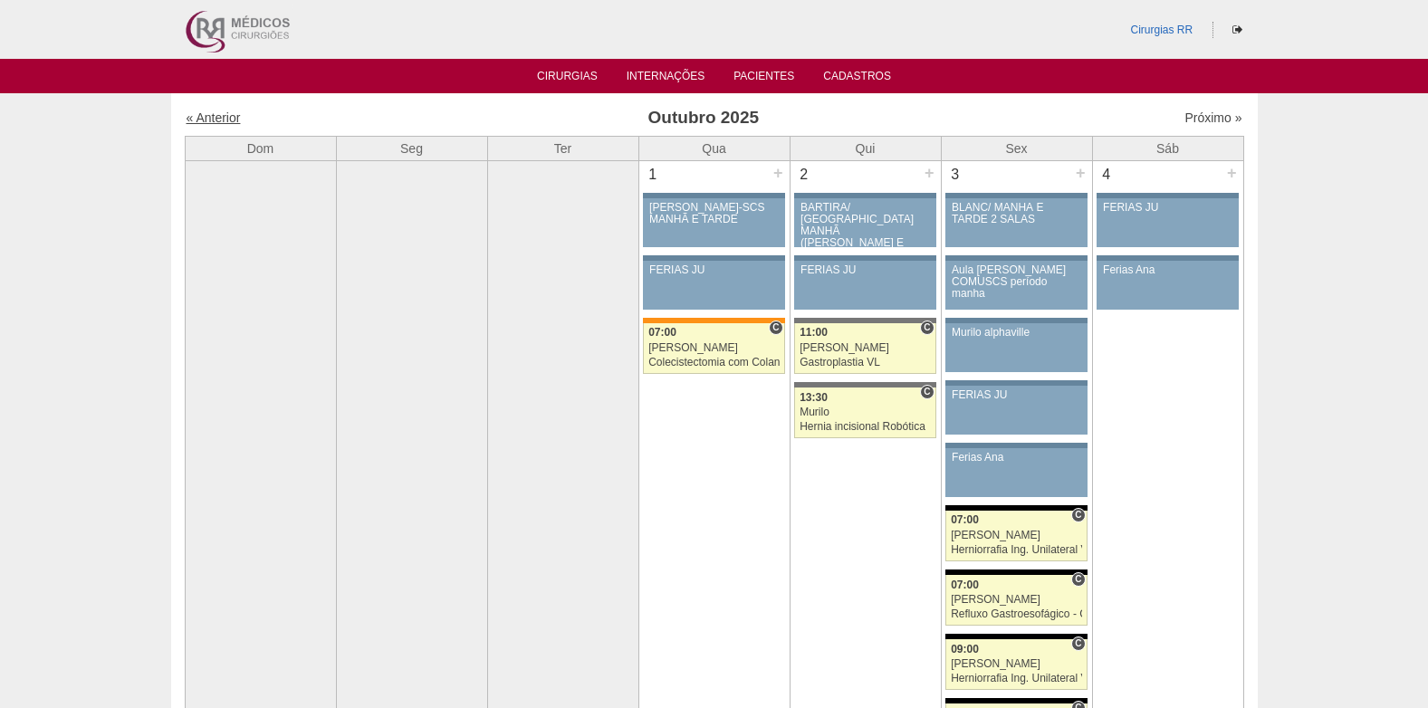
click at [239, 124] on link "« Anterior" at bounding box center [214, 117] width 54 height 14
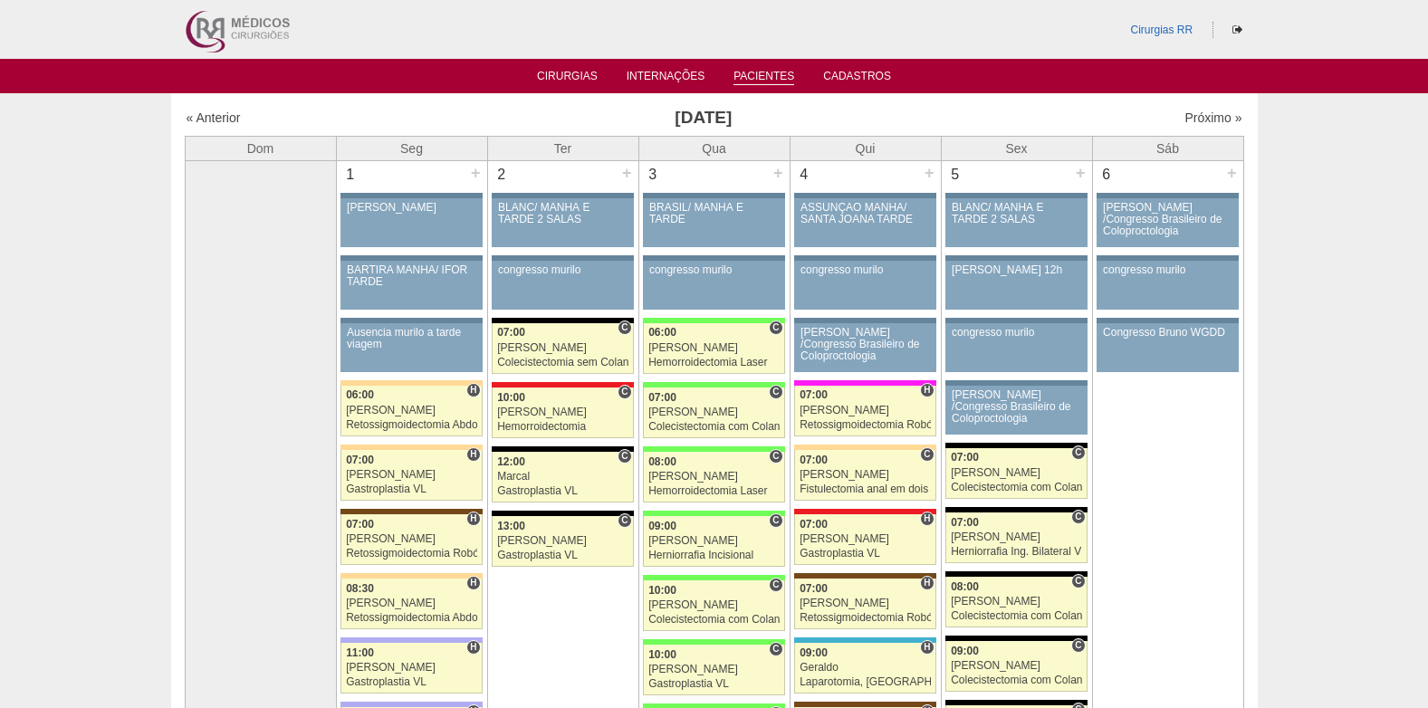
click at [761, 78] on link "Pacientes" at bounding box center [764, 77] width 61 height 15
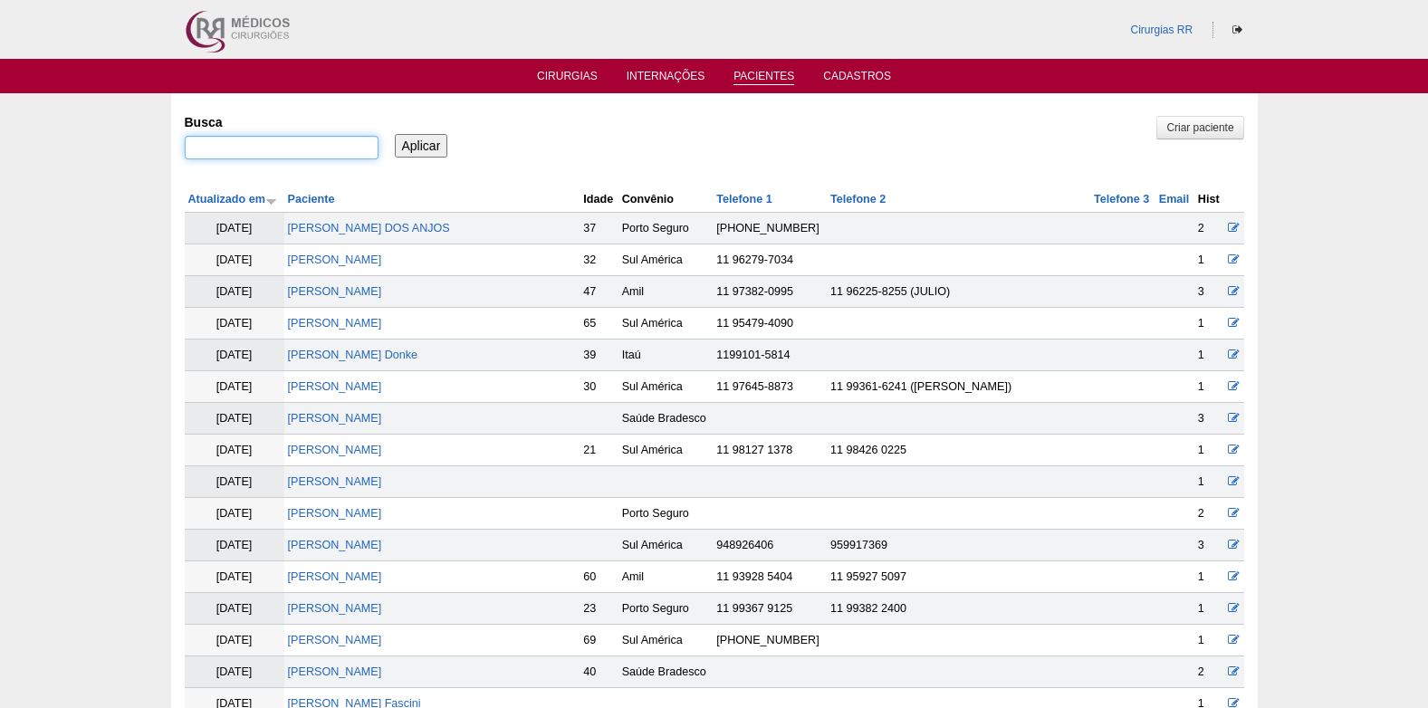
click at [286, 140] on input "Busca" at bounding box center [282, 148] width 194 height 24
type input "[PERSON_NAME]"
click at [419, 158] on div "Busca [PERSON_NAME] Aplicar" at bounding box center [715, 138] width 1060 height 62
click at [419, 141] on input "Aplicar" at bounding box center [421, 146] width 53 height 24
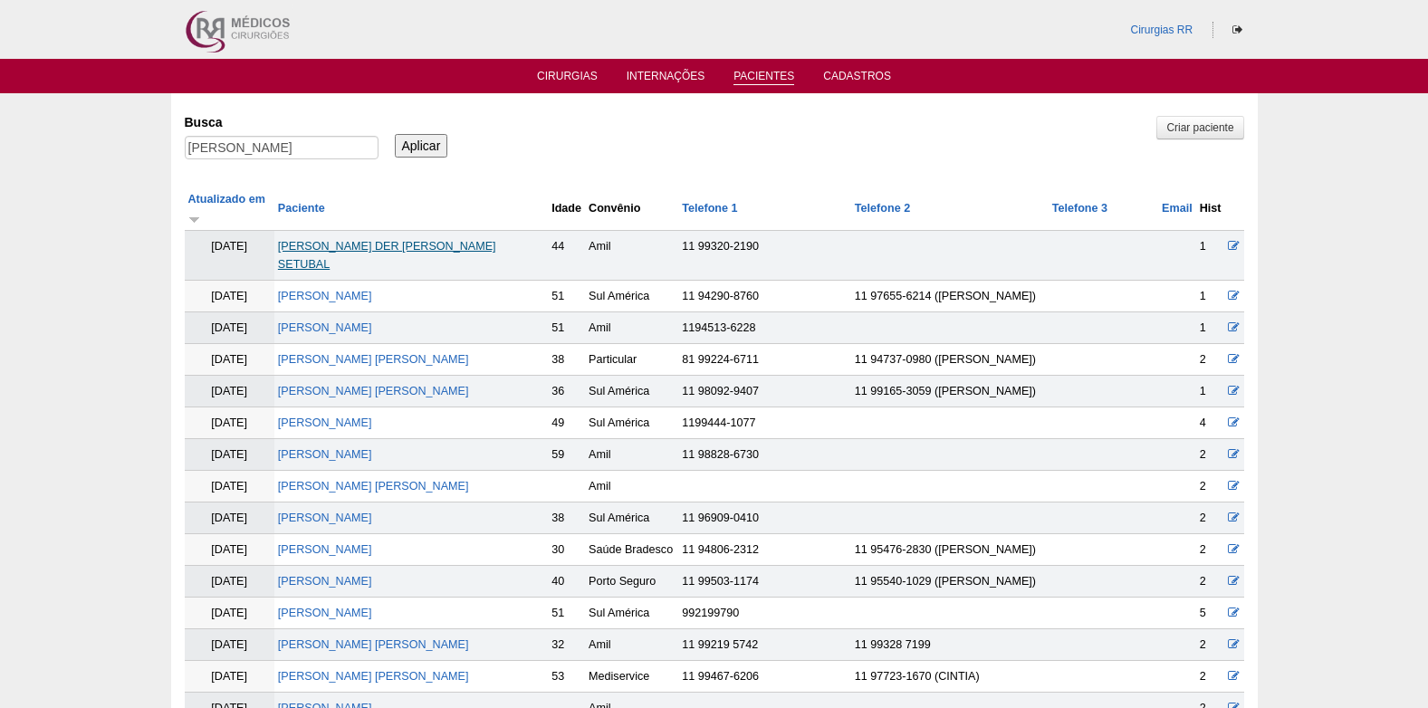
click at [360, 240] on link "ALEXANDRE DER FACIO SETUBAL" at bounding box center [387, 255] width 218 height 31
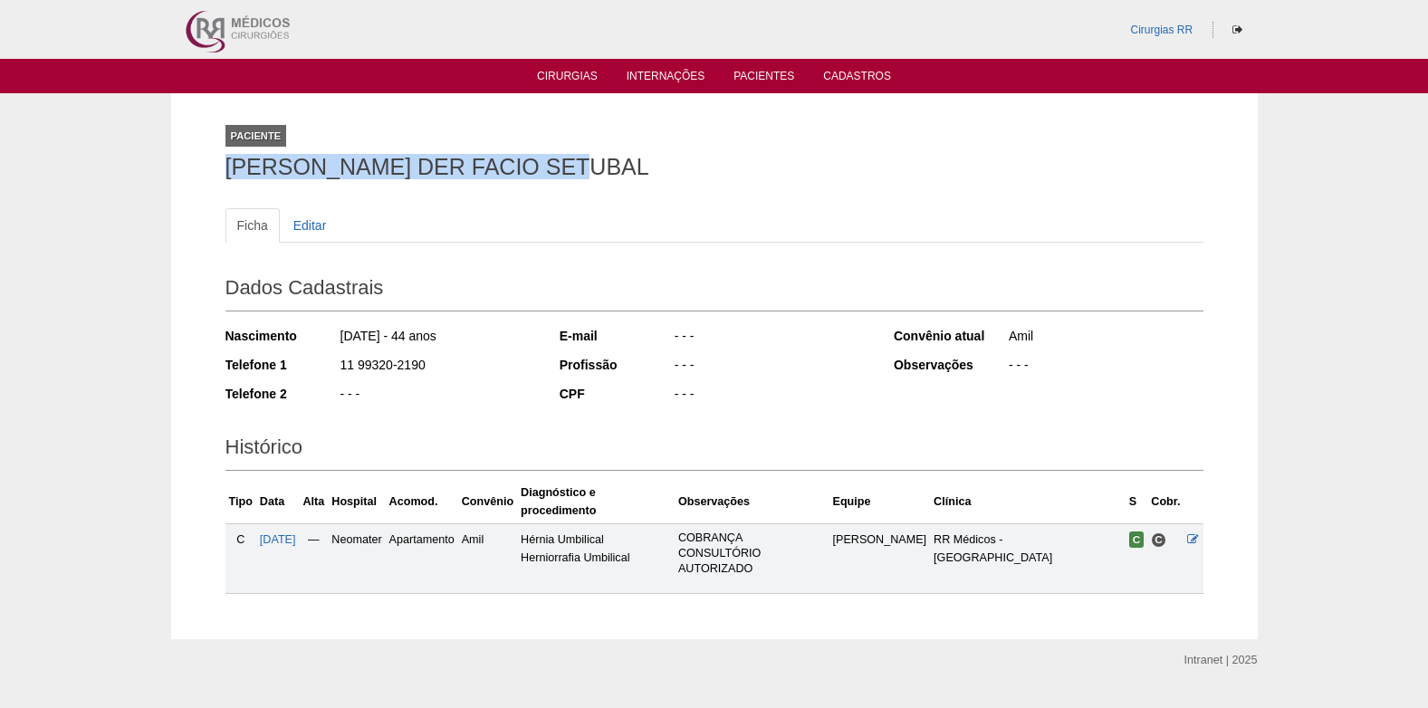
drag, startPoint x: 224, startPoint y: 173, endPoint x: 607, endPoint y: 178, distance: 383.1
click at [607, 178] on div "Paciente [PERSON_NAME] DER FACIO SETUBAL Ficha Editar Dados Cadastrais Nascimen…" at bounding box center [714, 366] width 1005 height 546
copy h1 "ALEXANDRE DER FACIO SETUBAL"
click at [296, 534] on span "25/09/2025" at bounding box center [278, 539] width 36 height 13
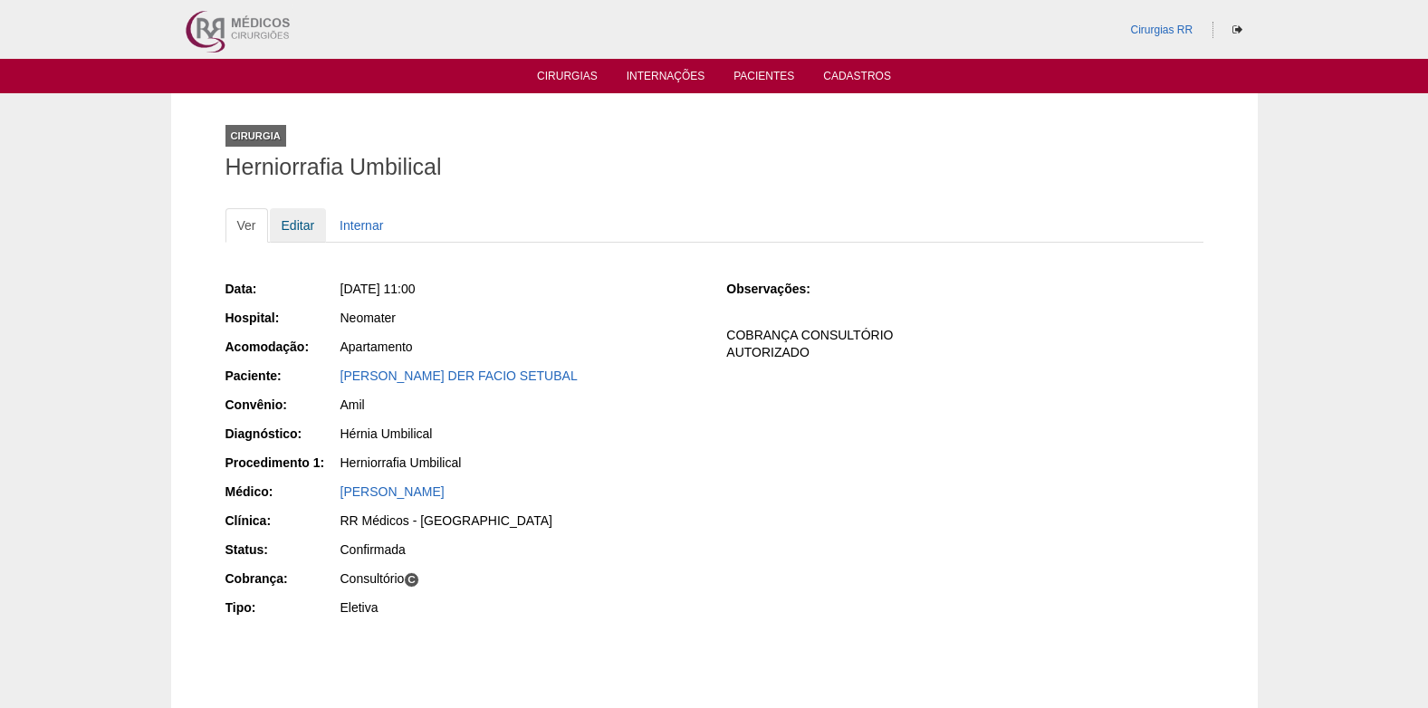
click at [293, 226] on link "Editar" at bounding box center [298, 225] width 57 height 34
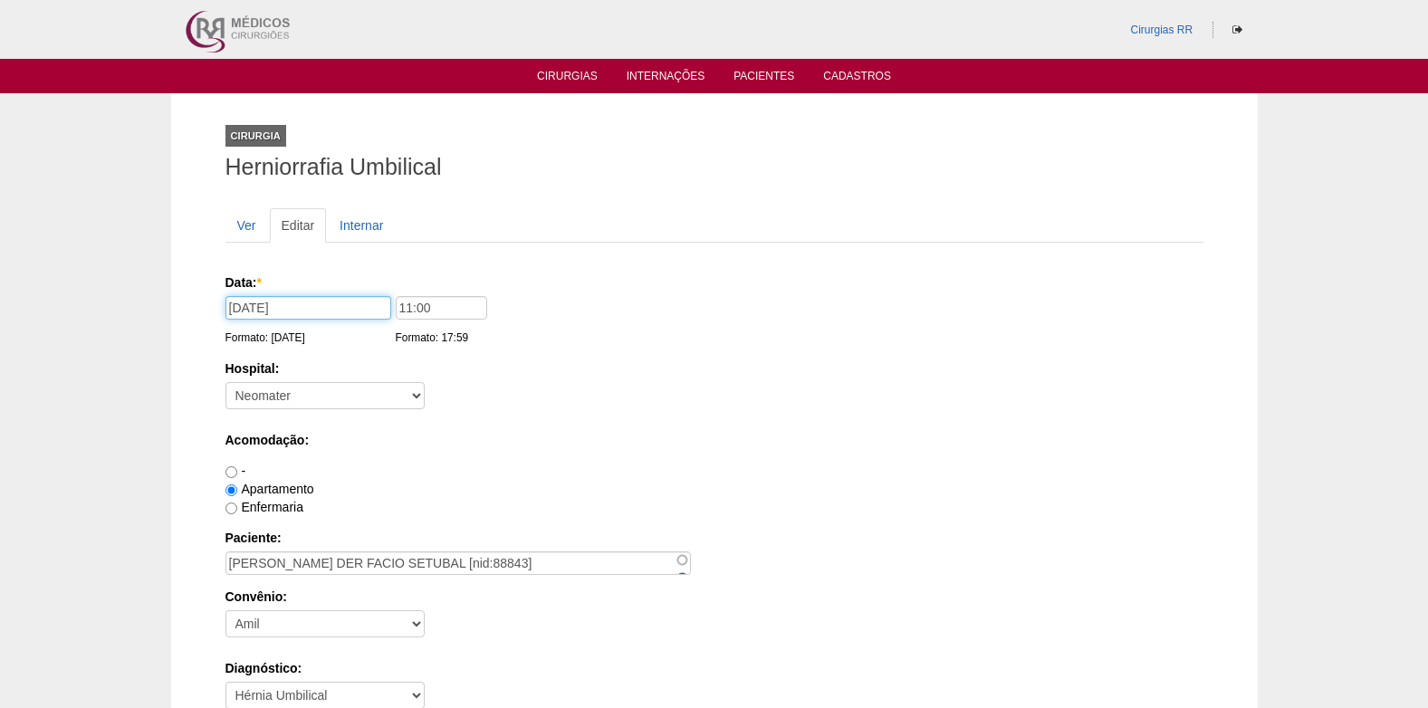
click at [322, 304] on input "25/09/2025" at bounding box center [309, 308] width 166 height 24
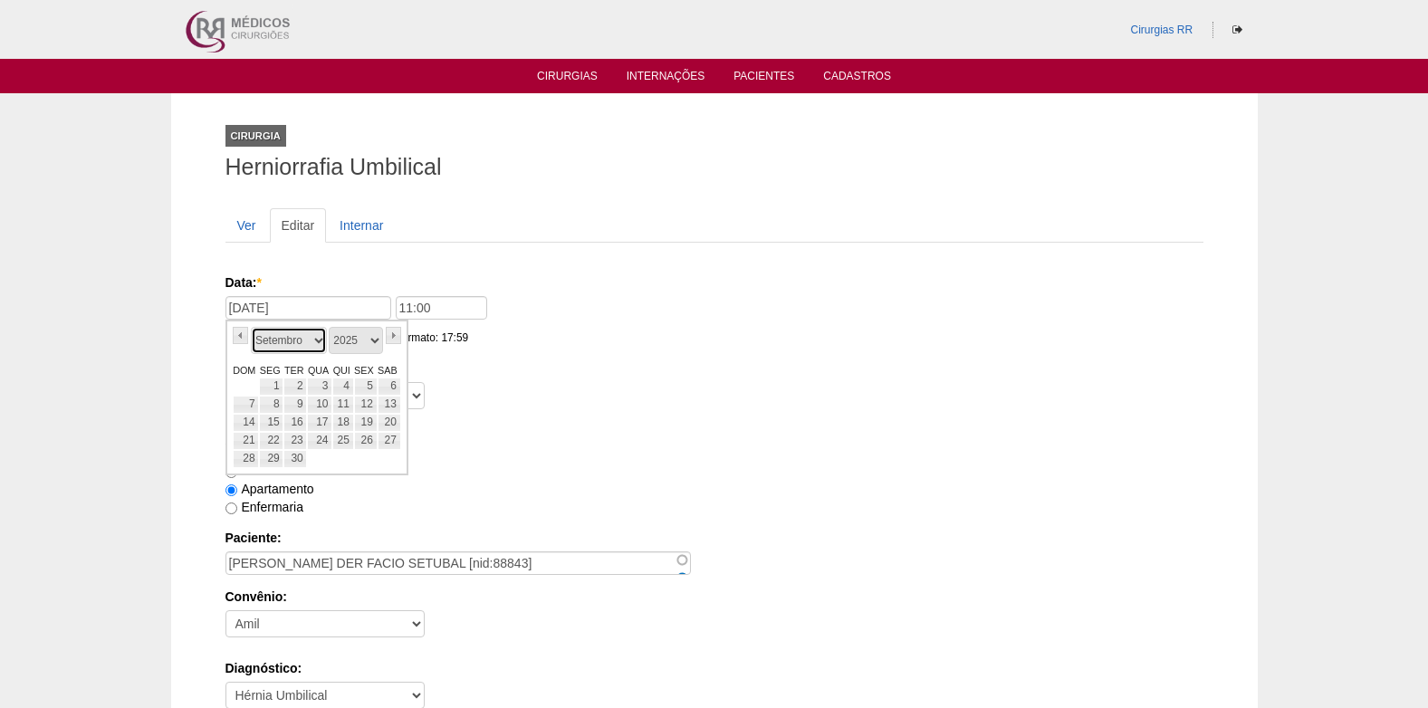
click at [316, 336] on select "Janeiro Fevereiro Março Abril Maio Junho Julho Agosto Setembro Outubro Novembro…" at bounding box center [289, 340] width 76 height 27
click at [337, 423] on link "16" at bounding box center [342, 423] width 21 height 18
type input "16/10/2025"
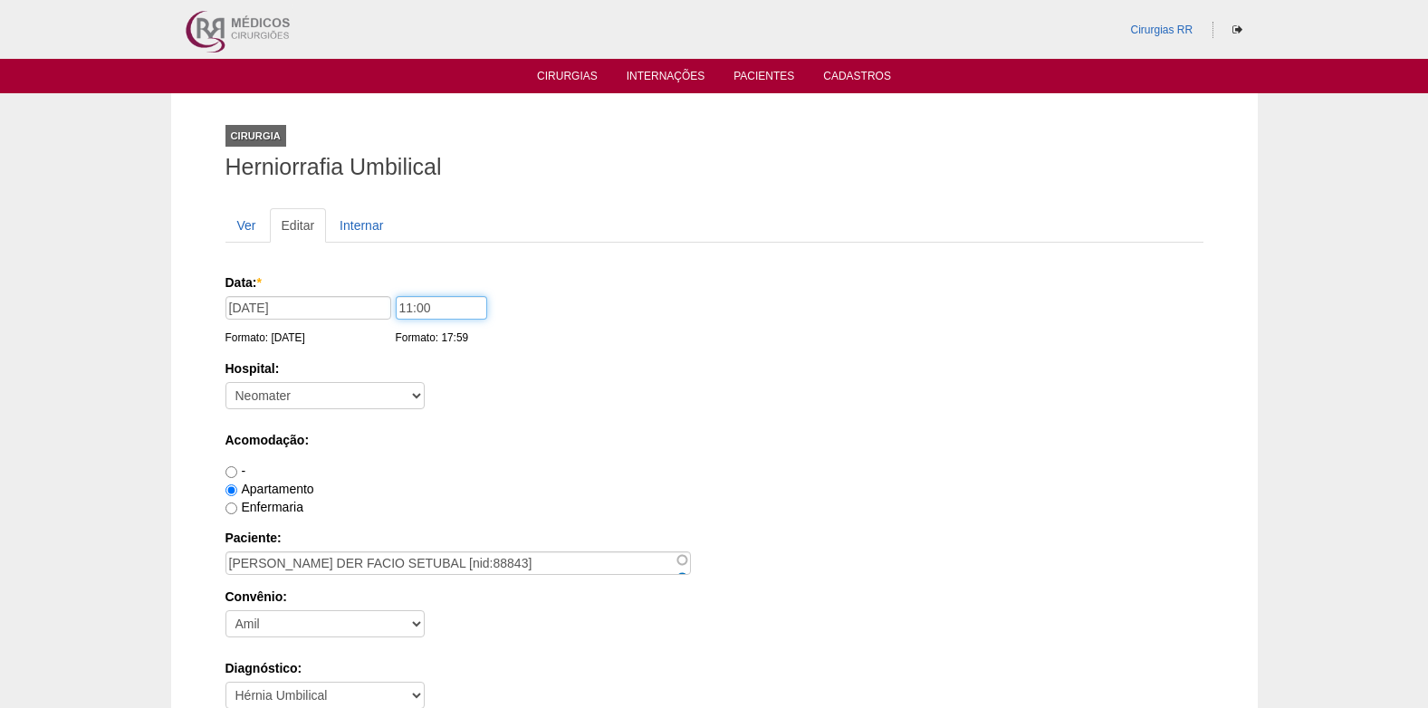
drag, startPoint x: 451, startPoint y: 309, endPoint x: 383, endPoint y: 315, distance: 68.2
click at [383, 292] on div "Data: * 16/10/2025 Formato: 15/09/2025 11:00 Formato: 17:59" at bounding box center [712, 283] width 972 height 18
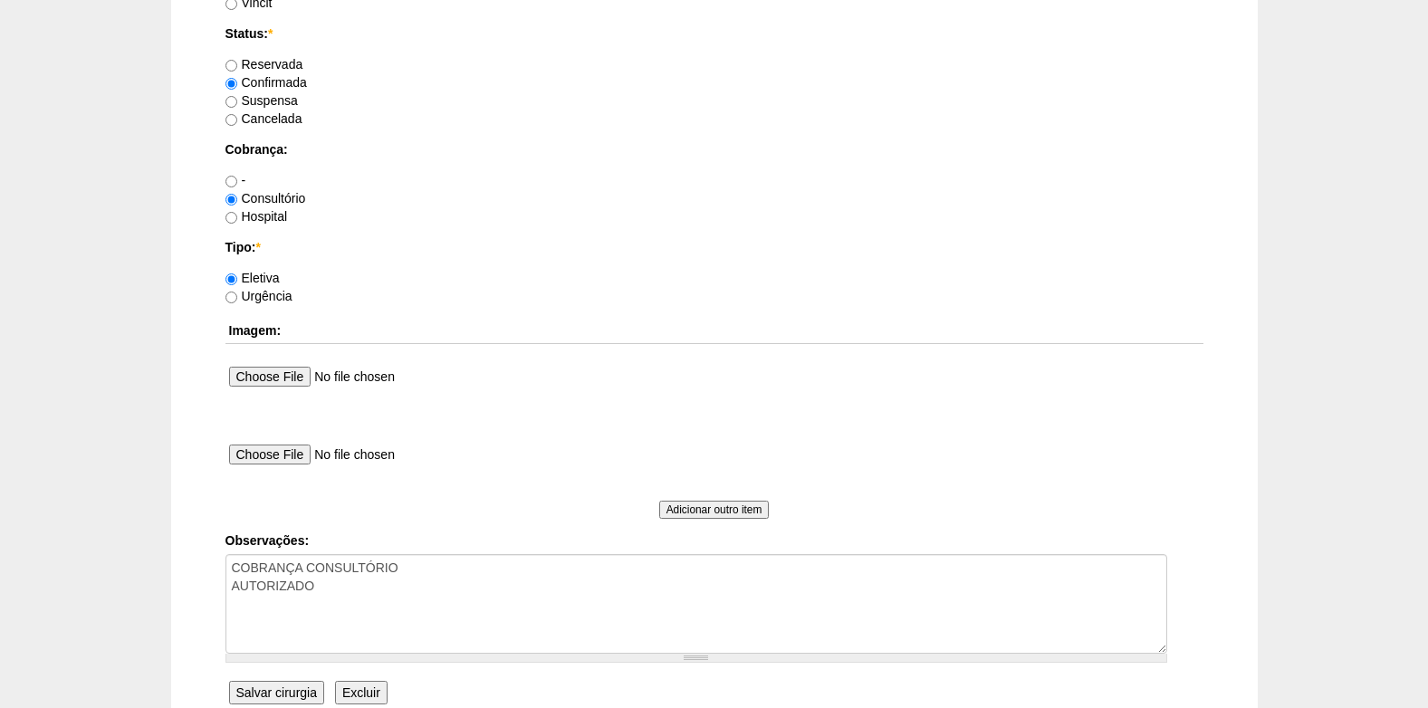
scroll to position [1626, 0]
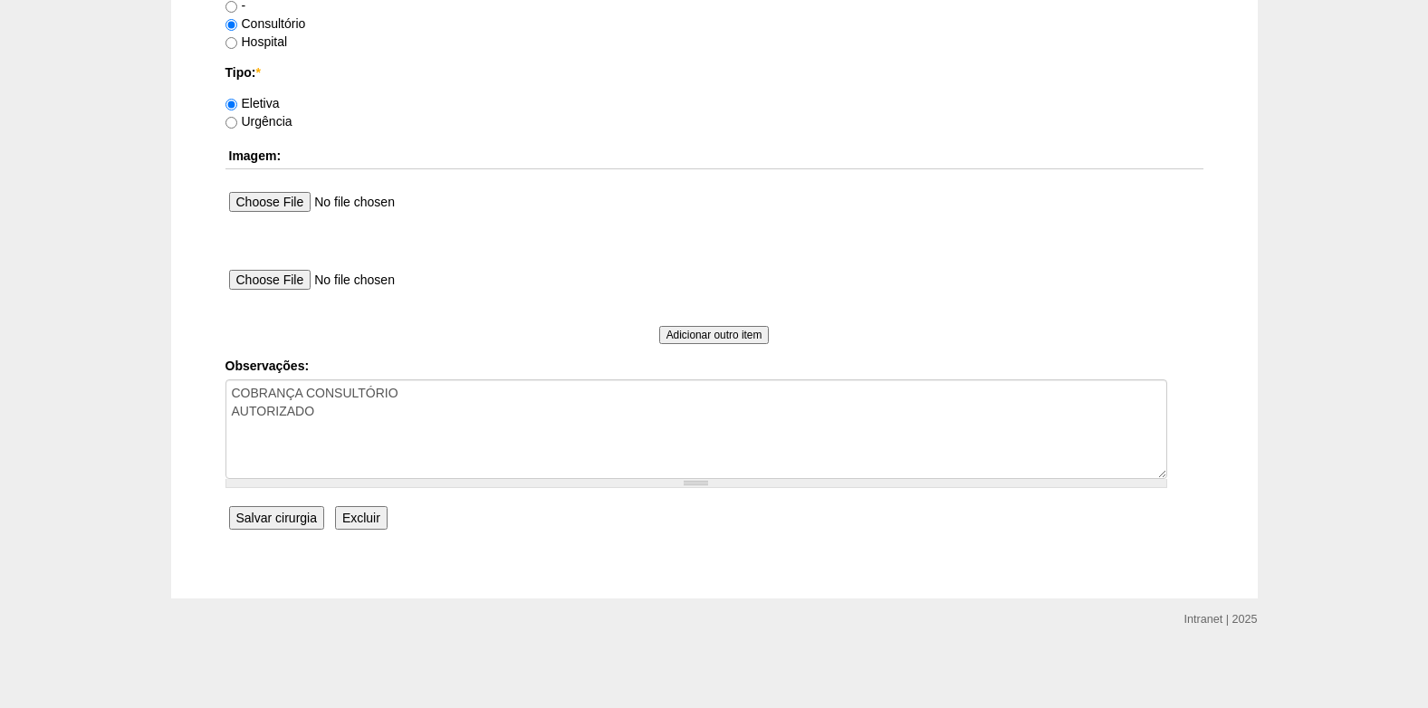
type input "07:00"
click at [253, 524] on input "Salvar cirurgia" at bounding box center [276, 518] width 95 height 24
